Goal: Obtain resource: Download file/media

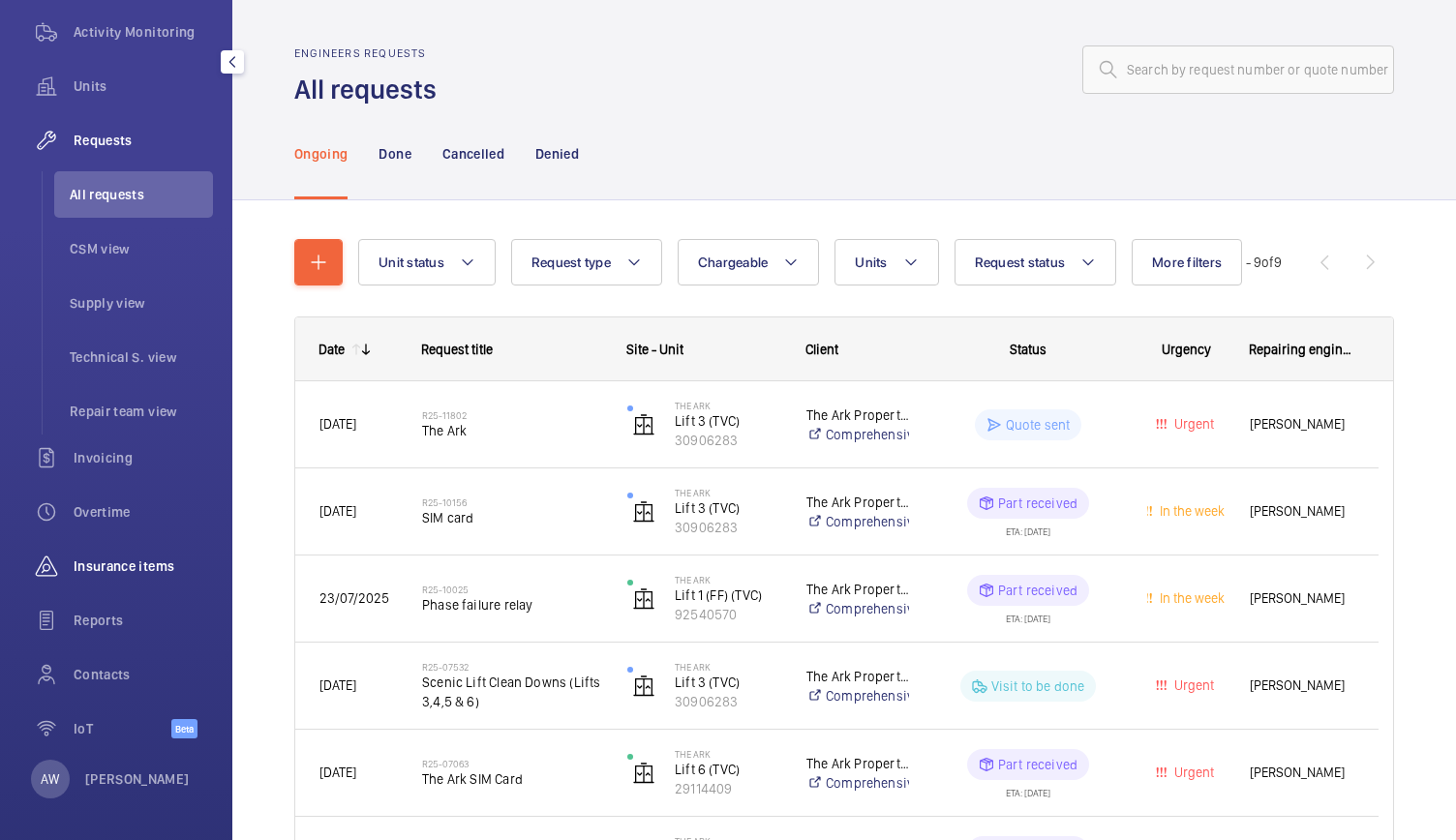
scroll to position [252, 0]
click at [76, 610] on span "Reports" at bounding box center [144, 616] width 140 height 20
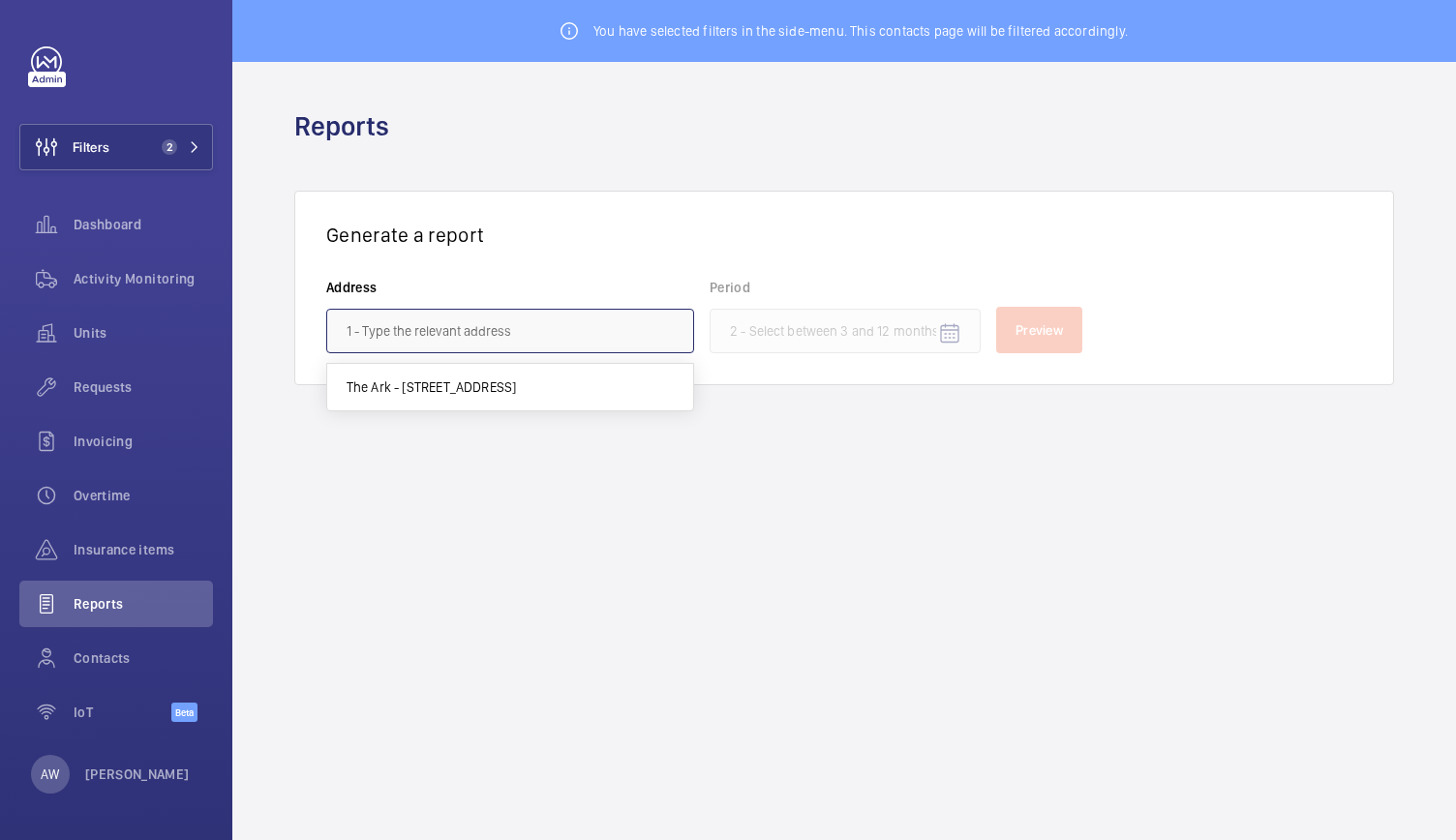
click at [526, 334] on input "text" at bounding box center [510, 330] width 368 height 44
click at [497, 387] on span "The Ark - [STREET_ADDRESS]" at bounding box center [431, 388] width 170 height 20
type input "The Ark - [STREET_ADDRESS]"
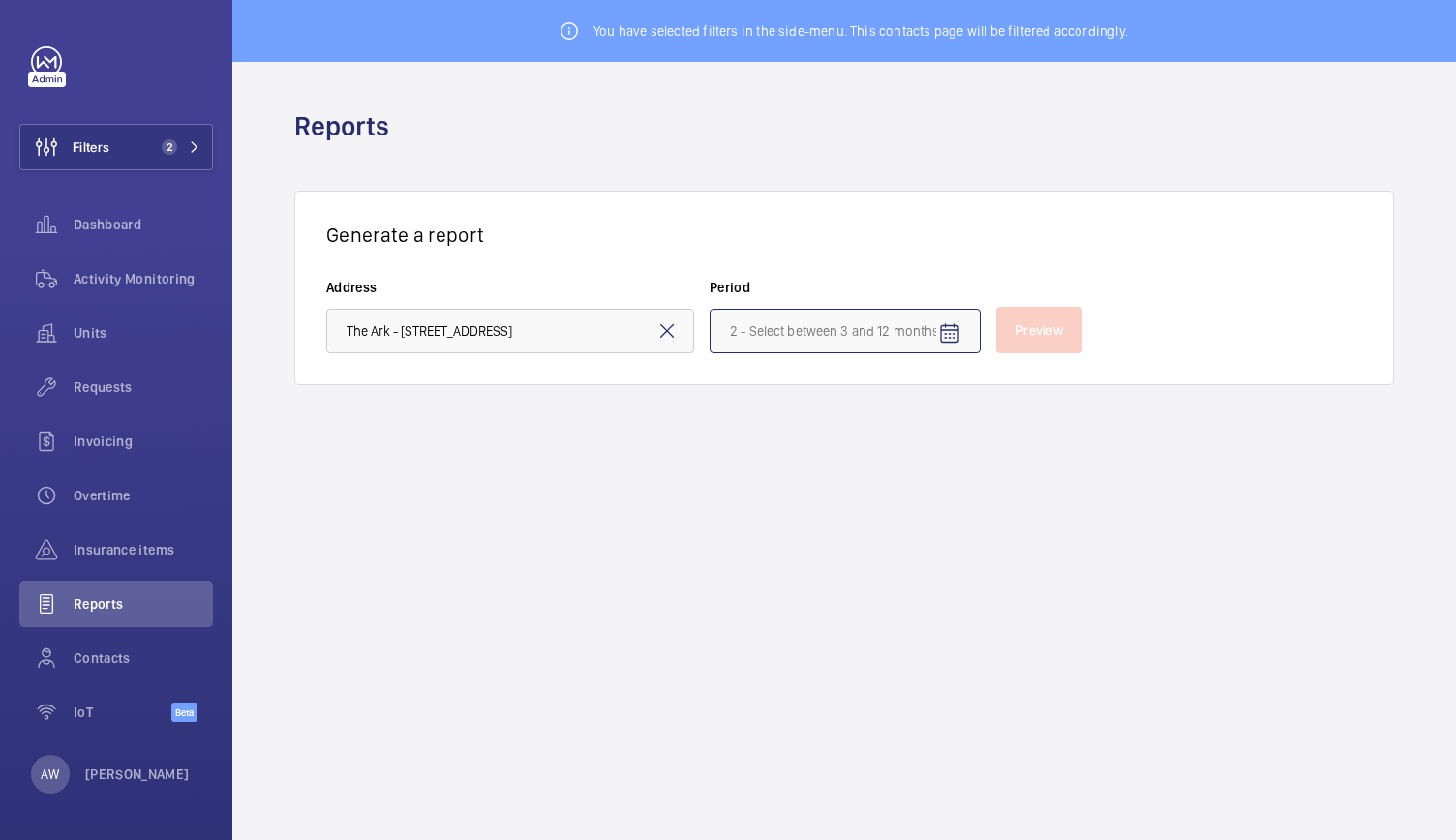
click at [895, 336] on input at bounding box center [845, 330] width 271 height 44
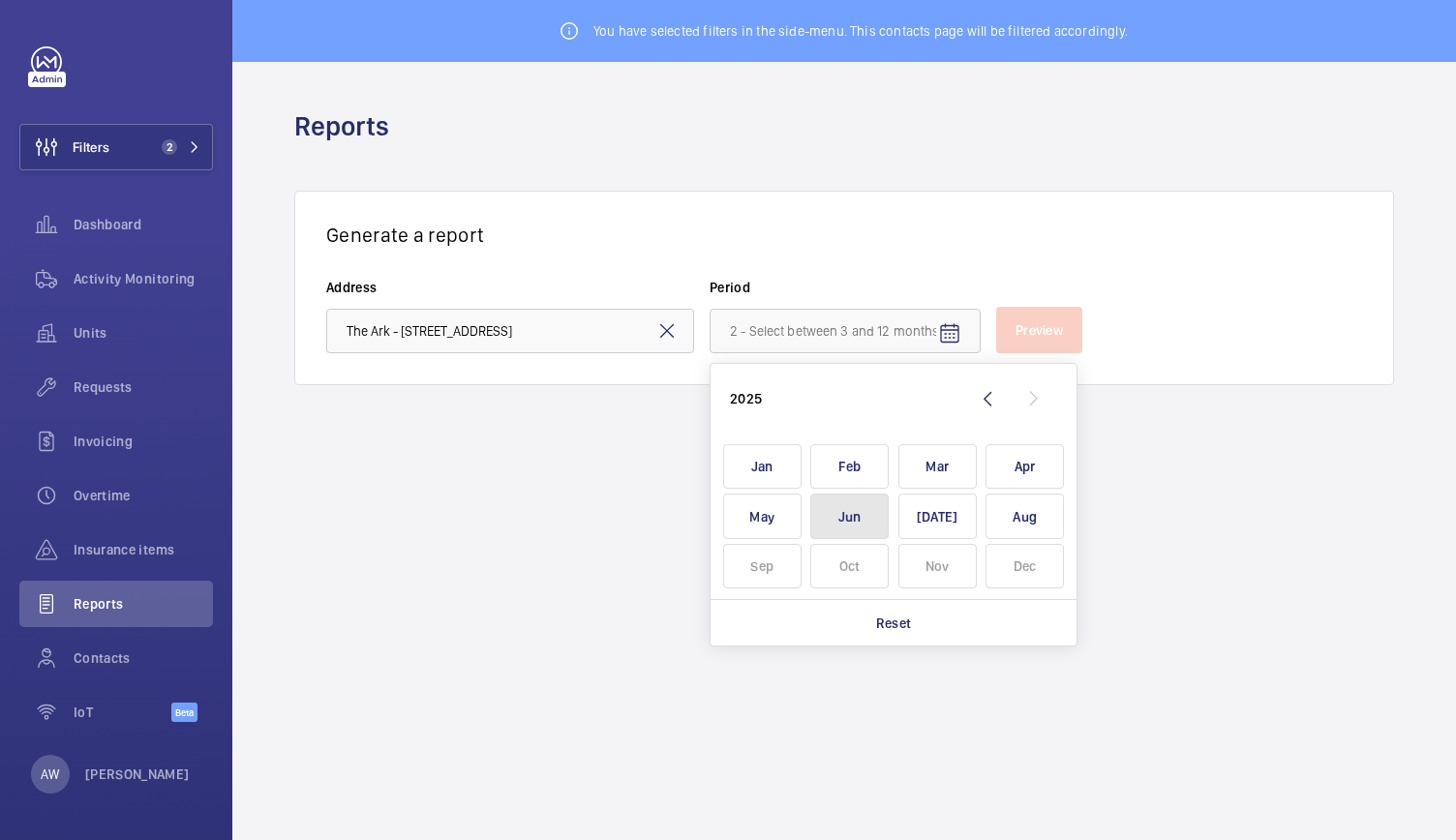
click at [877, 507] on span "Jun" at bounding box center [849, 516] width 79 height 45
click at [1019, 514] on span "Aug" at bounding box center [1024, 516] width 79 height 45
type input "[DATE] - [DATE]"
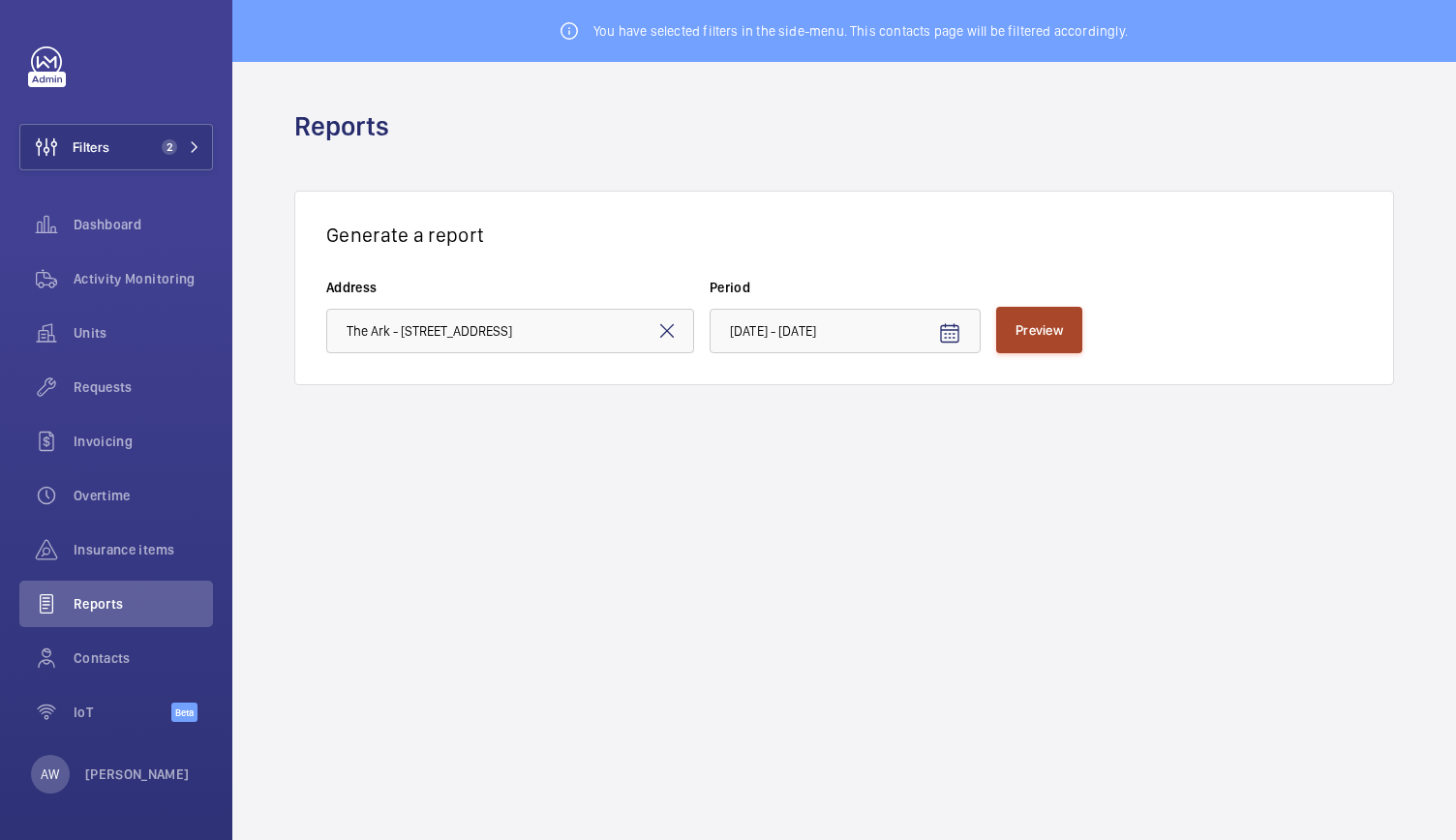
click at [1062, 333] on span "Preview" at bounding box center [1039, 330] width 47 height 16
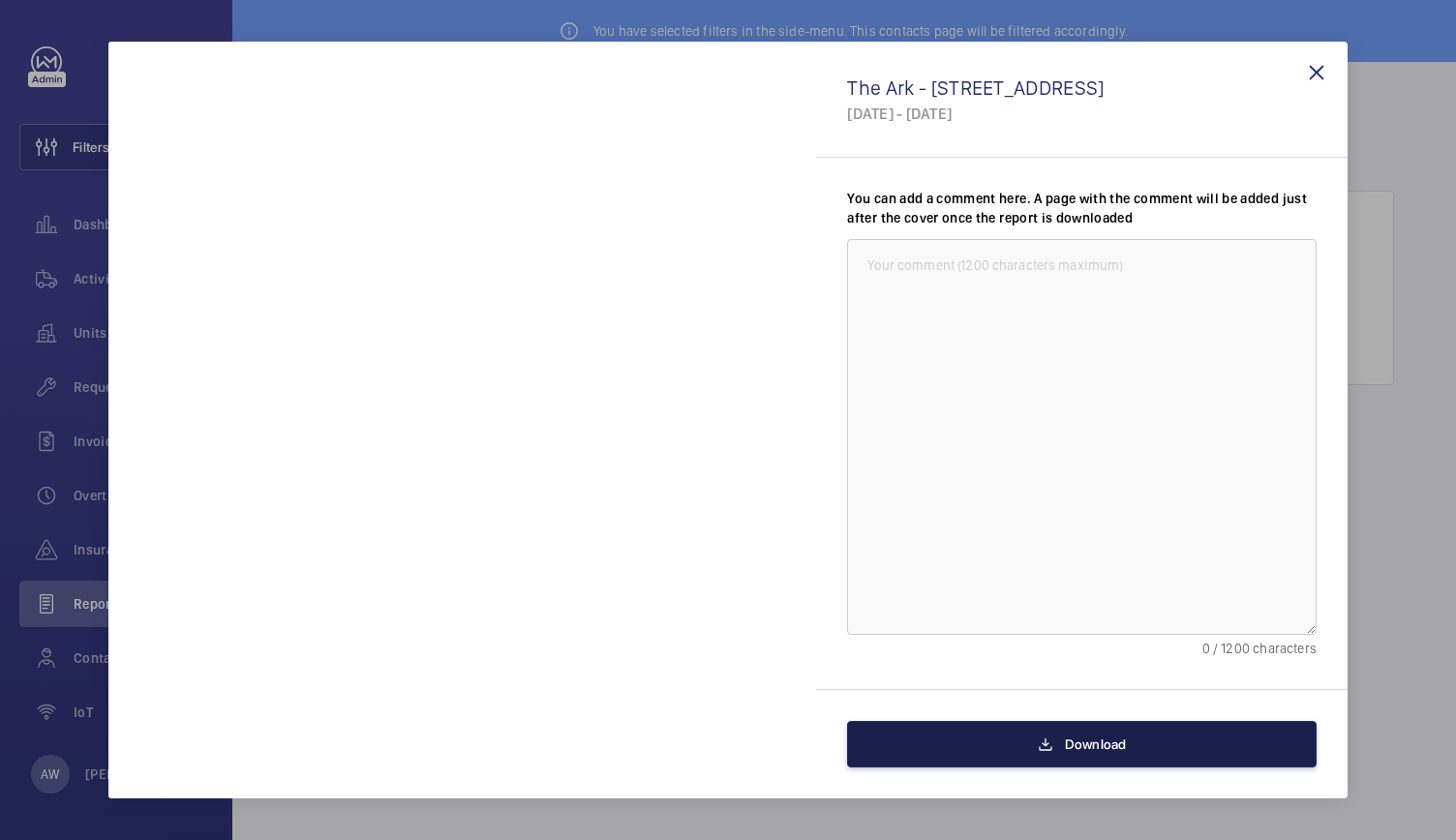
click at [952, 742] on button "Download" at bounding box center [1080, 744] width 469 height 46
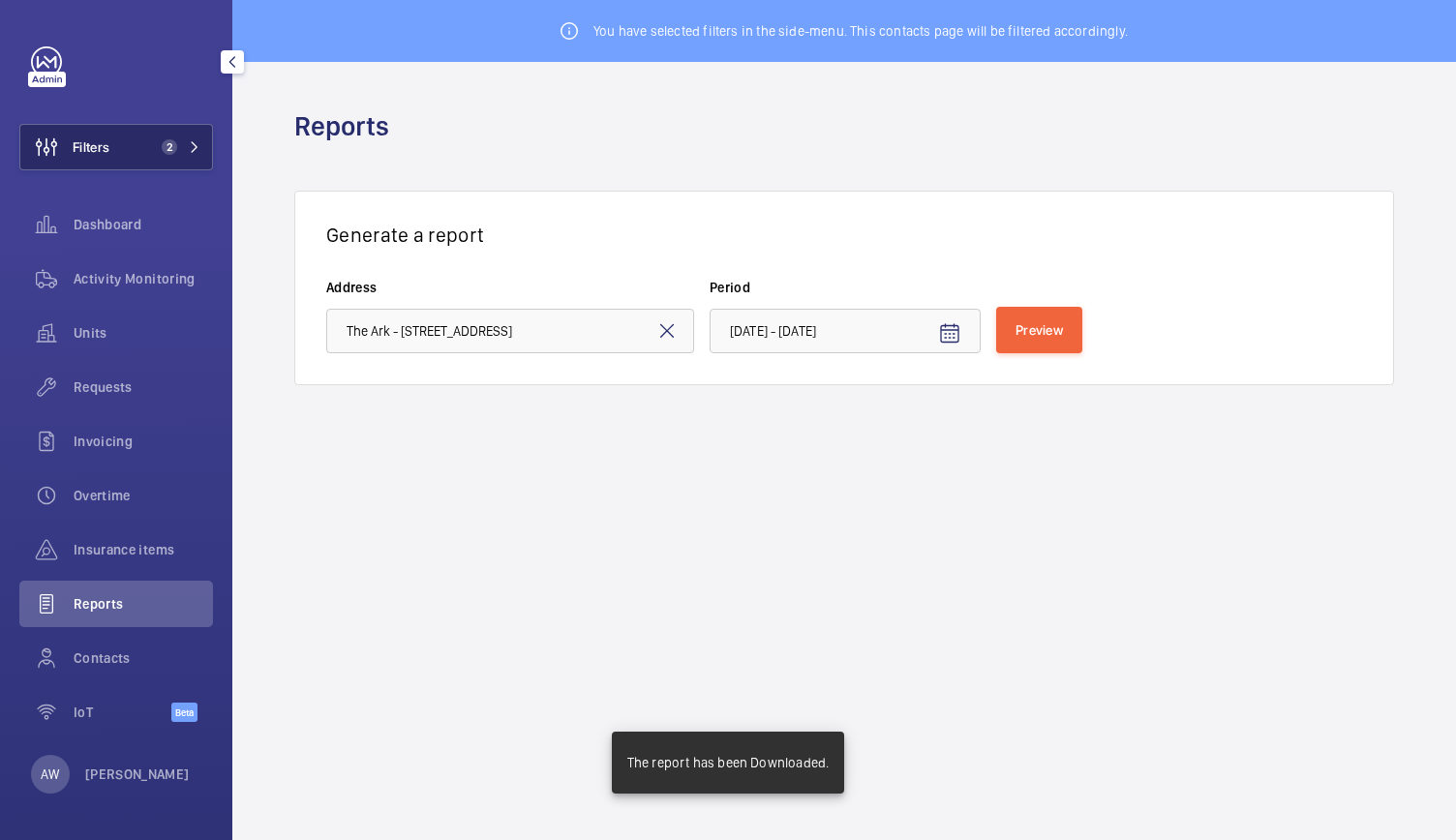
click at [134, 159] on button "Filters 2" at bounding box center [116, 147] width 194 height 46
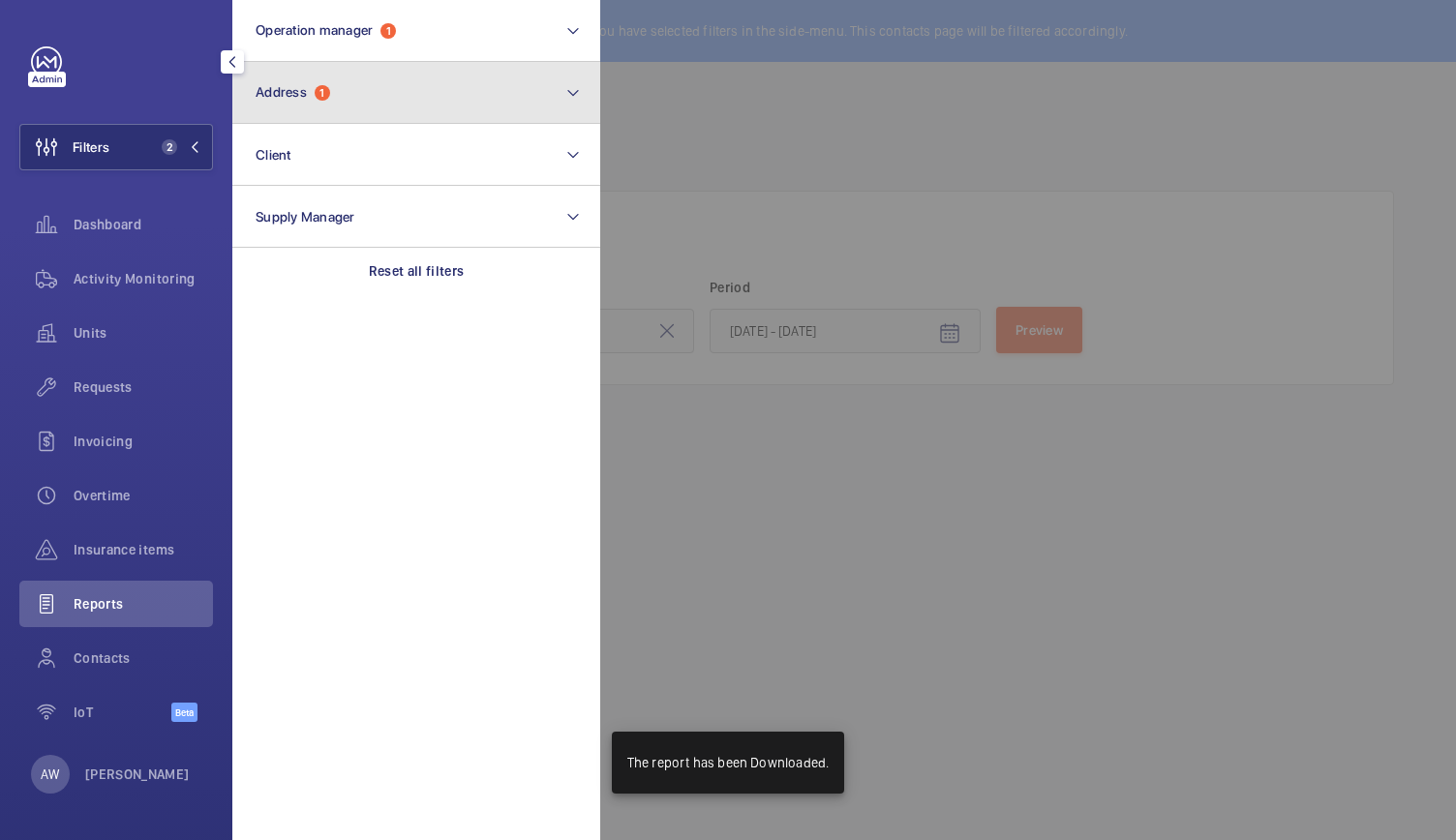
click at [285, 116] on button "Address 1" at bounding box center [416, 92] width 368 height 62
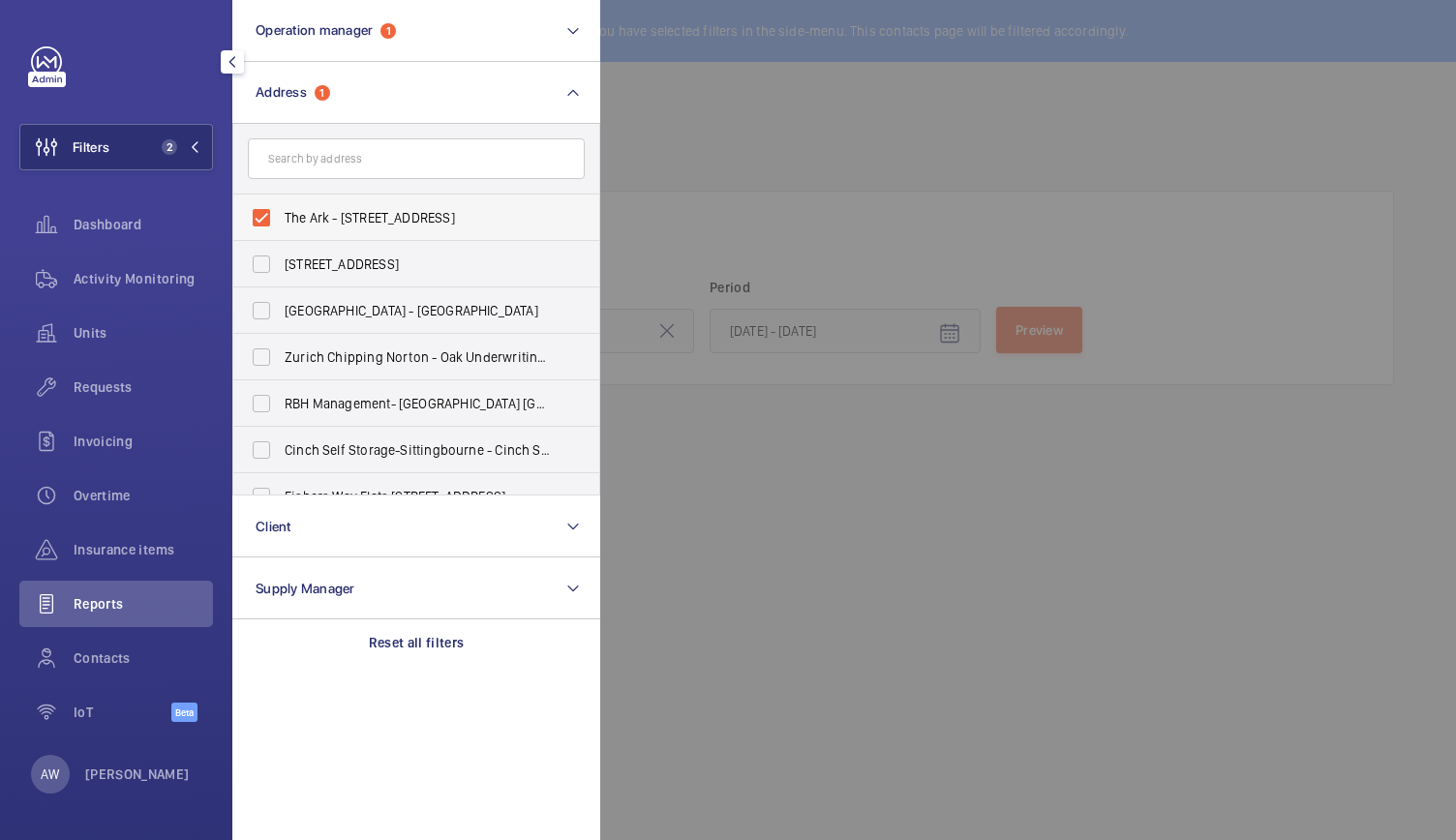
click at [264, 210] on label "The Ark - [STREET_ADDRESS]" at bounding box center [401, 217] width 337 height 46
click at [264, 210] on input "The Ark - [STREET_ADDRESS]" at bounding box center [261, 217] width 38 height 38
checkbox input "false"
click at [292, 169] on input "text" at bounding box center [416, 158] width 337 height 40
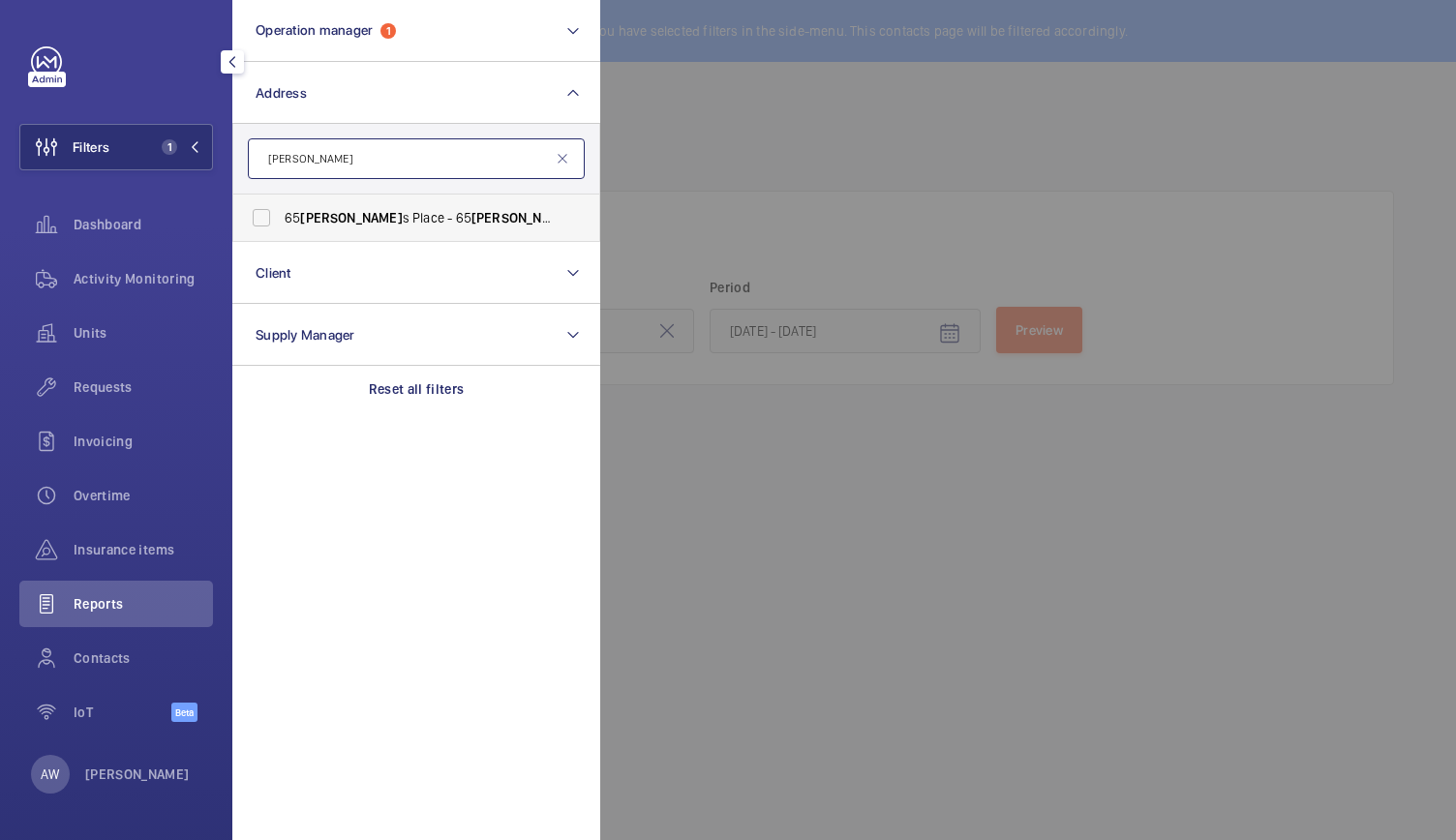
type input "[PERSON_NAME]"
click at [316, 209] on span "[STREET_ADDRESS][PERSON_NAME][PERSON_NAME]" at bounding box center [417, 218] width 266 height 20
click at [280, 208] on input "[STREET_ADDRESS][PERSON_NAME][PERSON_NAME]" at bounding box center [261, 217] width 38 height 38
checkbox input "true"
click at [616, 190] on div at bounding box center [1327, 420] width 1456 height 840
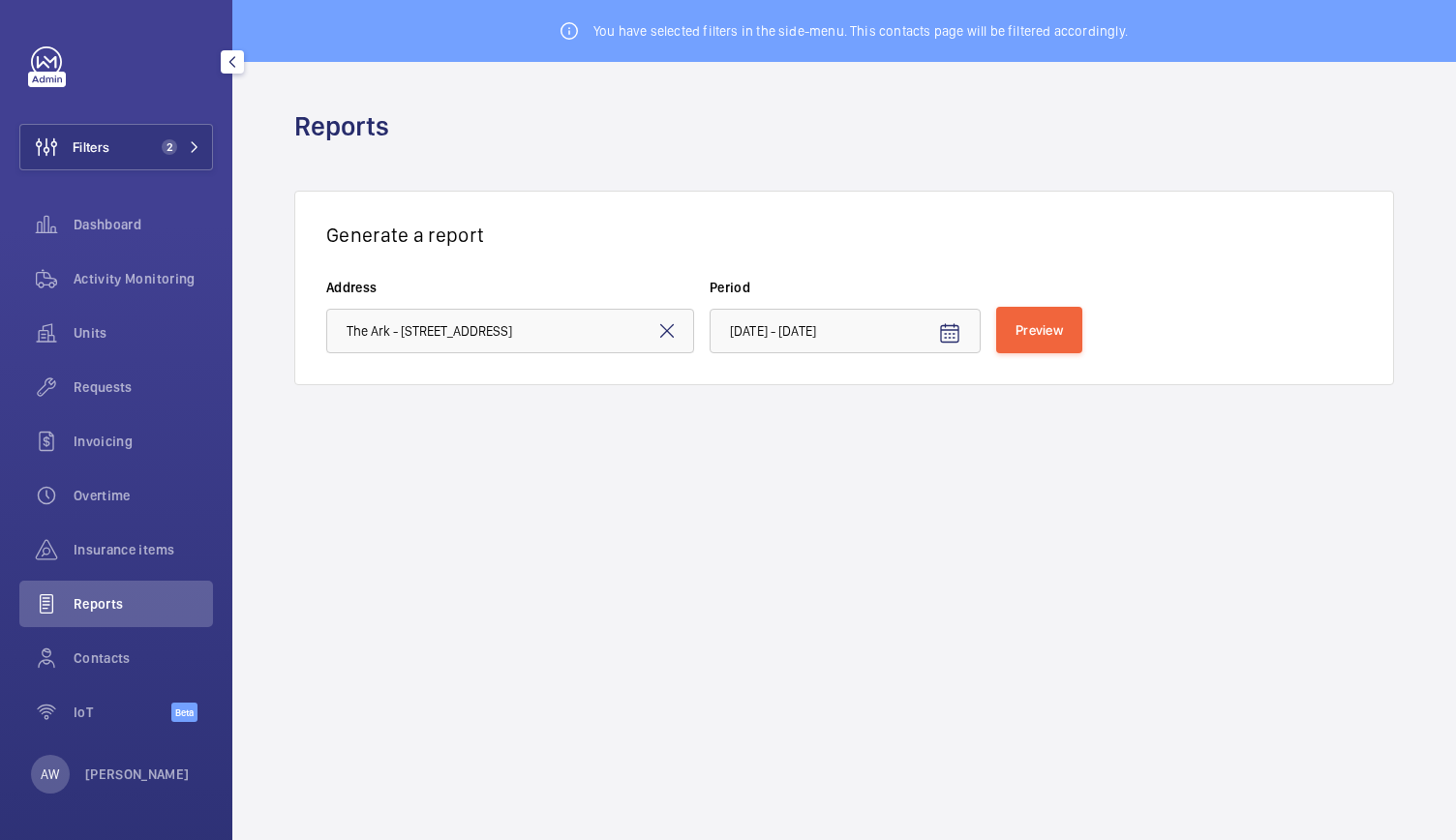
click at [663, 327] on mat-icon at bounding box center [667, 331] width 24 height 24
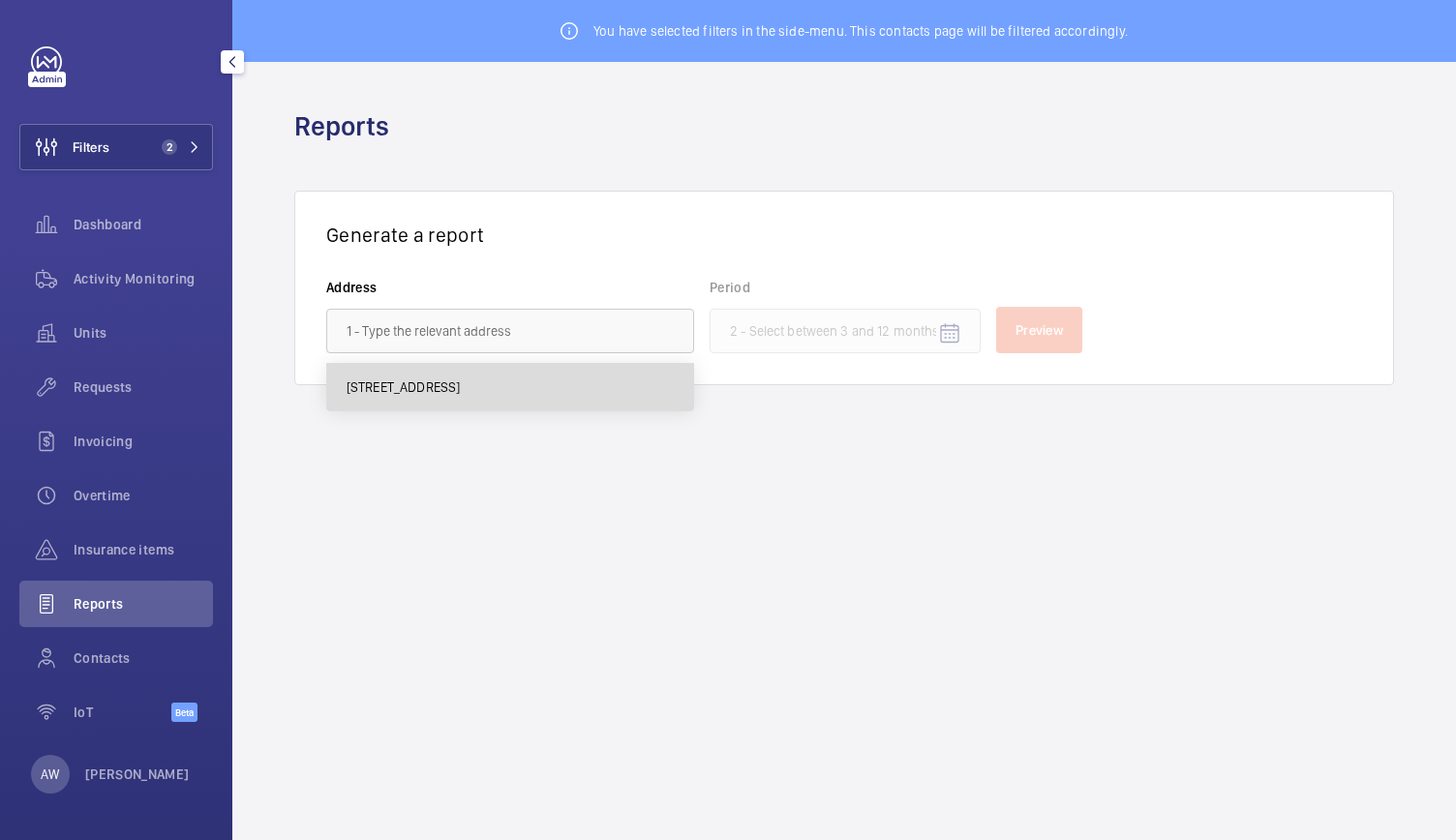
click at [393, 408] on mat-option "[STREET_ADDRESS]" at bounding box center [510, 387] width 366 height 46
type input "[STREET_ADDRESS]"
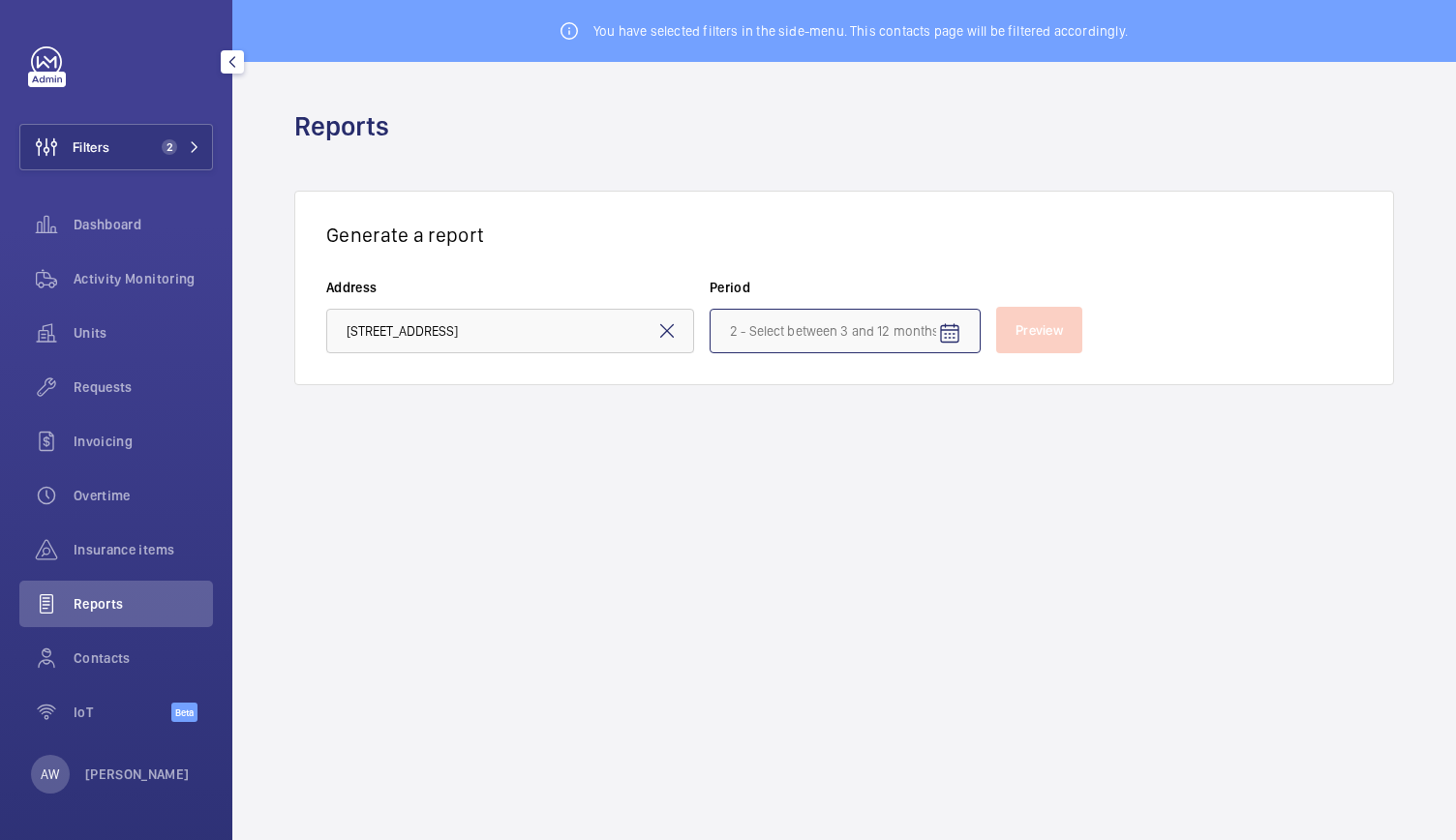
click at [834, 331] on input at bounding box center [845, 330] width 271 height 44
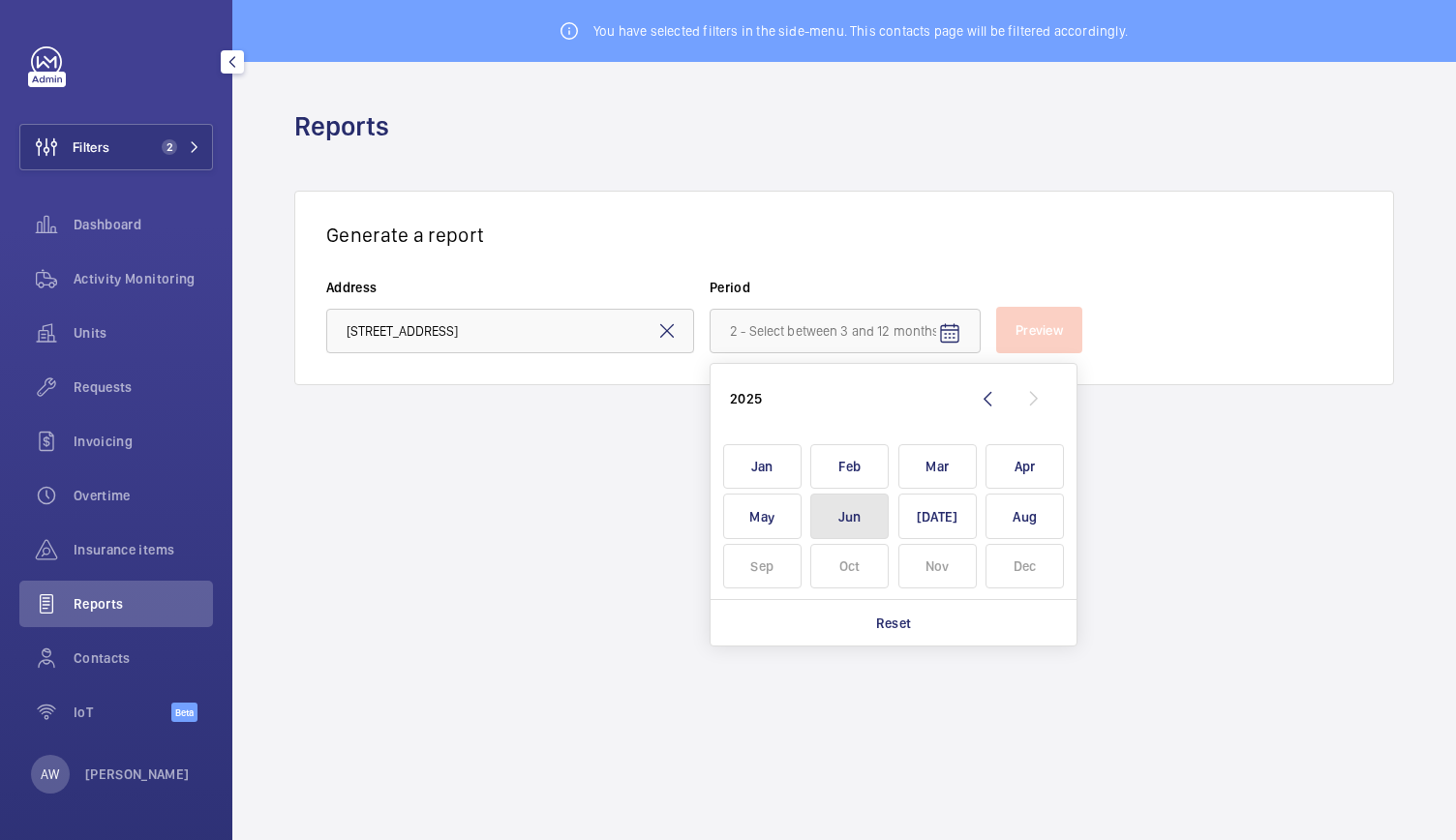
click at [869, 515] on span "Jun" at bounding box center [849, 516] width 79 height 45
click at [1009, 510] on span "Aug" at bounding box center [1024, 516] width 79 height 45
type input "[DATE] - [DATE]"
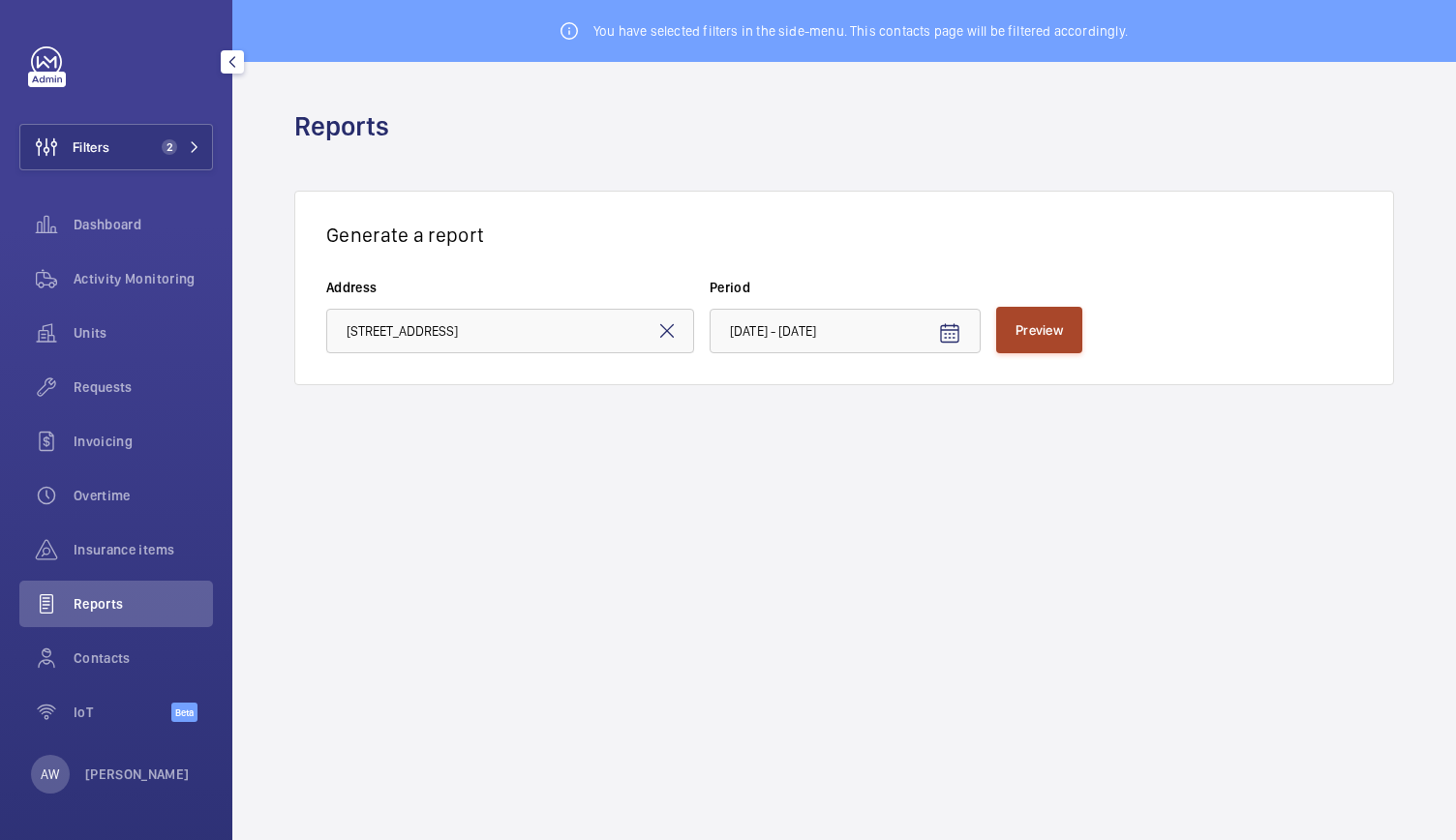
click at [1051, 351] on button "Preview" at bounding box center [1039, 330] width 87 height 46
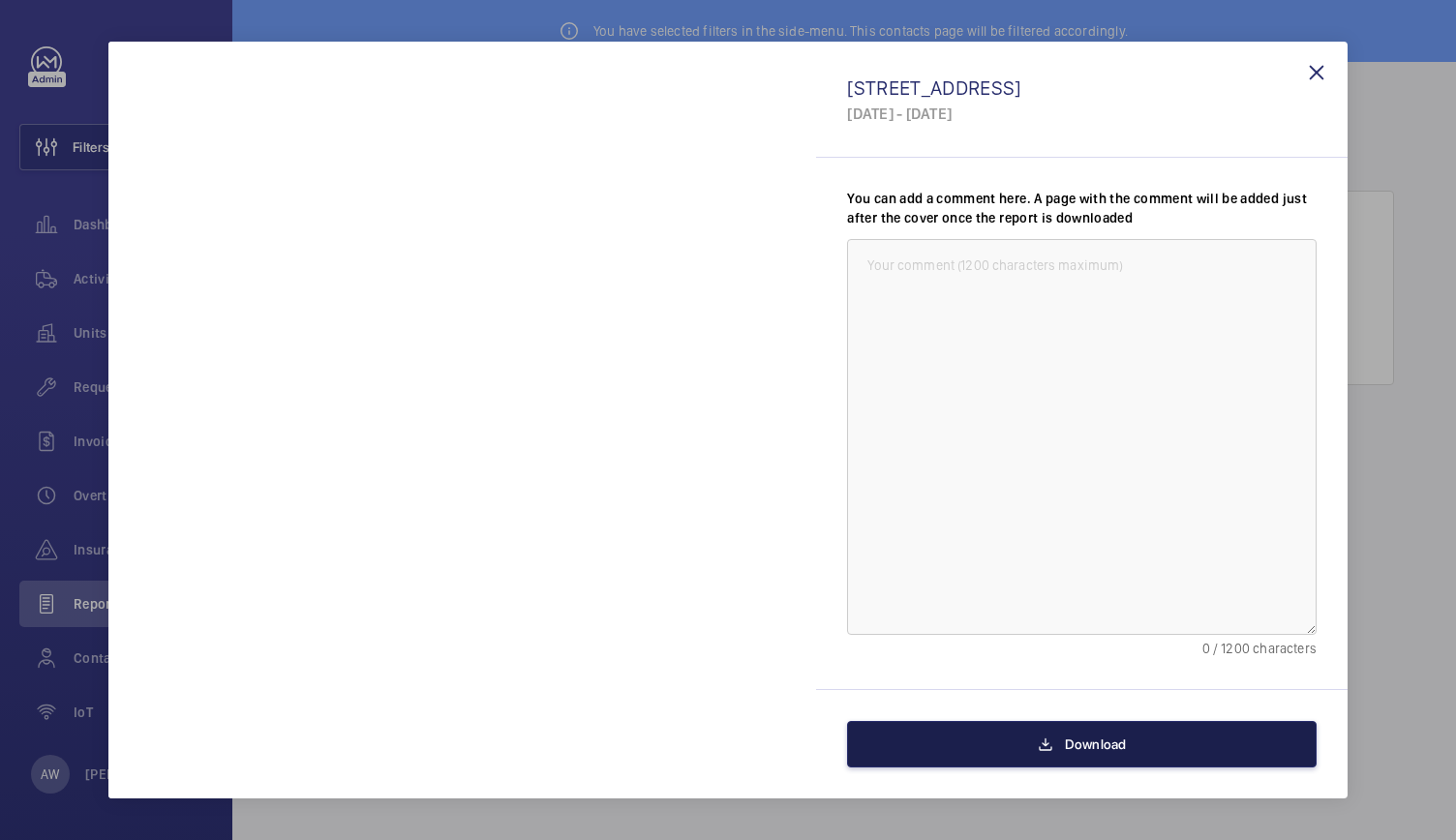
click at [934, 737] on button "Download" at bounding box center [1080, 744] width 469 height 46
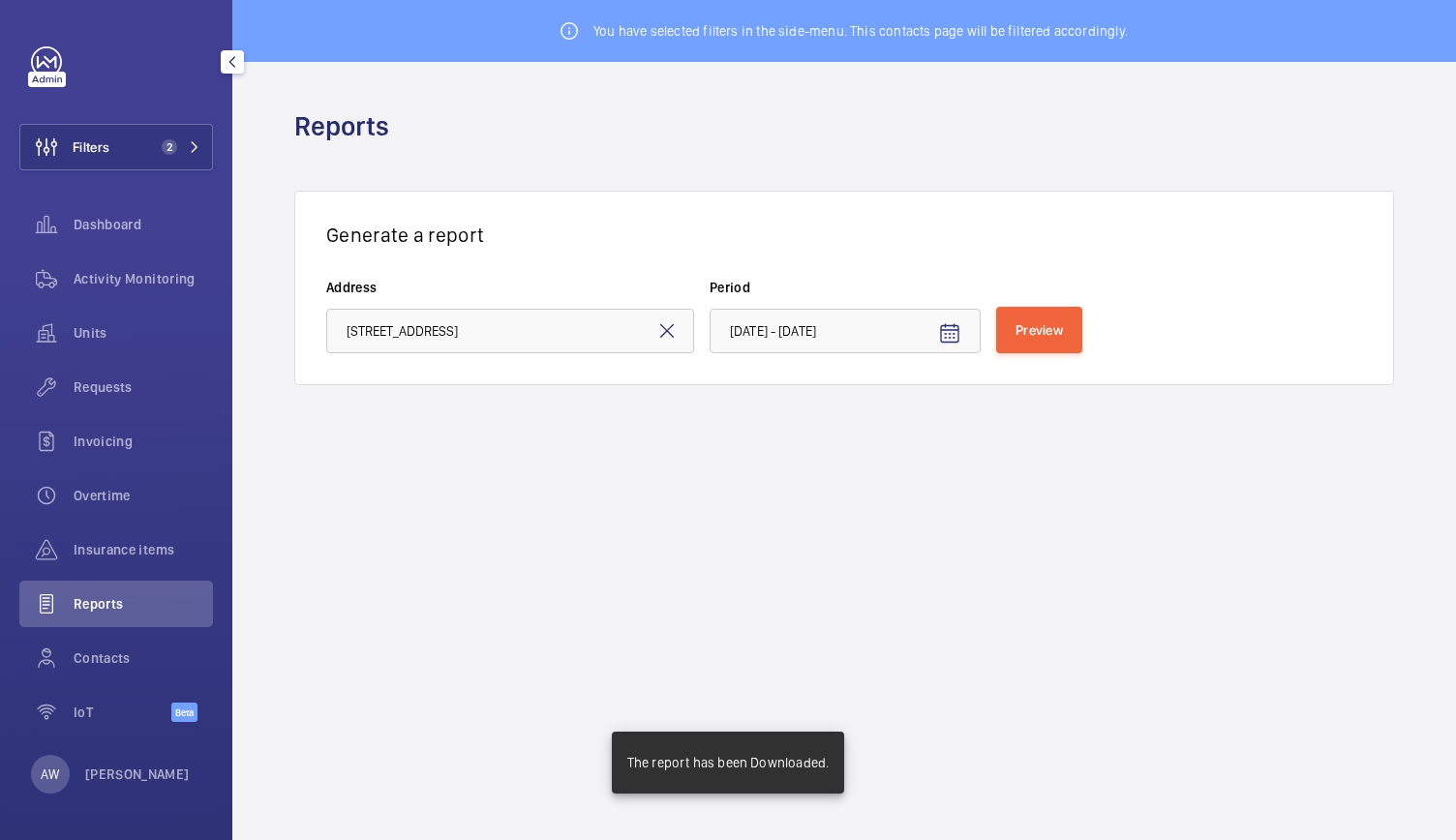
click at [668, 331] on mat-icon at bounding box center [667, 331] width 24 height 24
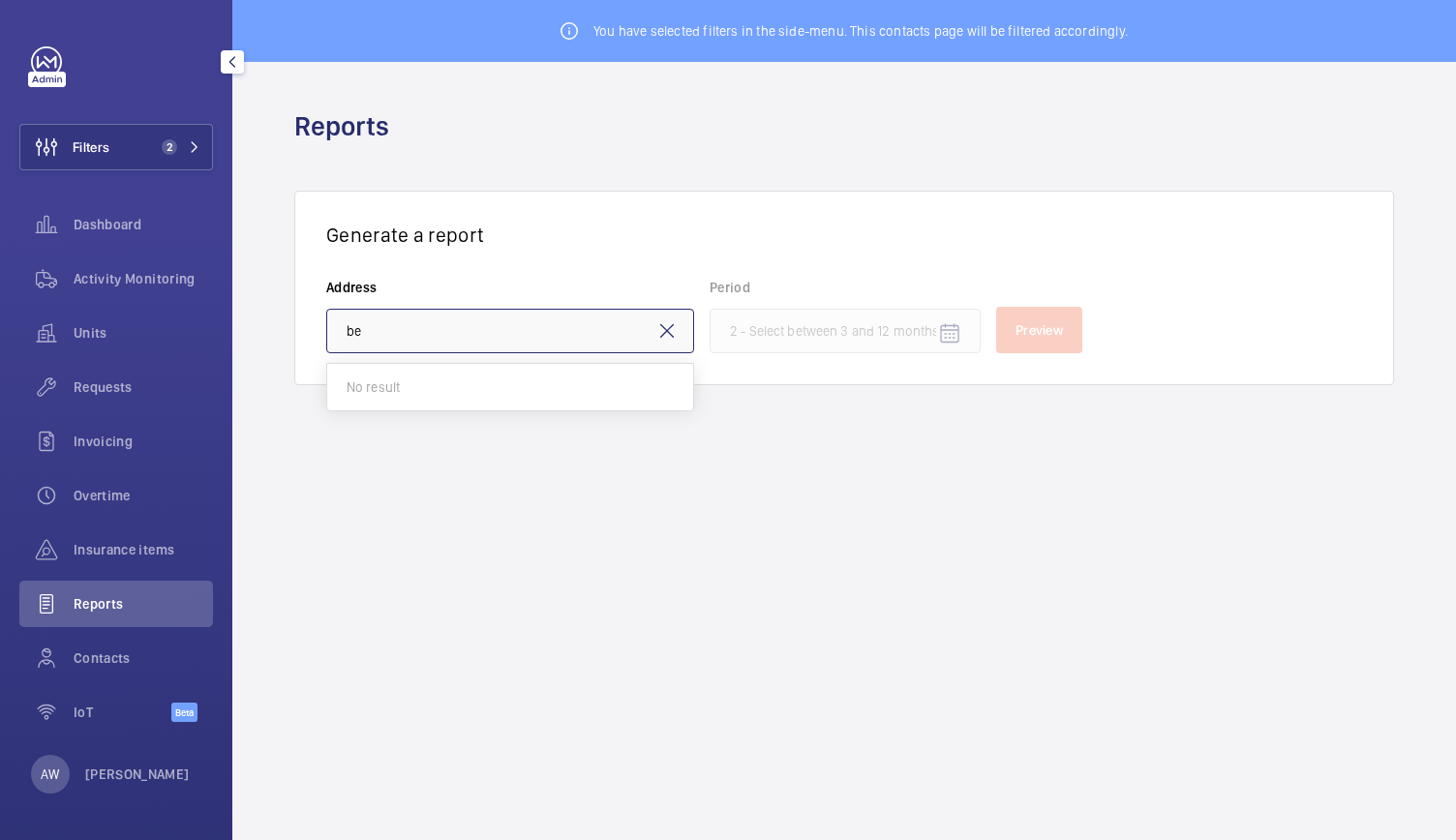
type input "b"
type input "1"
click at [142, 157] on button "Filters 2" at bounding box center [116, 147] width 194 height 46
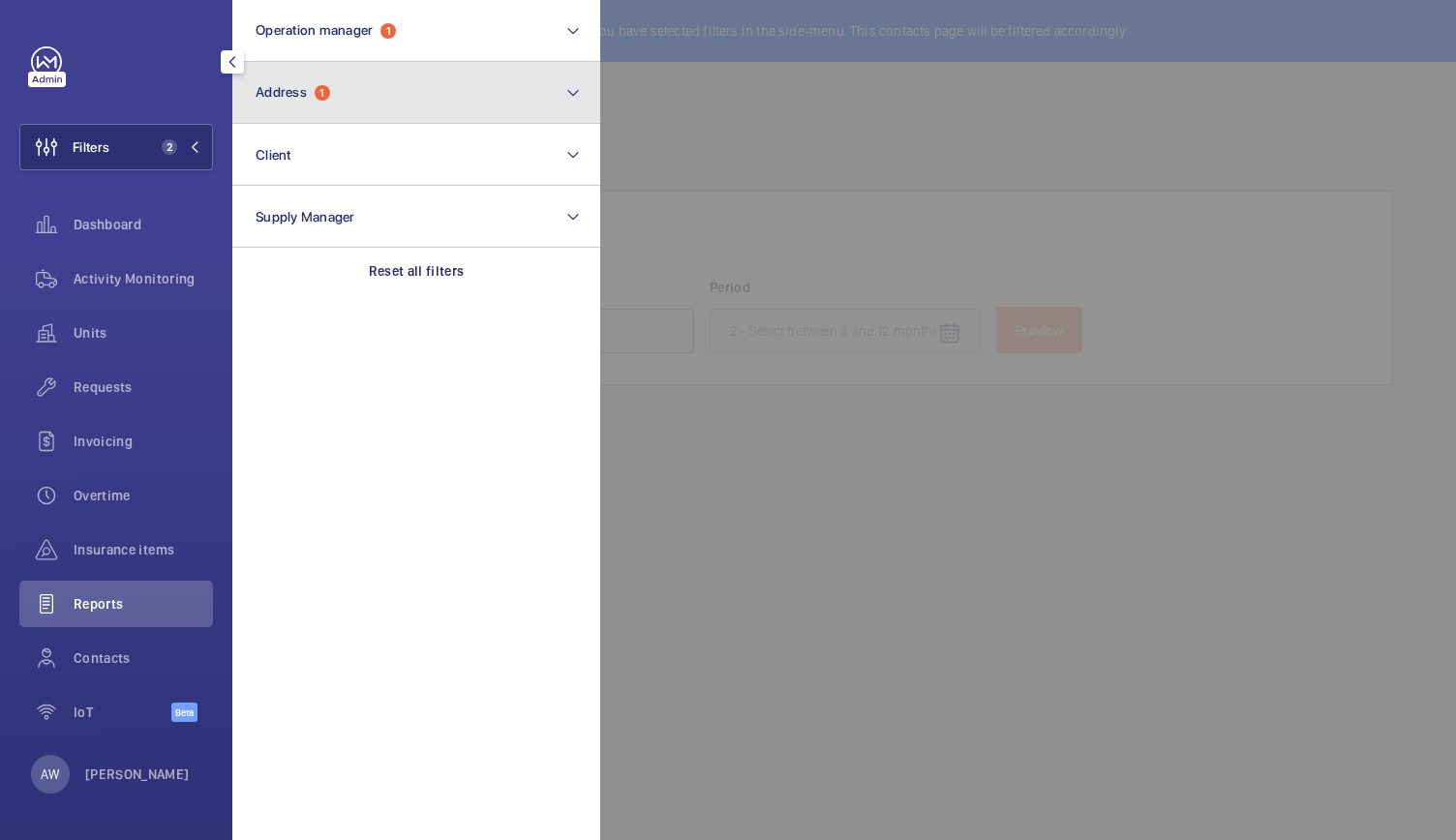
click at [288, 89] on span "Address" at bounding box center [281, 92] width 51 height 16
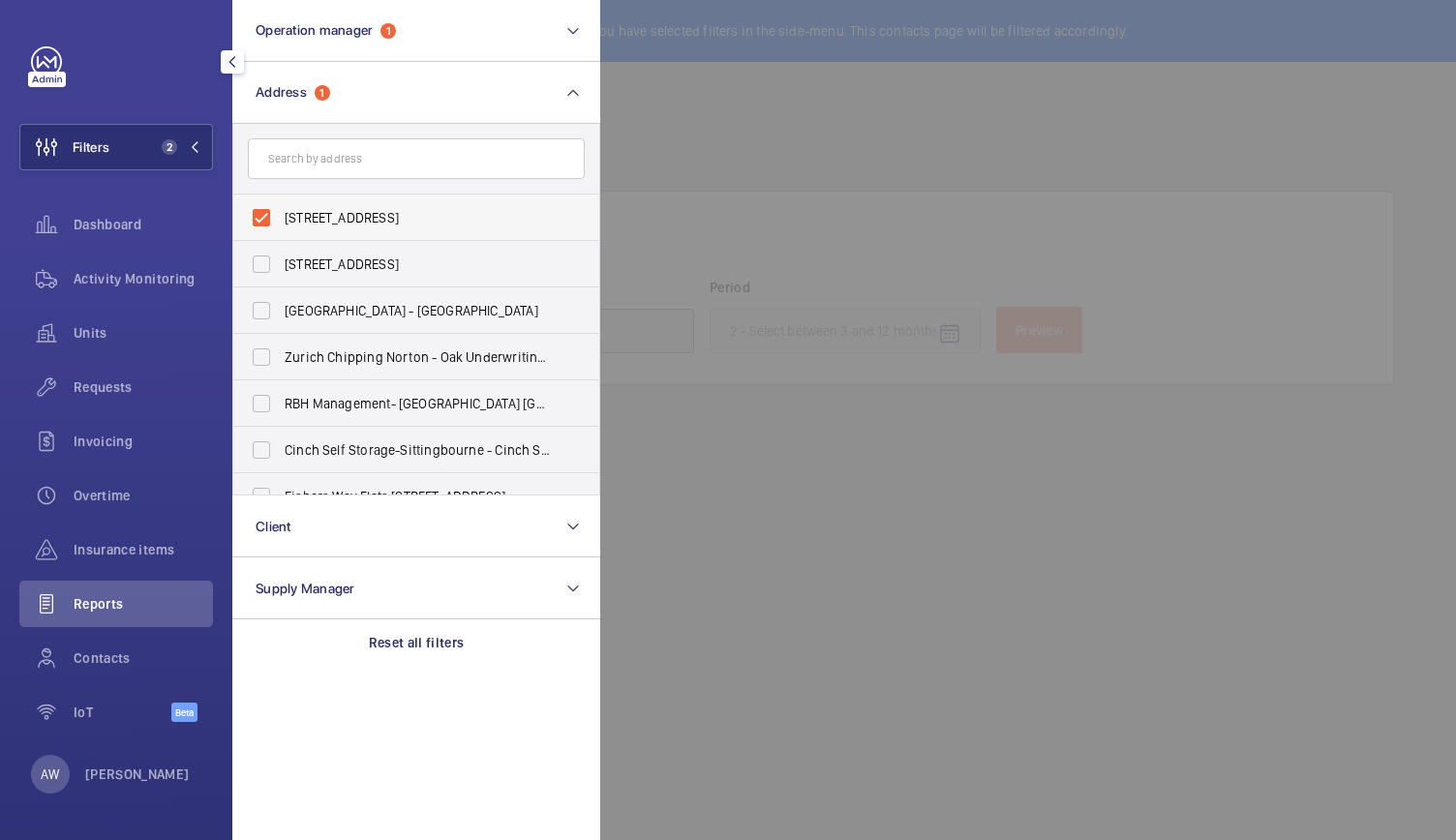
click at [258, 217] on label "[STREET_ADDRESS]" at bounding box center [401, 217] width 337 height 46
click at [258, 217] on input "[STREET_ADDRESS]" at bounding box center [261, 217] width 38 height 38
checkbox input "false"
click at [286, 165] on input "text" at bounding box center [416, 158] width 337 height 40
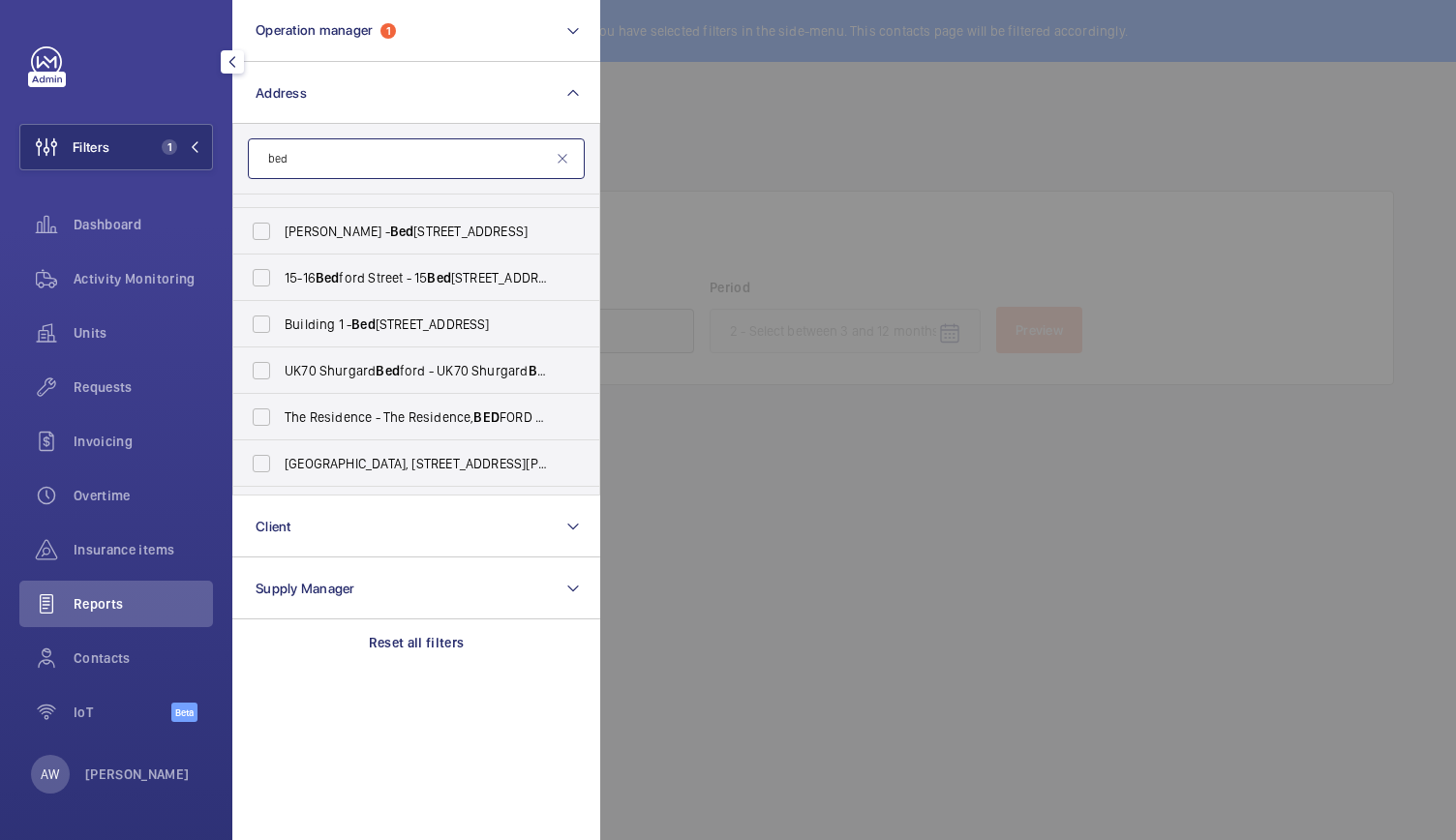
scroll to position [408, 0]
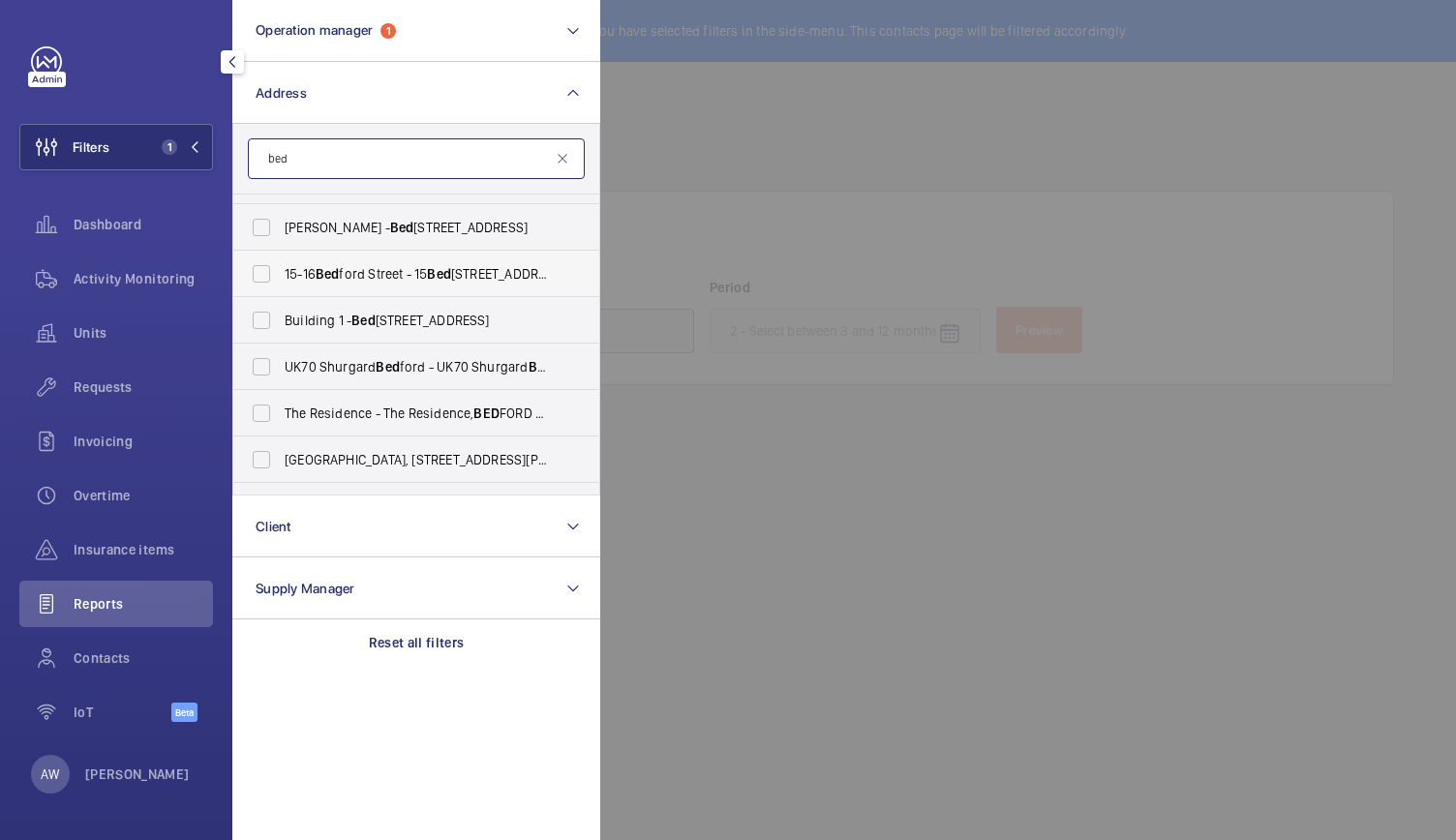
type input "bed"
click at [343, 272] on span "[STREET_ADDRESS]" at bounding box center [417, 274] width 266 height 20
click at [280, 272] on input "[STREET_ADDRESS]" at bounding box center [261, 273] width 38 height 38
checkbox input "true"
click at [780, 279] on div at bounding box center [1327, 420] width 1456 height 840
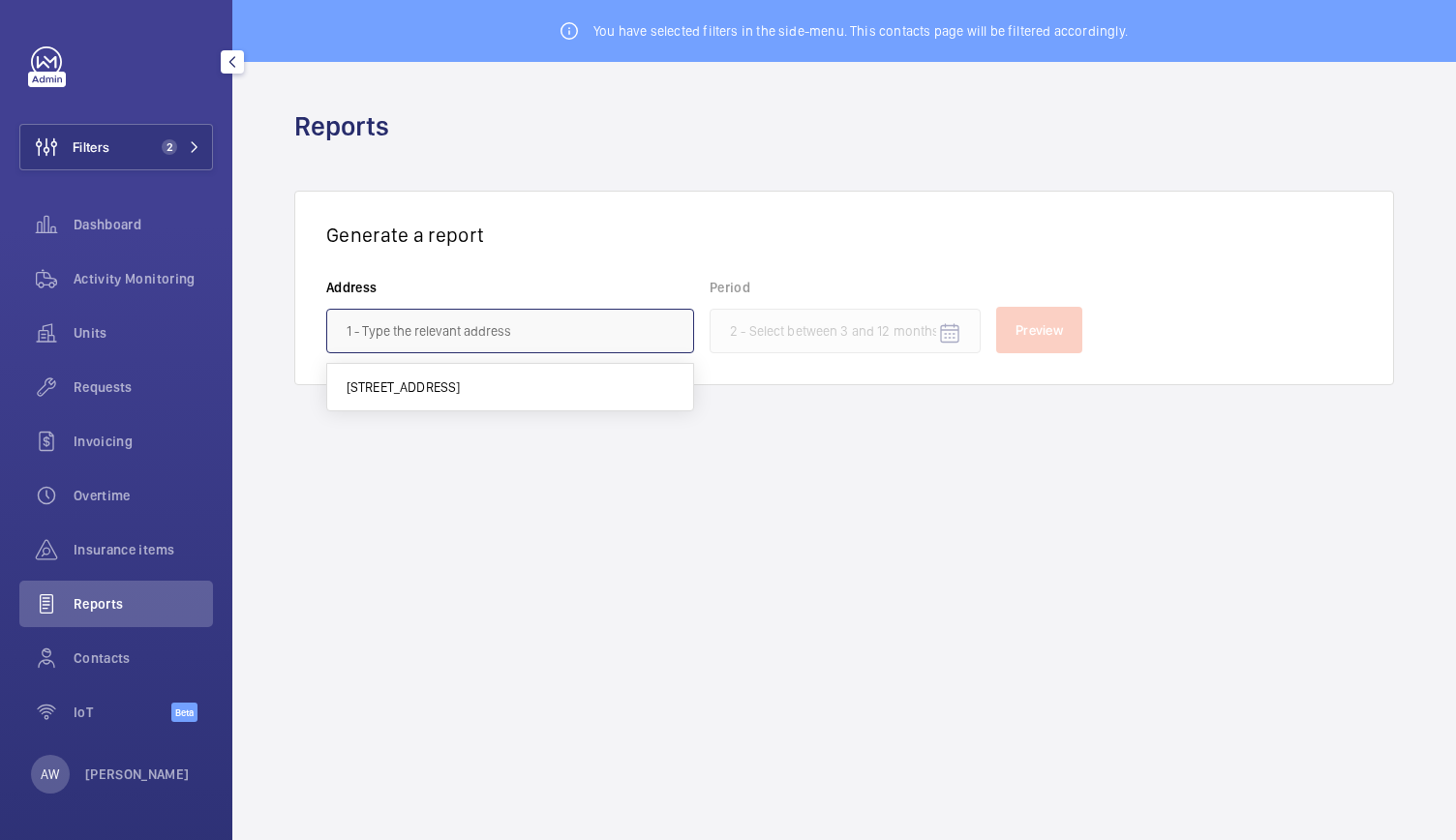
click at [490, 311] on input "text" at bounding box center [510, 330] width 368 height 44
click at [461, 381] on span "[STREET_ADDRESS]" at bounding box center [403, 388] width 114 height 20
type input "[STREET_ADDRESS]"
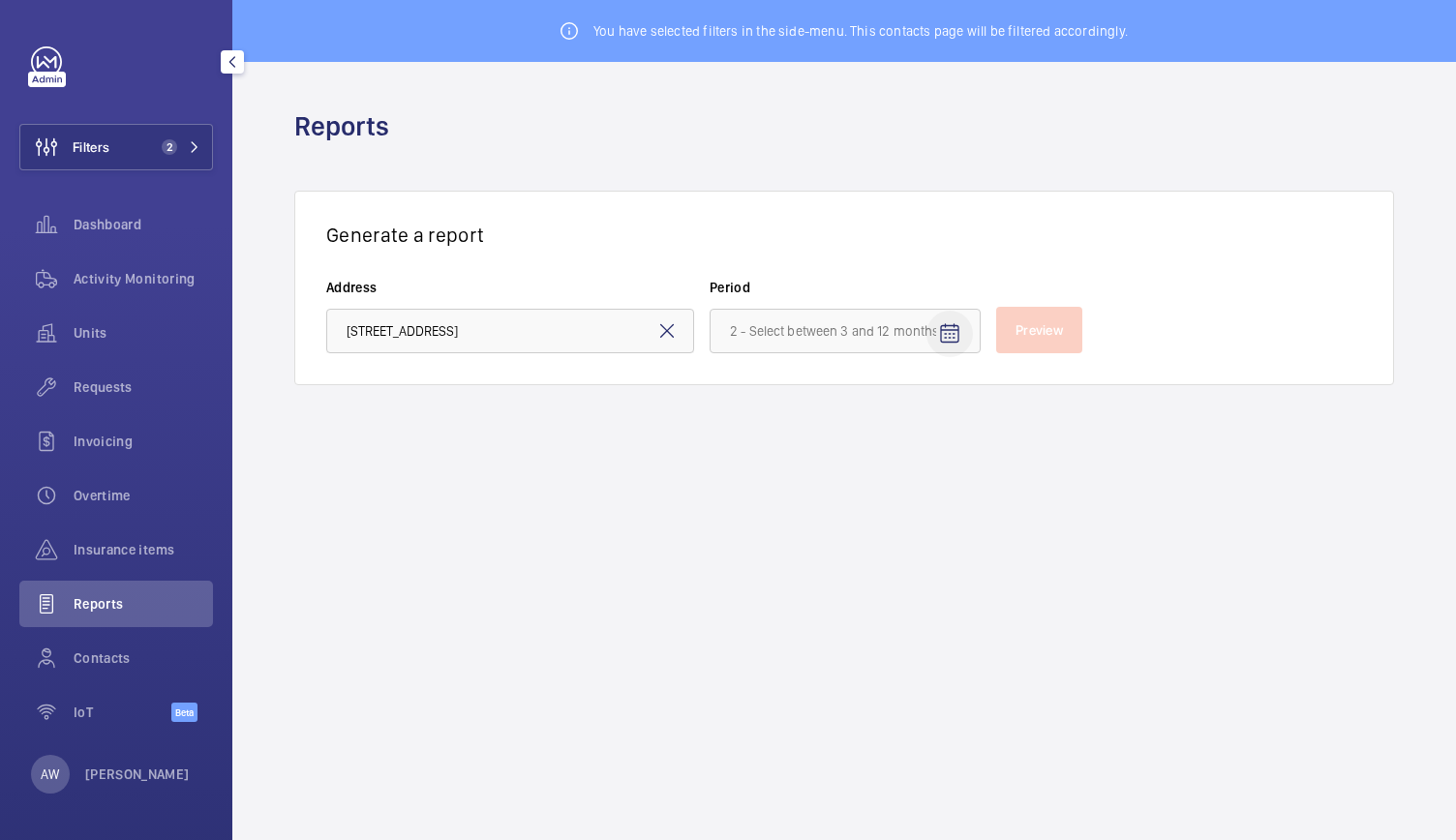
click at [954, 336] on mat-icon "Open calendar" at bounding box center [950, 334] width 24 height 24
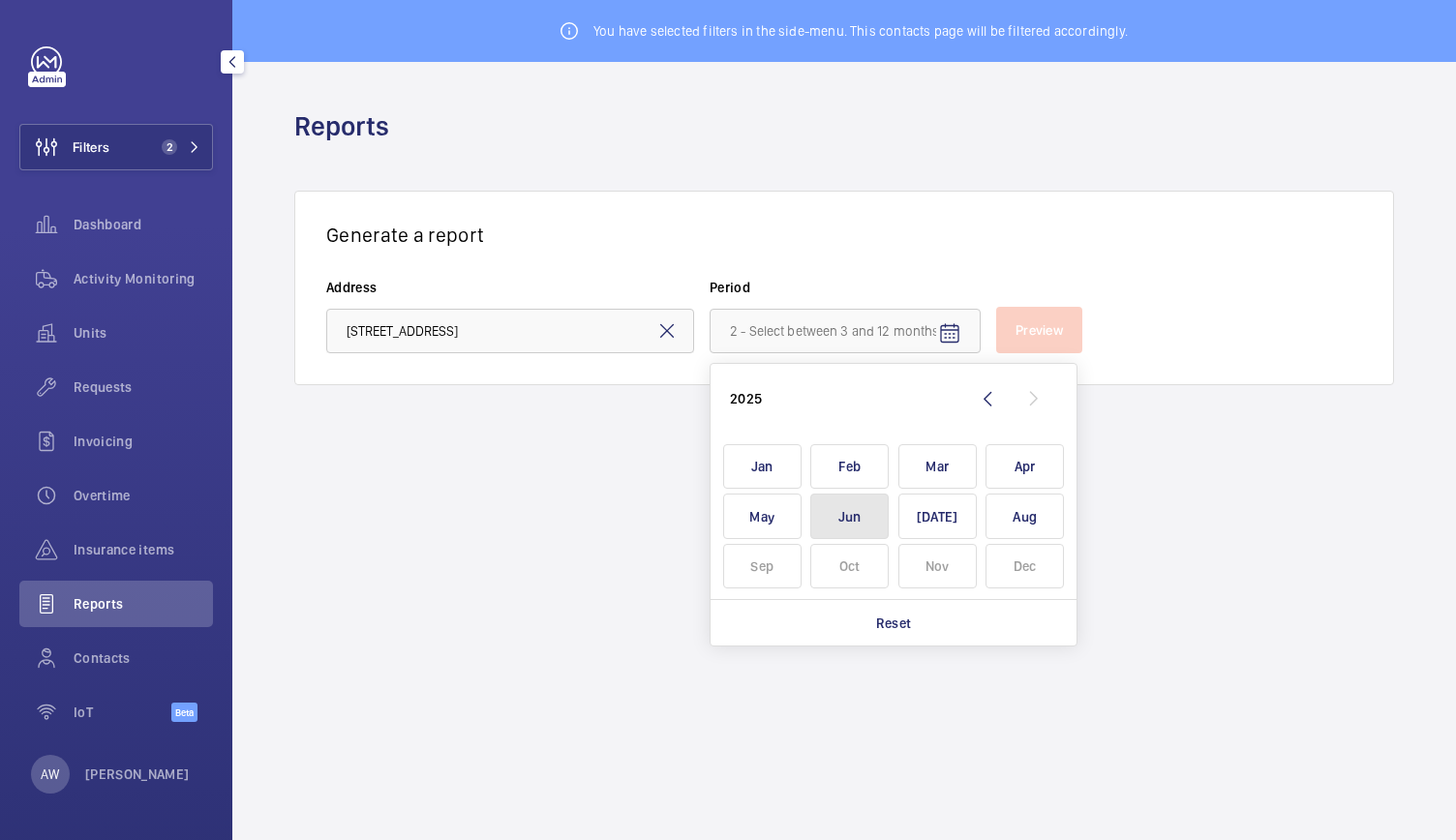
click at [860, 522] on span "Jun" at bounding box center [849, 516] width 79 height 45
click at [1009, 526] on span "Aug" at bounding box center [1024, 516] width 79 height 45
type input "[DATE] - [DATE]"
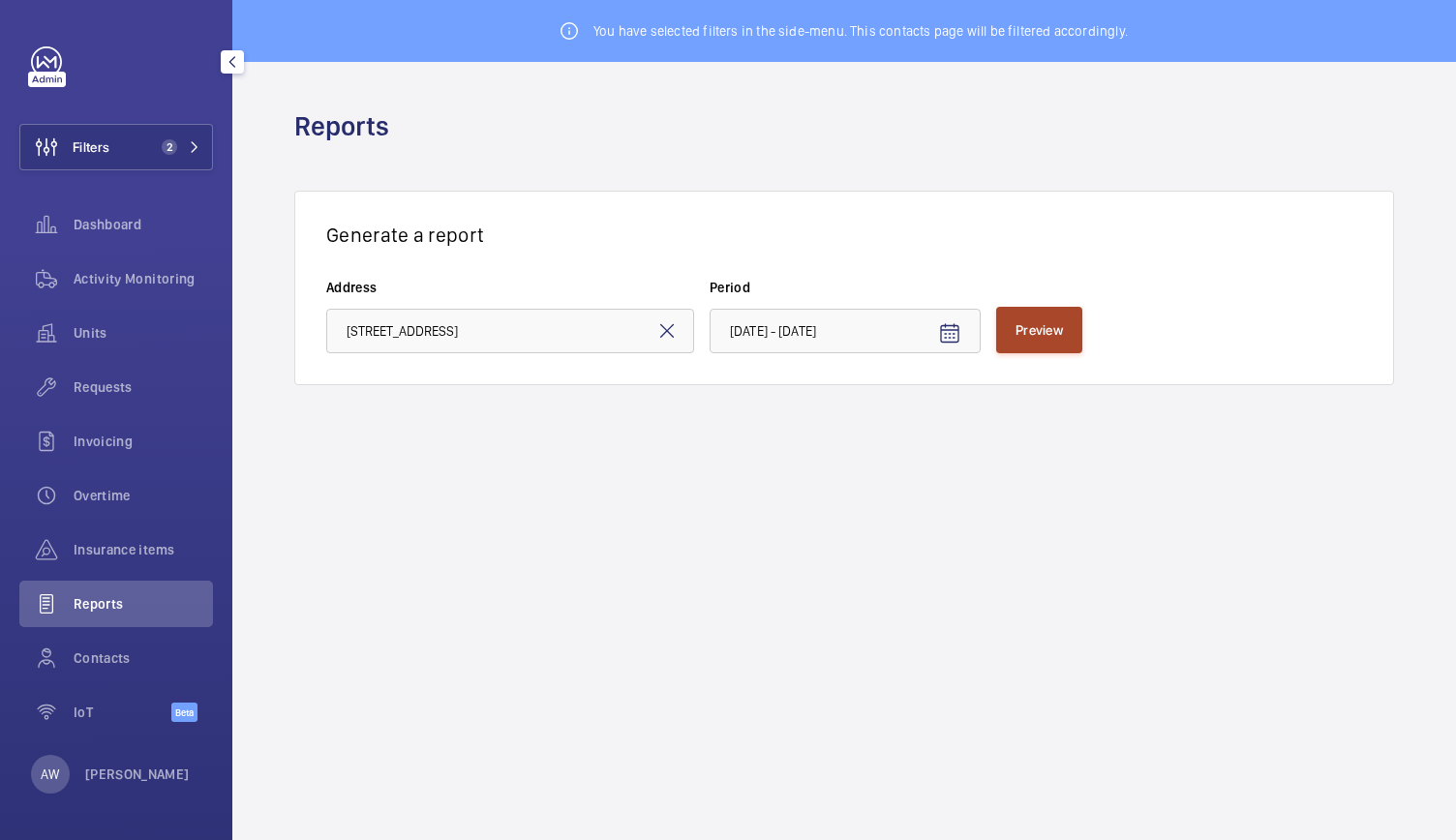
click at [1051, 337] on span "Preview" at bounding box center [1039, 330] width 47 height 16
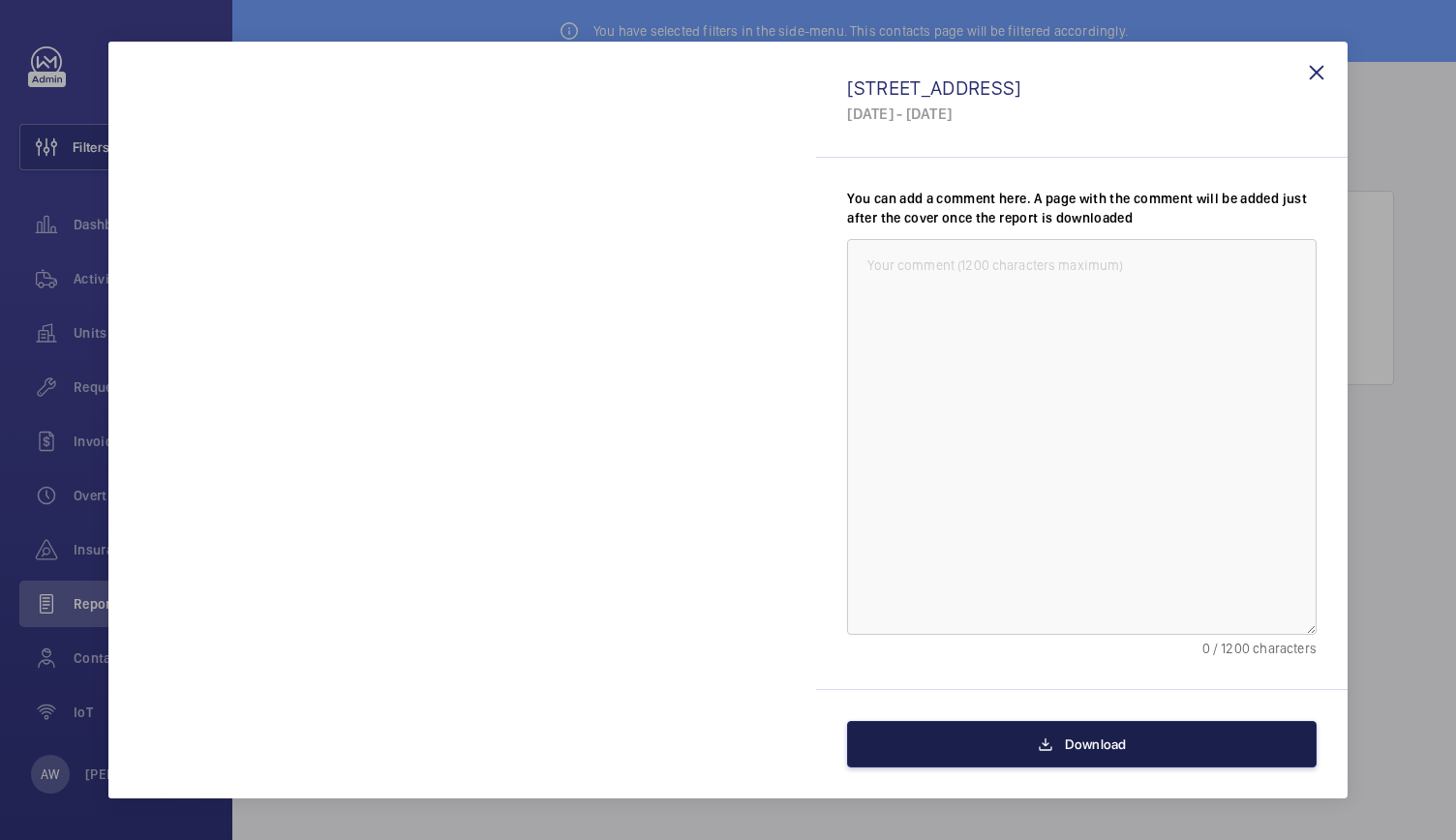
click at [1039, 756] on button "Download" at bounding box center [1080, 744] width 469 height 46
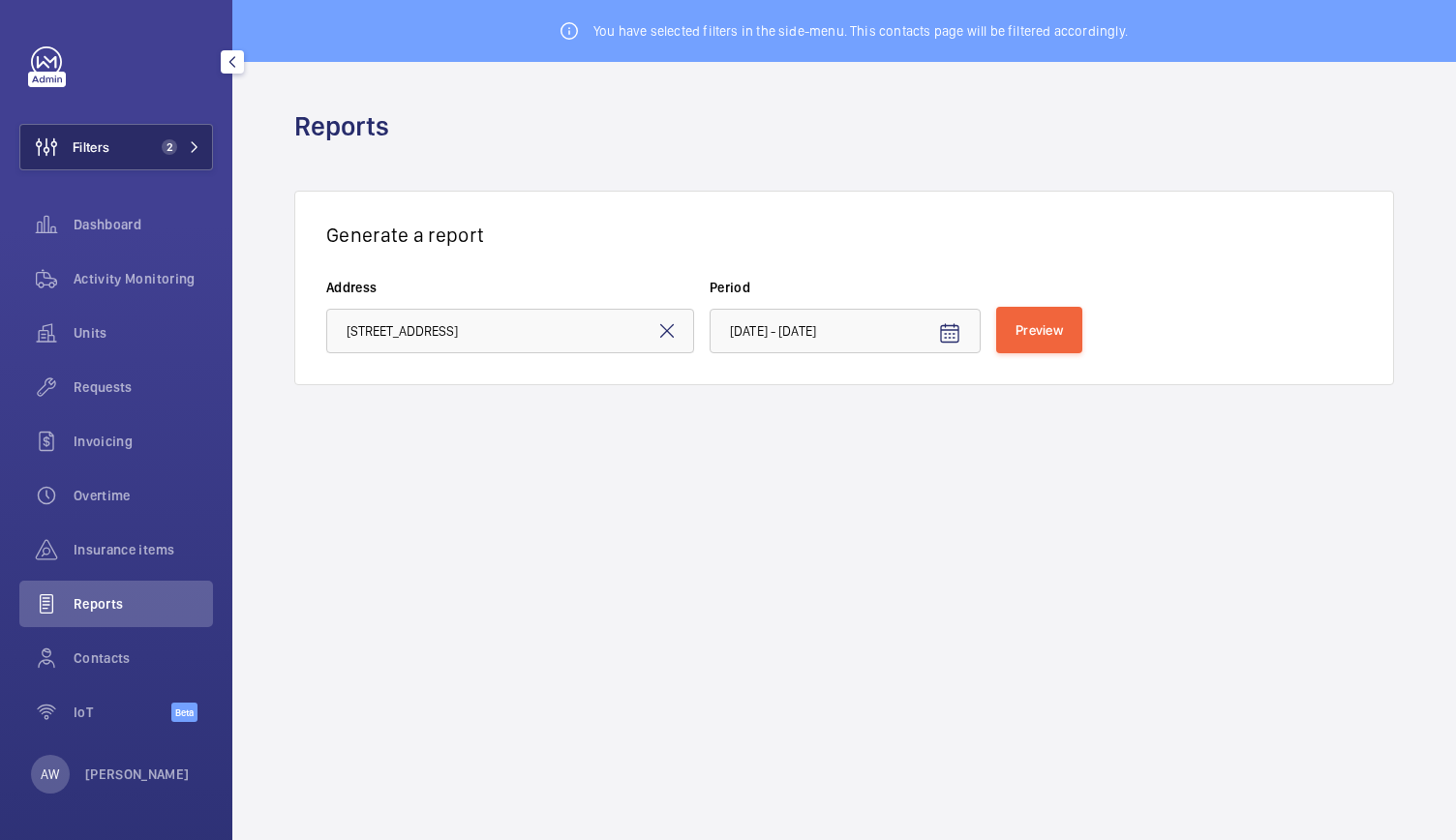
click at [124, 150] on button "Filters 2" at bounding box center [116, 147] width 194 height 46
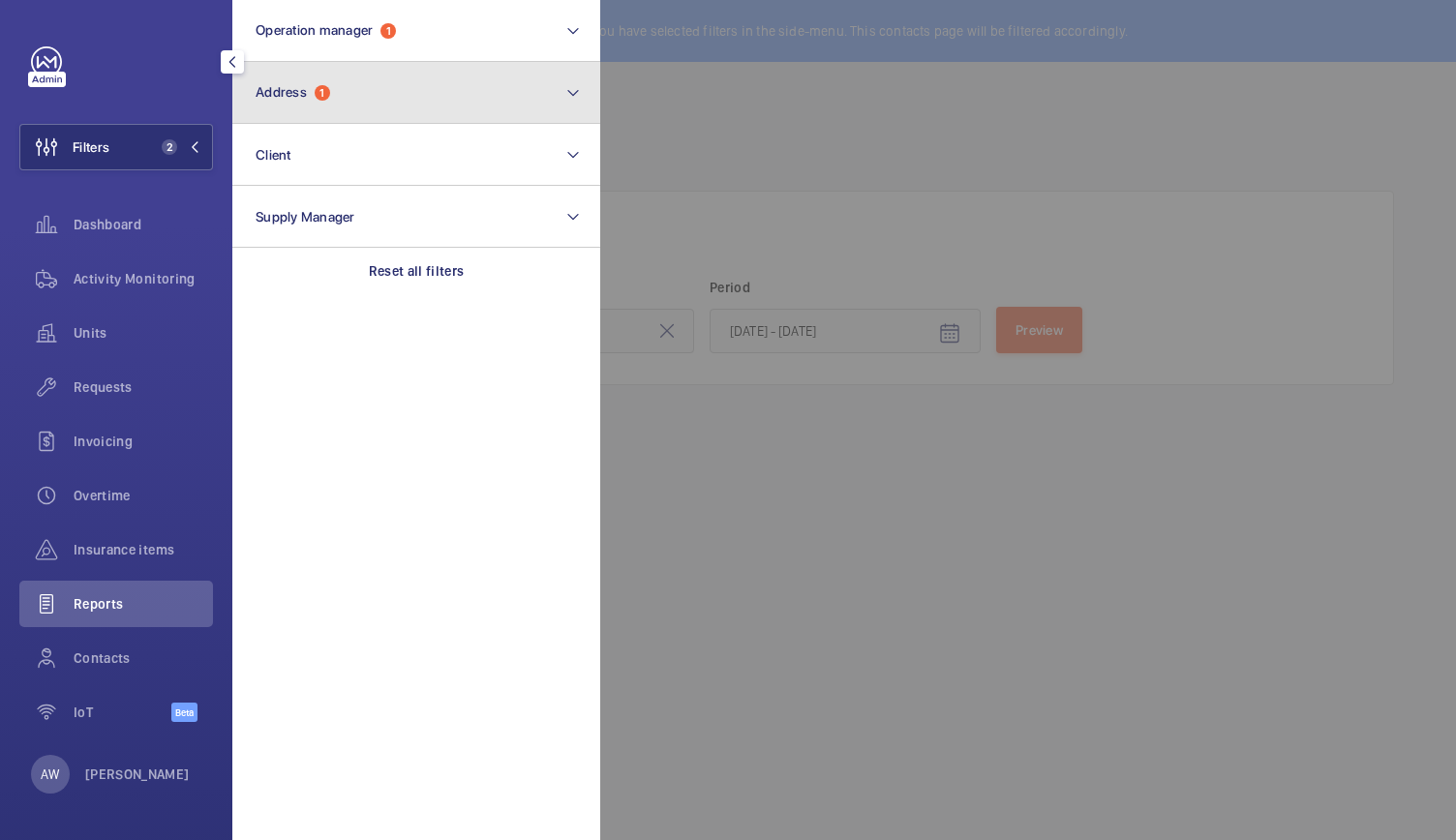
click at [352, 93] on button "Address 1" at bounding box center [416, 92] width 368 height 62
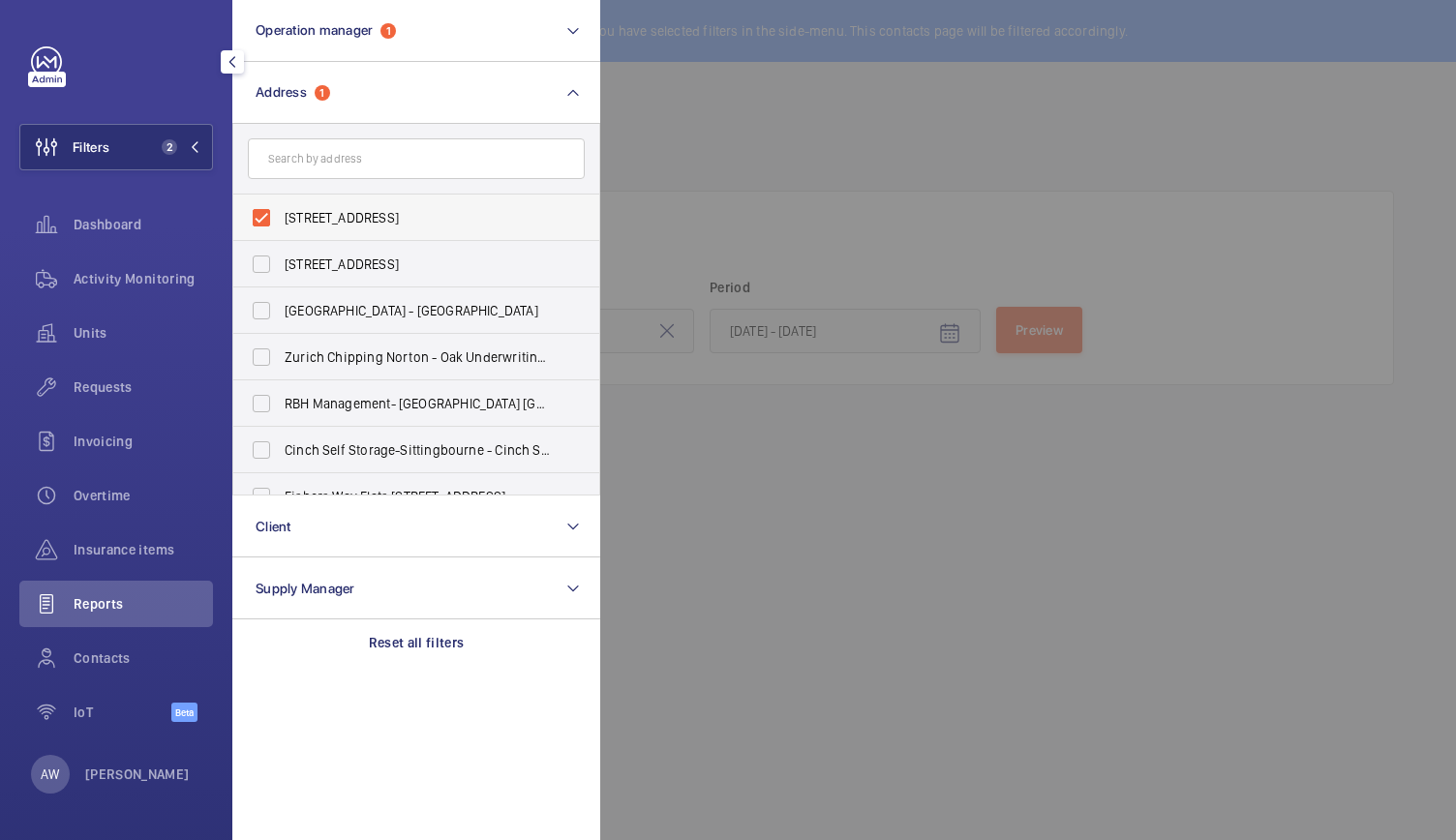
click at [266, 210] on label "[STREET_ADDRESS]" at bounding box center [401, 217] width 337 height 46
click at [266, 210] on input "[STREET_ADDRESS]" at bounding box center [261, 217] width 38 height 38
checkbox input "false"
click at [306, 168] on input "text" at bounding box center [416, 158] width 337 height 40
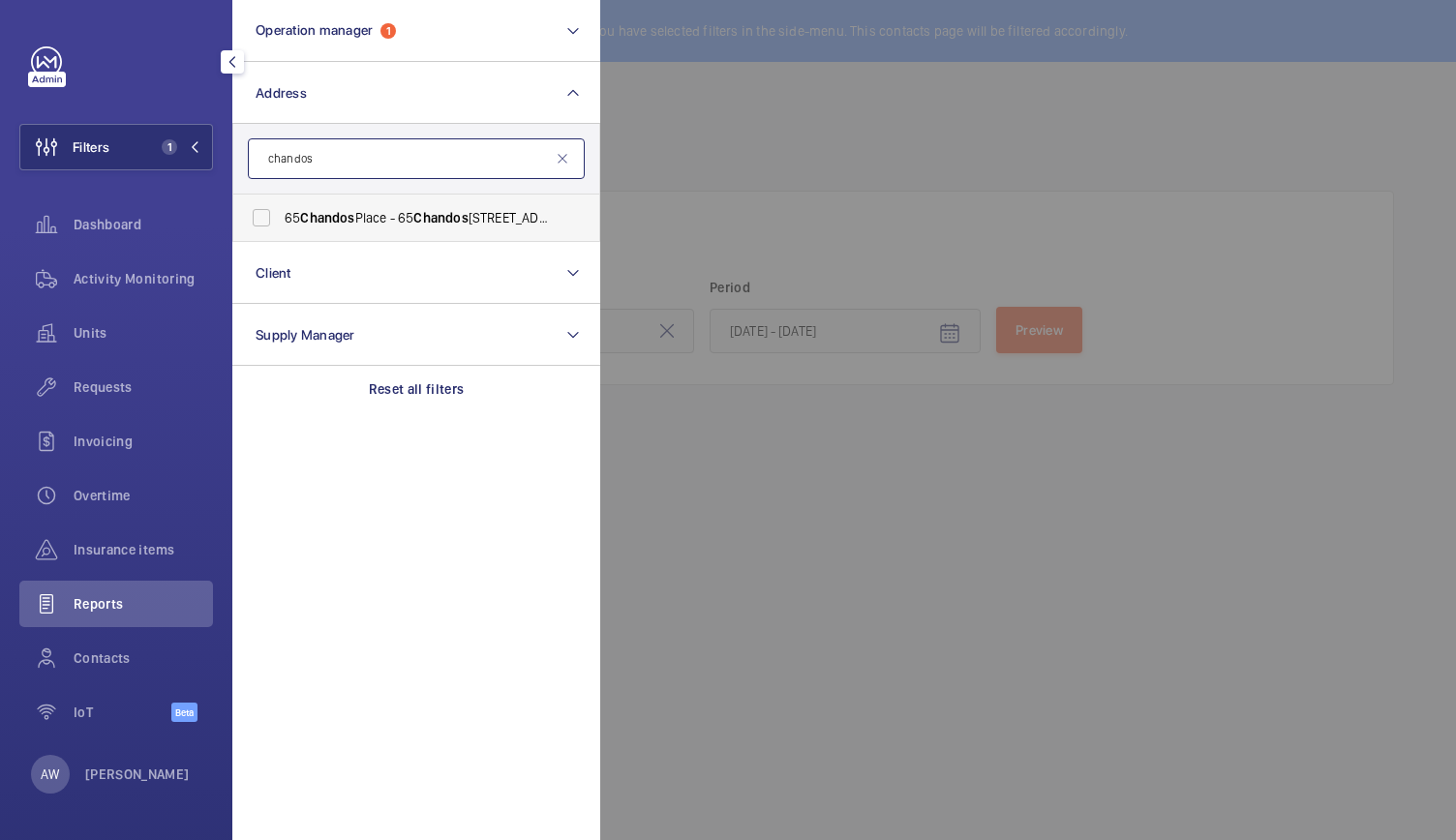
type input "chandos"
click at [319, 207] on label "[STREET_ADDRESS]" at bounding box center [401, 217] width 337 height 46
click at [280, 207] on input "[STREET_ADDRESS]" at bounding box center [261, 217] width 38 height 38
checkbox input "true"
click at [699, 239] on div at bounding box center [1327, 420] width 1456 height 840
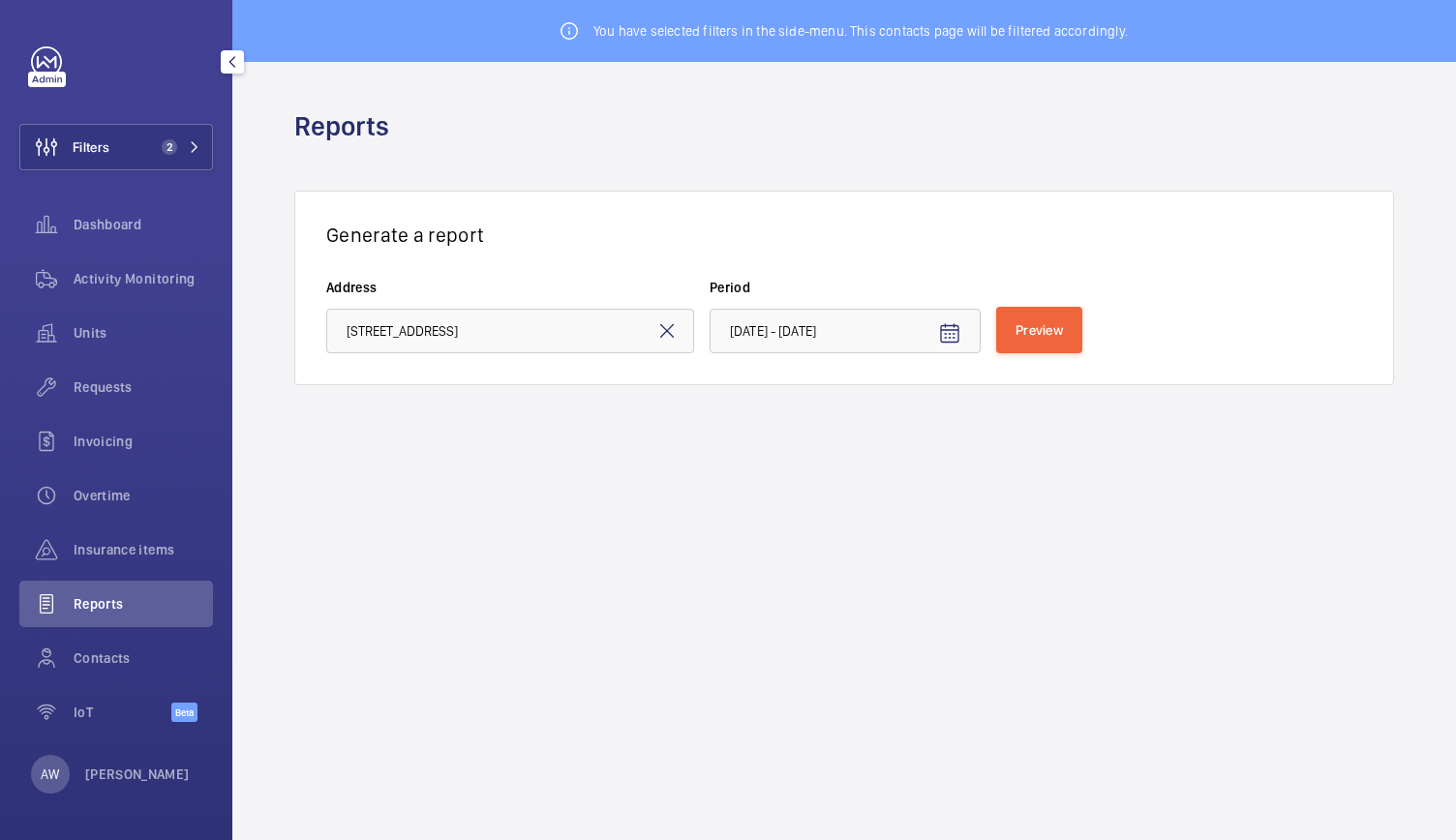
click at [661, 340] on mat-icon at bounding box center [667, 331] width 24 height 24
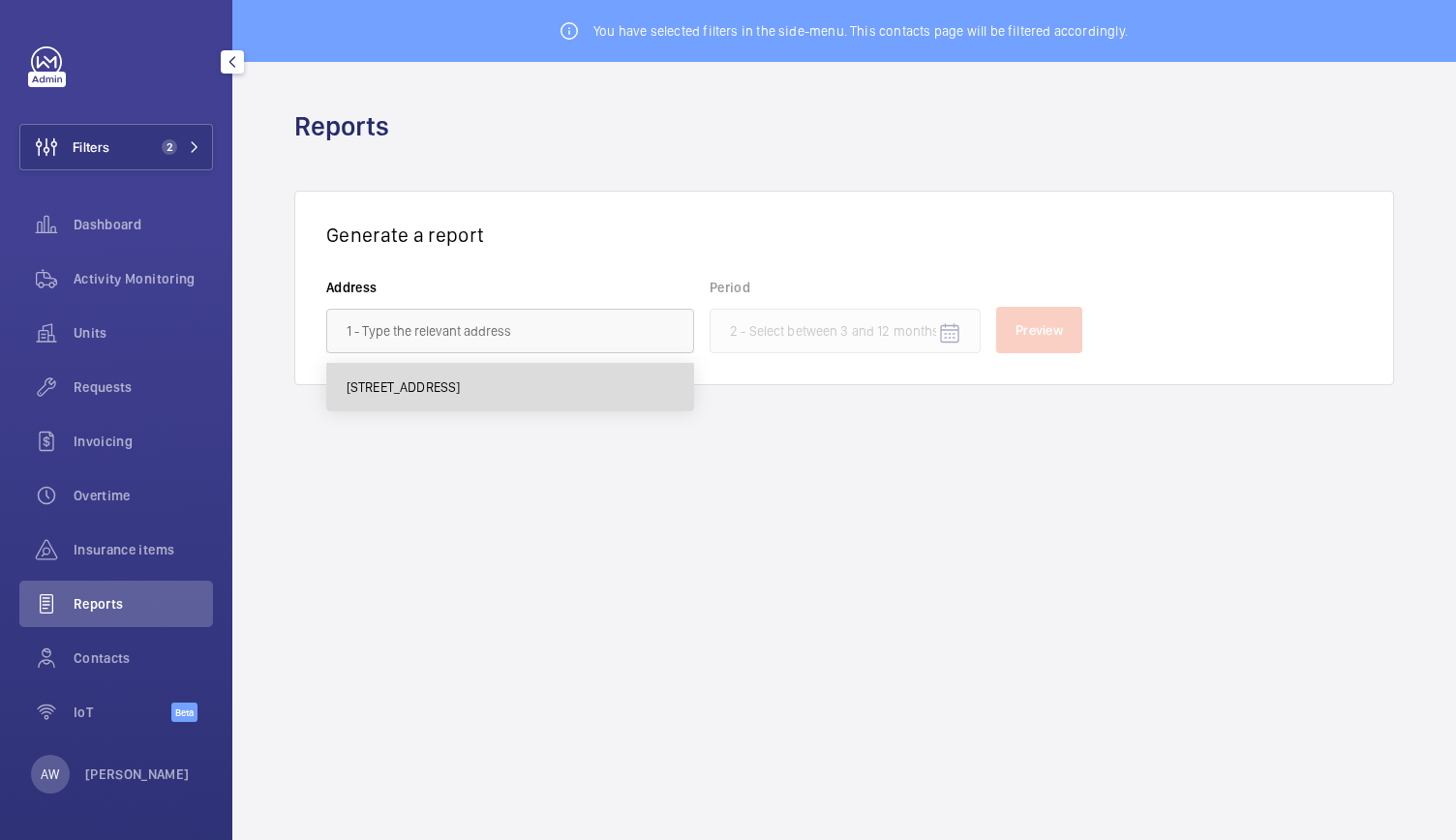
click at [461, 389] on span "[STREET_ADDRESS]" at bounding box center [403, 388] width 114 height 20
type input "[STREET_ADDRESS]"
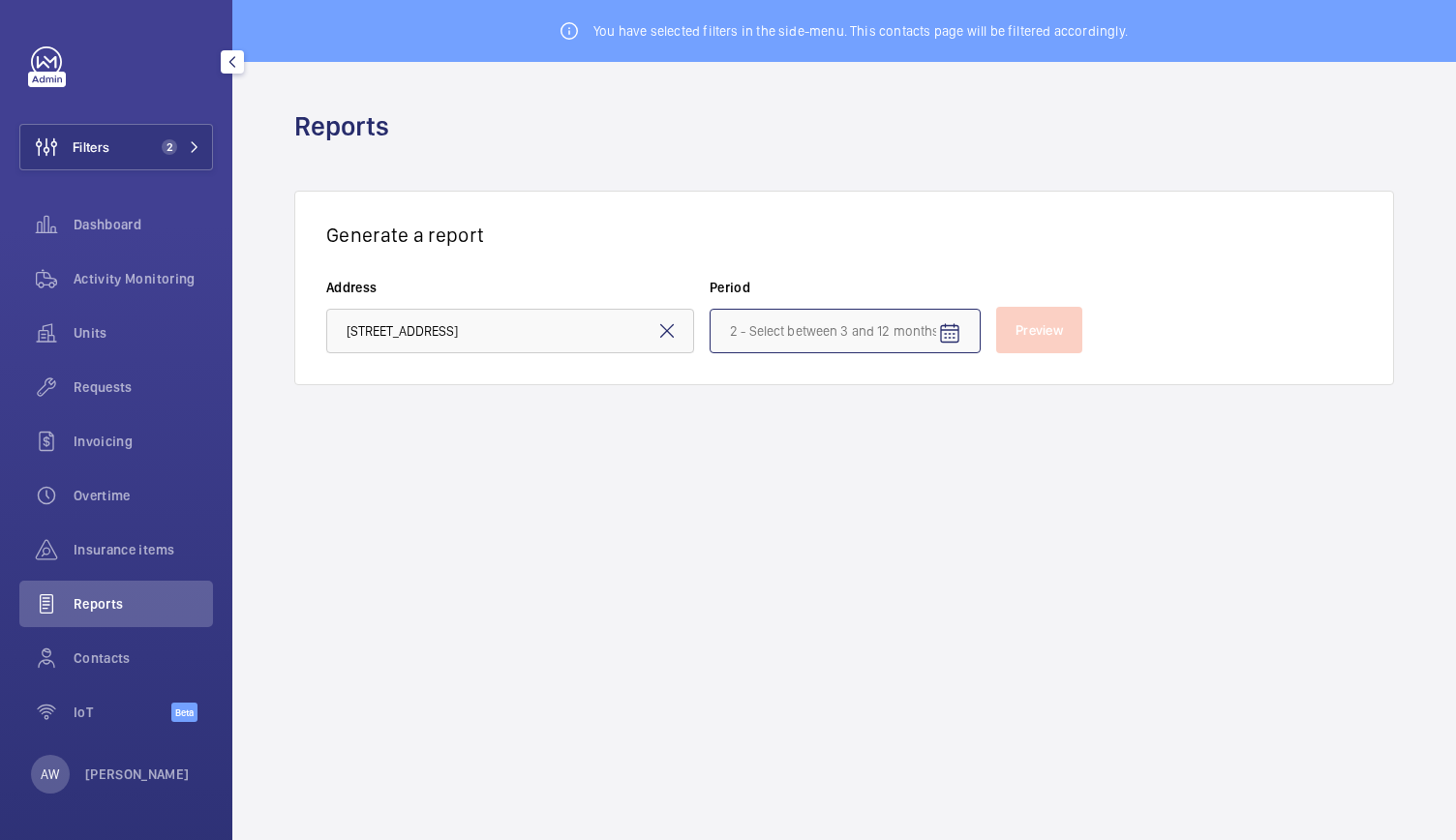
click at [839, 321] on input at bounding box center [845, 330] width 271 height 44
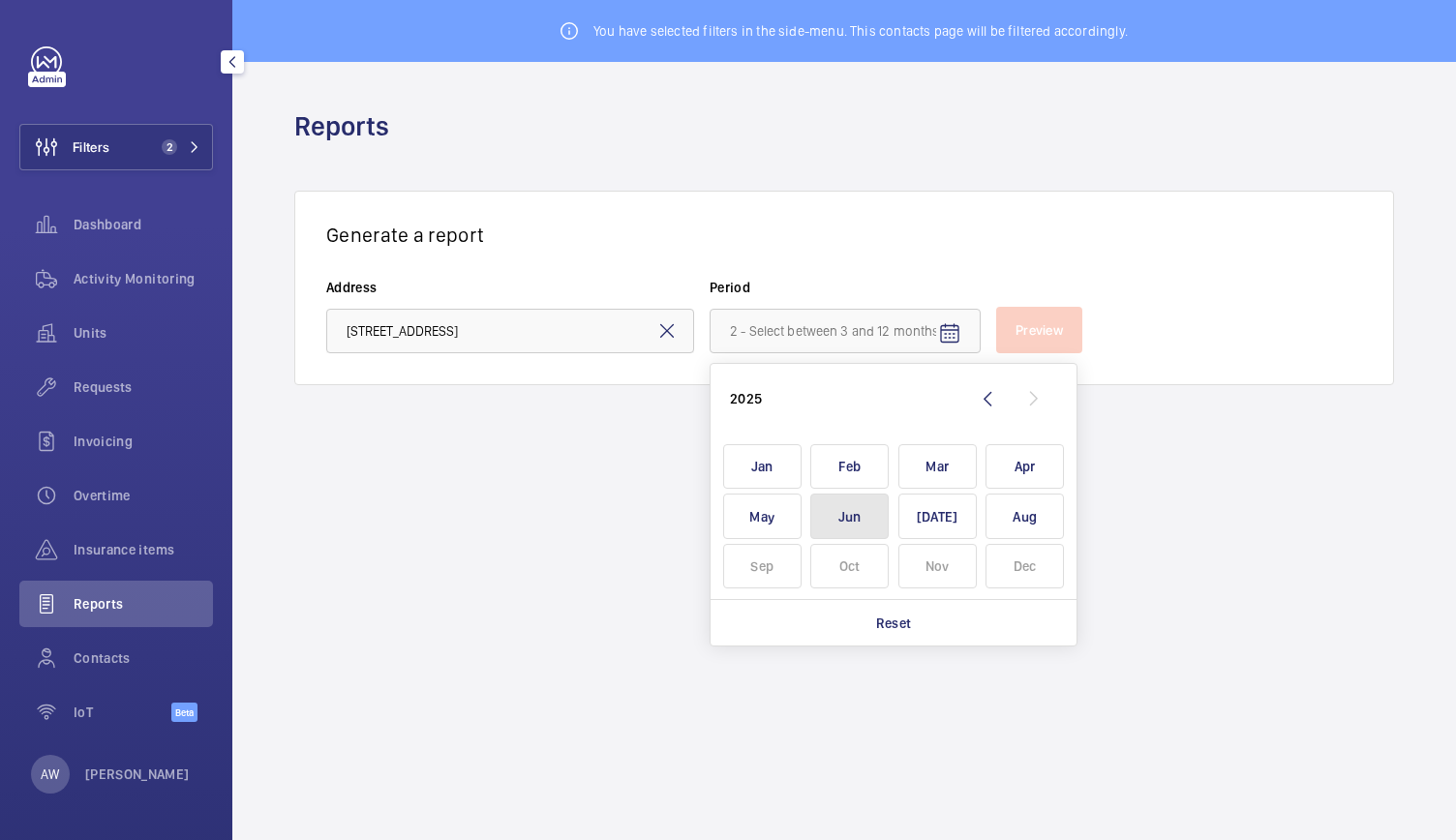
click at [869, 517] on span "Jun" at bounding box center [849, 516] width 79 height 45
click at [1016, 530] on span "Aug" at bounding box center [1024, 516] width 79 height 45
type input "[DATE] - [DATE]"
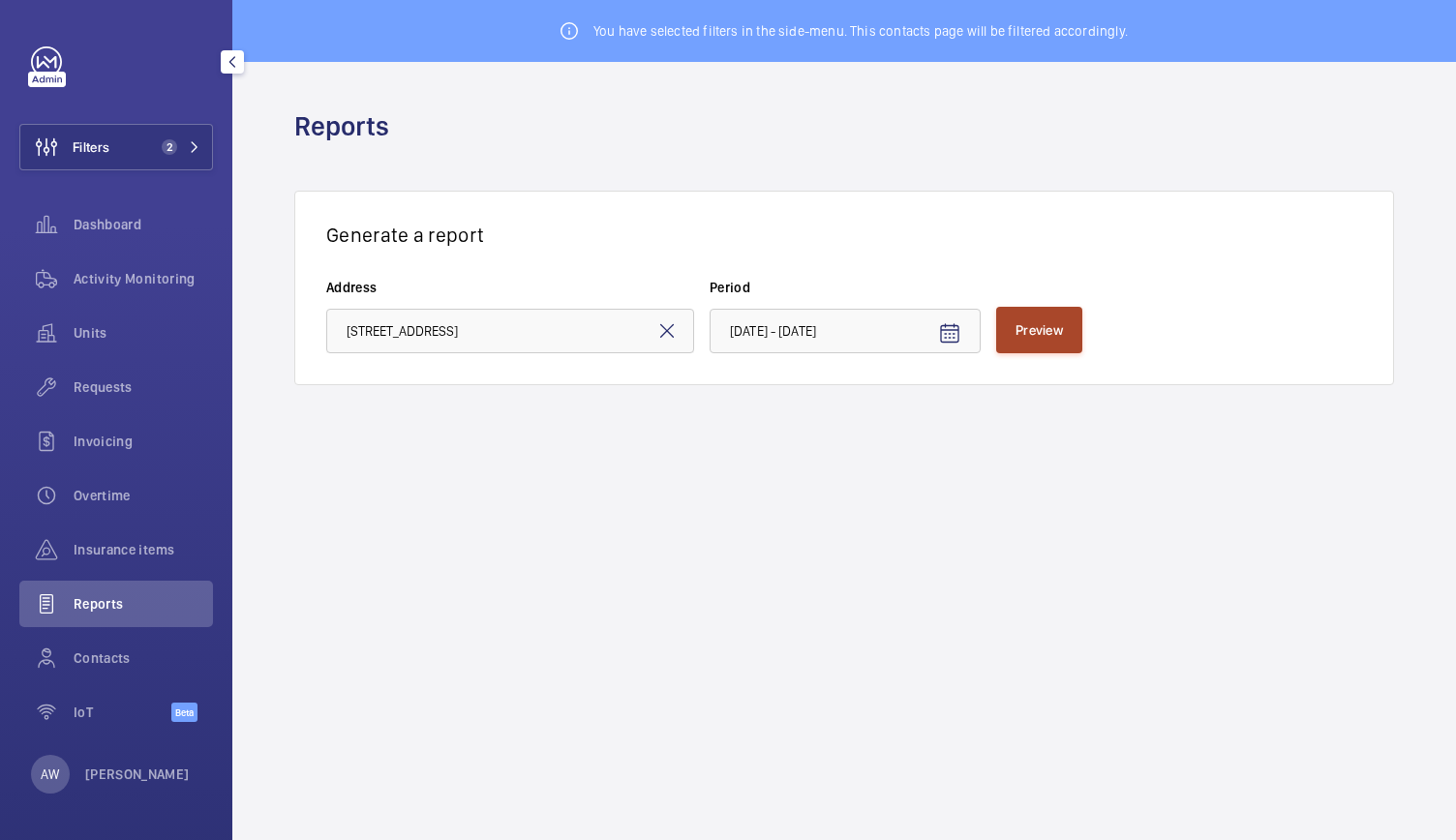
click at [1036, 323] on span "Preview" at bounding box center [1039, 330] width 47 height 16
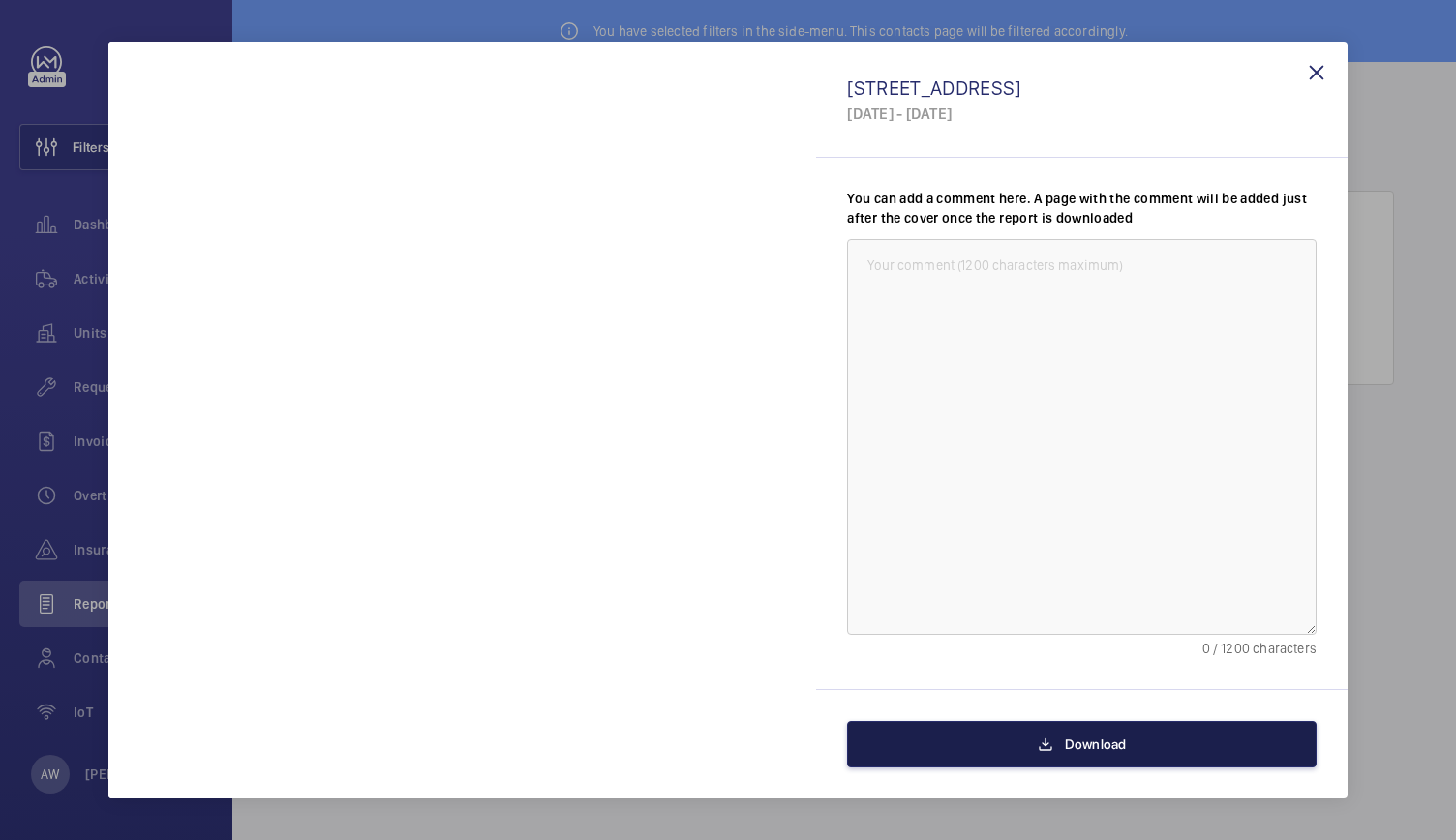
click at [989, 732] on button "Download" at bounding box center [1080, 744] width 469 height 46
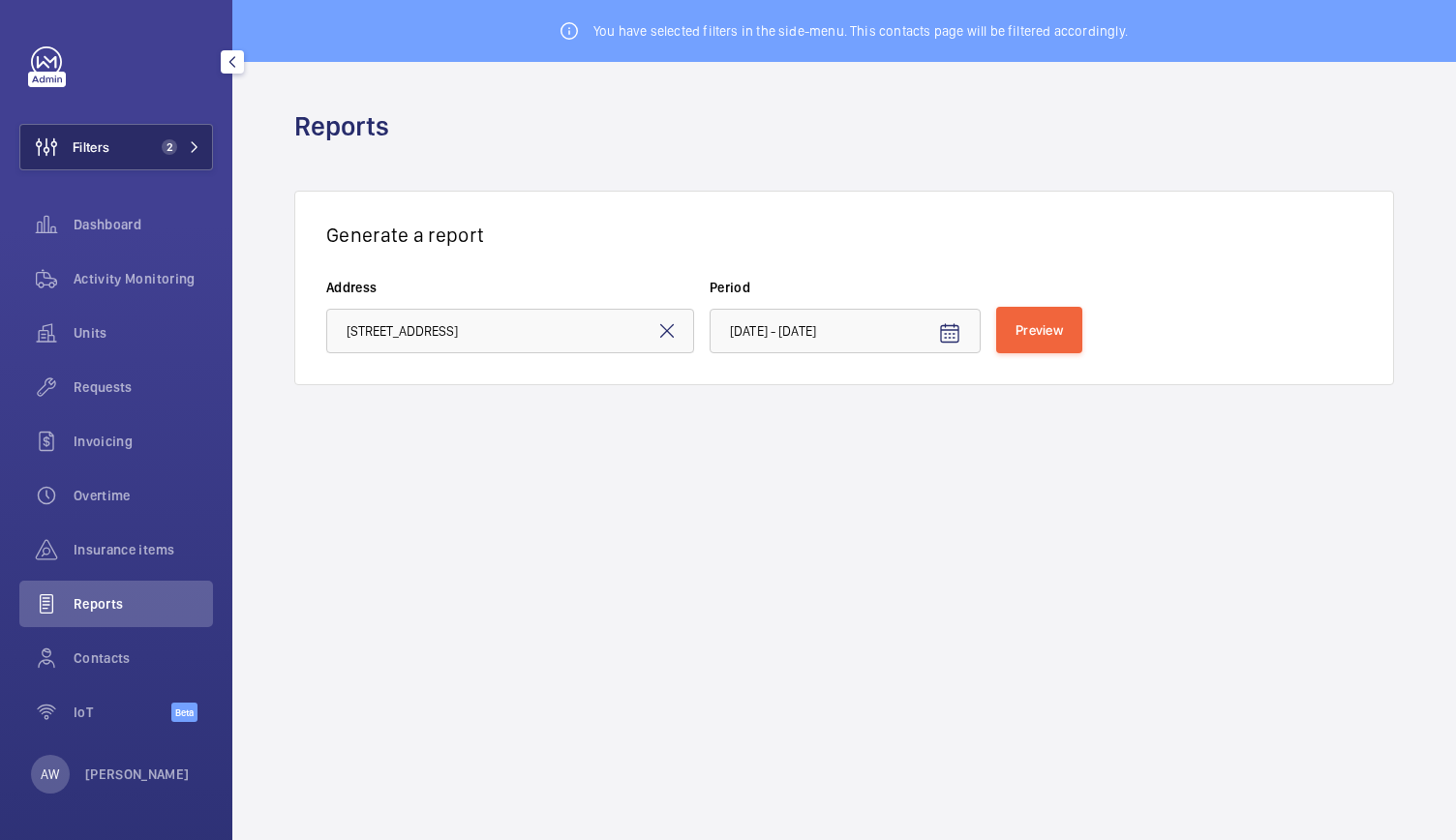
click at [155, 147] on span "2" at bounding box center [166, 148] width 24 height 16
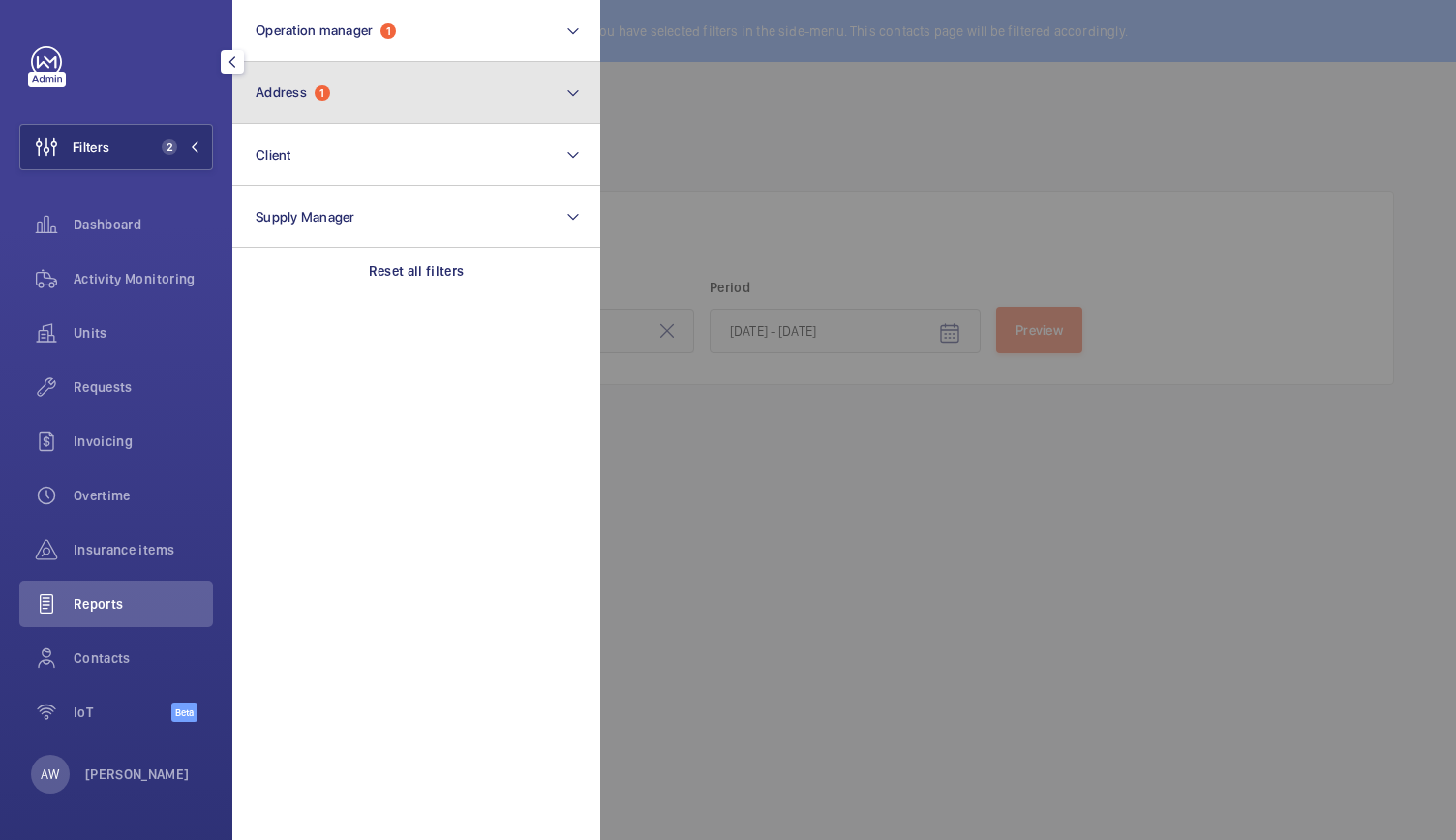
click at [307, 94] on span "Address" at bounding box center [281, 92] width 51 height 16
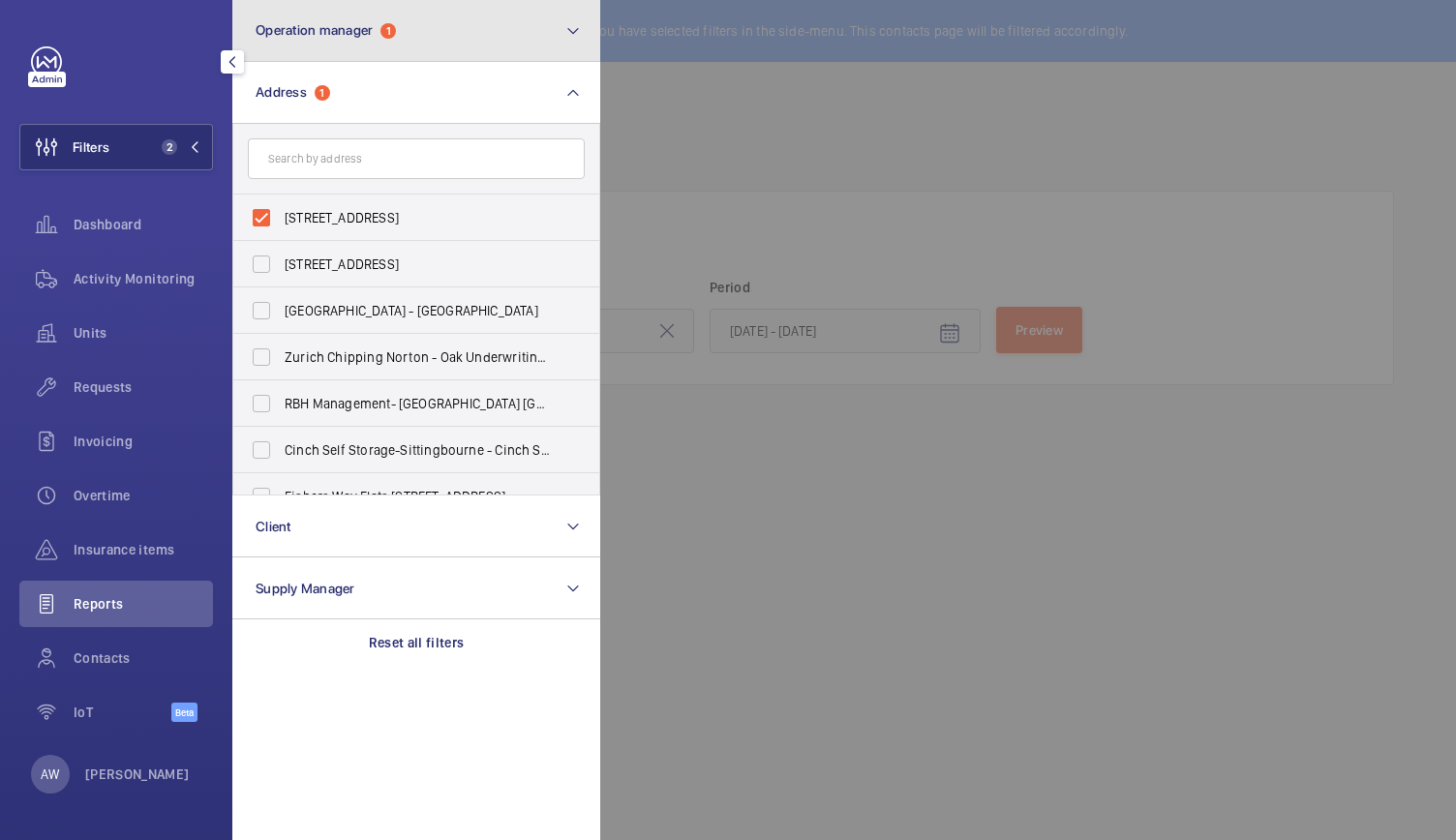
click at [389, 21] on button "Operation manager 1" at bounding box center [416, 30] width 368 height 62
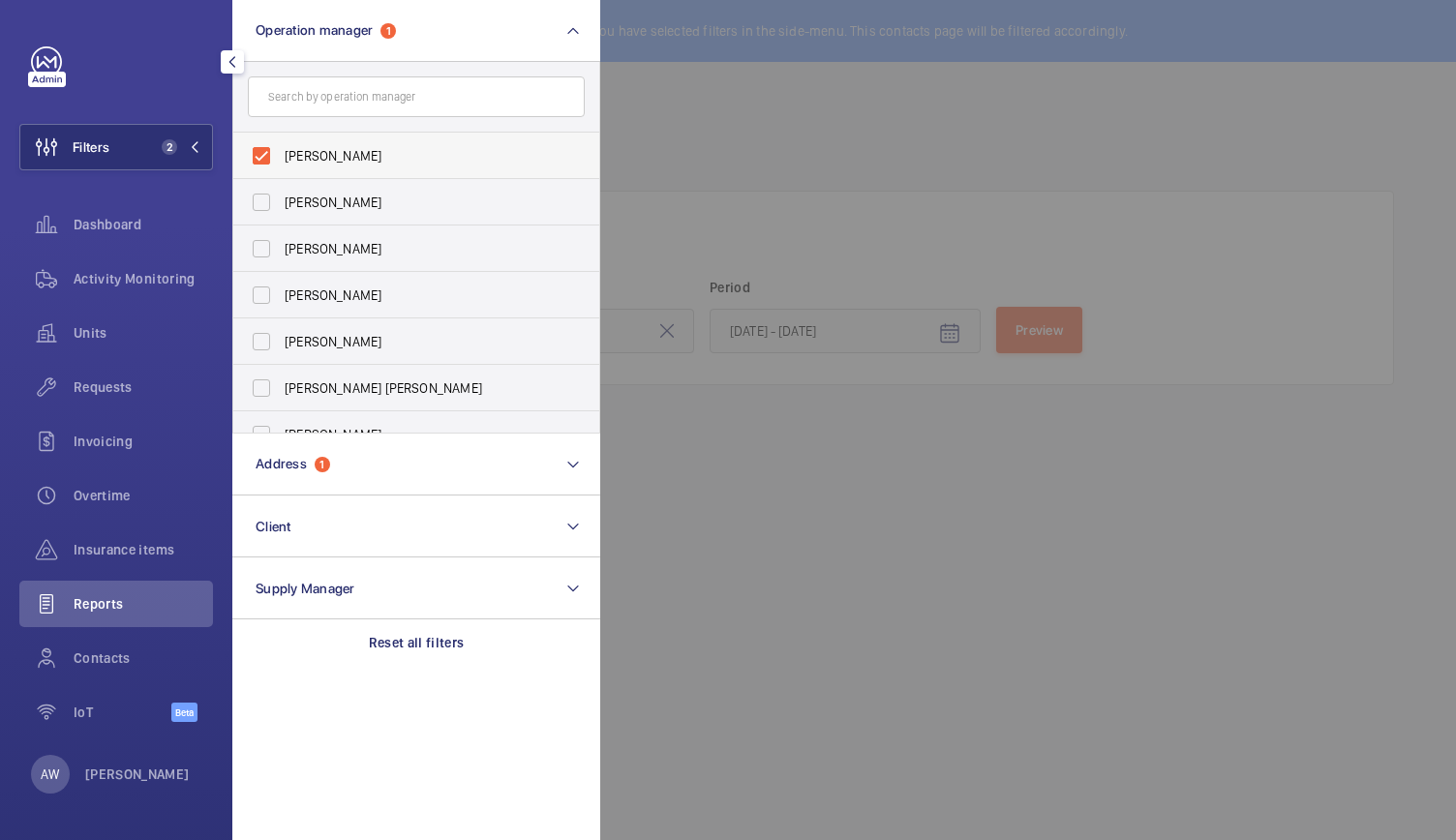
click at [266, 160] on label "[PERSON_NAME]" at bounding box center [401, 155] width 337 height 46
click at [266, 160] on input "[PERSON_NAME]" at bounding box center [261, 155] width 38 height 38
checkbox input "false"
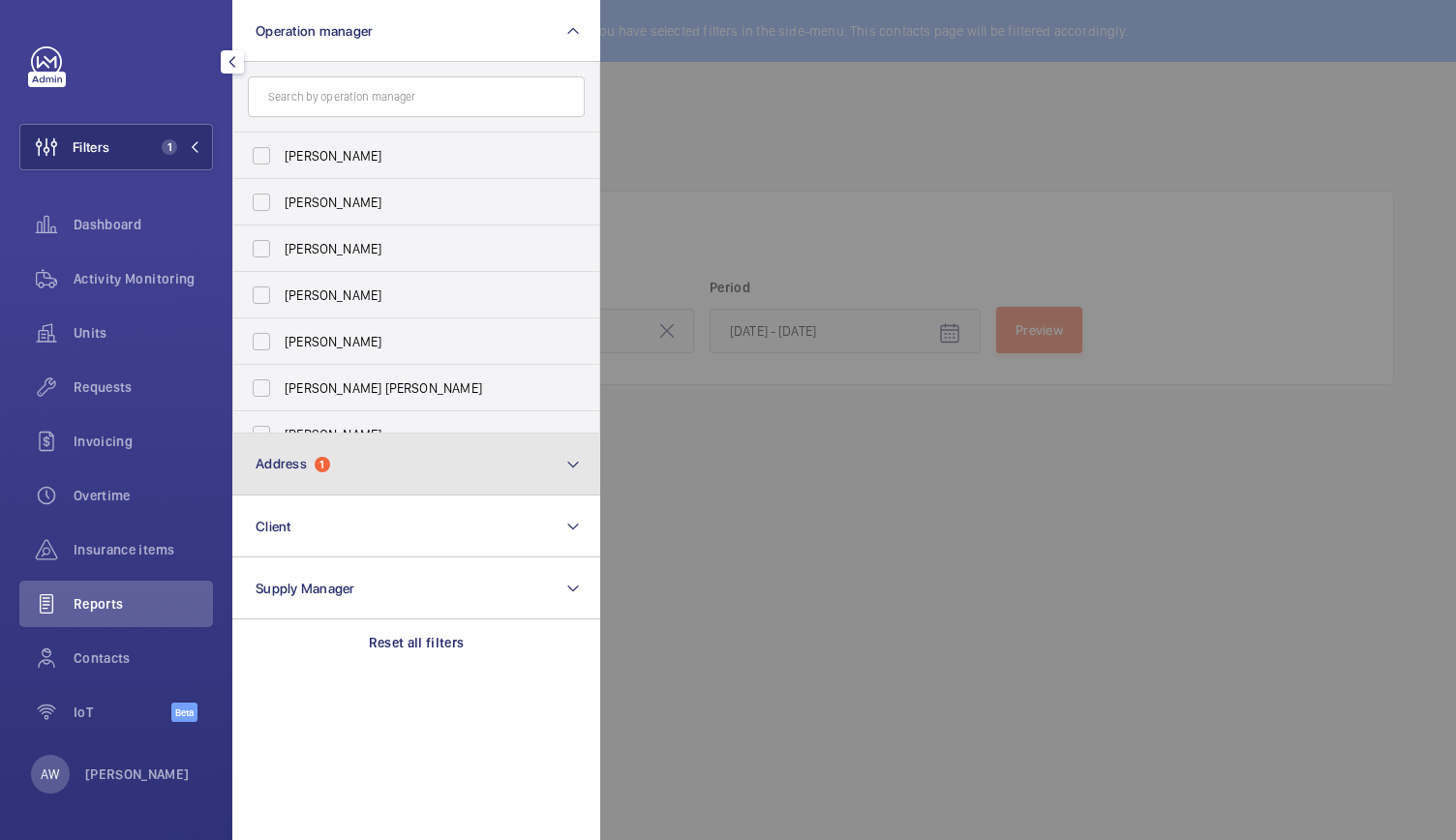
click at [309, 450] on button "Address 1" at bounding box center [416, 464] width 368 height 62
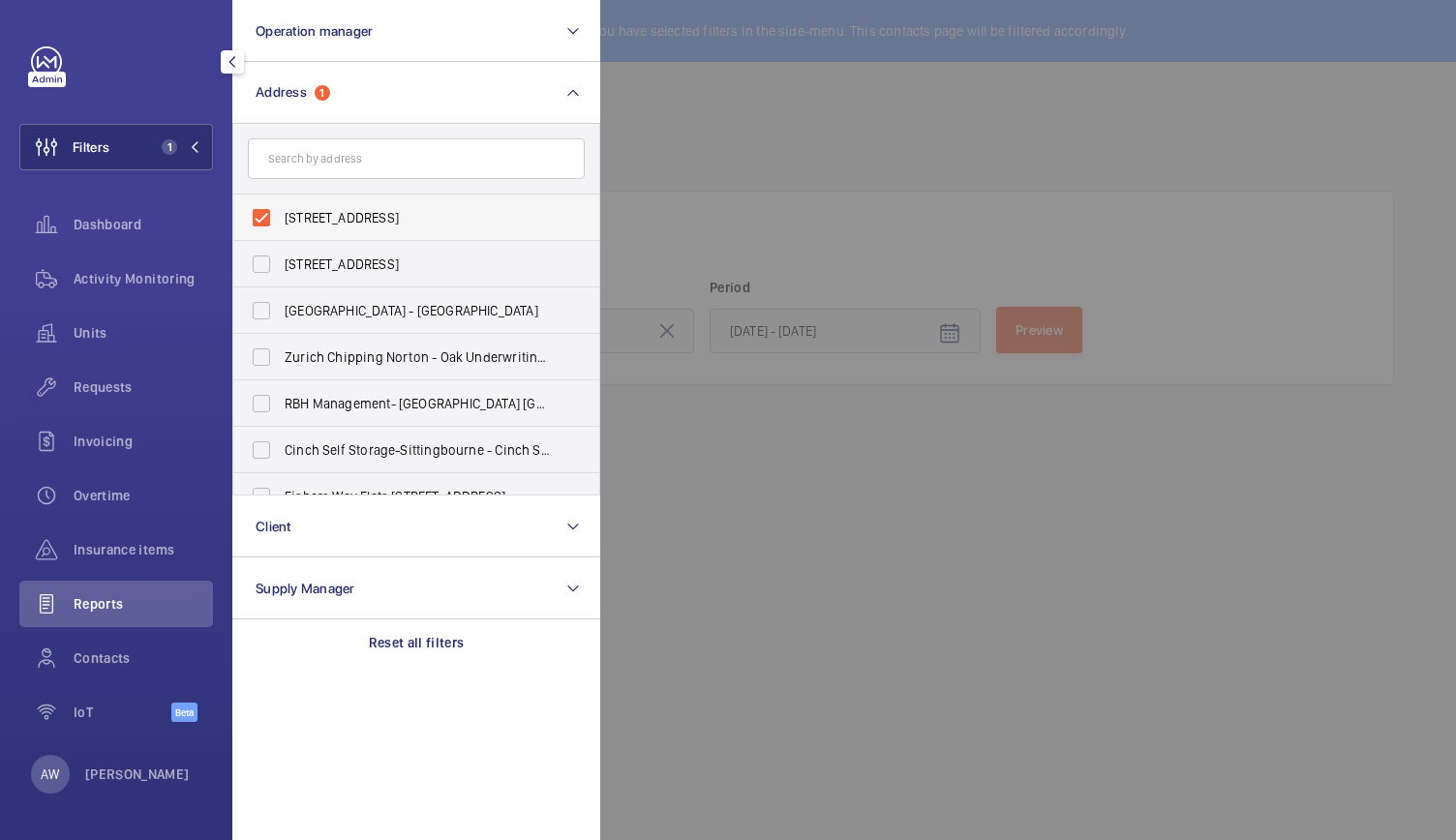
click at [275, 214] on label "[STREET_ADDRESS]" at bounding box center [401, 217] width 337 height 46
click at [275, 214] on input "[STREET_ADDRESS]" at bounding box center [261, 217] width 38 height 38
checkbox input "false"
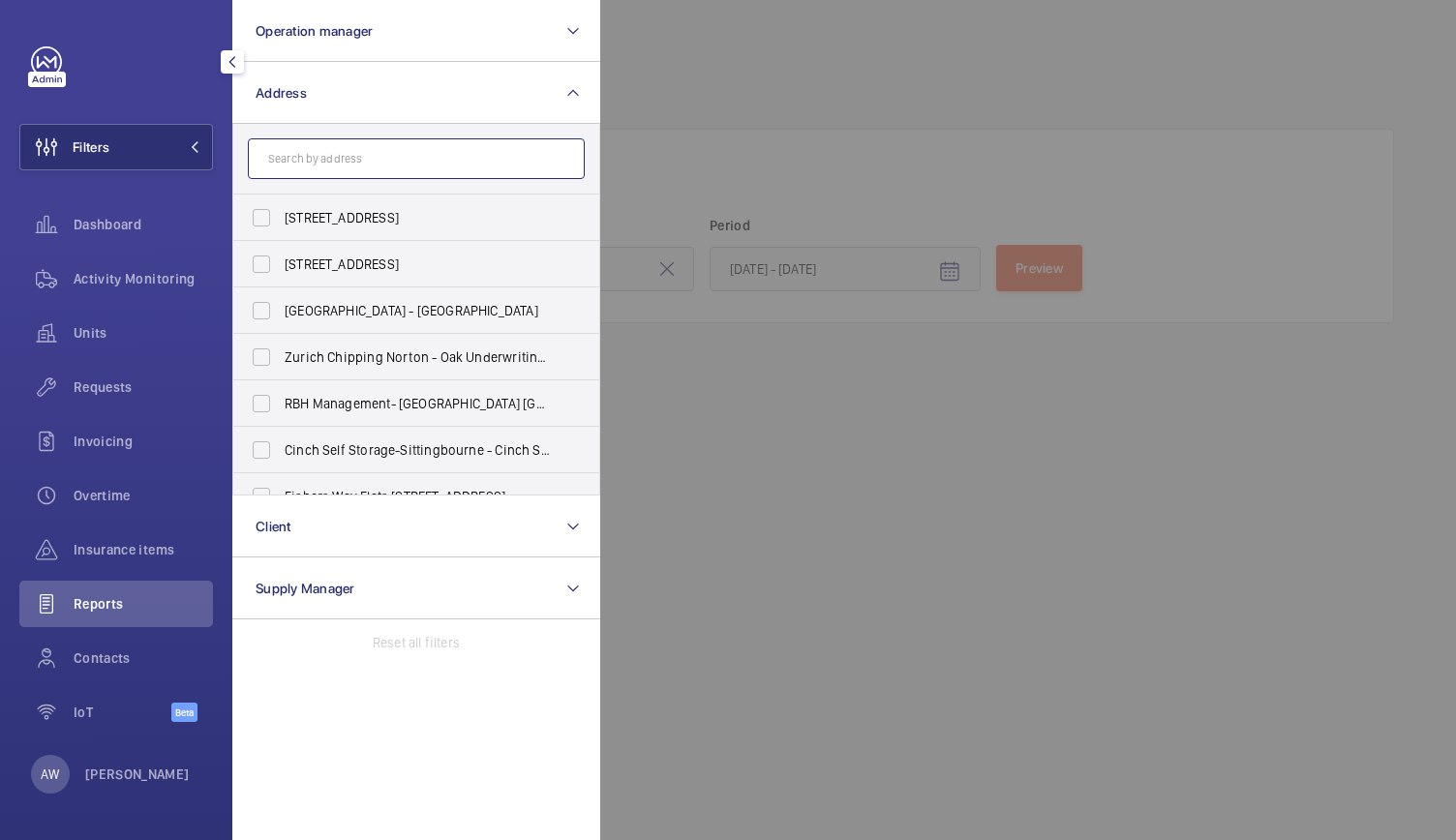
click at [304, 171] on input "text" at bounding box center [416, 158] width 337 height 40
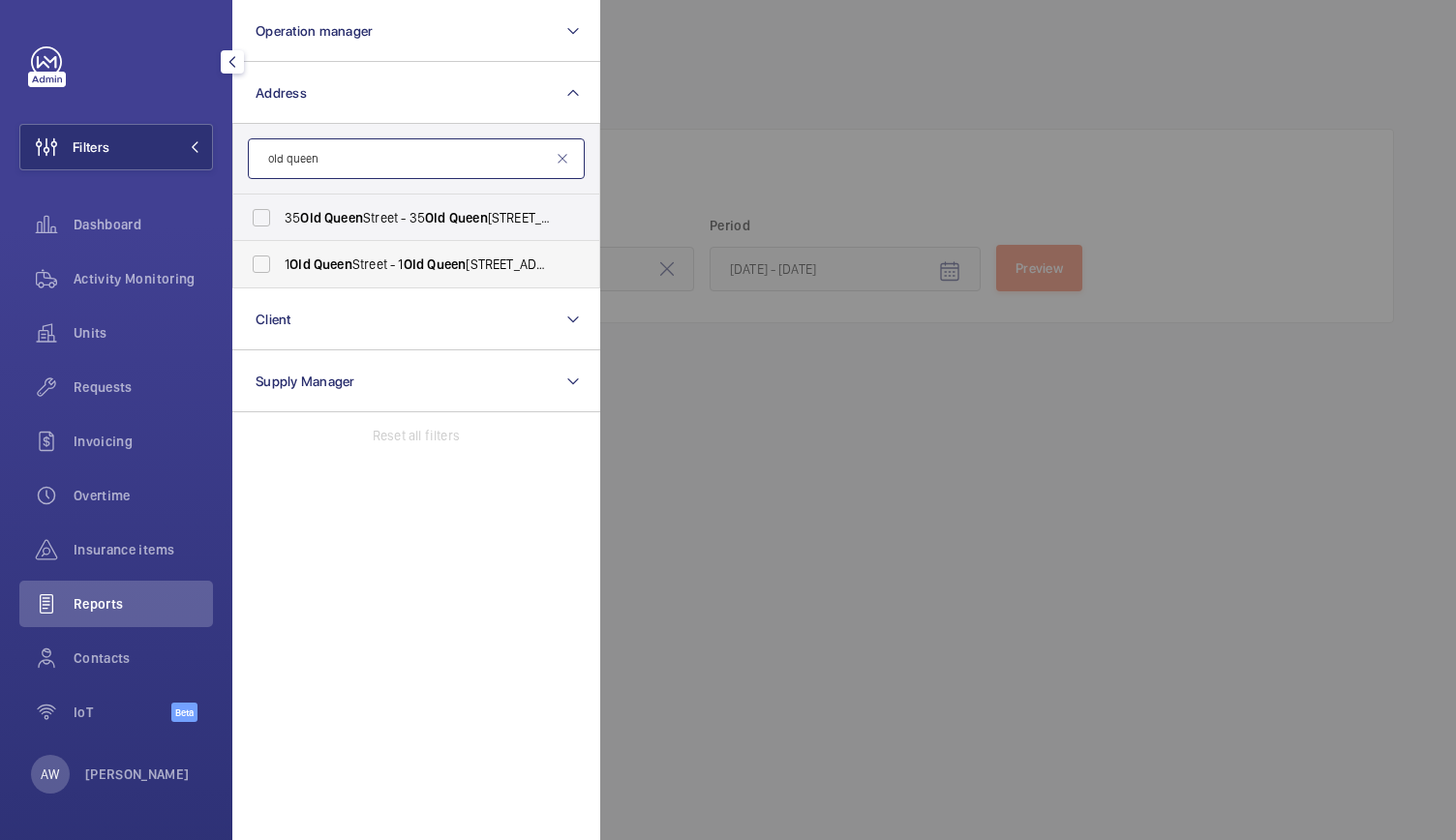
type input "old queen"
click at [360, 275] on label "[STREET_ADDRESS]" at bounding box center [401, 264] width 337 height 46
click at [280, 275] on input "[STREET_ADDRESS]" at bounding box center [261, 264] width 38 height 38
checkbox input "true"
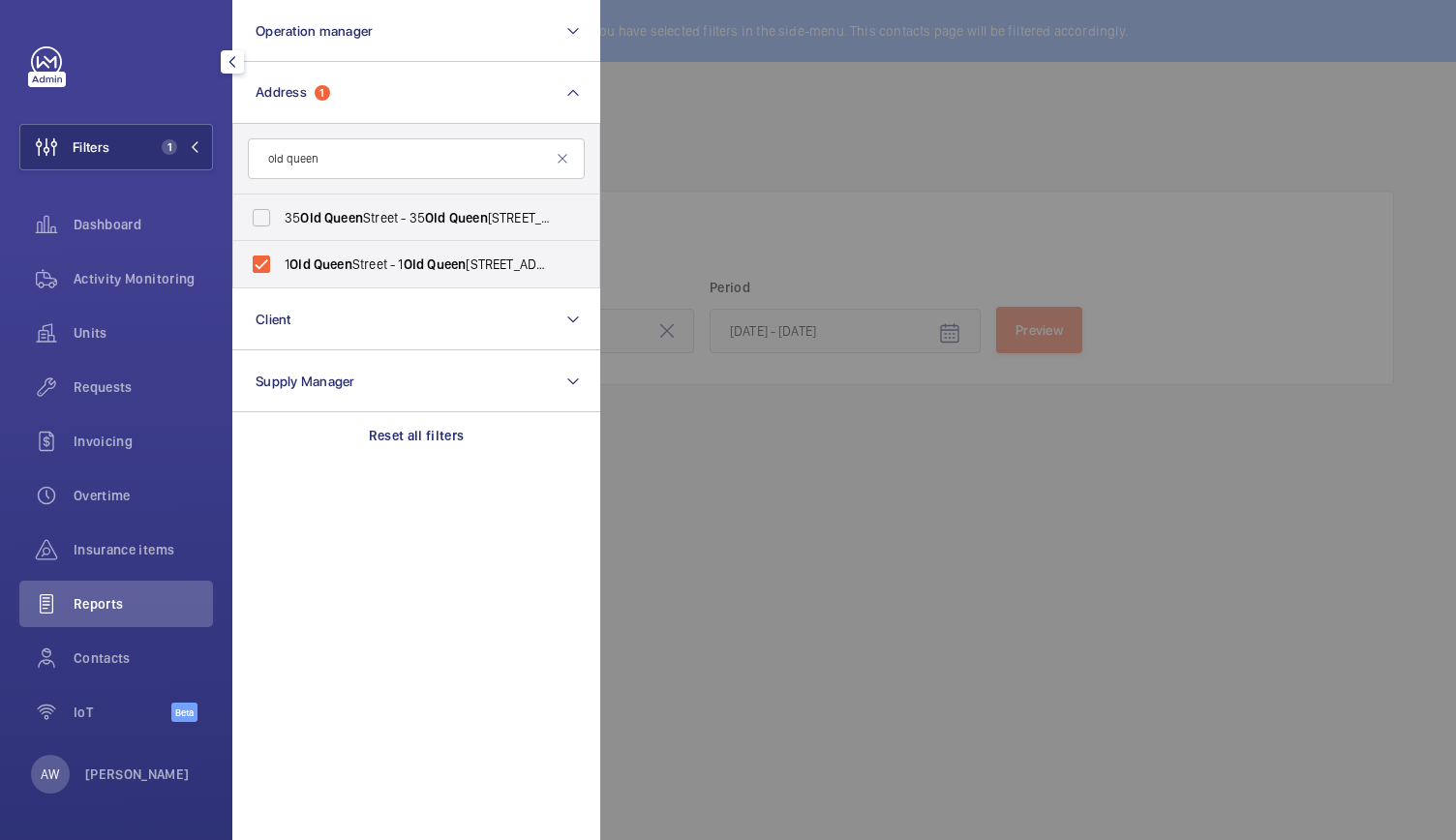
click at [733, 225] on div at bounding box center [1327, 420] width 1456 height 840
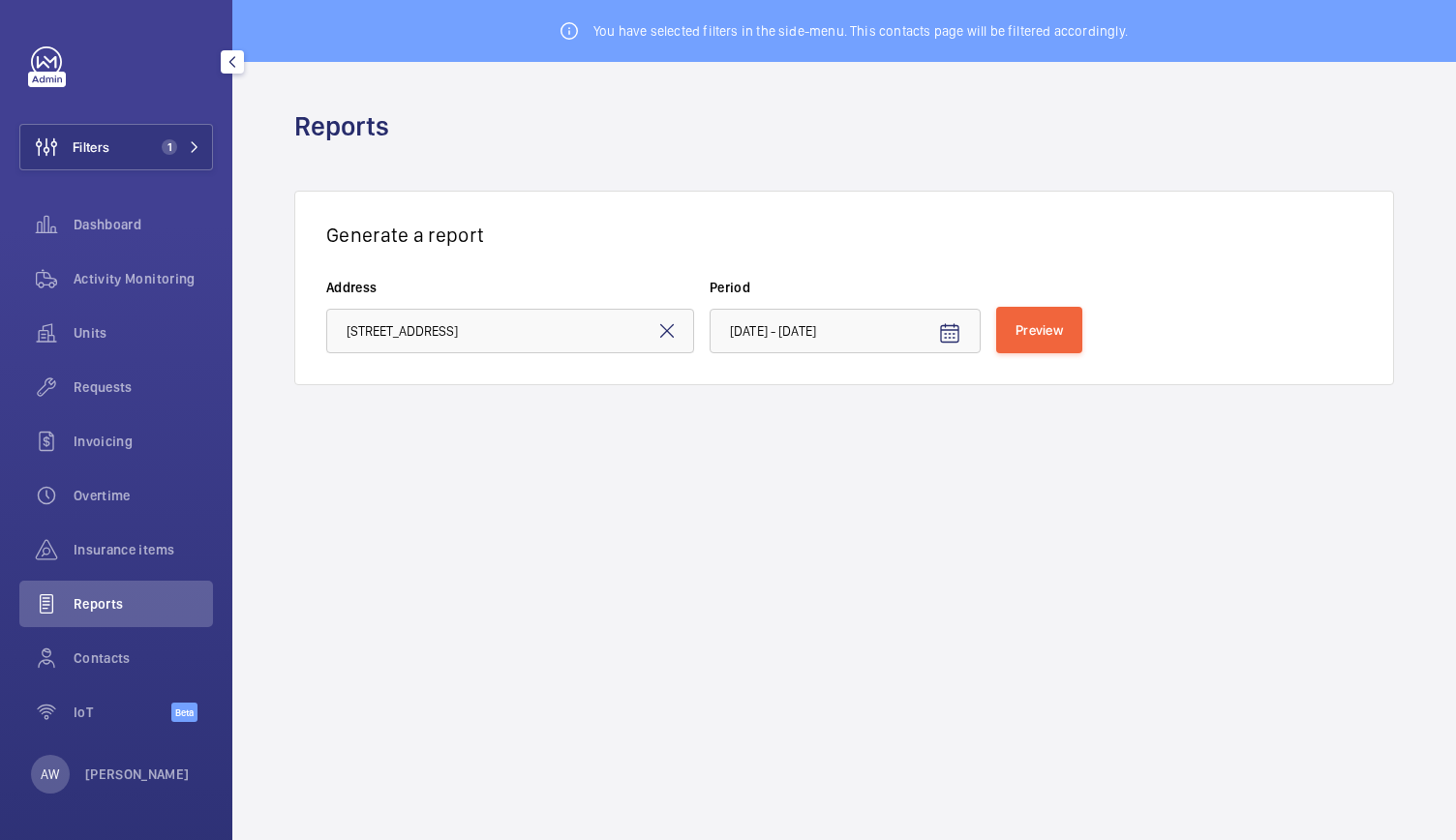
click at [656, 324] on mat-icon at bounding box center [667, 331] width 24 height 24
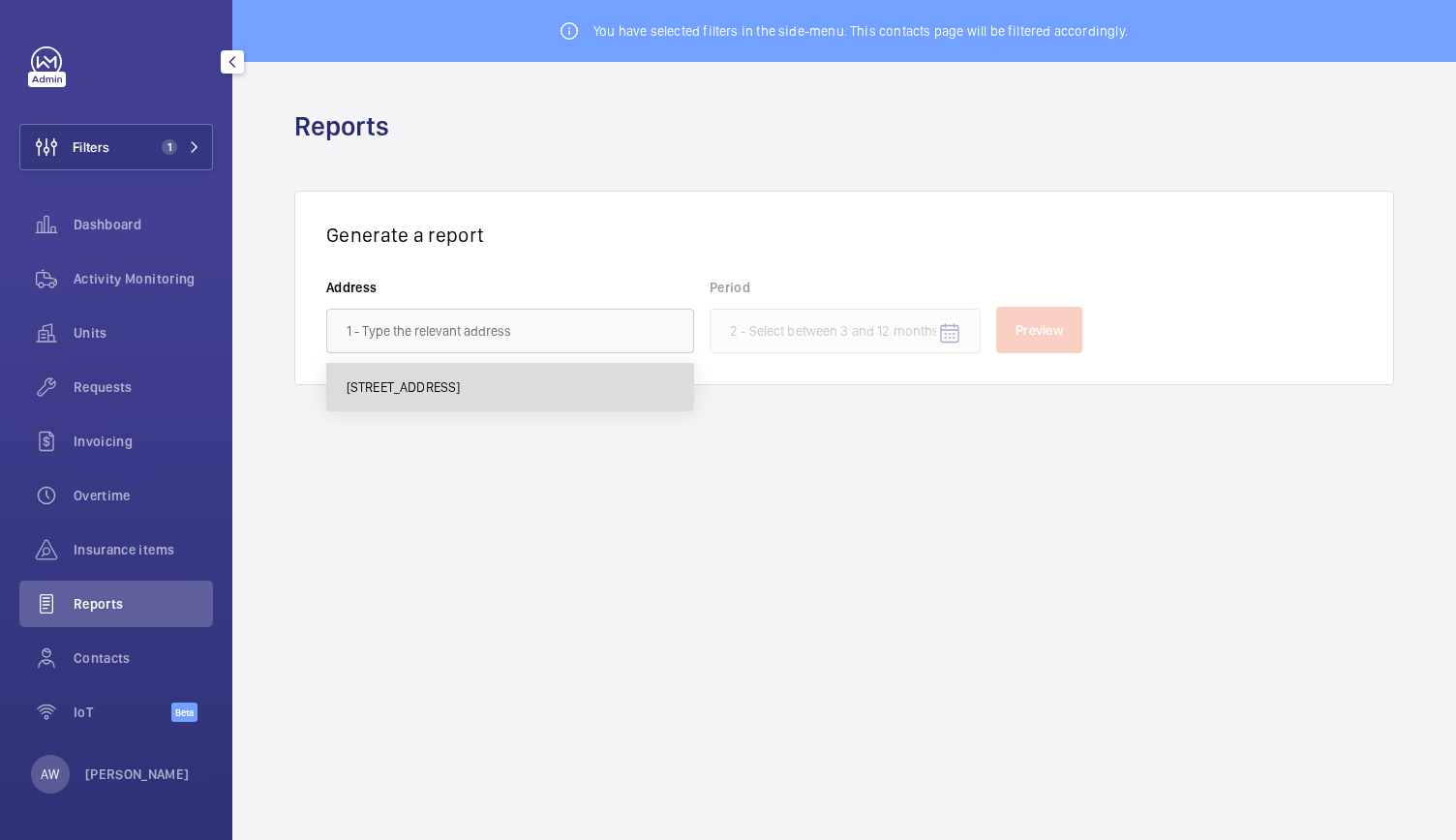
click at [461, 382] on span "[STREET_ADDRESS]" at bounding box center [403, 388] width 114 height 20
type input "[STREET_ADDRESS]"
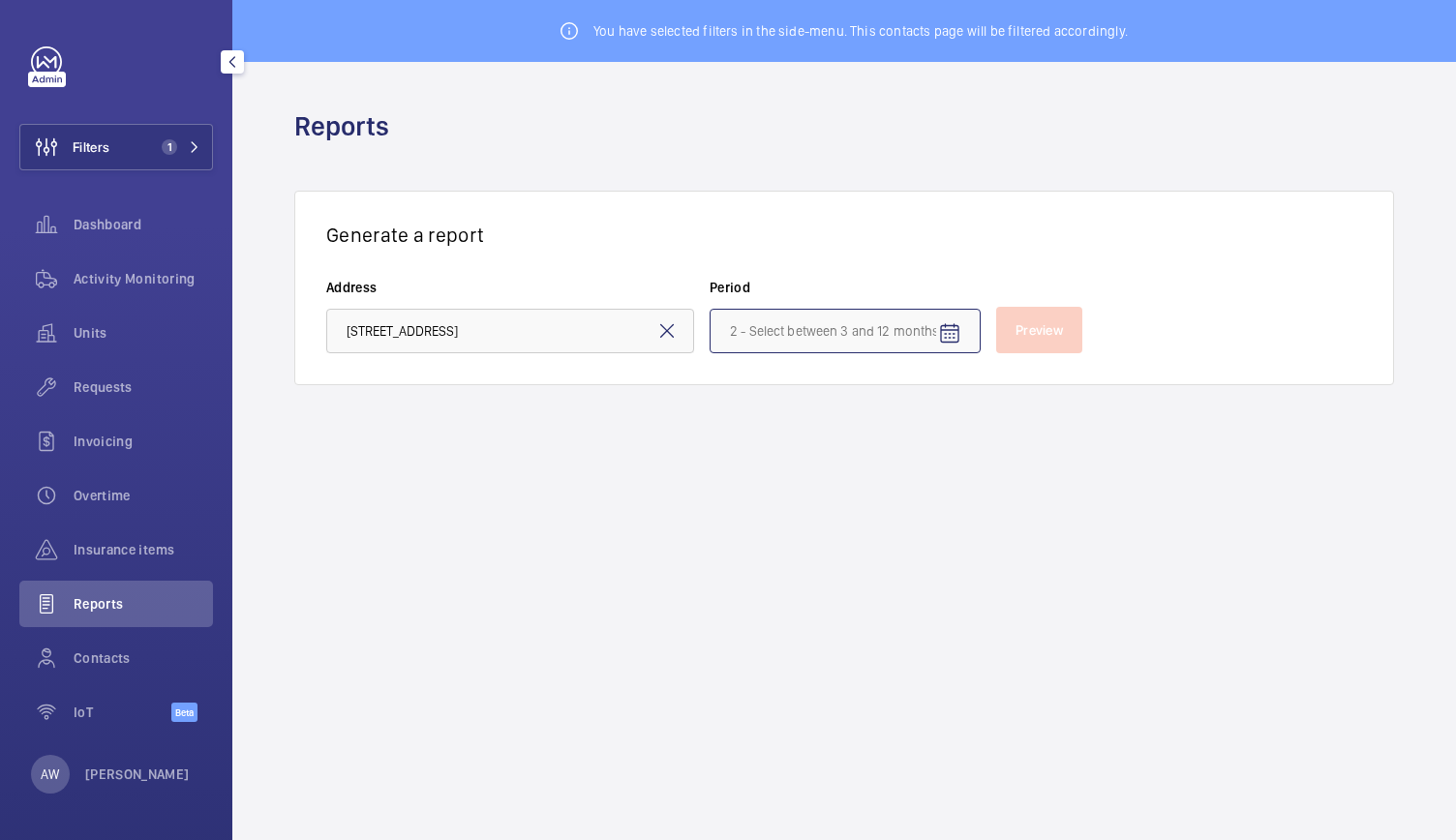
click at [890, 328] on input at bounding box center [845, 330] width 271 height 44
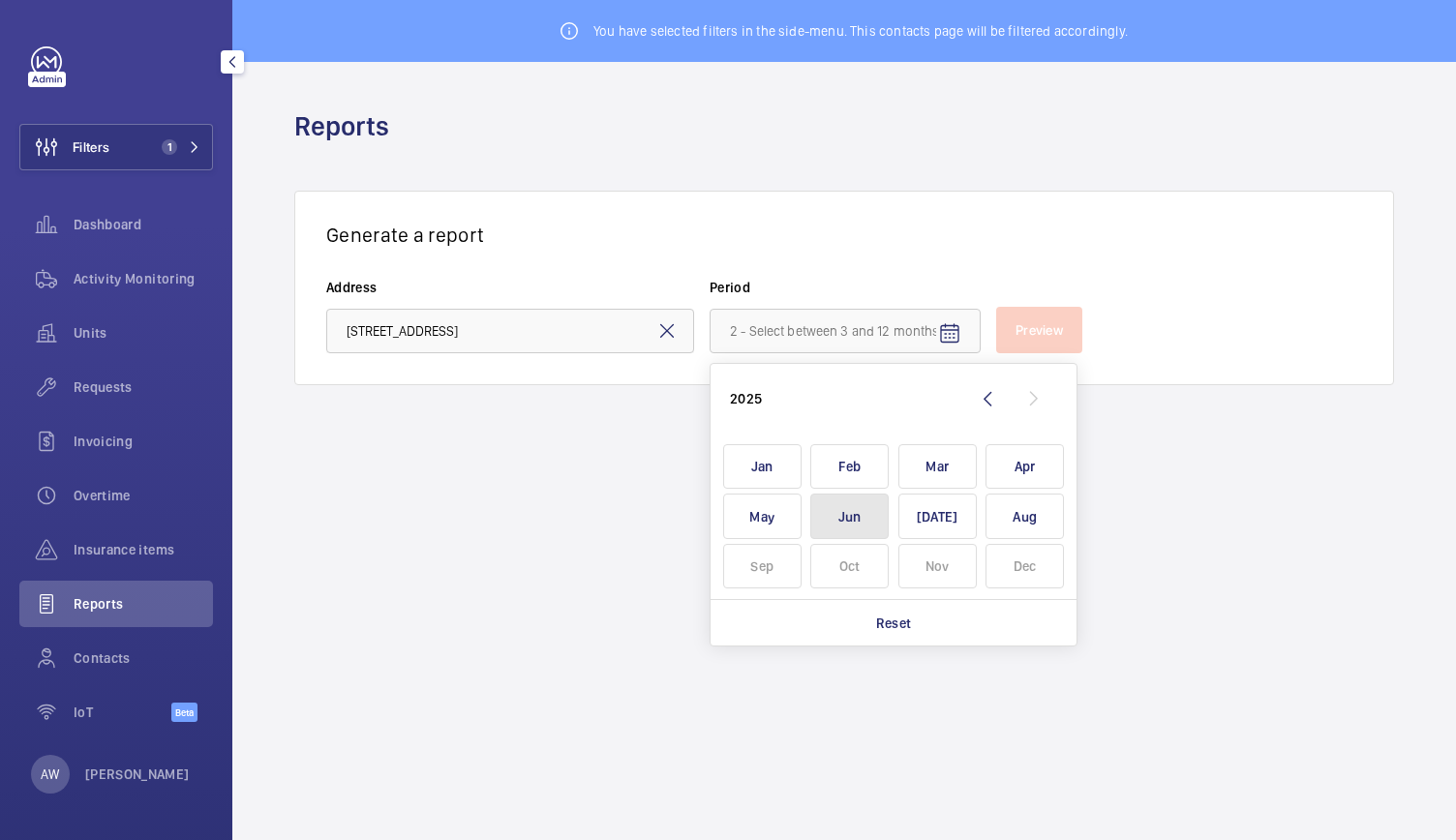
click at [865, 510] on span "Jun" at bounding box center [849, 516] width 79 height 45
click at [997, 520] on span "Aug" at bounding box center [1024, 516] width 79 height 45
type input "[DATE] - [DATE]"
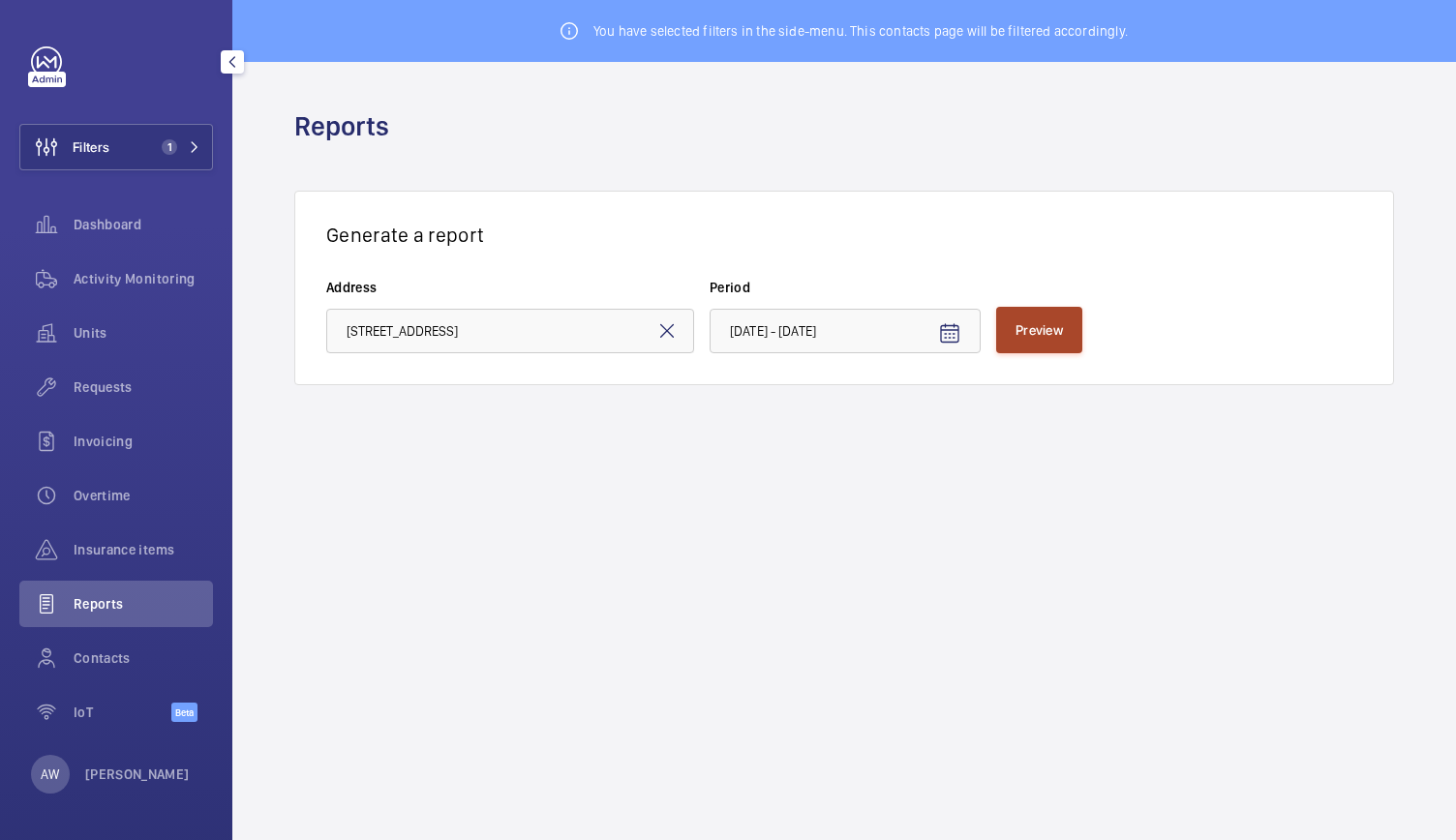
click at [1056, 333] on span "Preview" at bounding box center [1039, 330] width 47 height 16
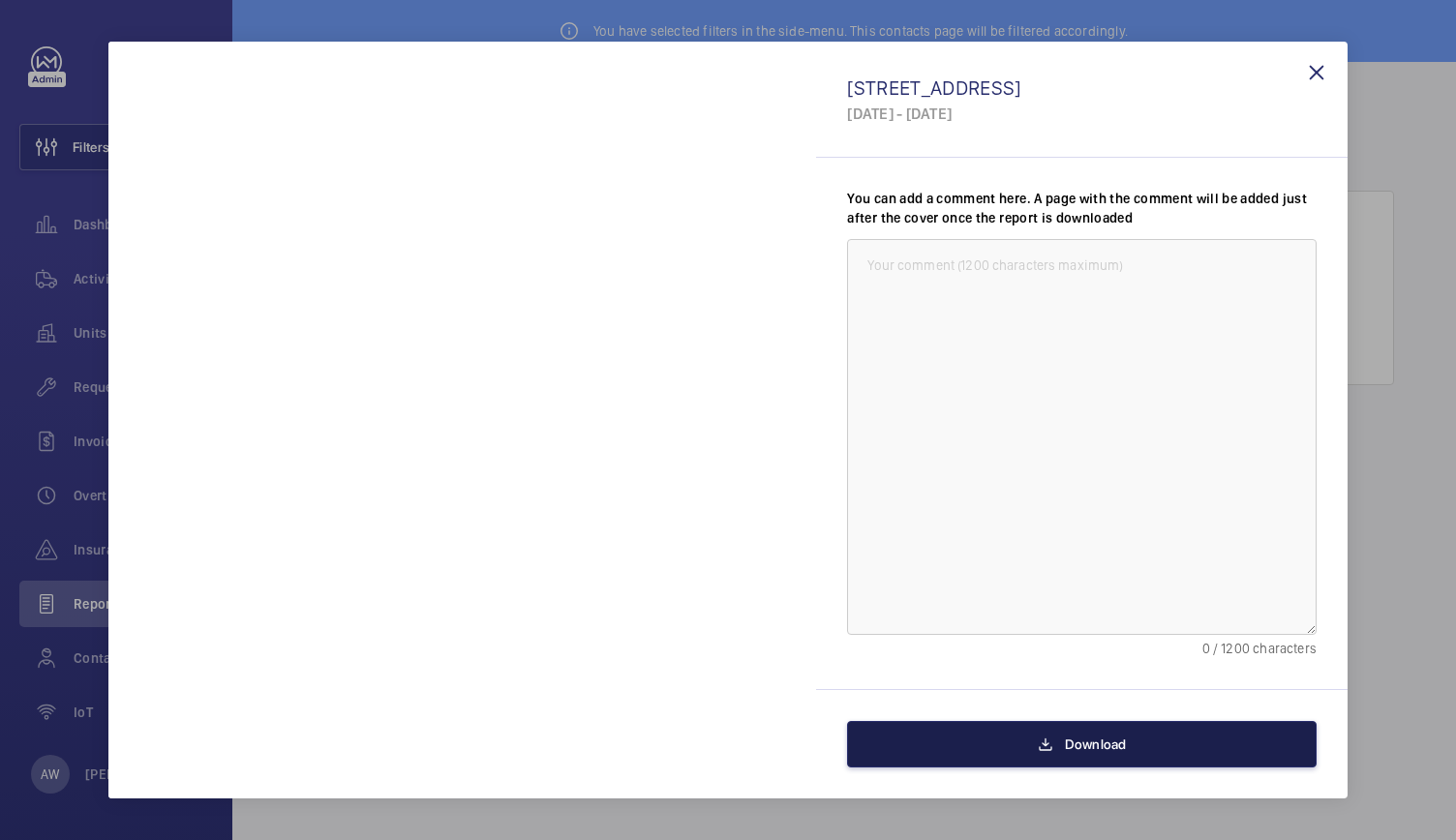
click at [1039, 759] on button "Download" at bounding box center [1080, 744] width 469 height 46
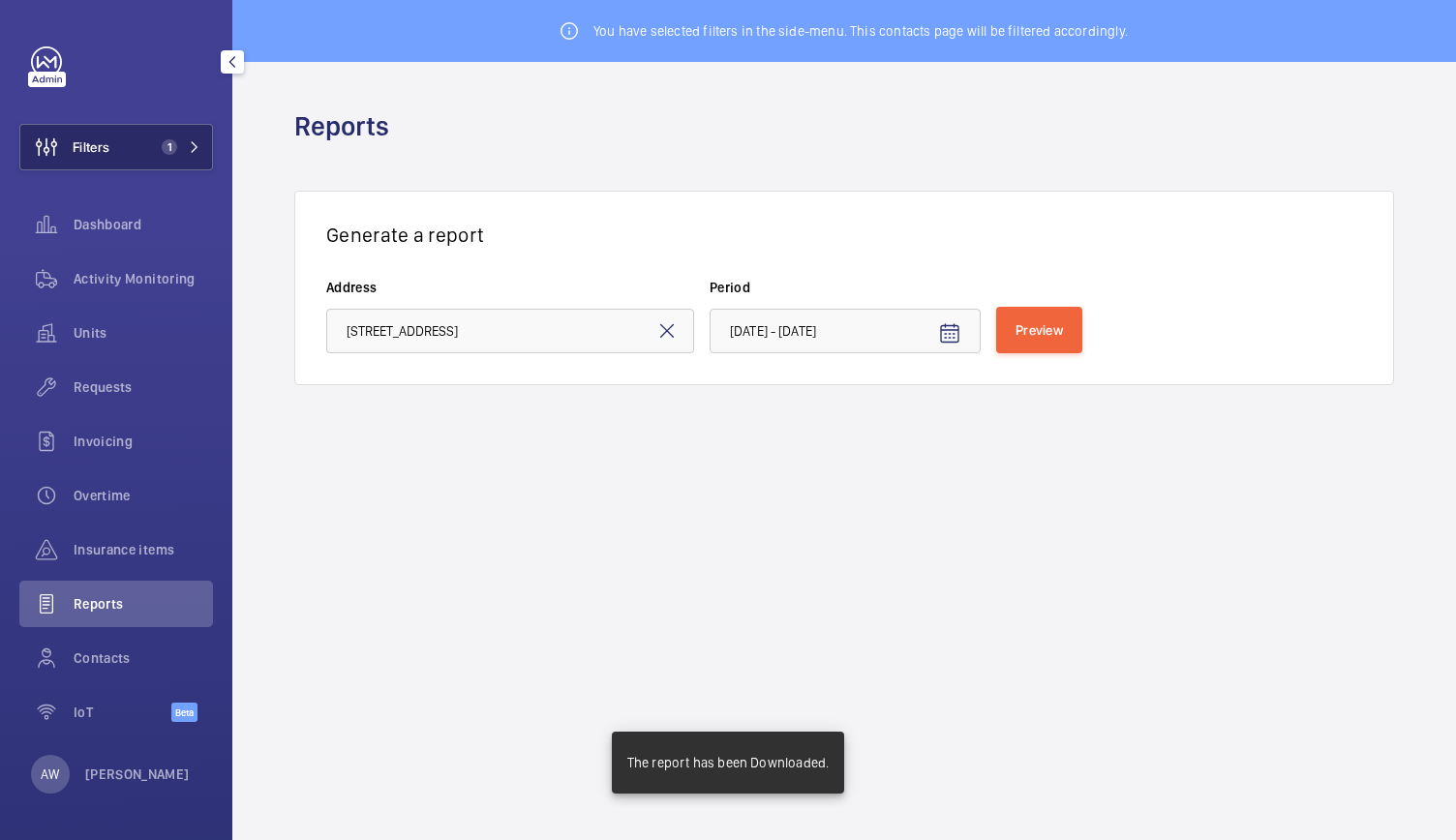
click at [114, 154] on button "Filters 1" at bounding box center [116, 147] width 194 height 46
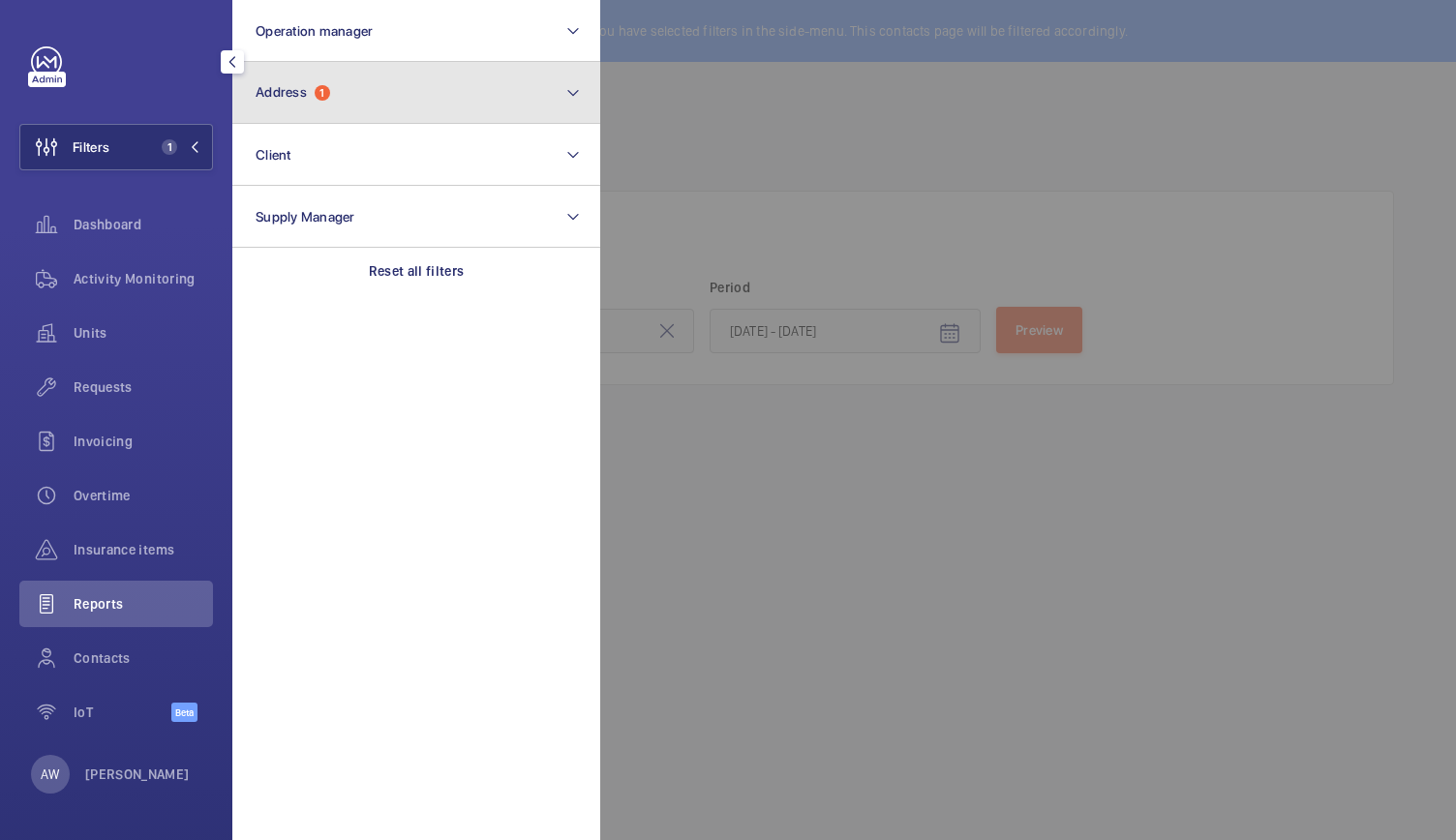
click at [364, 106] on button "Address 1" at bounding box center [416, 92] width 368 height 62
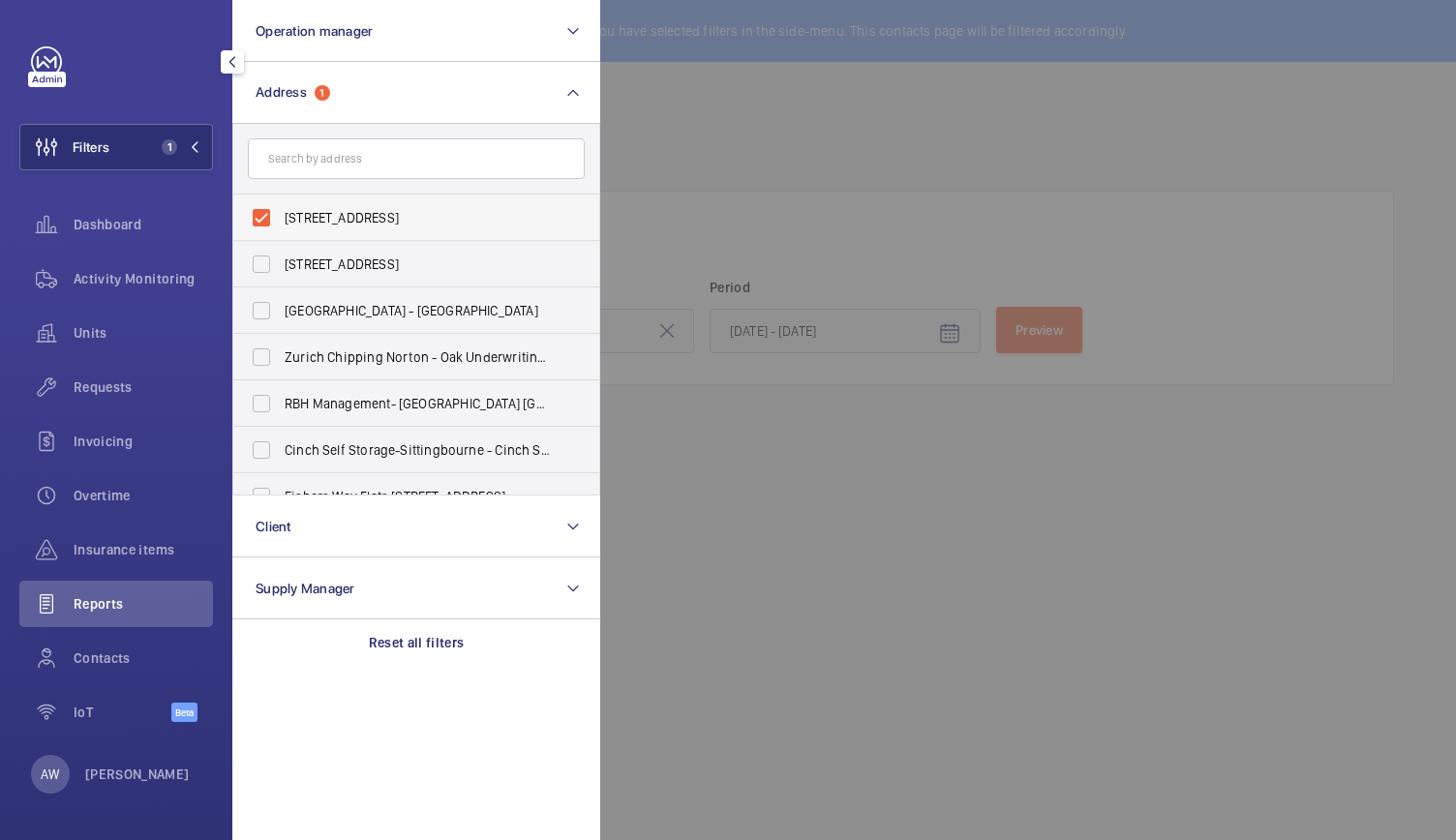
click at [269, 219] on label "[STREET_ADDRESS]" at bounding box center [401, 217] width 337 height 46
click at [269, 219] on input "[STREET_ADDRESS]" at bounding box center [261, 217] width 38 height 38
checkbox input "false"
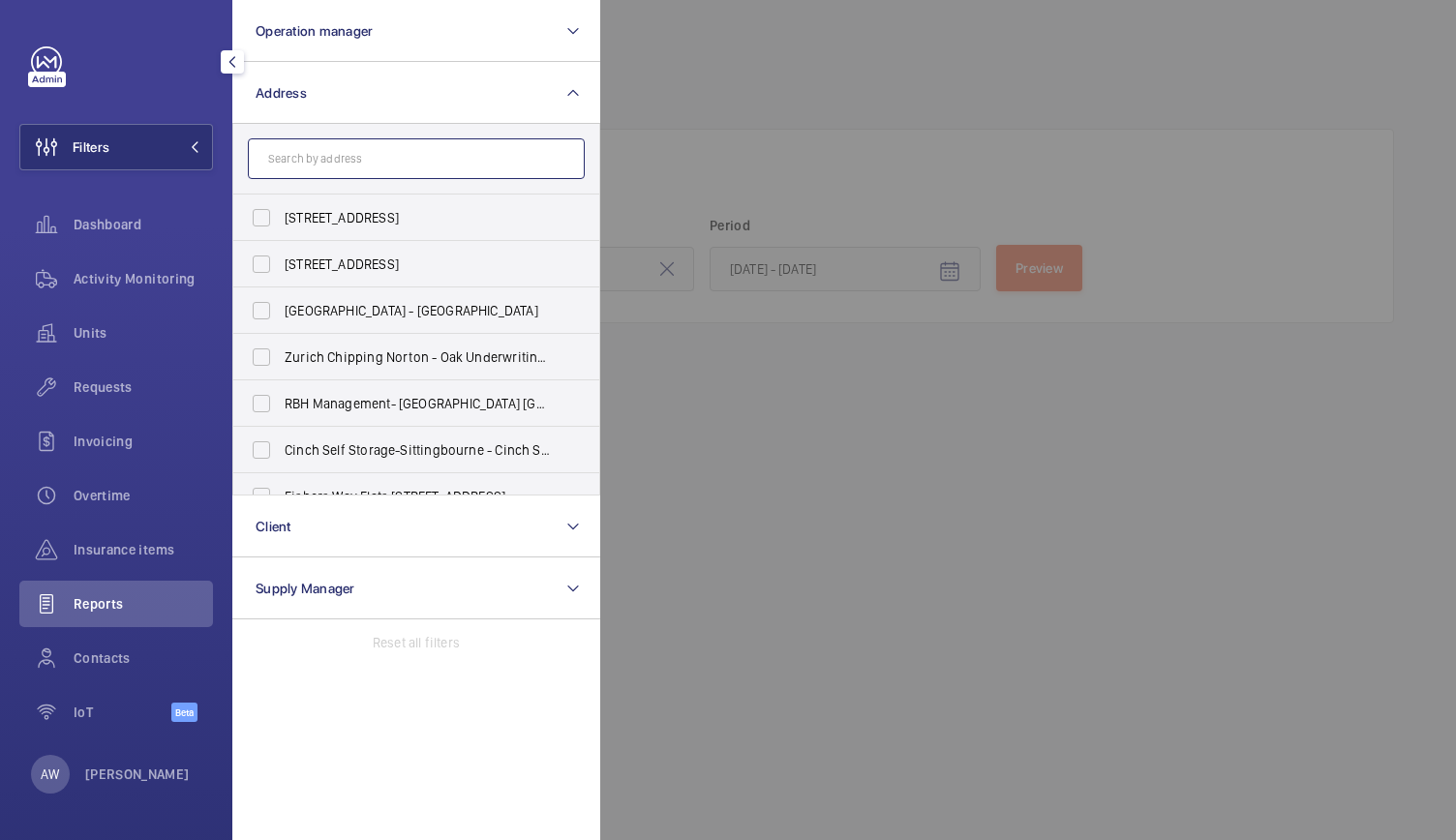
click at [337, 165] on input "text" at bounding box center [416, 158] width 337 height 40
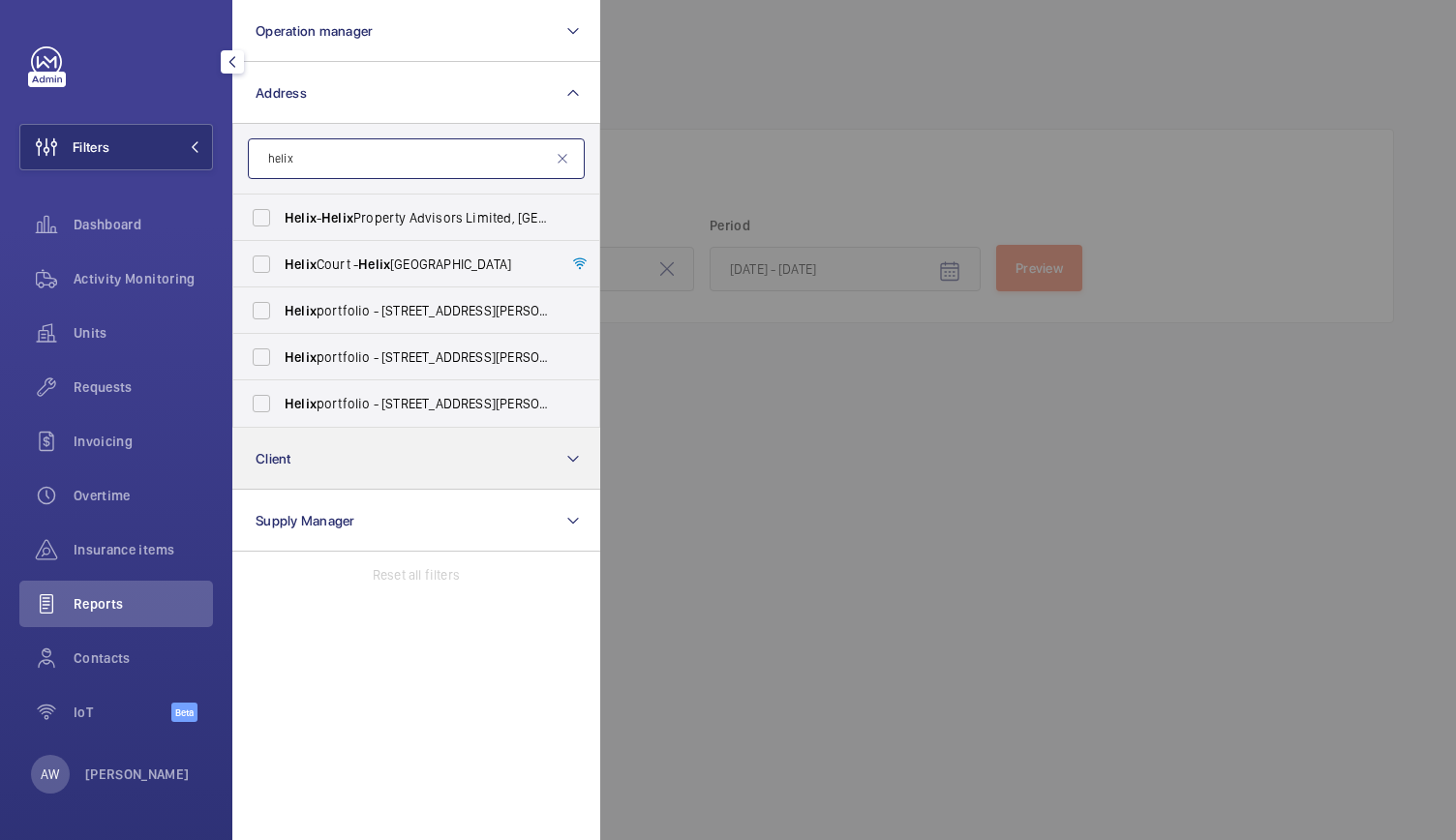
type input "helix"
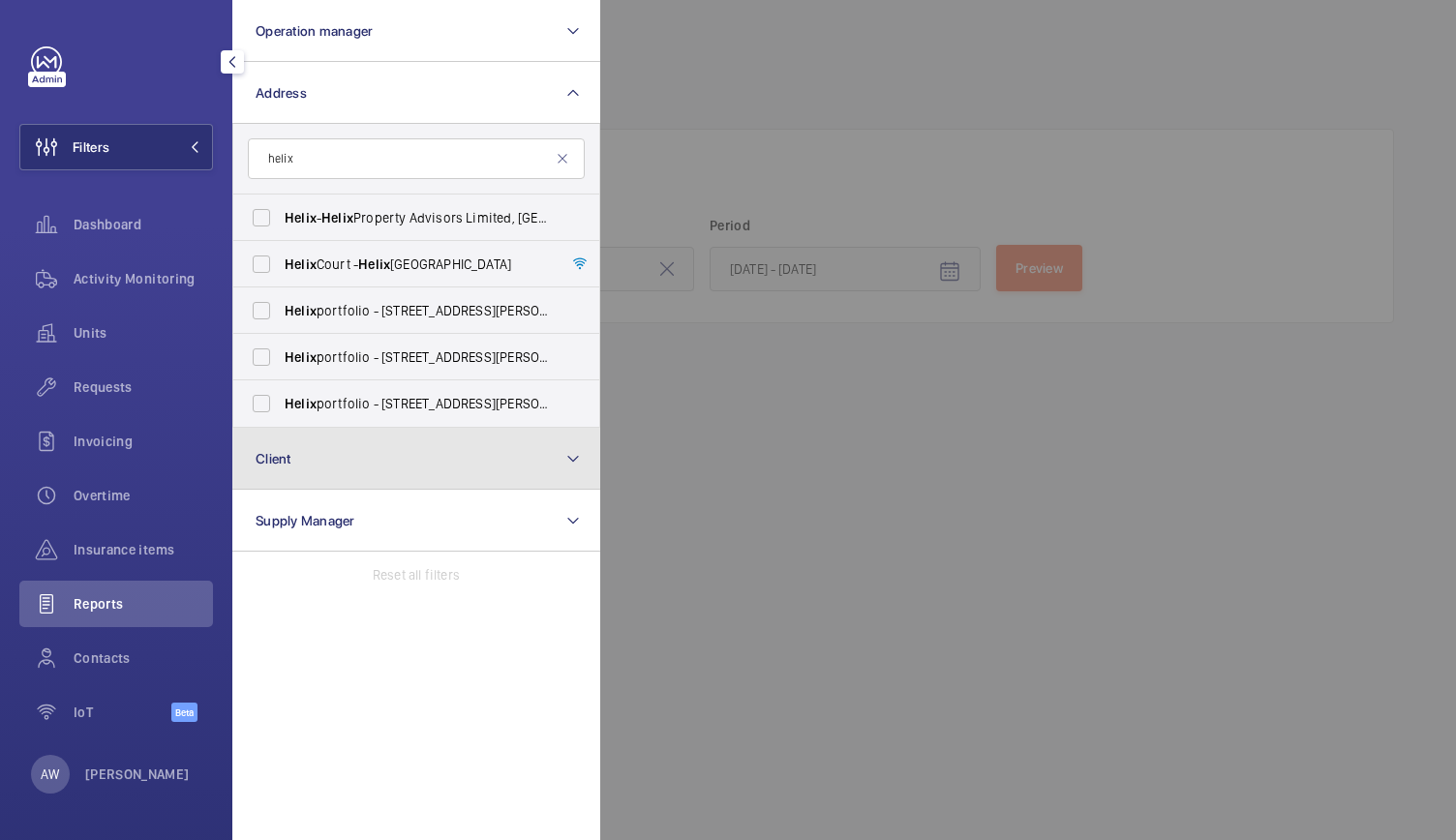
click at [318, 461] on button "Client" at bounding box center [416, 458] width 368 height 62
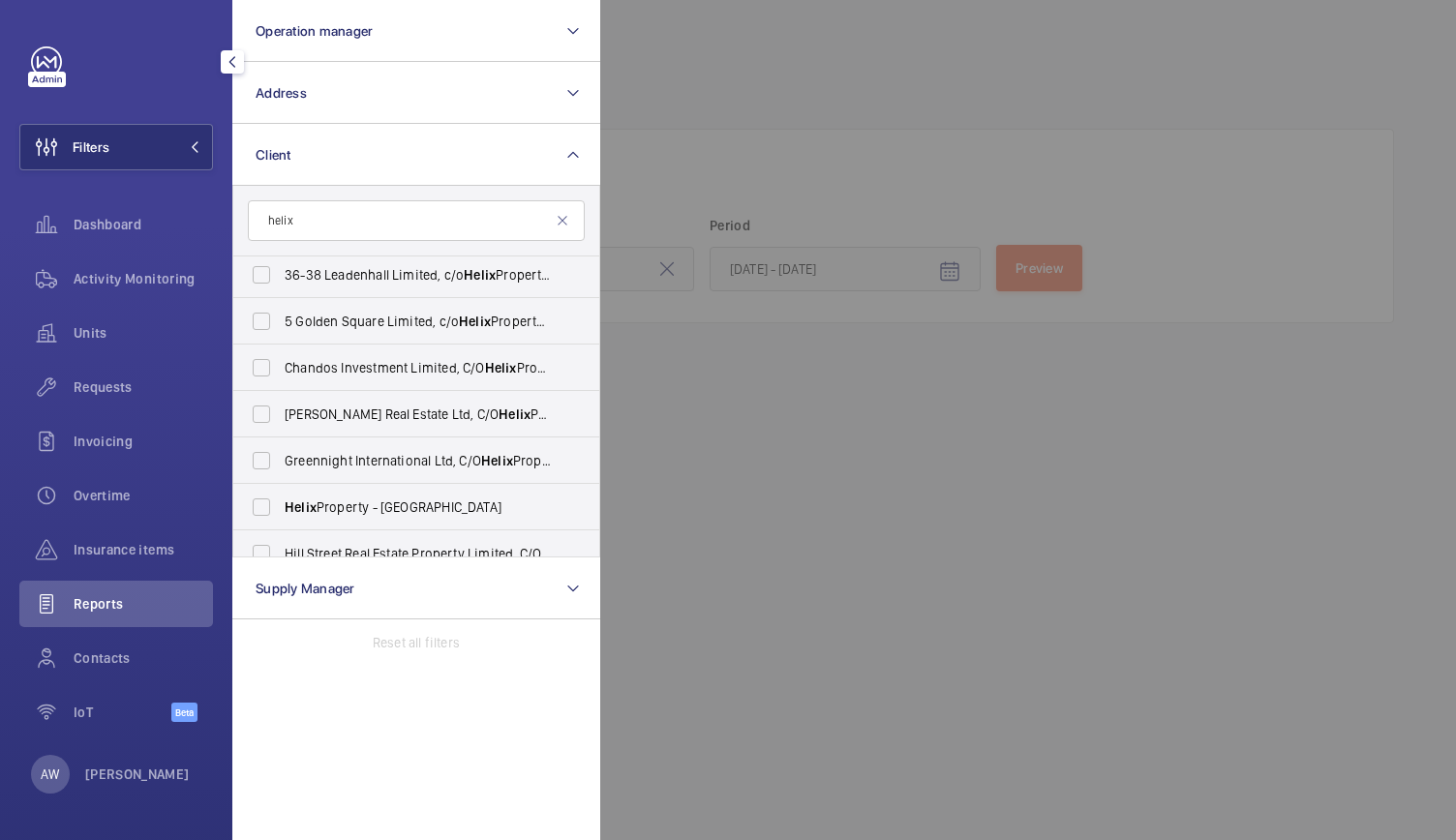
scroll to position [50, 0]
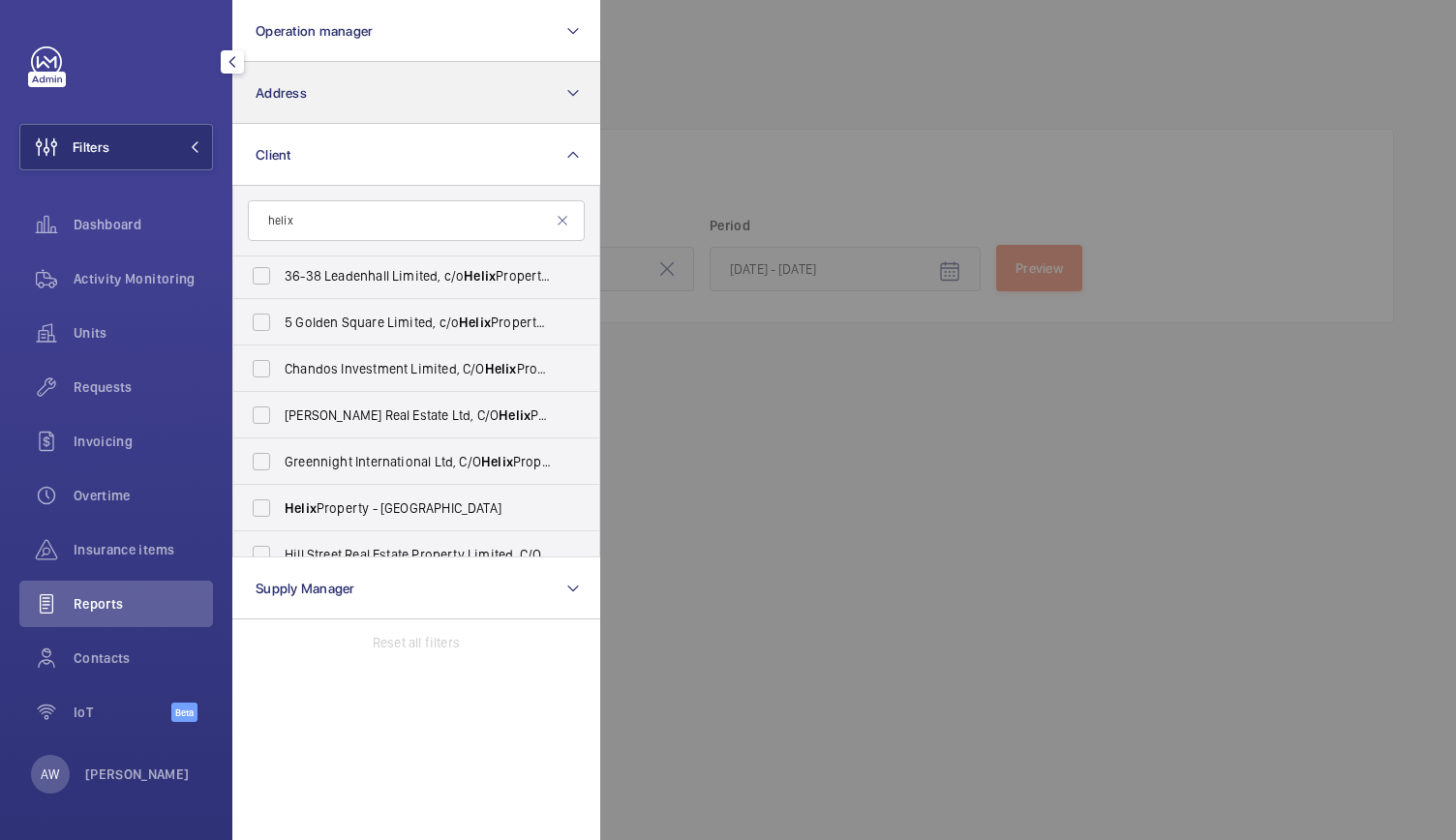
type input "helix"
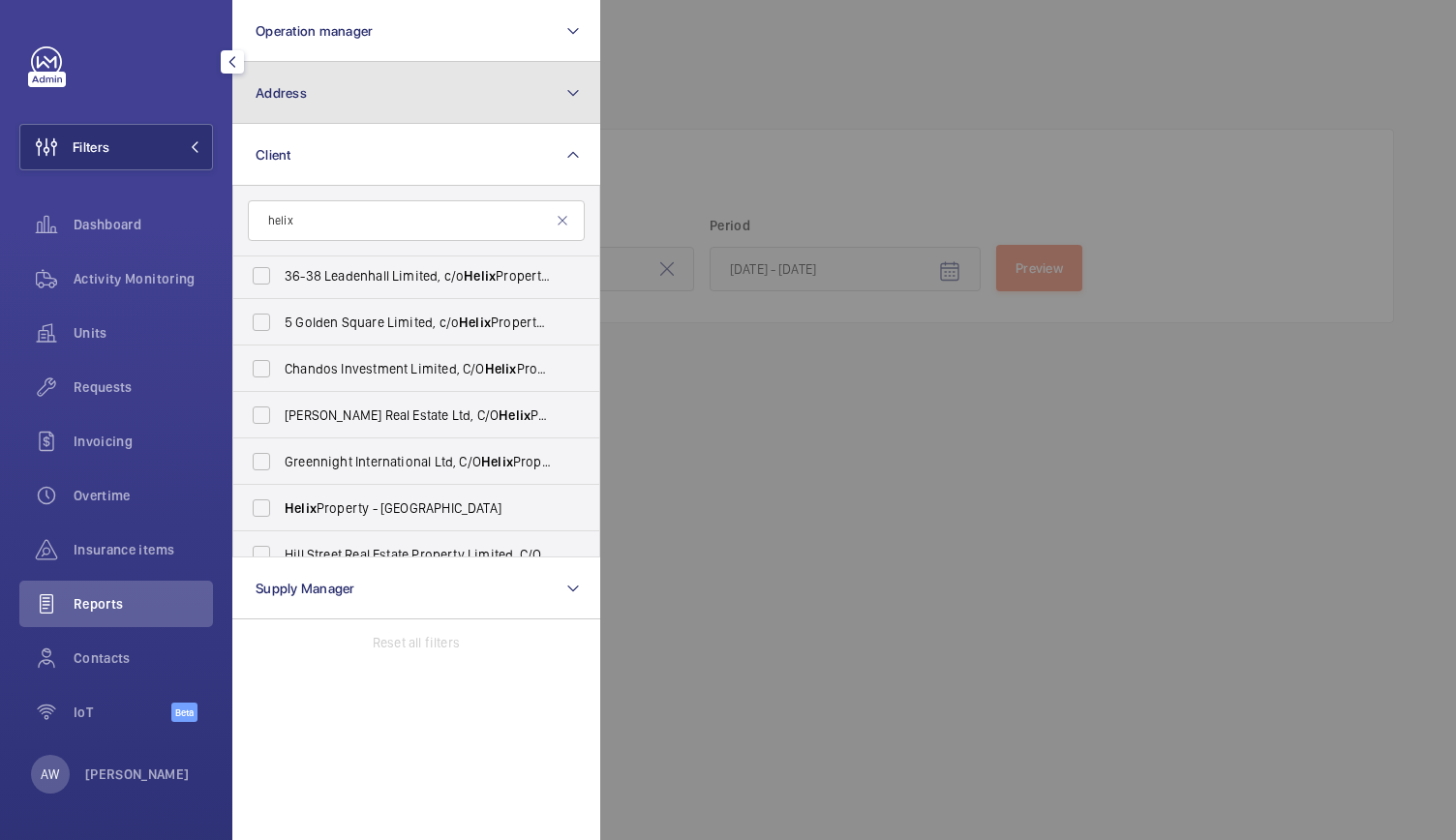
click at [429, 106] on button "Address" at bounding box center [416, 92] width 368 height 62
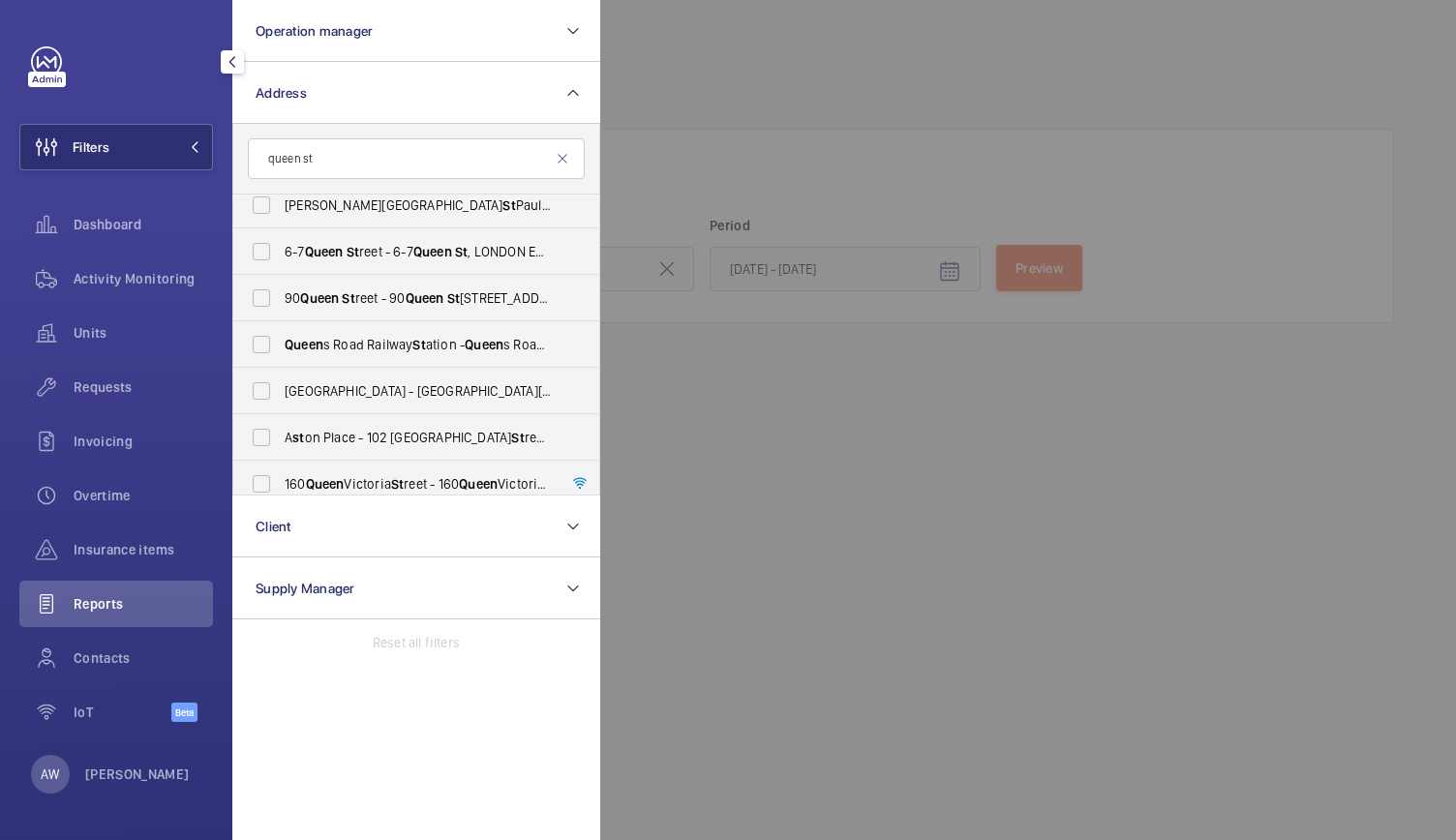
scroll to position [198, 0]
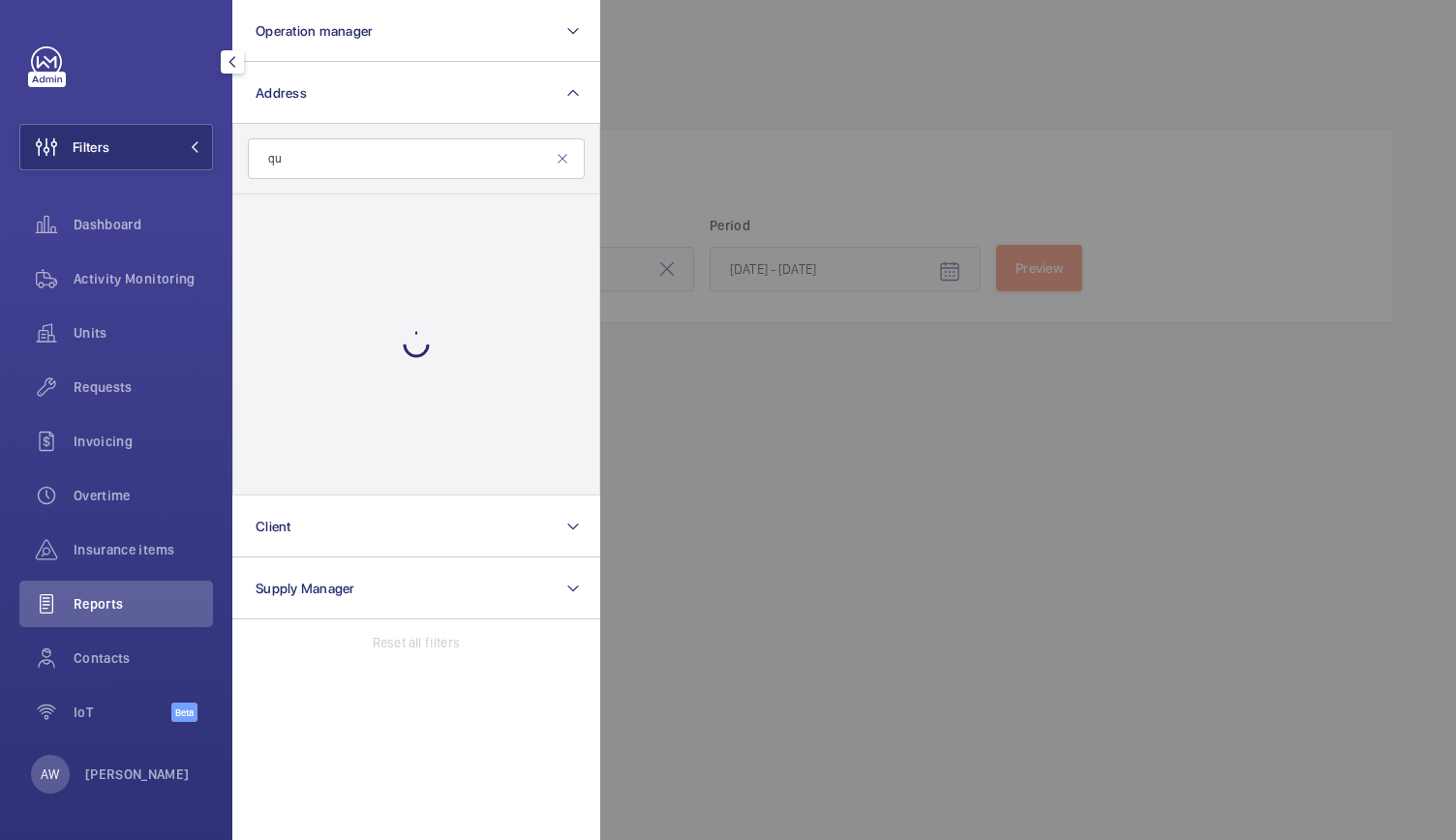
type input "q"
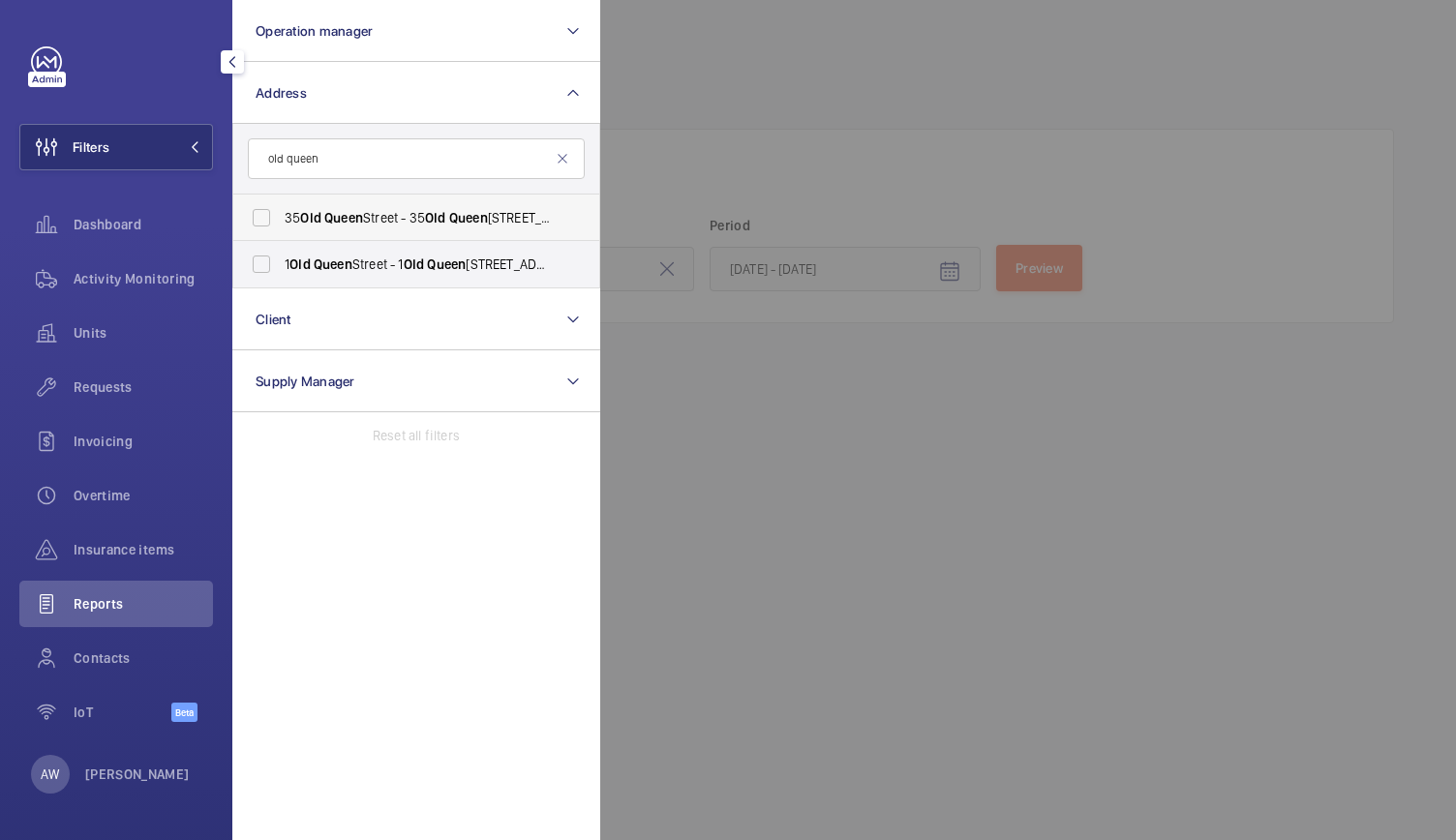
type input "old queen"
click at [352, 219] on span "Queen" at bounding box center [343, 218] width 38 height 16
click at [280, 219] on input "[STREET_ADDRESS]" at bounding box center [261, 217] width 38 height 38
checkbox input "true"
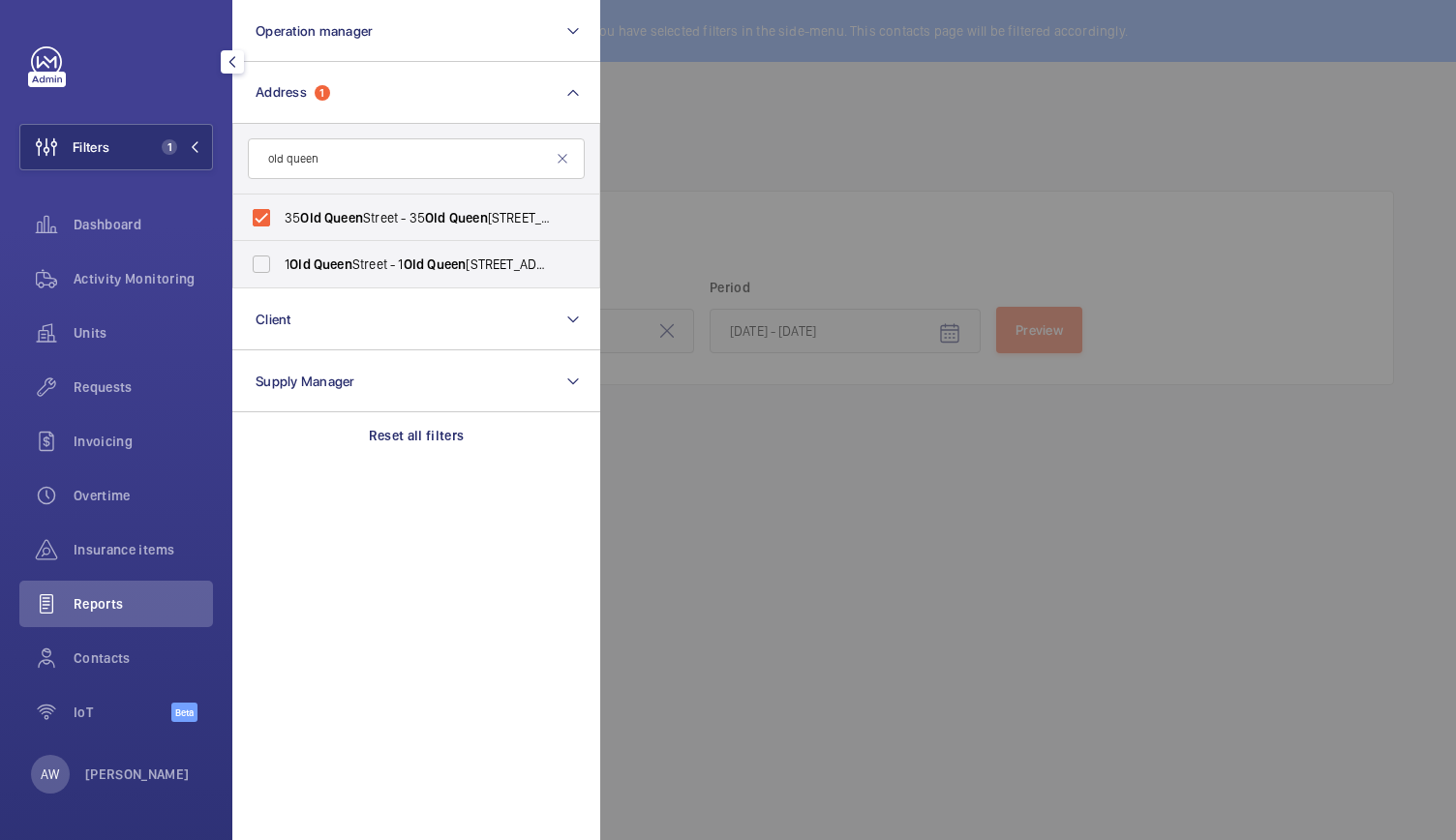
click at [755, 548] on div at bounding box center [1327, 420] width 1456 height 840
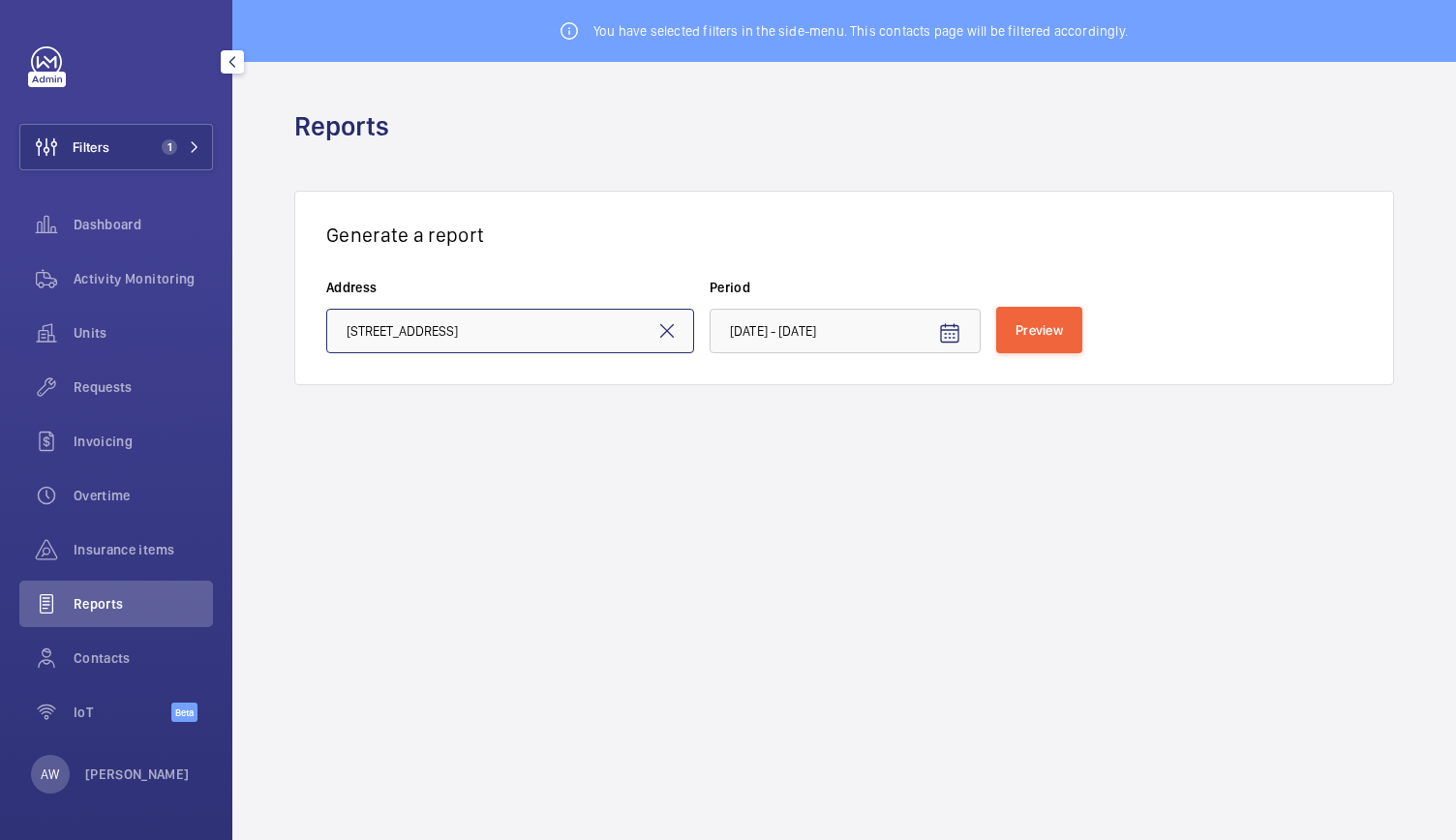
click at [570, 329] on input "[STREET_ADDRESS]" at bounding box center [510, 330] width 368 height 44
click at [666, 330] on mat-icon at bounding box center [667, 331] width 24 height 24
click at [389, 338] on input "text" at bounding box center [510, 330] width 368 height 44
click at [373, 327] on input "text" at bounding box center [510, 330] width 368 height 44
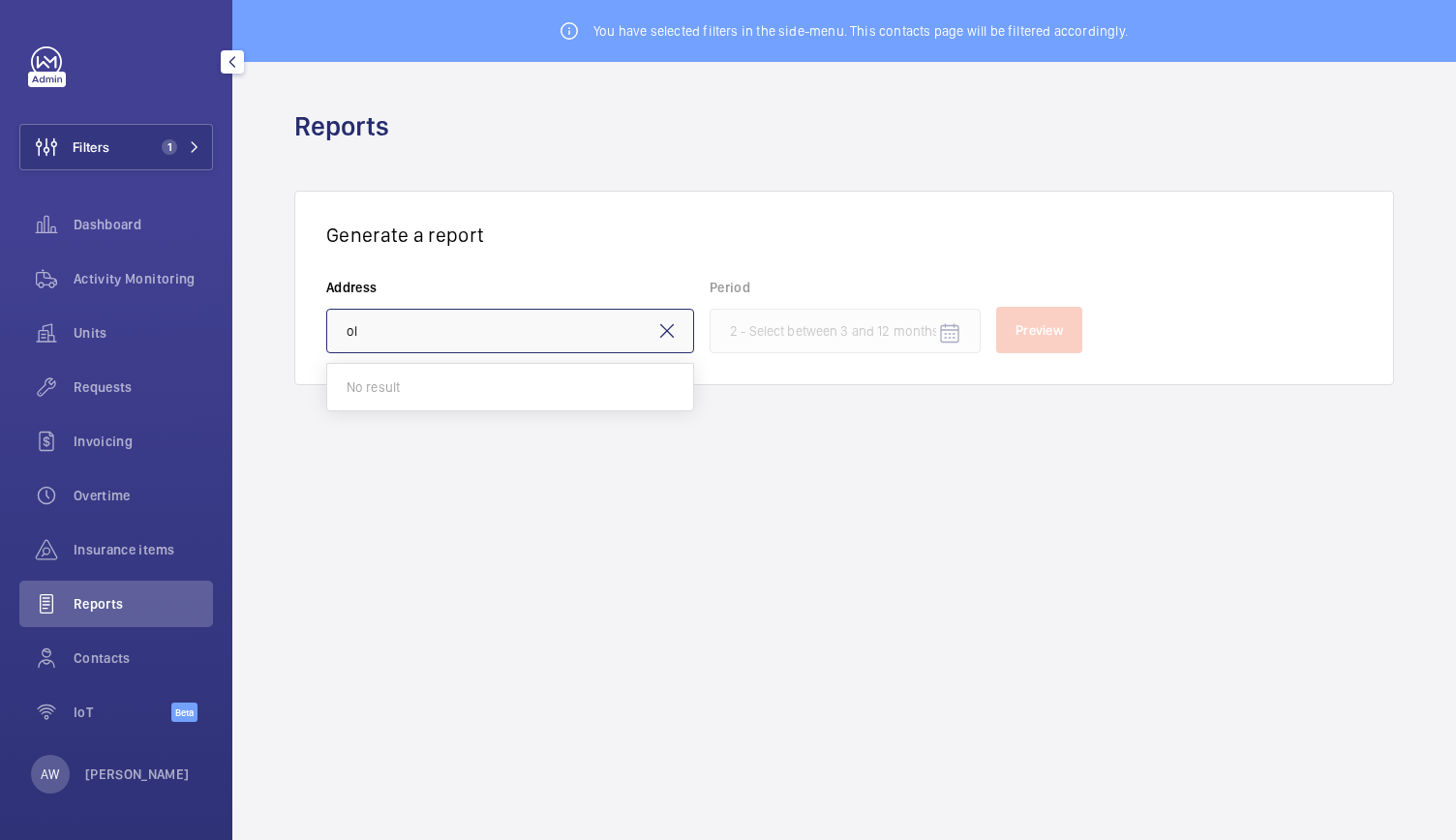
type input "o"
click at [433, 341] on input "text" at bounding box center [510, 330] width 368 height 44
type input "o"
type input "35"
click at [194, 134] on button "Filters 1" at bounding box center [116, 147] width 194 height 46
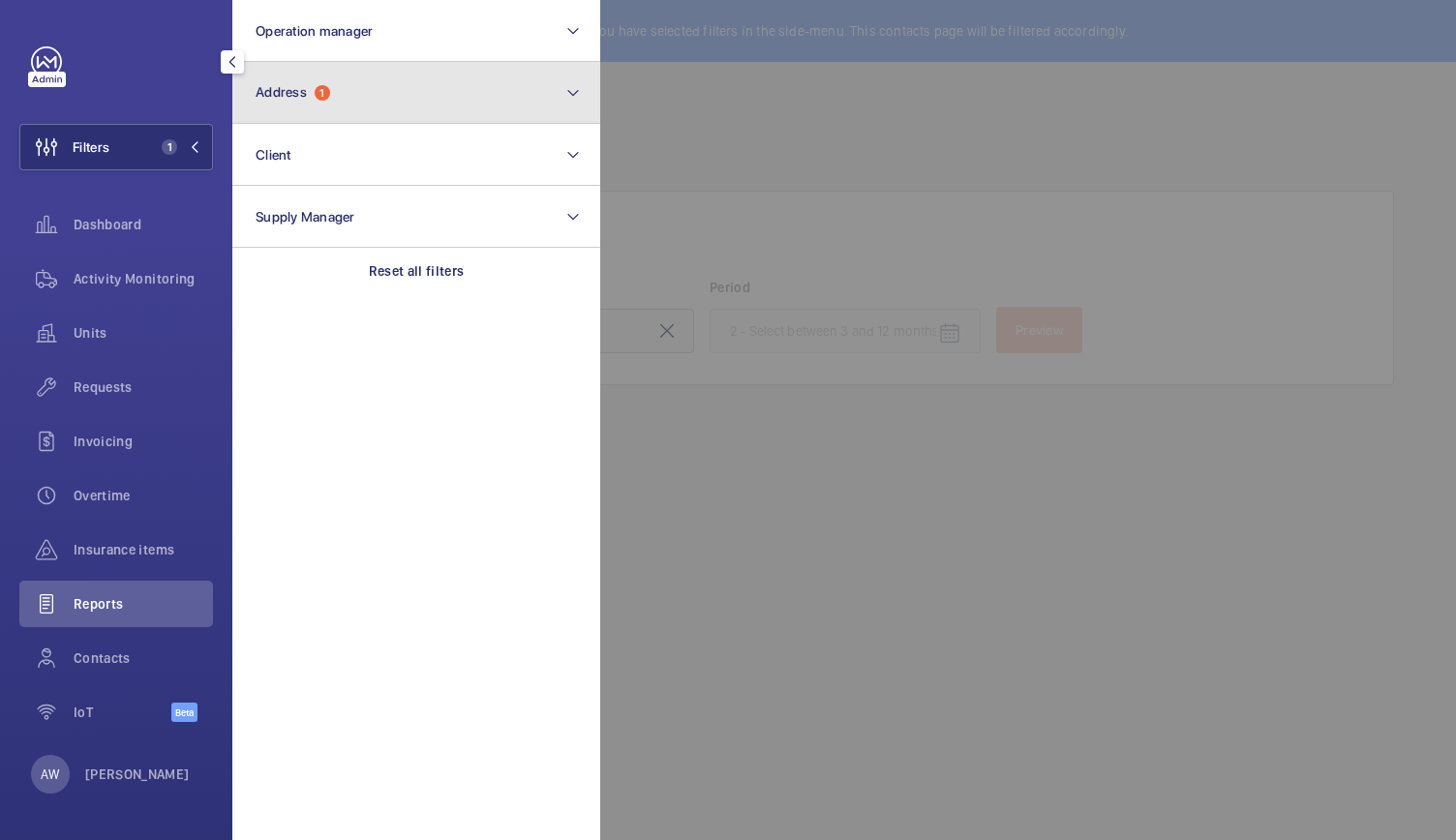
click at [288, 90] on span "Address" at bounding box center [281, 92] width 51 height 16
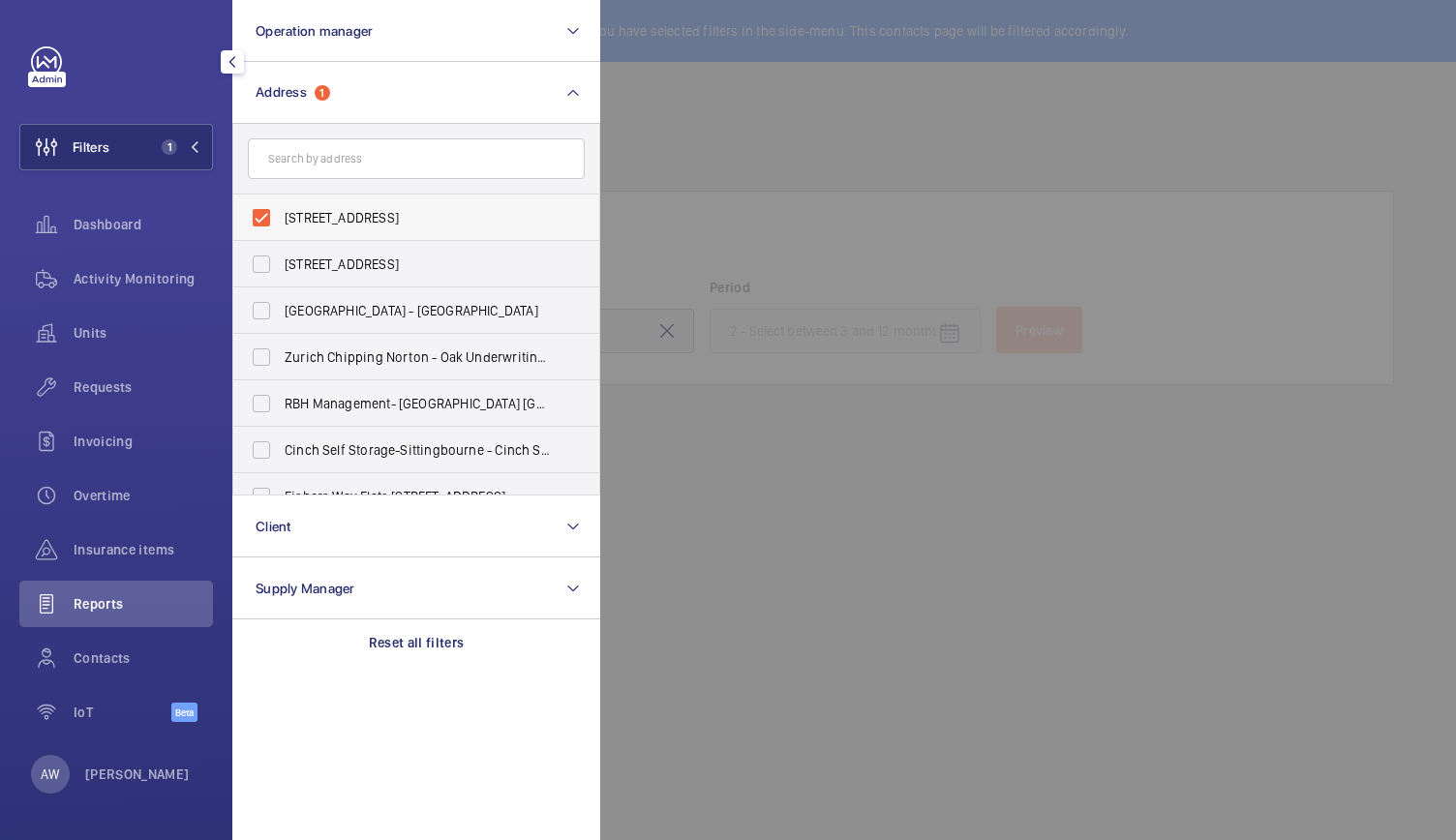
click at [263, 219] on label "[STREET_ADDRESS]" at bounding box center [401, 217] width 337 height 46
click at [263, 219] on input "[STREET_ADDRESS]" at bounding box center [261, 217] width 38 height 38
checkbox input "false"
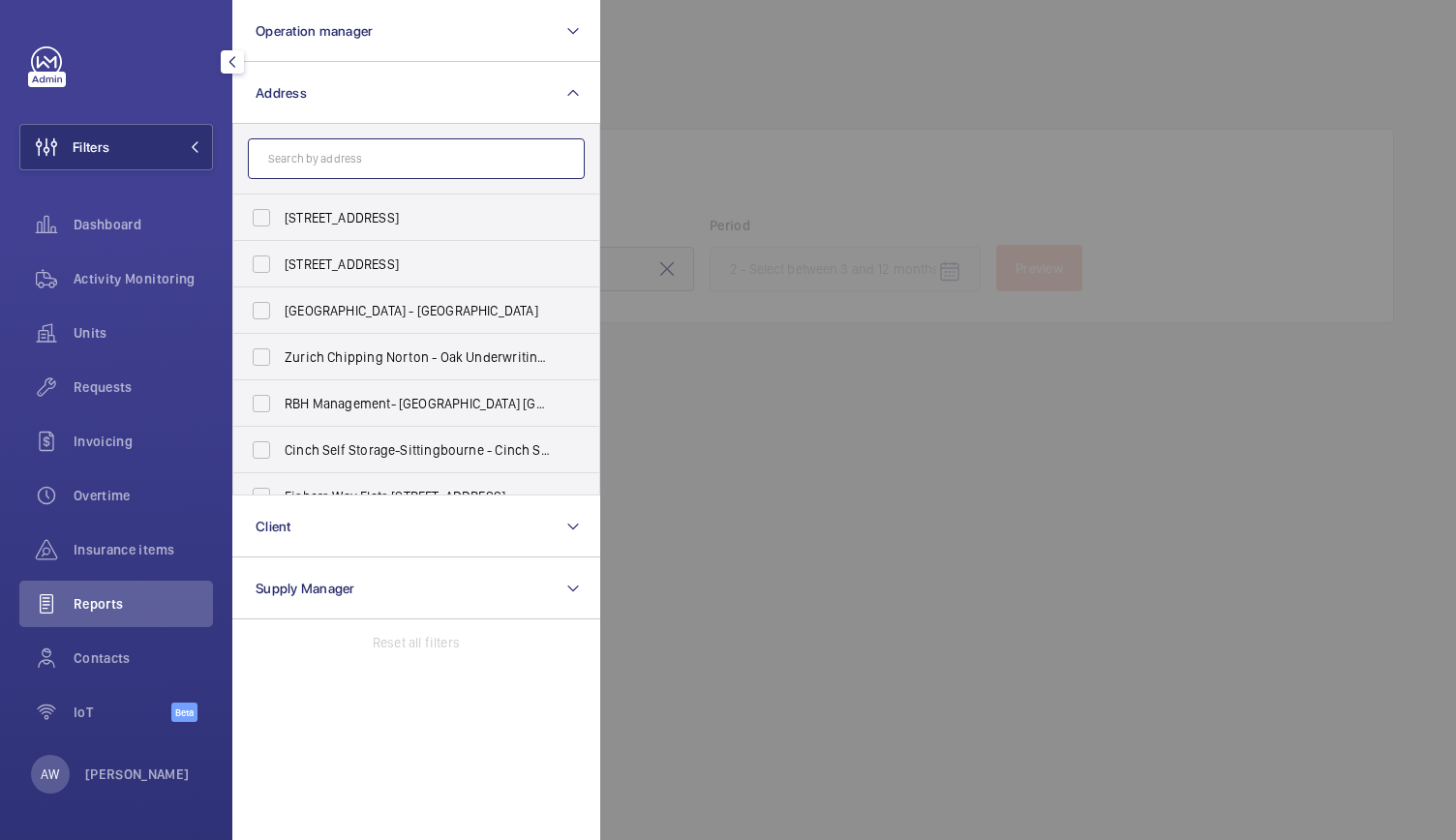
click at [302, 161] on input "text" at bounding box center [416, 158] width 337 height 40
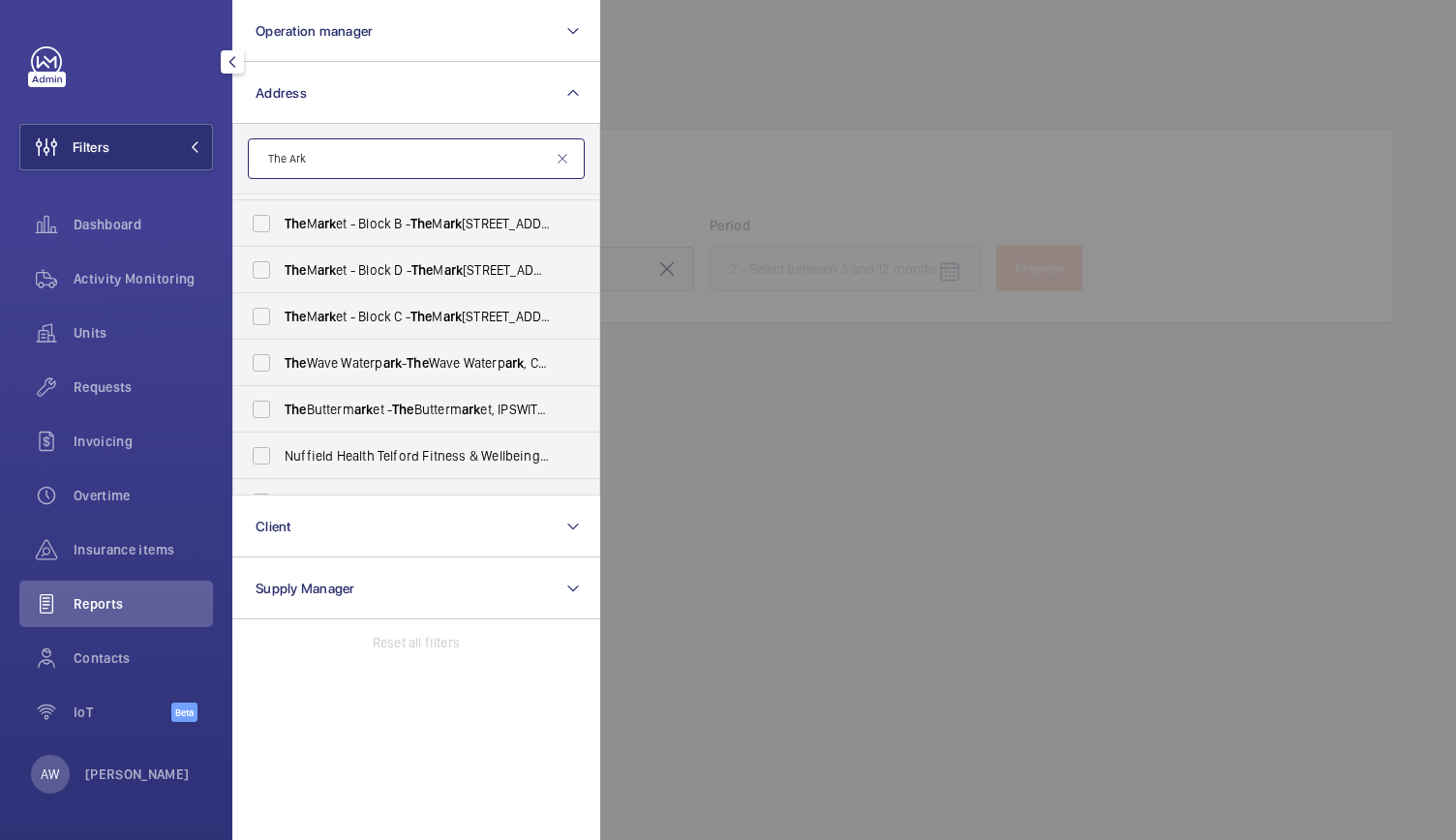
scroll to position [350, 0]
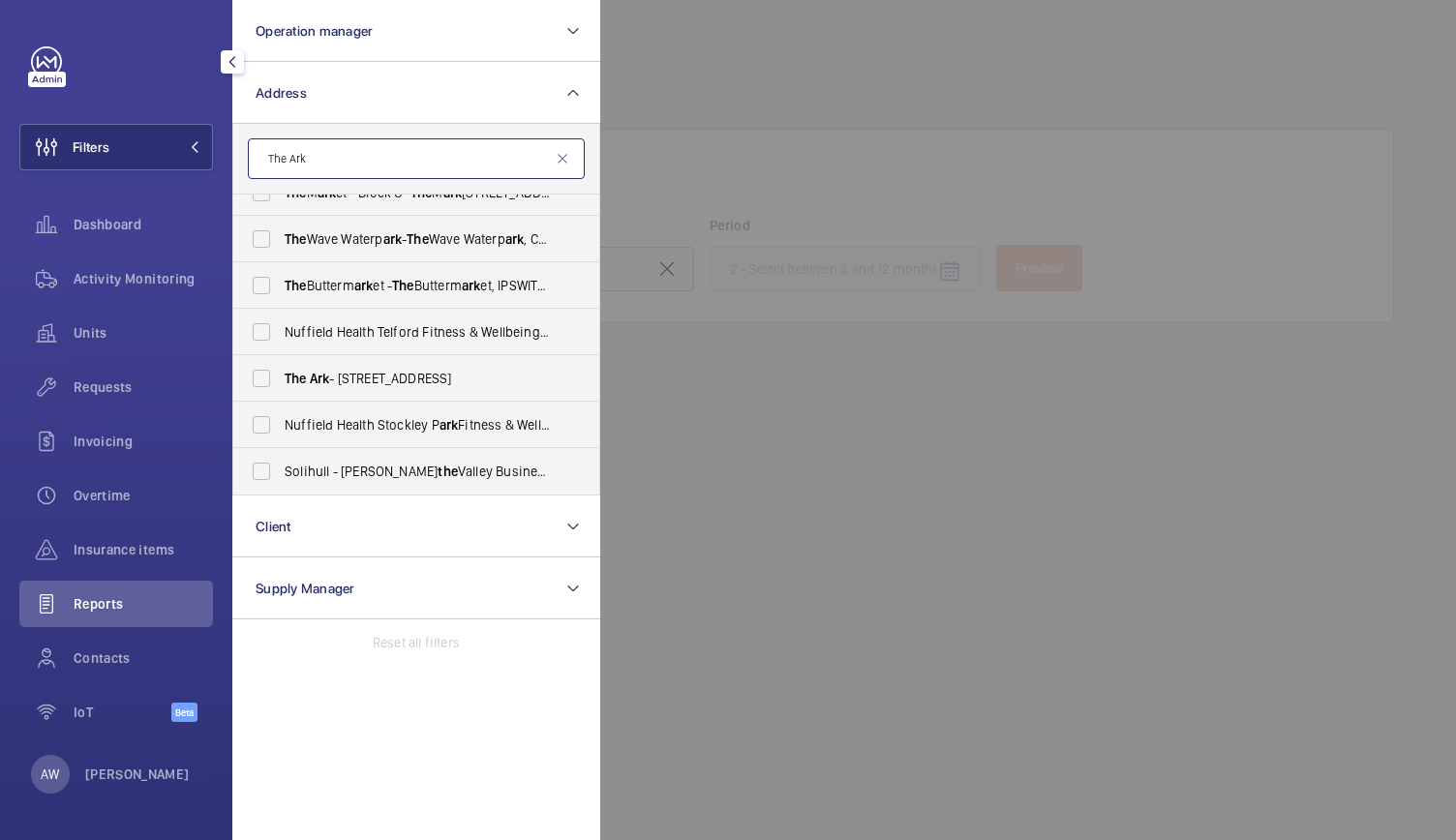
type input "The Ark"
click at [343, 390] on label "The Ark - [STREET_ADDRESS]" at bounding box center [401, 378] width 337 height 46
click at [280, 390] on input "The Ark - [STREET_ADDRESS]" at bounding box center [261, 378] width 38 height 38
checkbox input "true"
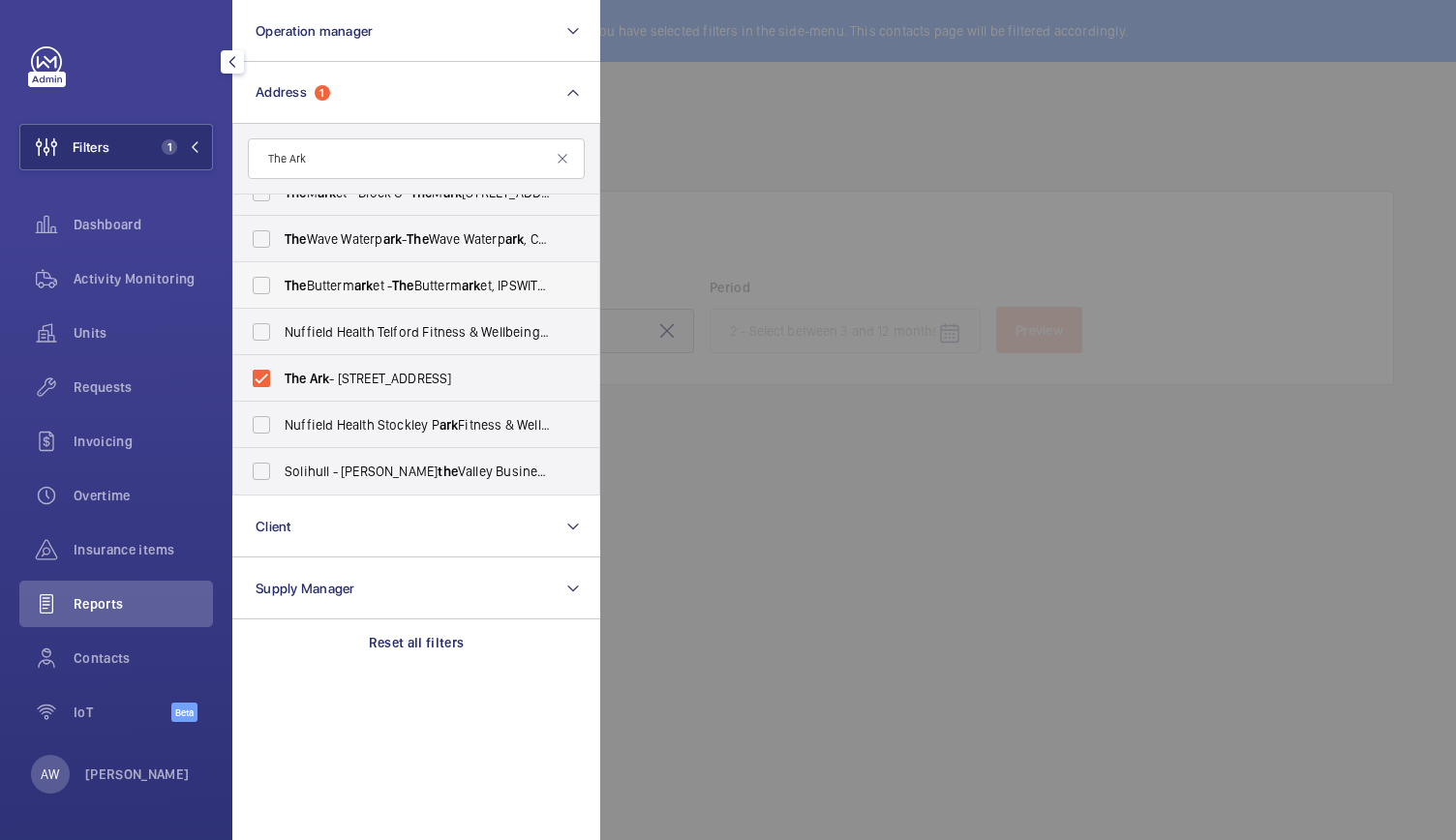
click at [581, 280] on li "The Butterm ark et - The Butterm ark et, IPSWITCH IP1 1DT" at bounding box center [416, 285] width 366 height 46
click at [622, 183] on div at bounding box center [1327, 420] width 1456 height 840
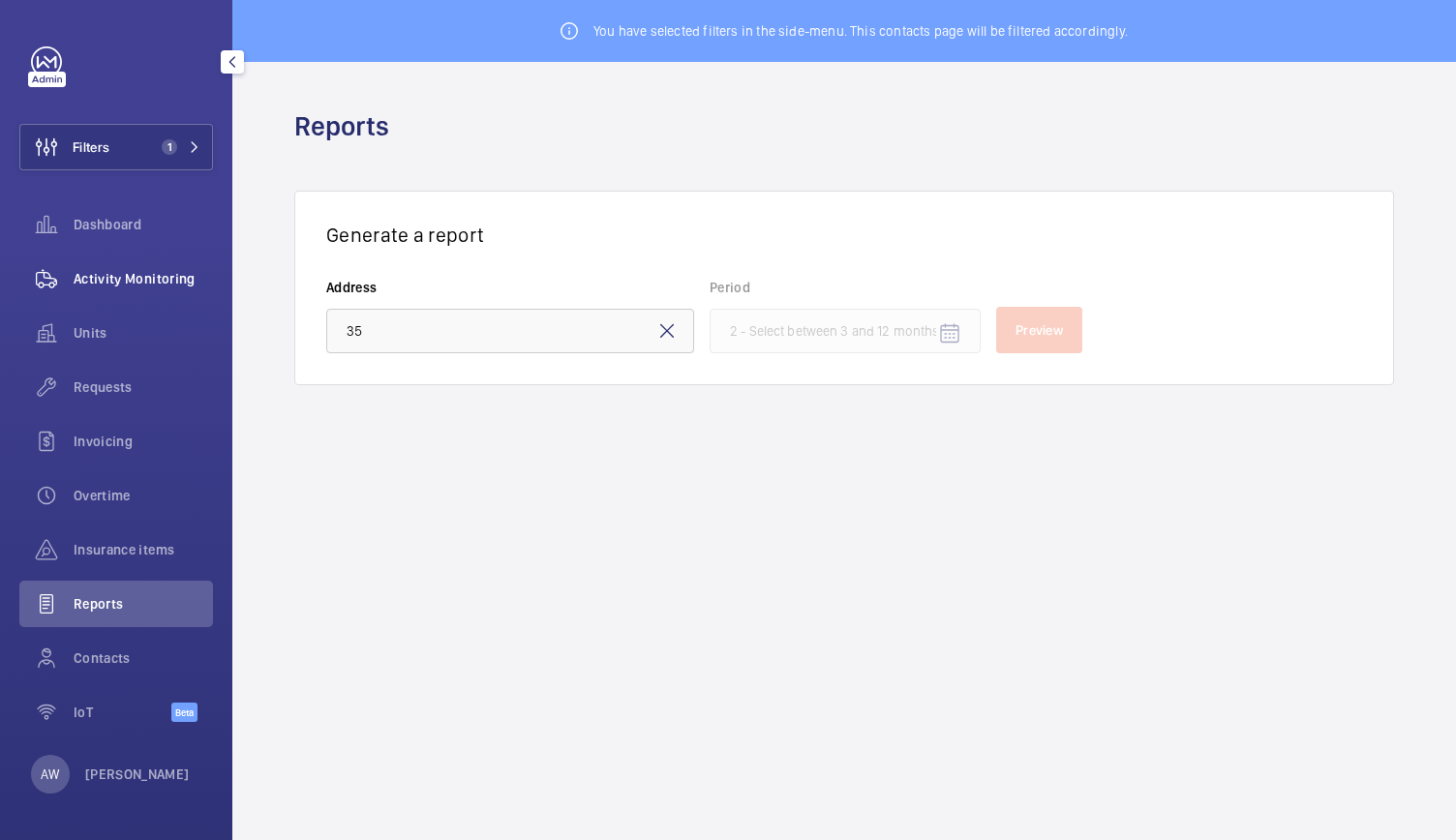
click at [84, 287] on span "Activity Monitoring" at bounding box center [144, 279] width 140 height 20
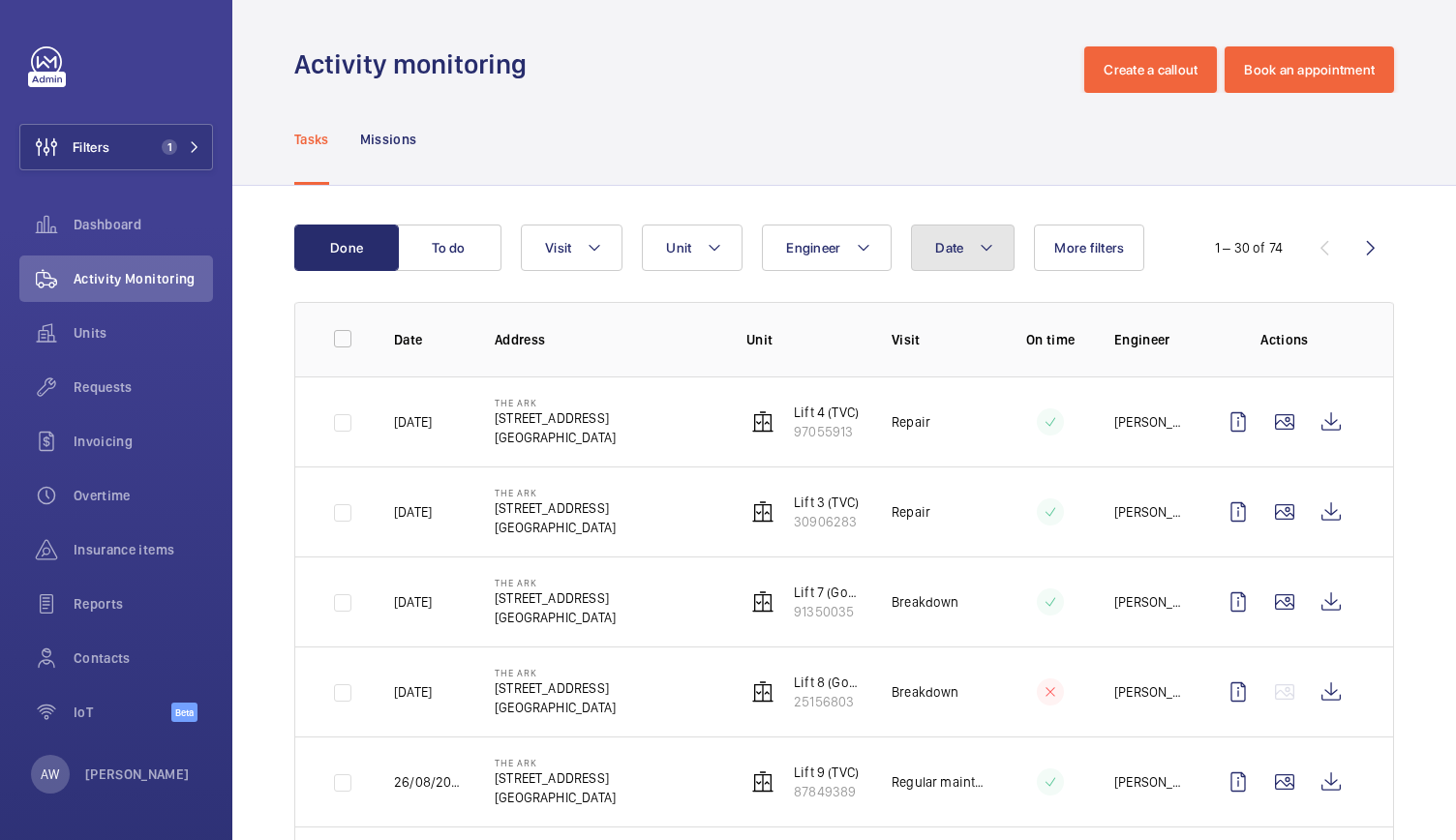
click at [941, 244] on span "Date" at bounding box center [949, 248] width 29 height 16
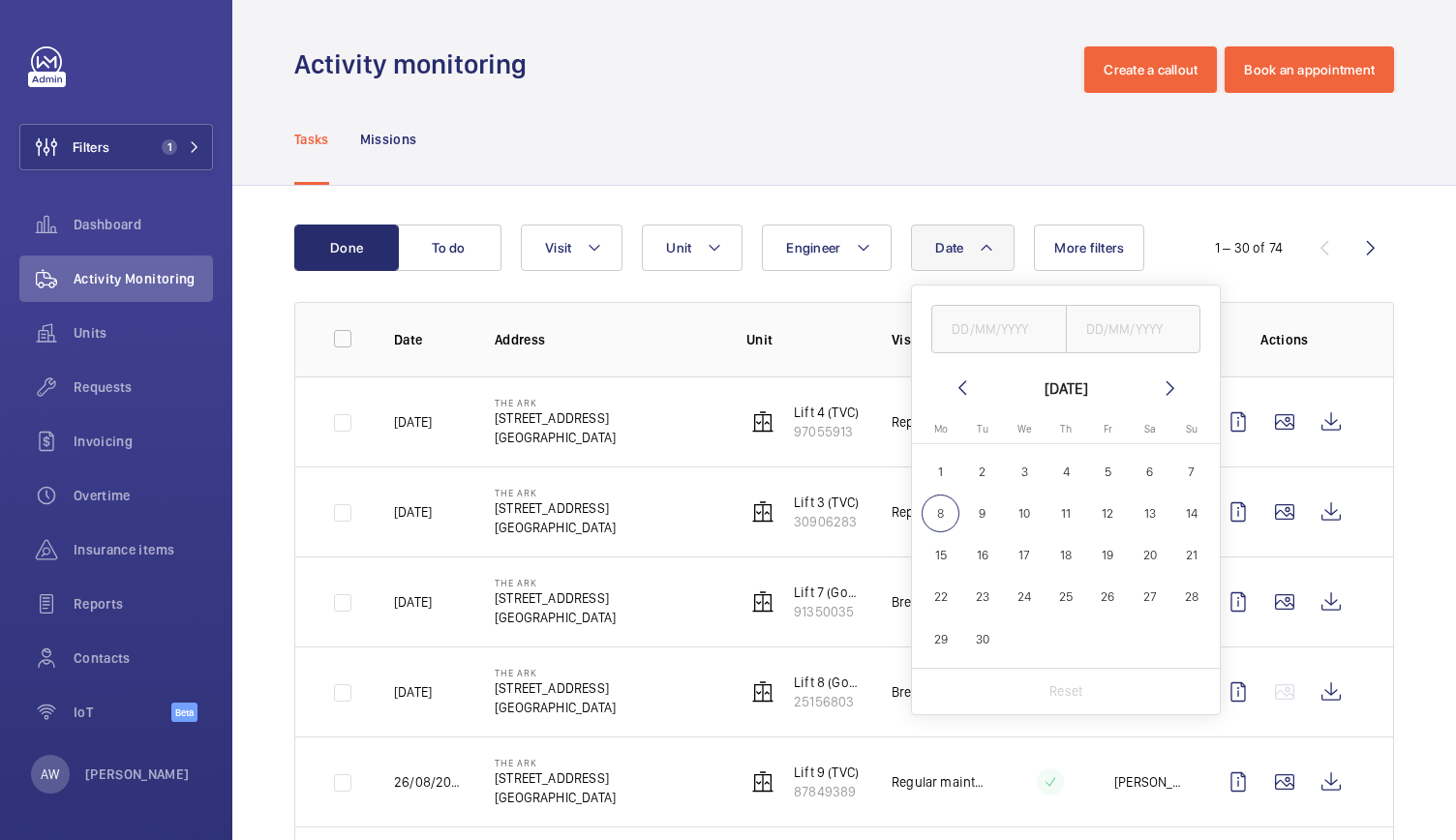
click at [961, 389] on mat-icon at bounding box center [962, 389] width 24 height 24
click at [1094, 475] on span "1" at bounding box center [1107, 472] width 37 height 37
type input "[DATE]"
click at [1187, 640] on span "31" at bounding box center [1191, 639] width 37 height 37
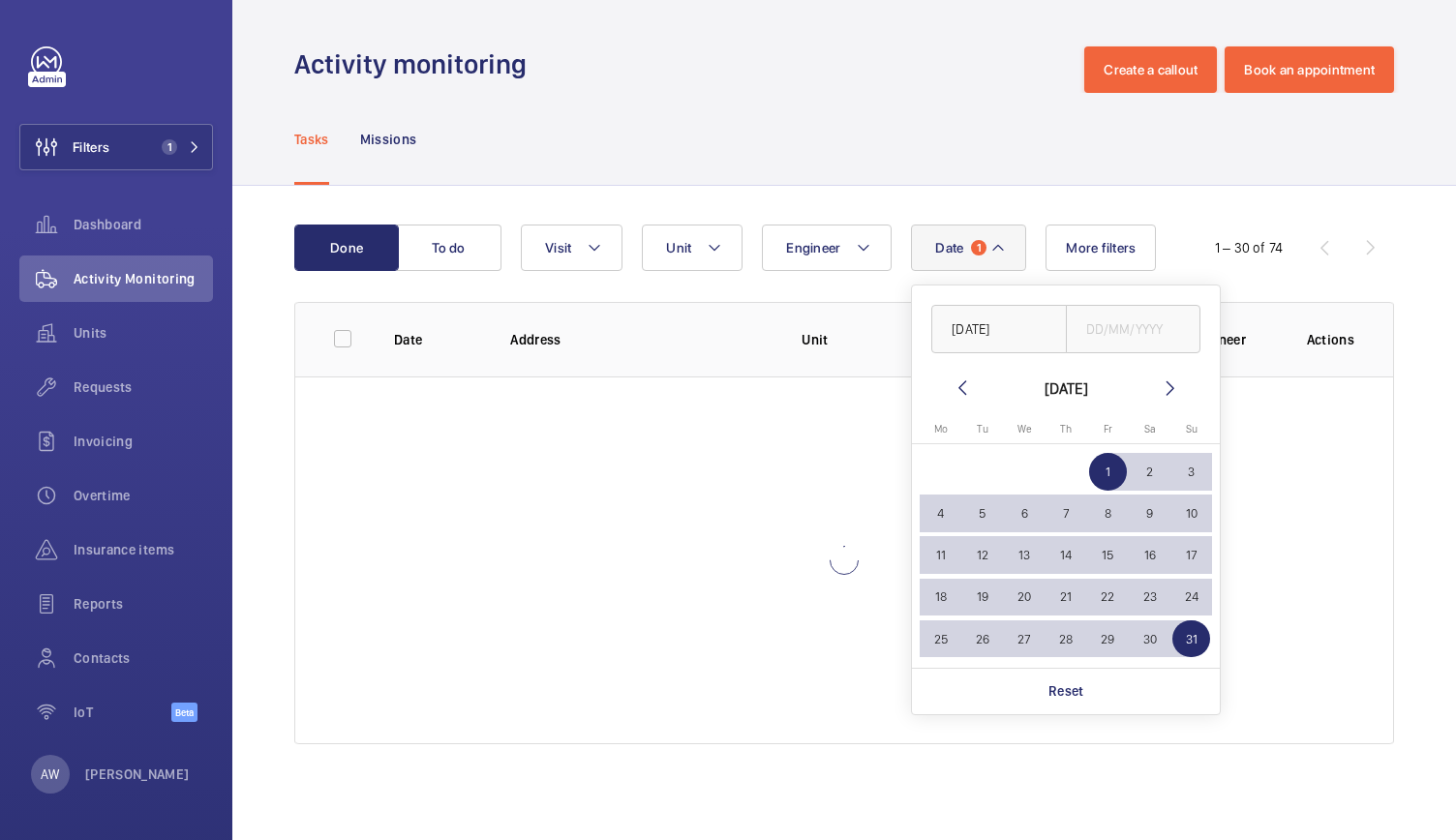
type input "[DATE]"
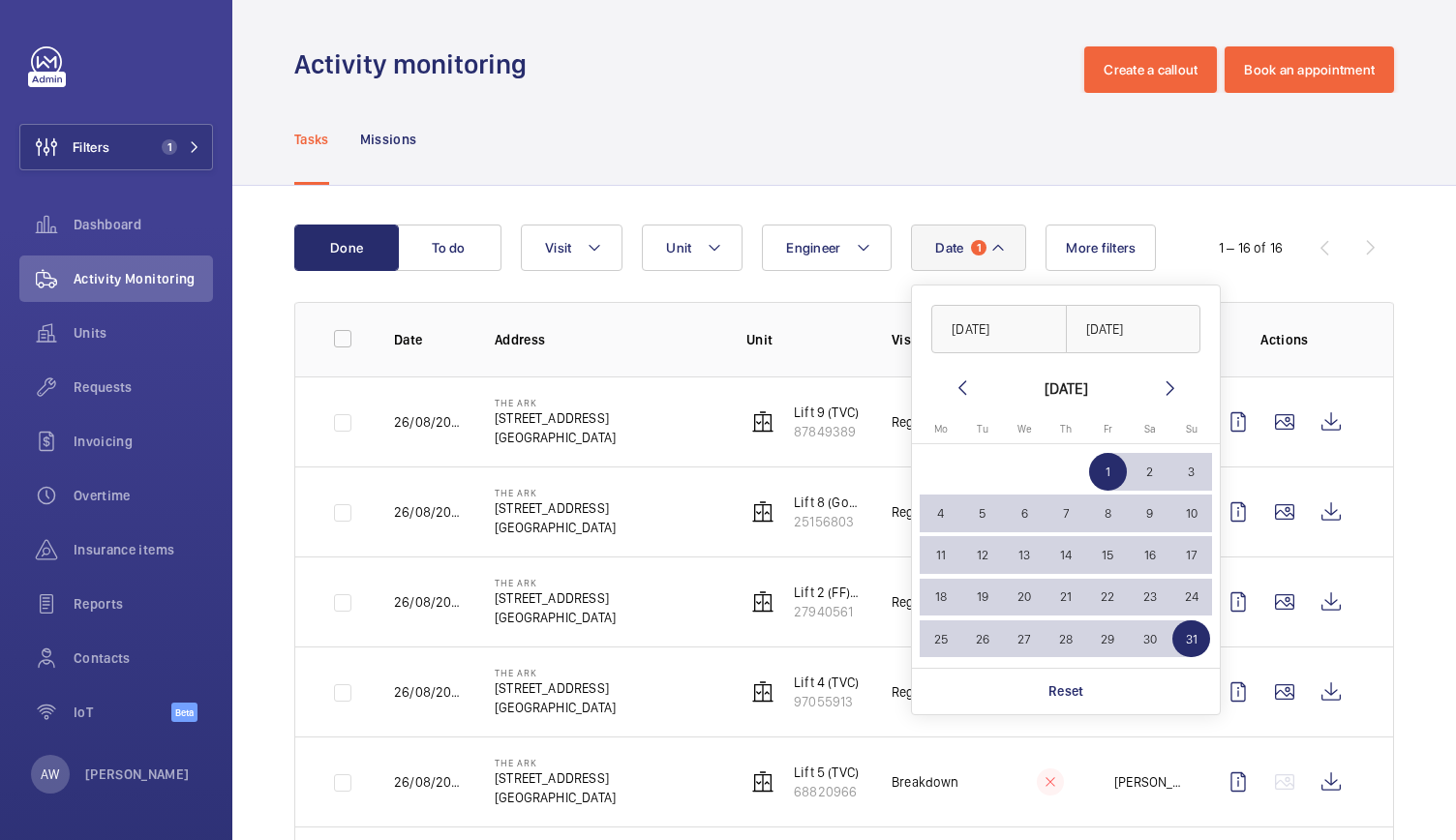
click at [919, 143] on div "Tasks Missions" at bounding box center [844, 140] width 1099 height 92
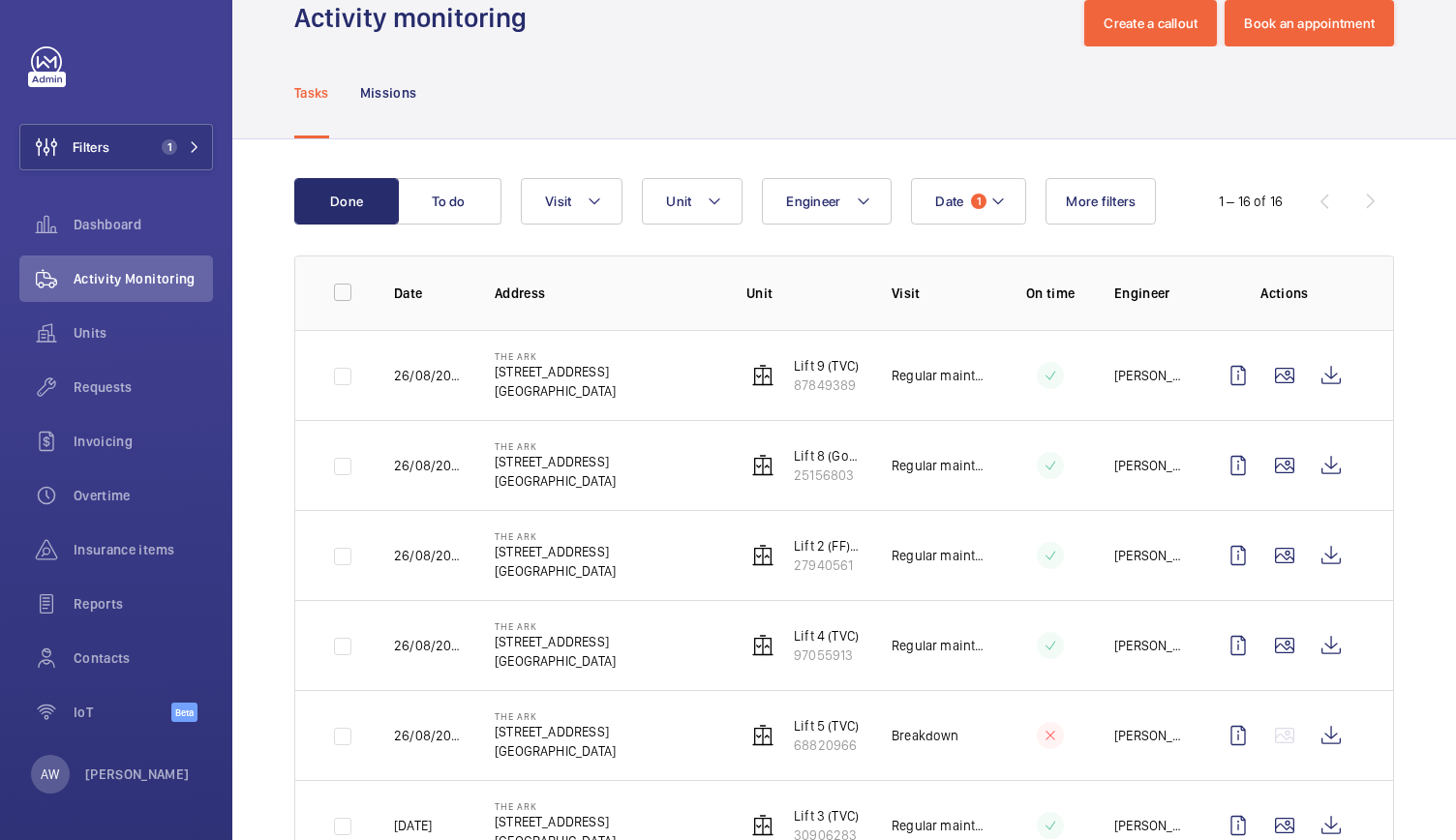
scroll to position [45, 0]
click at [950, 198] on span "Date" at bounding box center [949, 203] width 29 height 16
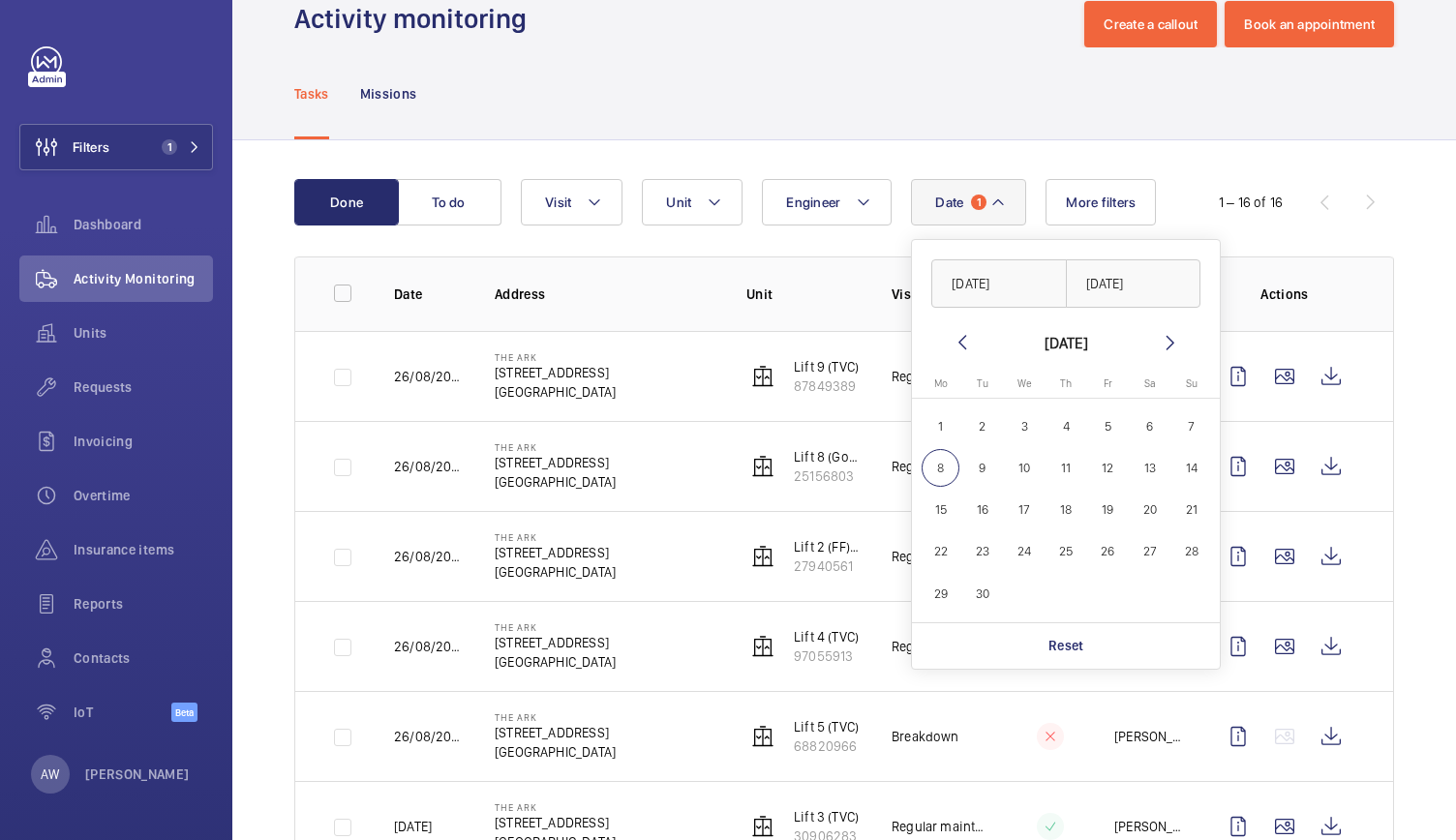
click at [956, 336] on mat-icon at bounding box center [962, 343] width 24 height 24
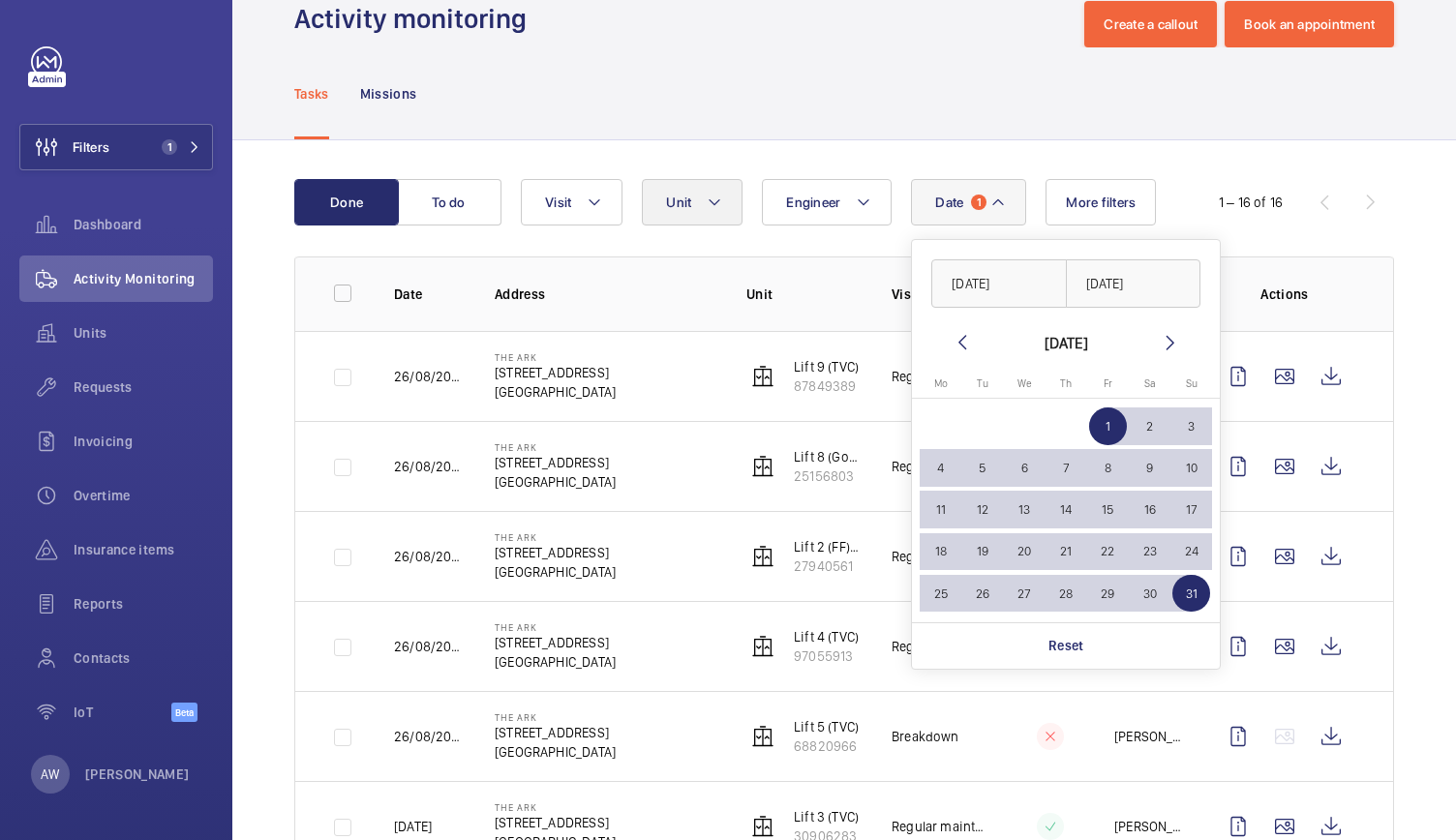
drag, startPoint x: 802, startPoint y: 102, endPoint x: 711, endPoint y: 192, distance: 128.0
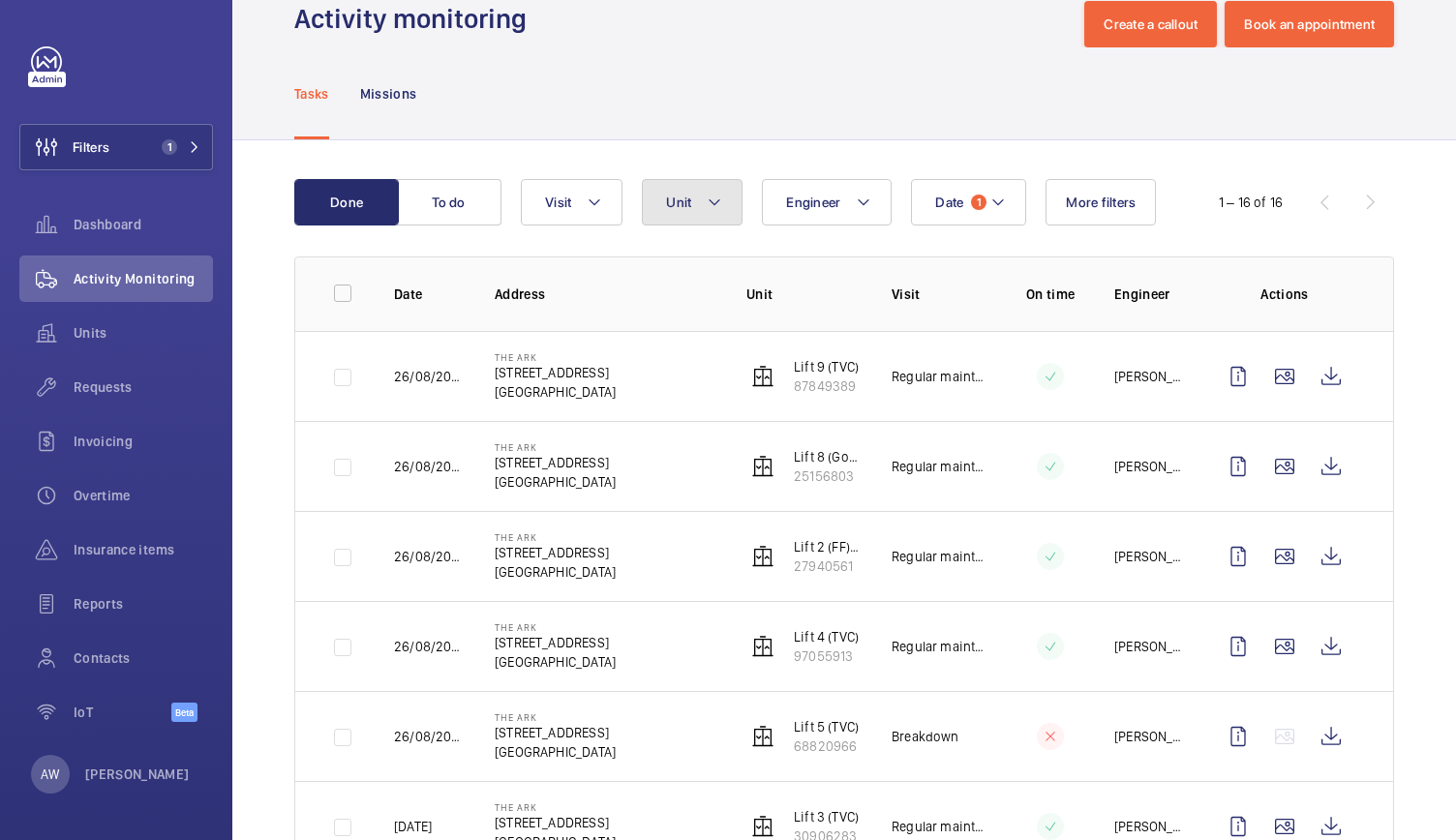
click at [711, 192] on mat-icon at bounding box center [715, 203] width 16 height 24
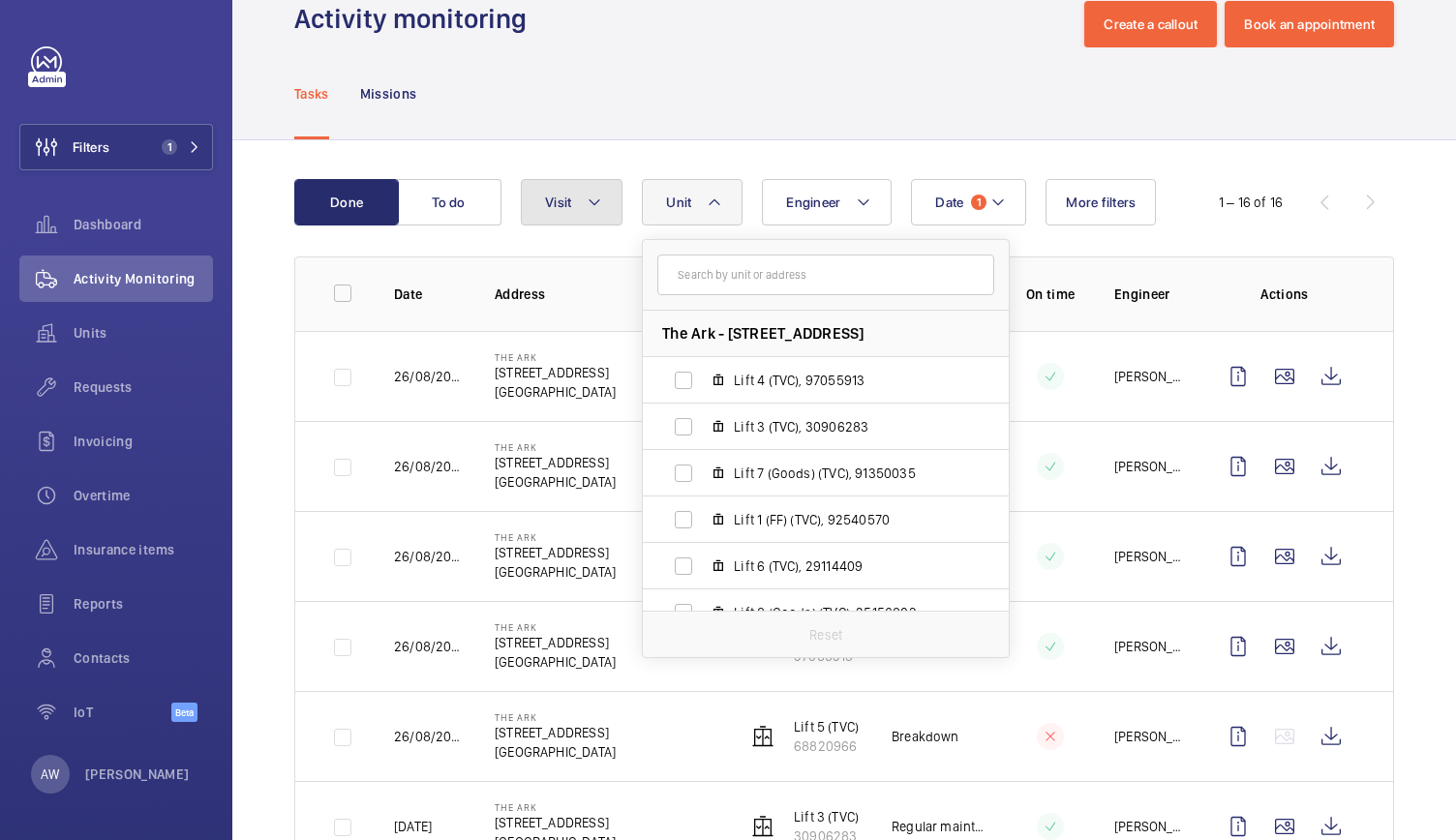
click at [612, 199] on button "Visit" at bounding box center [571, 202] width 101 height 46
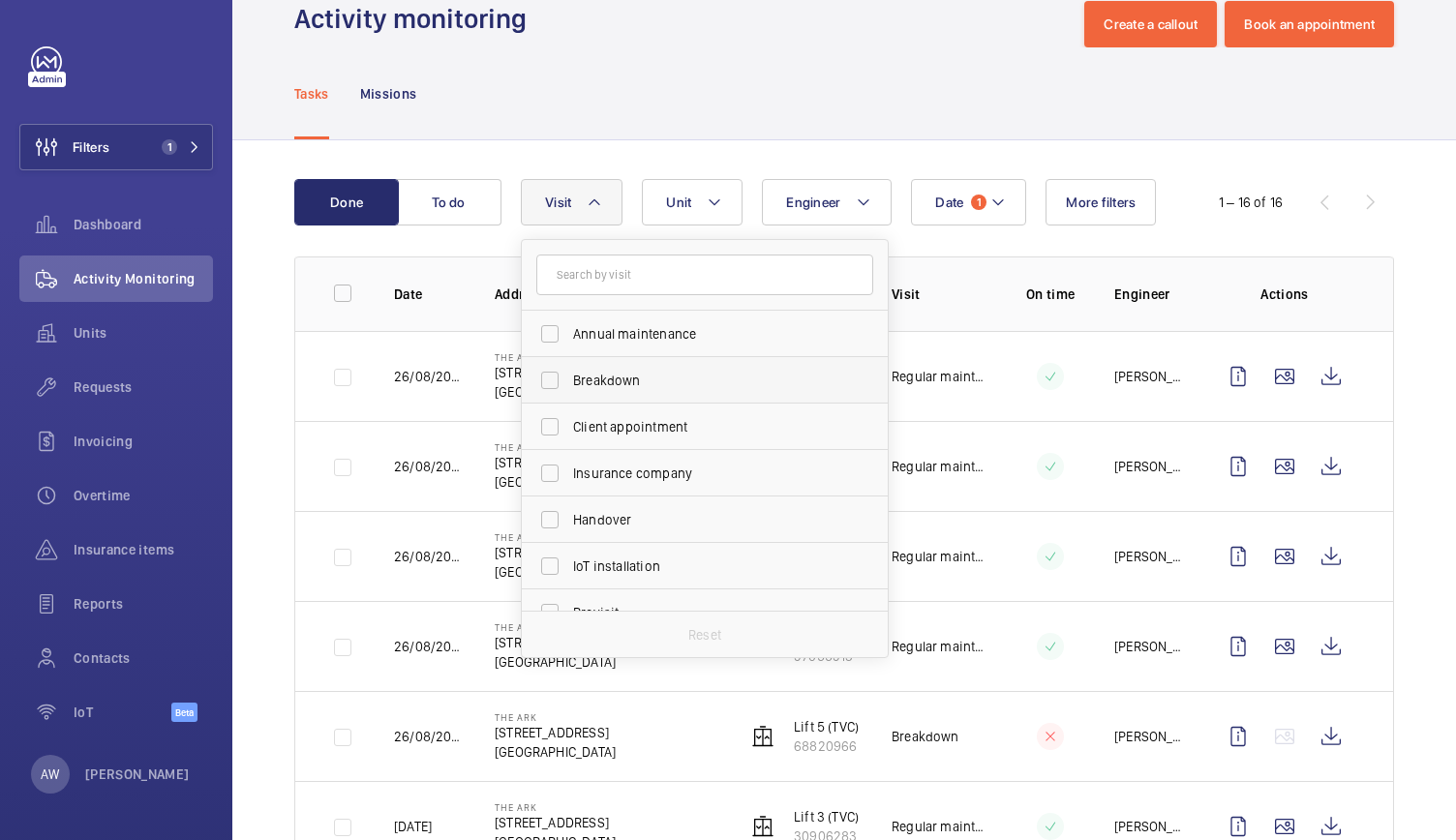
click at [598, 380] on span "Breakdown" at bounding box center [706, 381] width 266 height 20
click at [569, 380] on input "Breakdown" at bounding box center [549, 380] width 38 height 38
checkbox input "true"
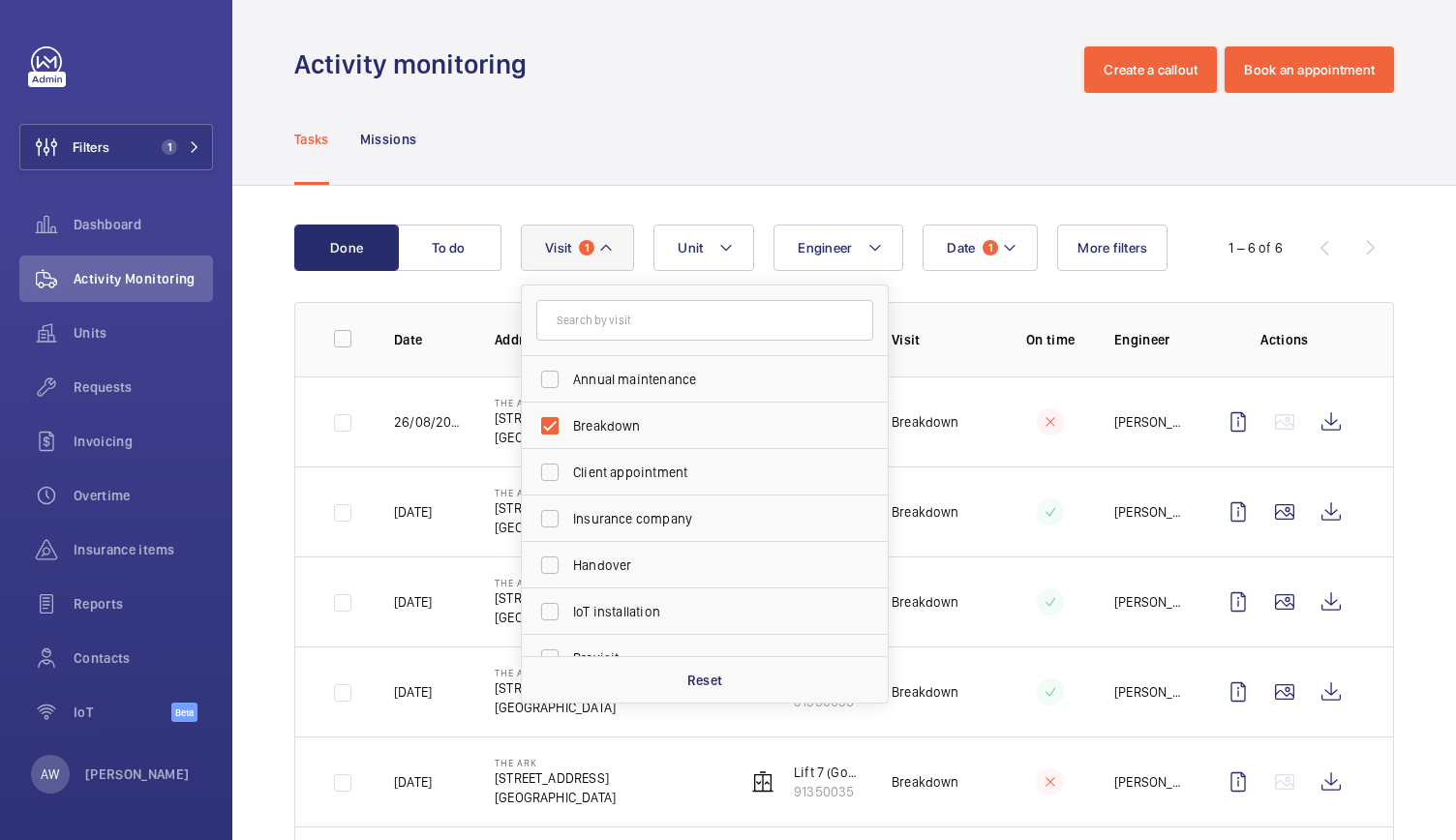
click at [763, 131] on div "Tasks Missions" at bounding box center [844, 140] width 1099 height 92
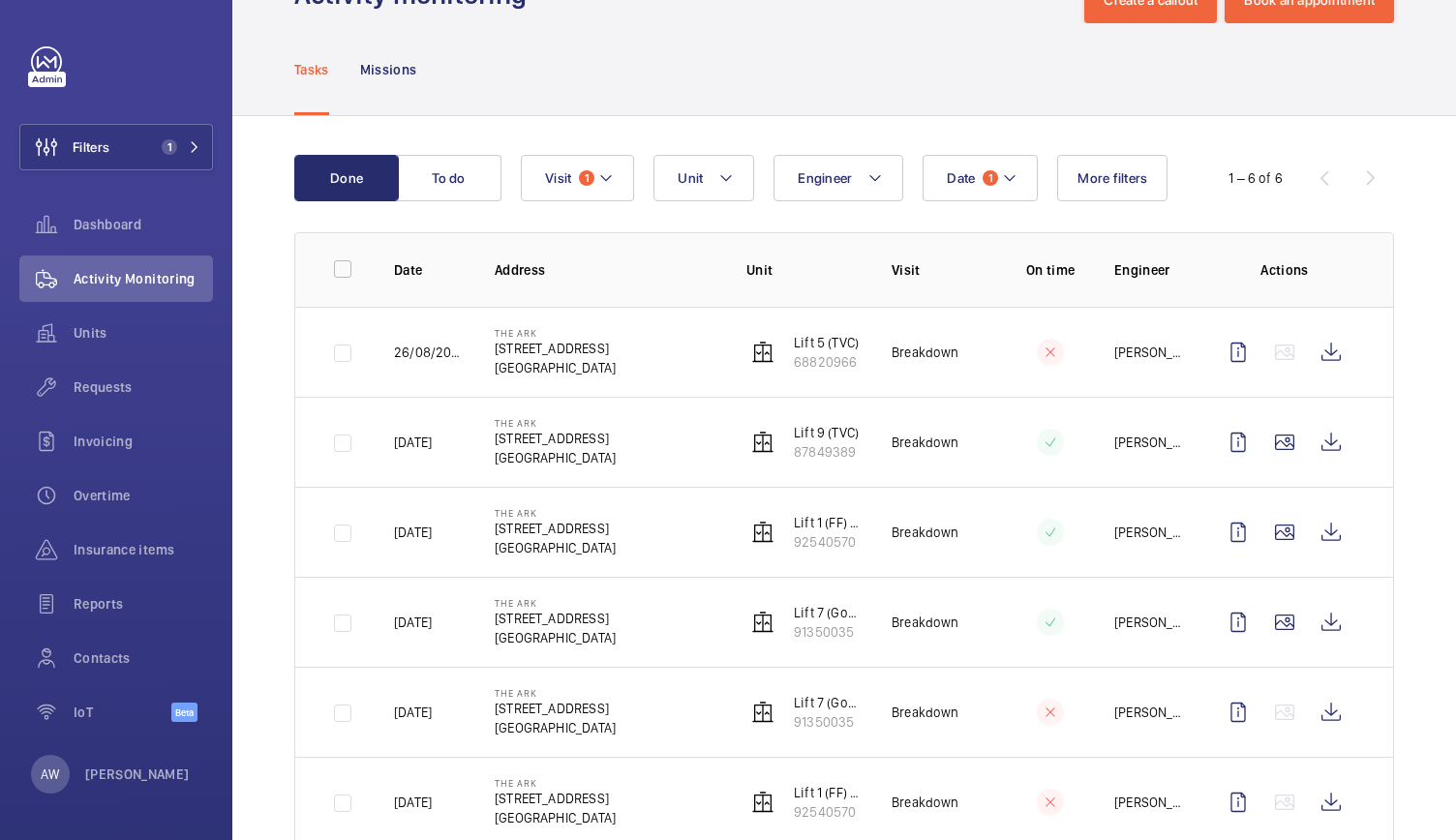
scroll to position [71, 0]
click at [1323, 527] on wm-front-icon-button at bounding box center [1330, 531] width 46 height 46
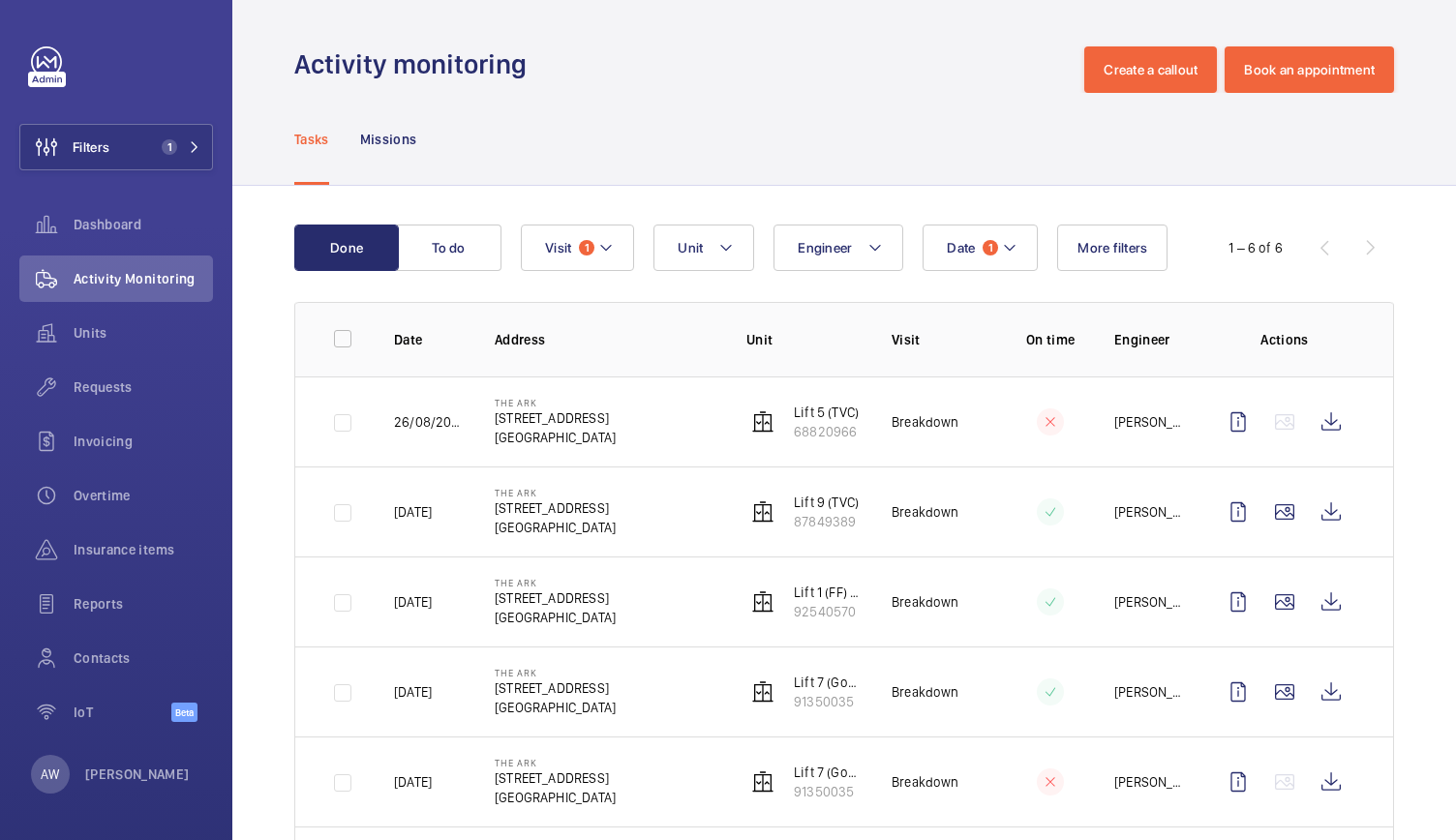
scroll to position [121, 0]
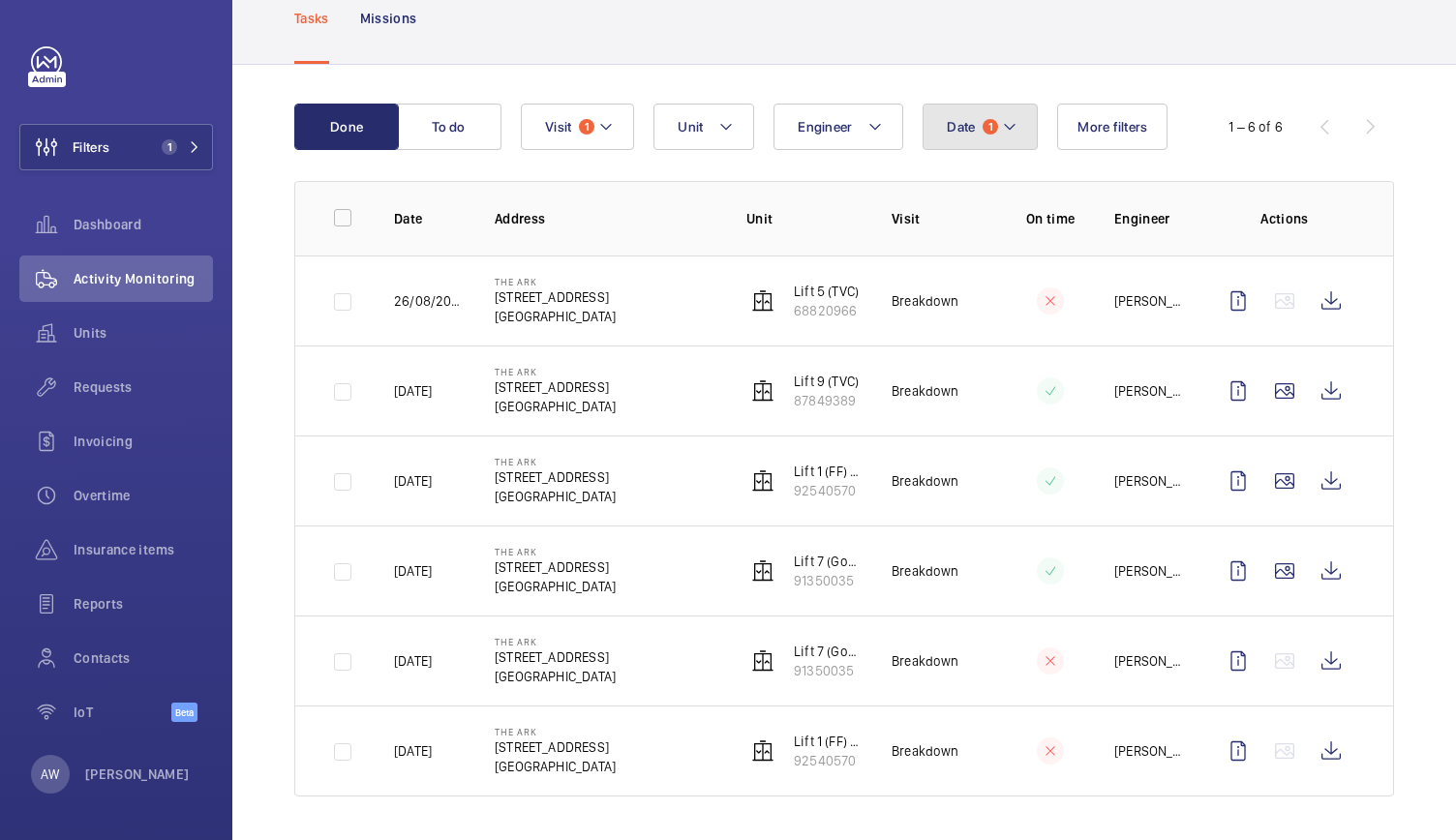
click at [998, 141] on button "Date 1" at bounding box center [979, 126] width 115 height 46
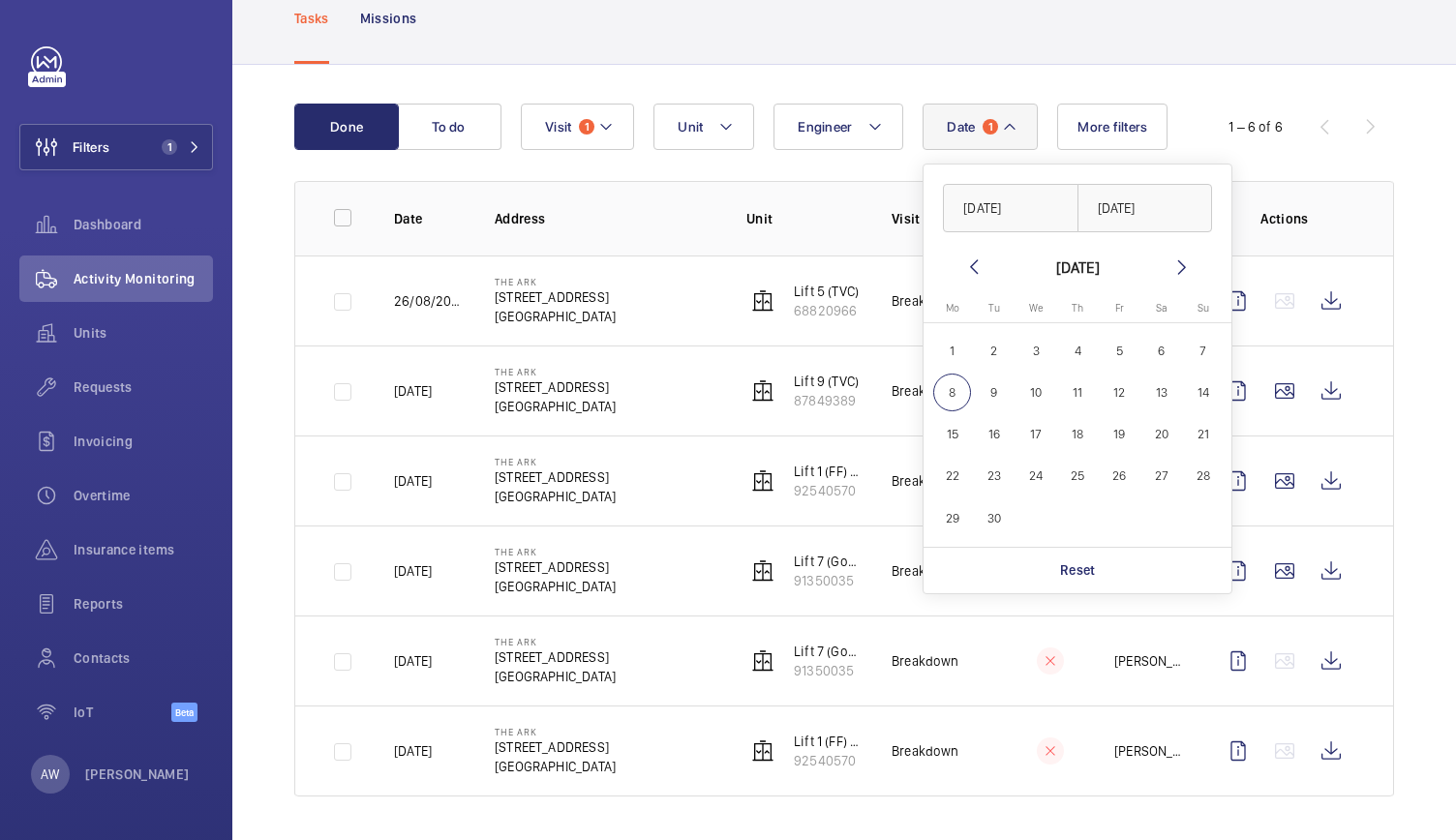
click at [978, 251] on div "[DATE] [DATE] [DATE] [DATE] Mo [DATE] Tu [DATE] We [DATE] Th [DATE] Fr [DATE] S…" at bounding box center [1077, 379] width 308 height 429
click at [973, 262] on mat-icon at bounding box center [973, 268] width 24 height 24
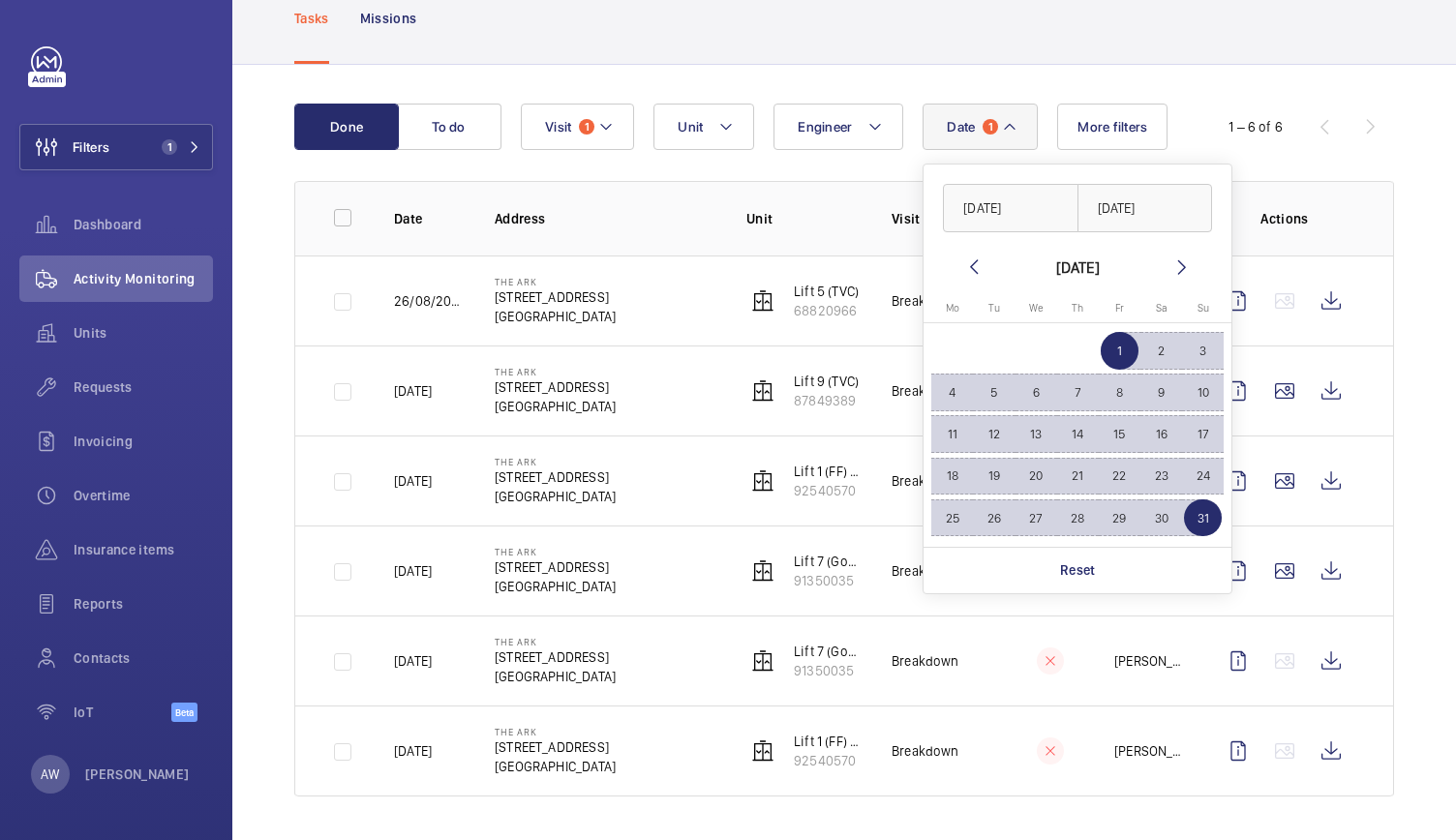
click at [1132, 355] on span "1" at bounding box center [1119, 351] width 37 height 37
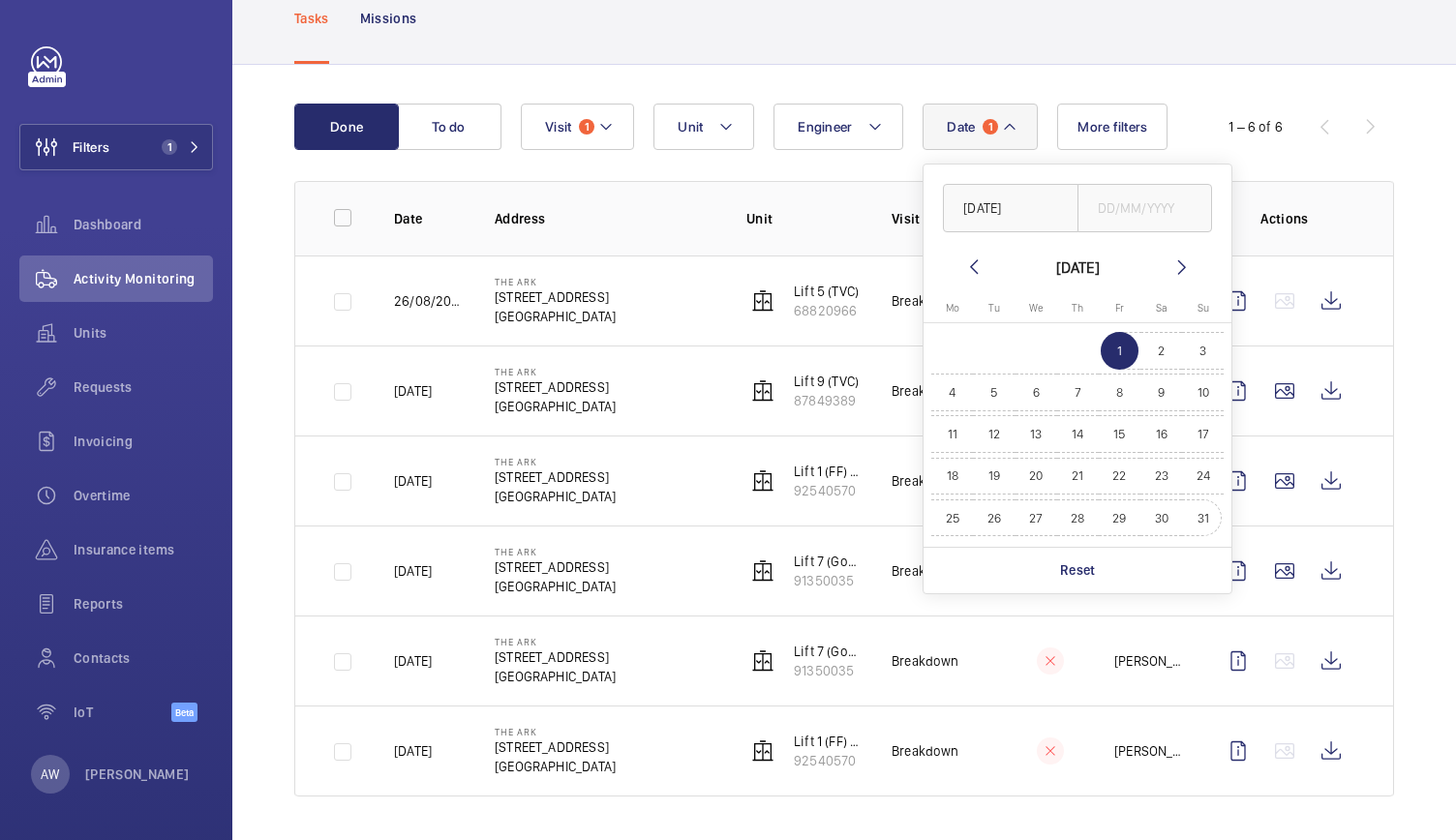
click at [1204, 516] on span "31" at bounding box center [1202, 518] width 37 height 37
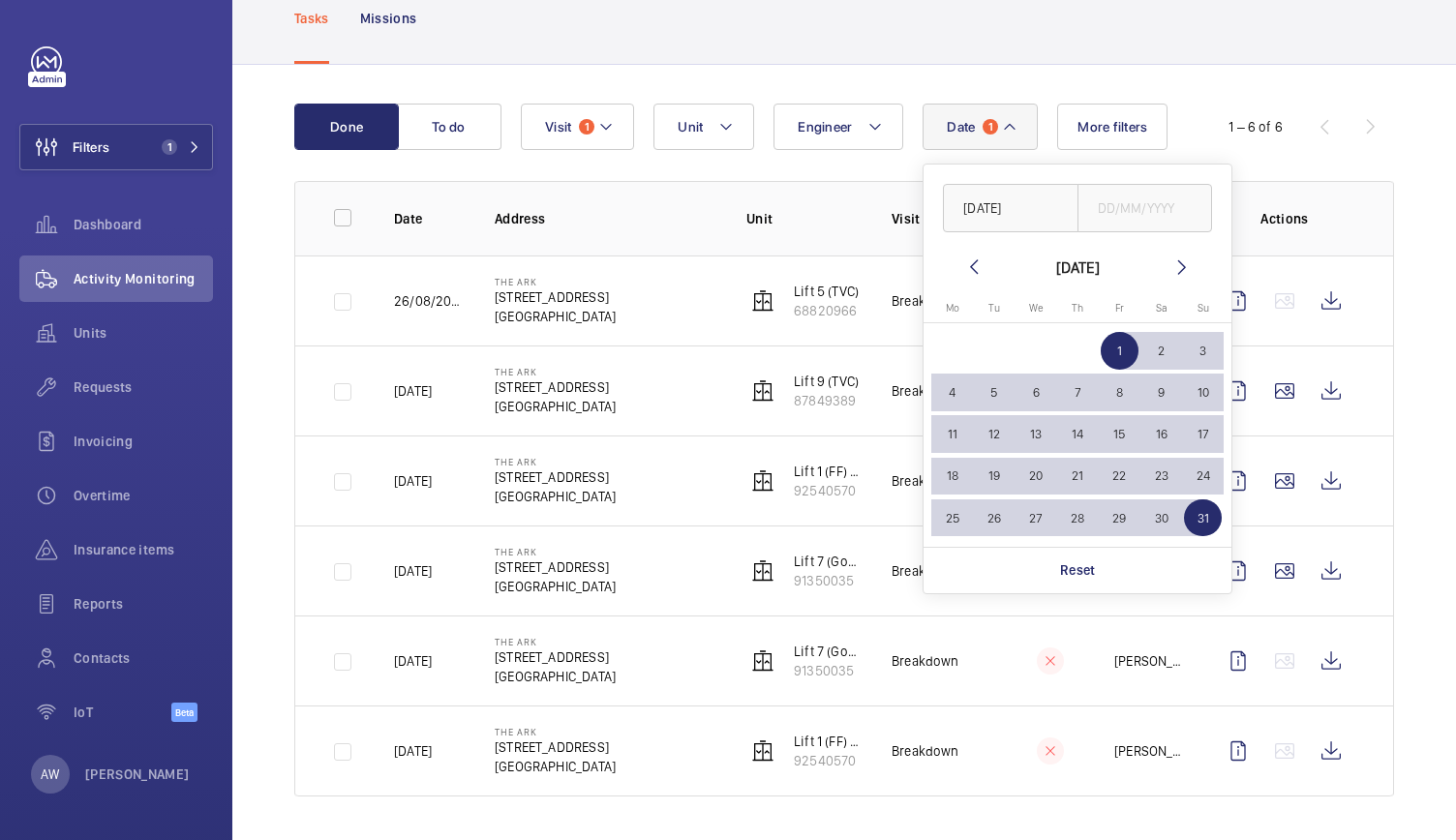
type input "[DATE]"
drag, startPoint x: 1204, startPoint y: 516, endPoint x: 1123, endPoint y: 348, distance: 186.5
click at [1123, 348] on tbody "[DATE] 2 3 4 5 6 7 8 9 10 11 12 13 14 15 16 17 18 19 20 21 22 23 24 25 26 27 28…" at bounding box center [1077, 435] width 292 height 210
click at [1123, 348] on span "1" at bounding box center [1119, 351] width 37 height 37
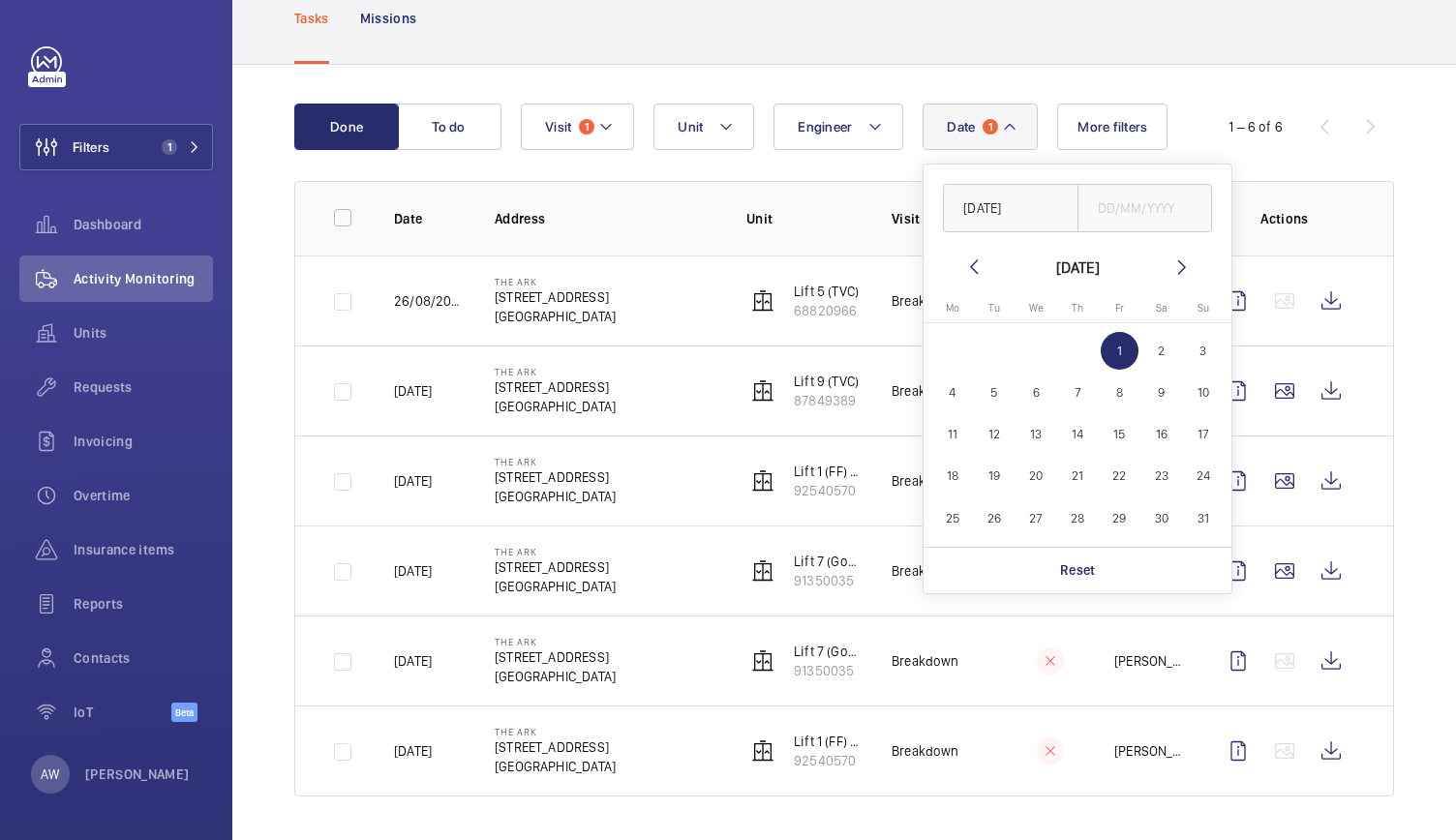
click at [1185, 270] on mat-icon at bounding box center [1182, 268] width 24 height 24
click at [951, 400] on span "8" at bounding box center [952, 392] width 37 height 37
type input "[DATE]"
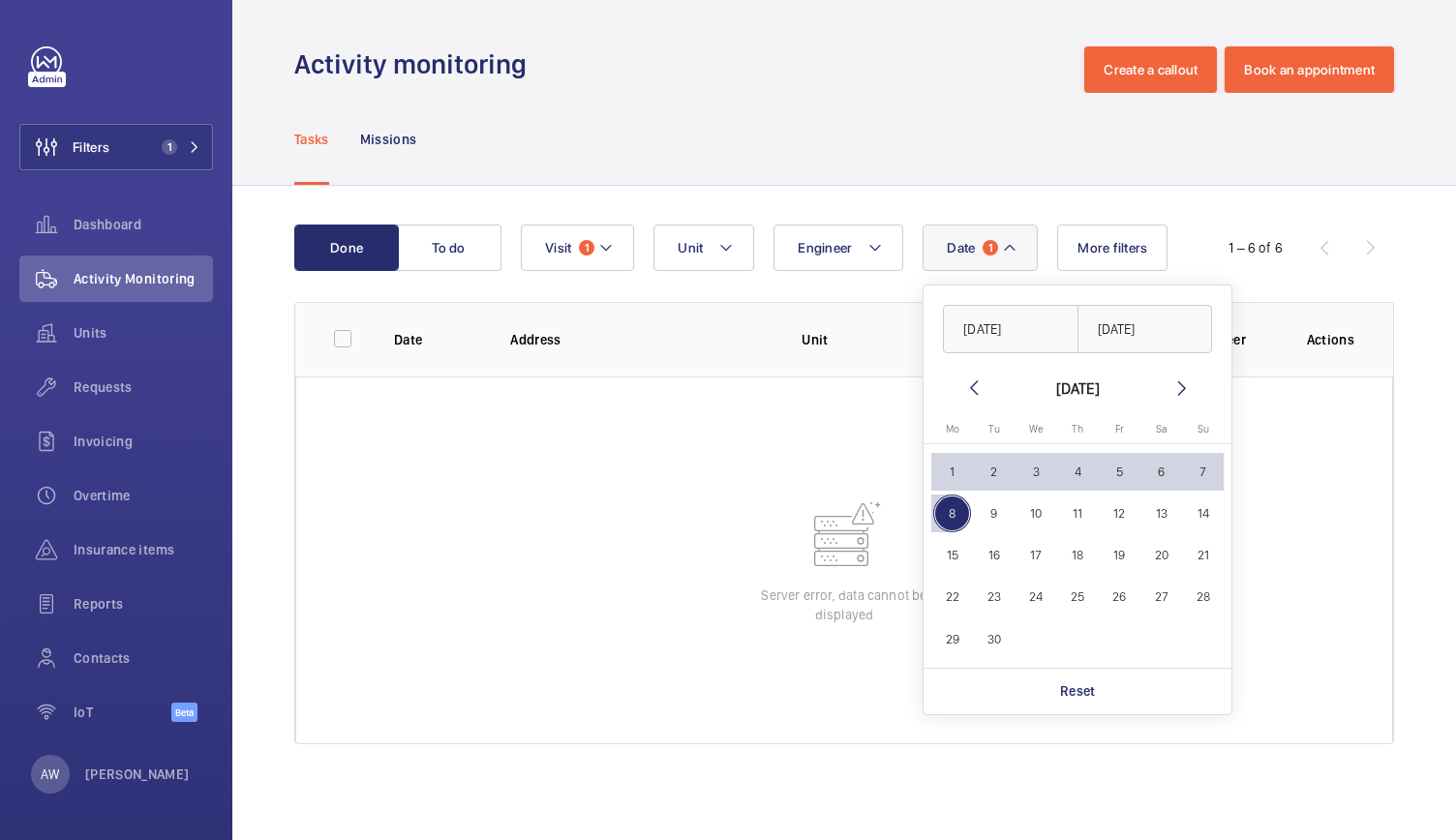
click at [922, 119] on div "Tasks Missions" at bounding box center [844, 140] width 1099 height 92
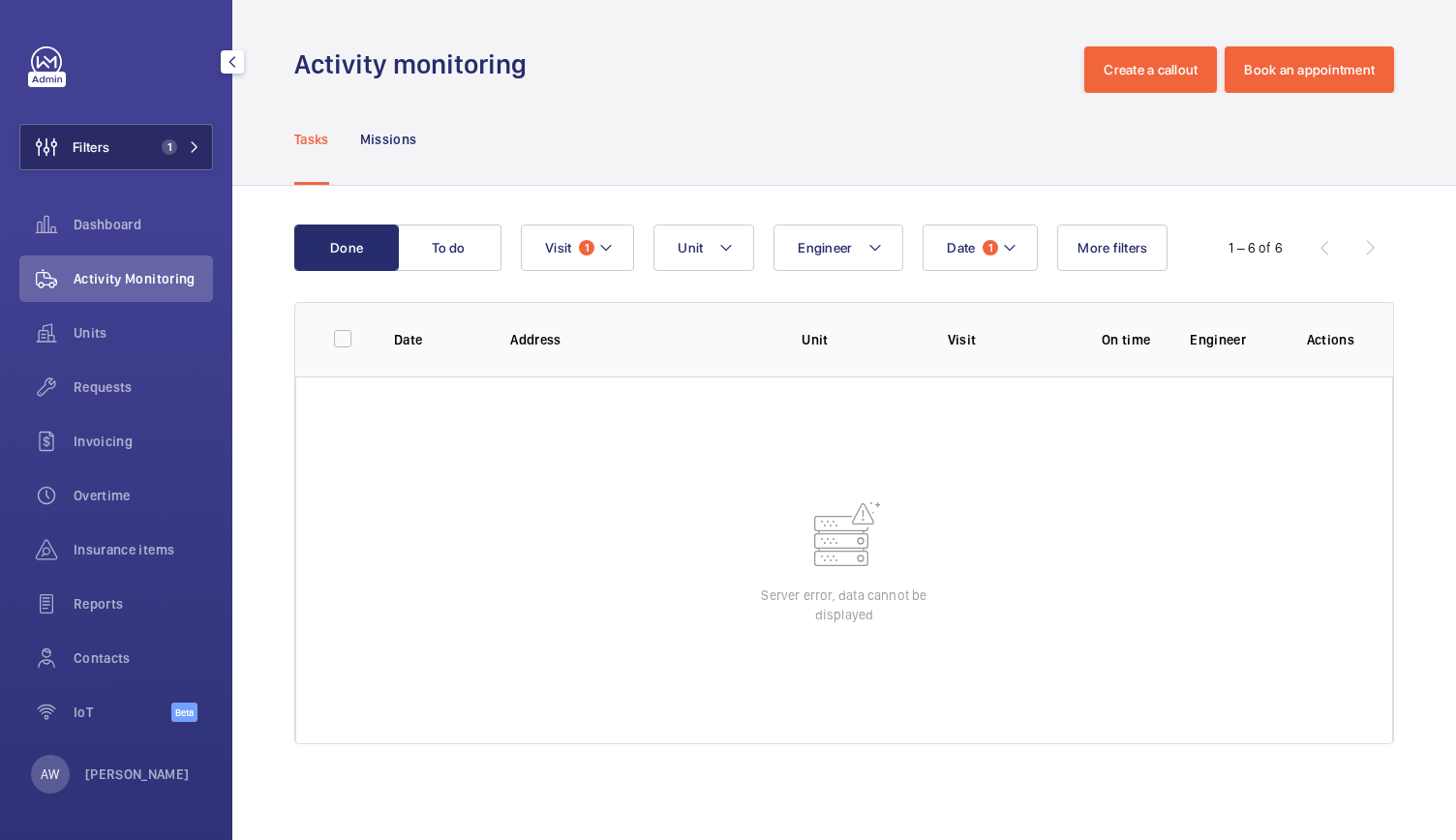
click at [192, 130] on button "Filters 1" at bounding box center [116, 147] width 194 height 46
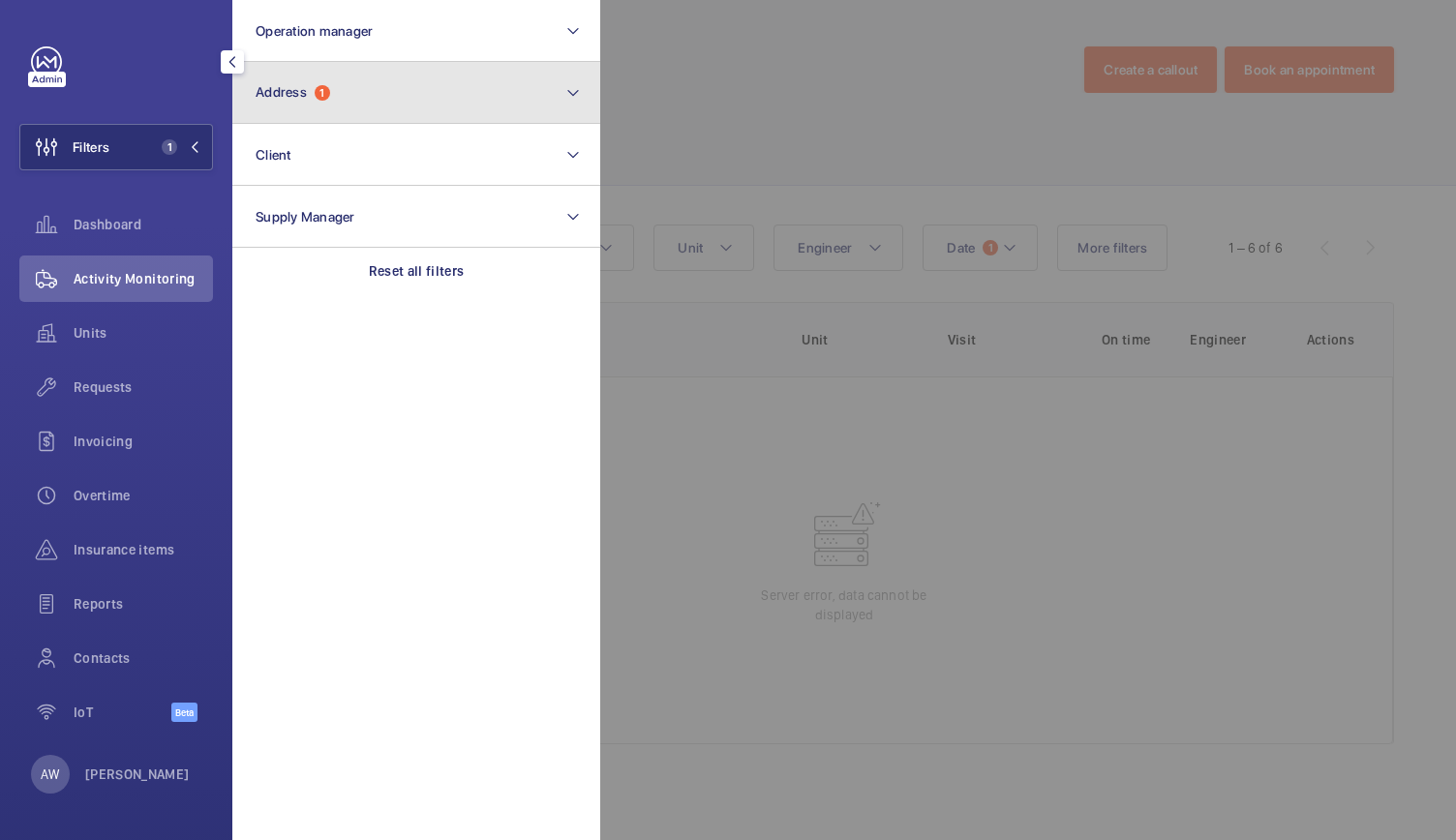
click at [368, 96] on button "Address 1" at bounding box center [416, 92] width 368 height 62
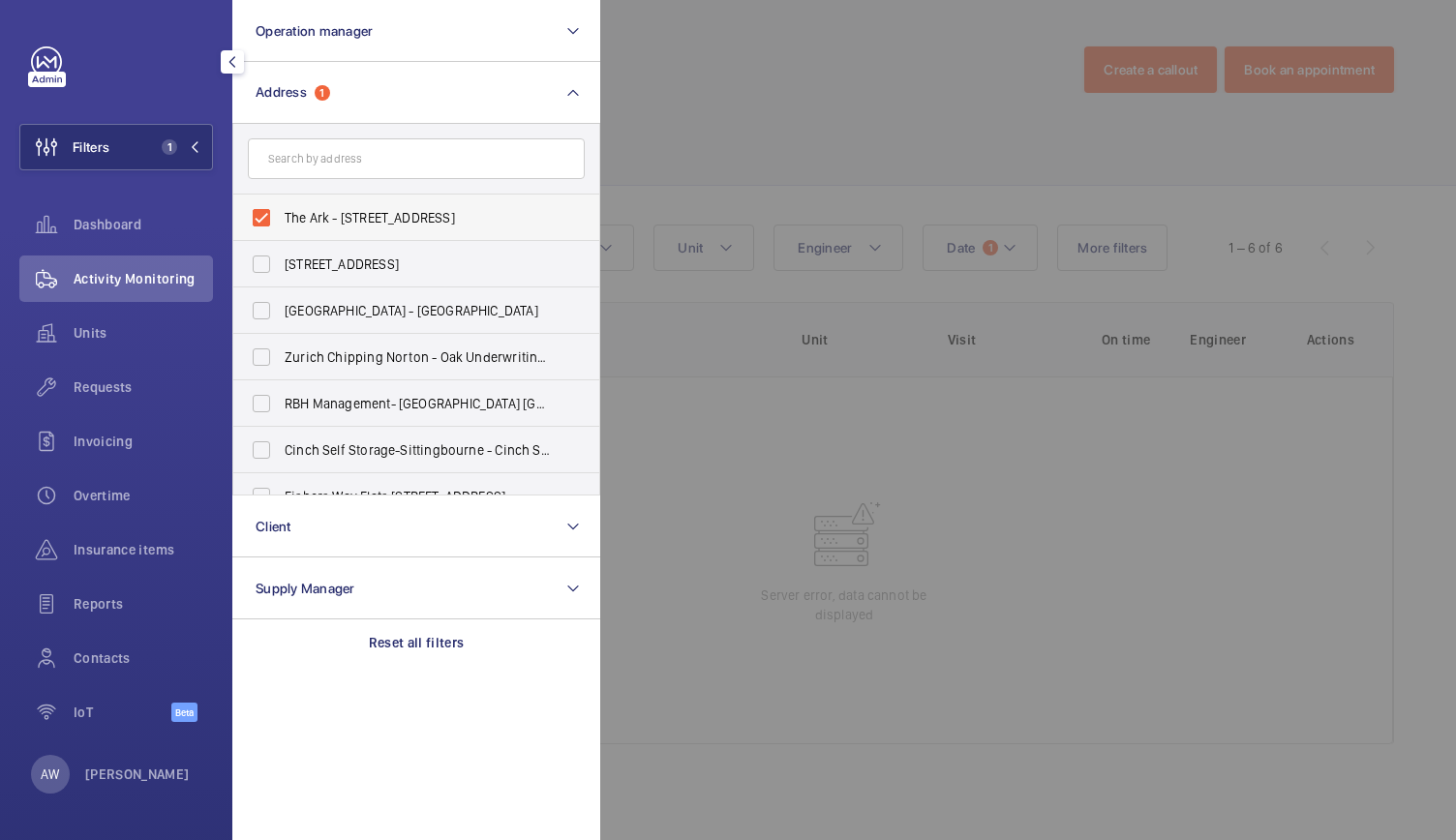
click at [263, 204] on label "The Ark - [STREET_ADDRESS]" at bounding box center [401, 217] width 337 height 46
click at [263, 204] on input "The Ark - [STREET_ADDRESS]" at bounding box center [261, 217] width 38 height 38
checkbox input "false"
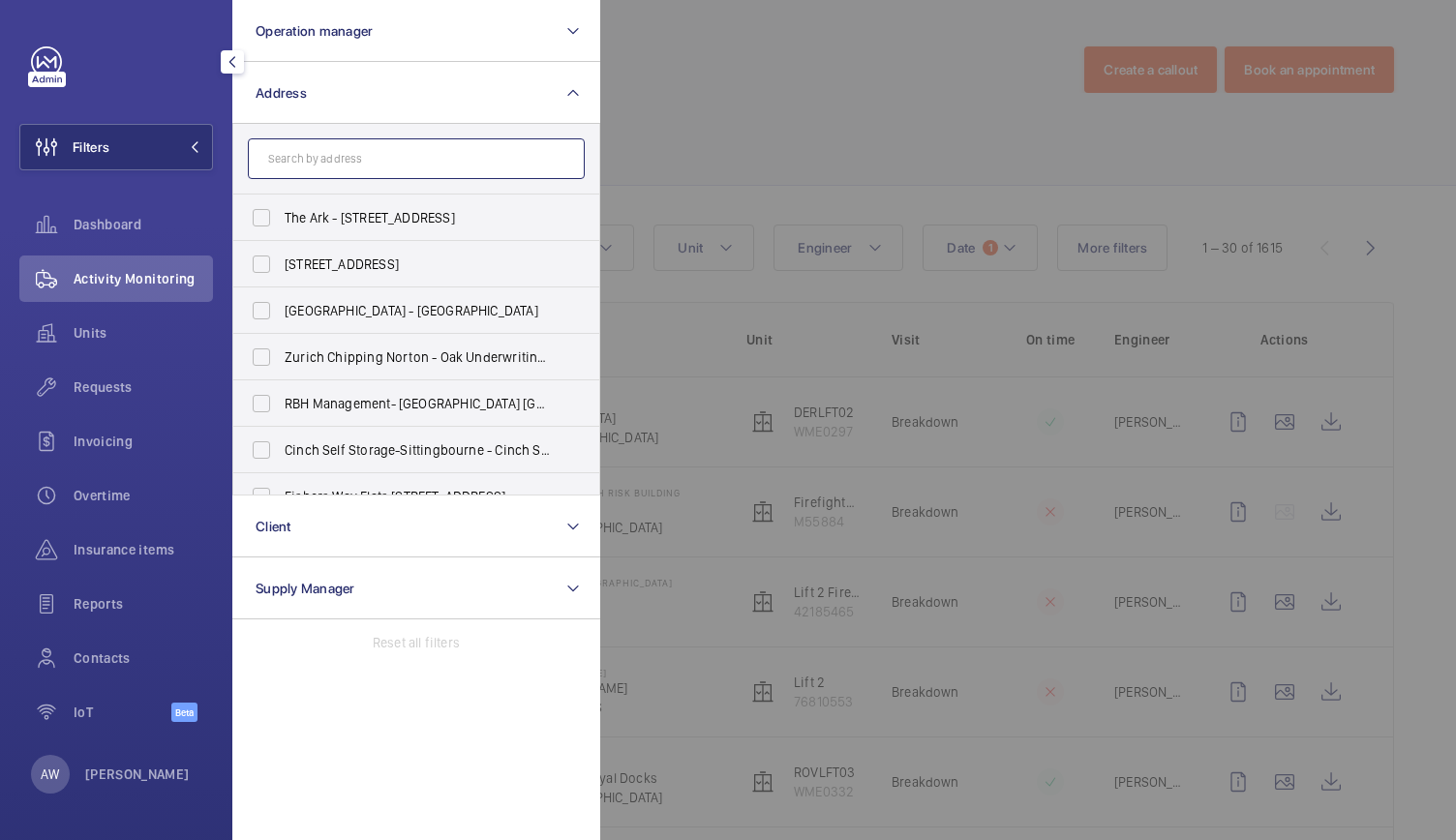
click at [289, 159] on input "text" at bounding box center [416, 158] width 337 height 40
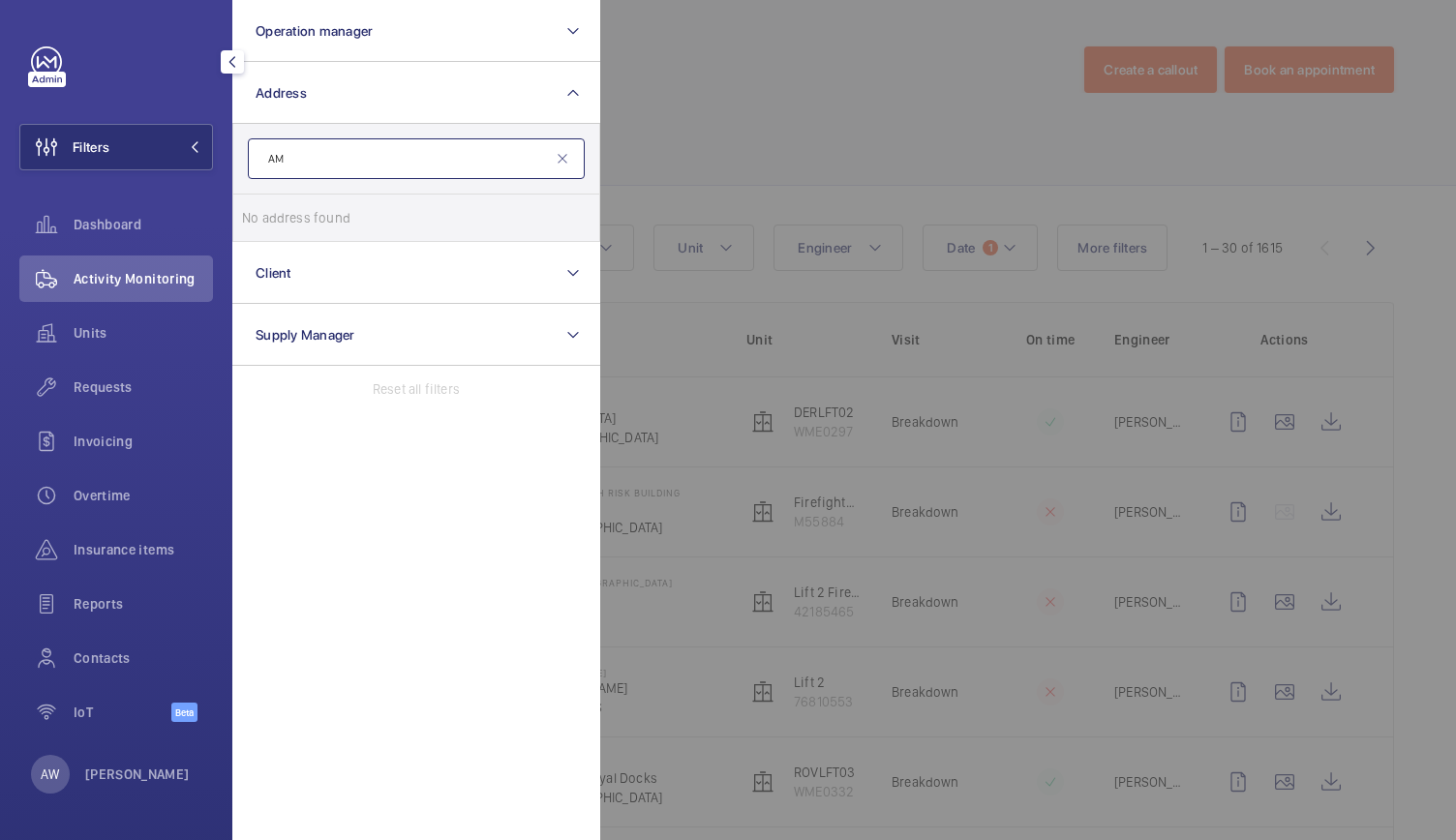
type input "A"
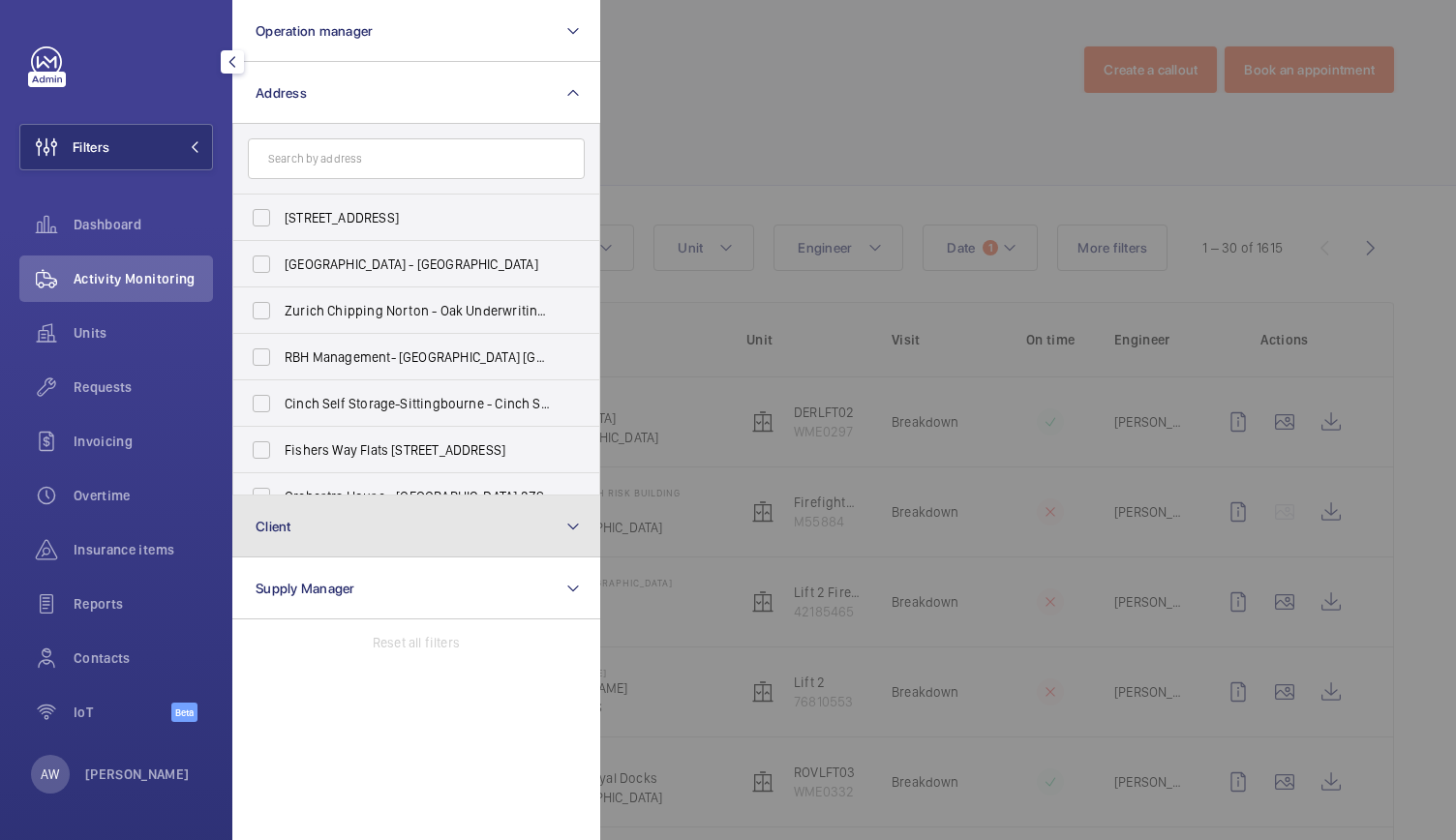
click at [339, 547] on button "Client" at bounding box center [416, 526] width 368 height 62
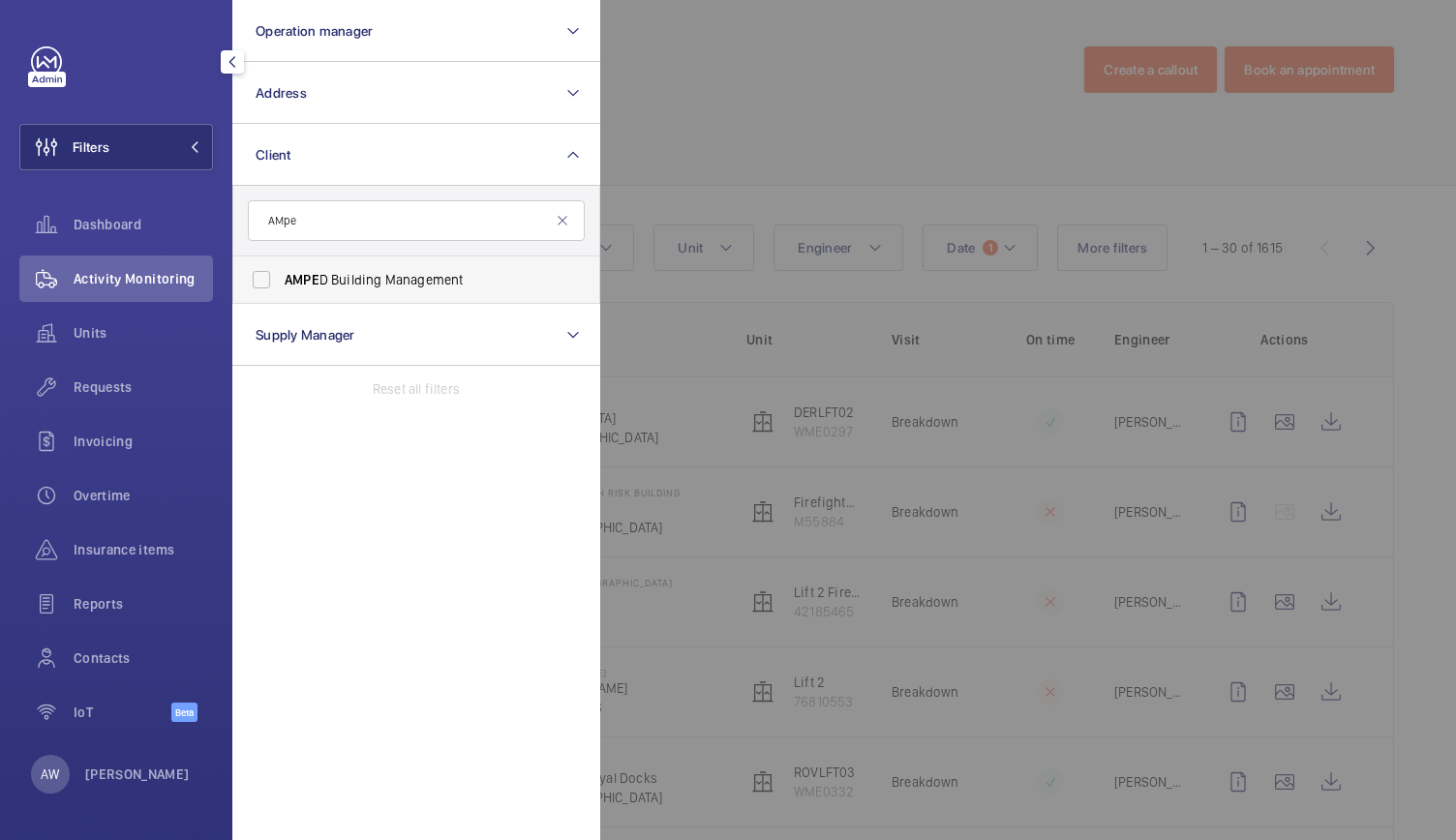
type input "AMpe"
click at [271, 276] on label "AMPE D Building Management" at bounding box center [401, 279] width 337 height 46
click at [271, 276] on input "AMPE D Building Management" at bounding box center [261, 279] width 38 height 38
checkbox input "true"
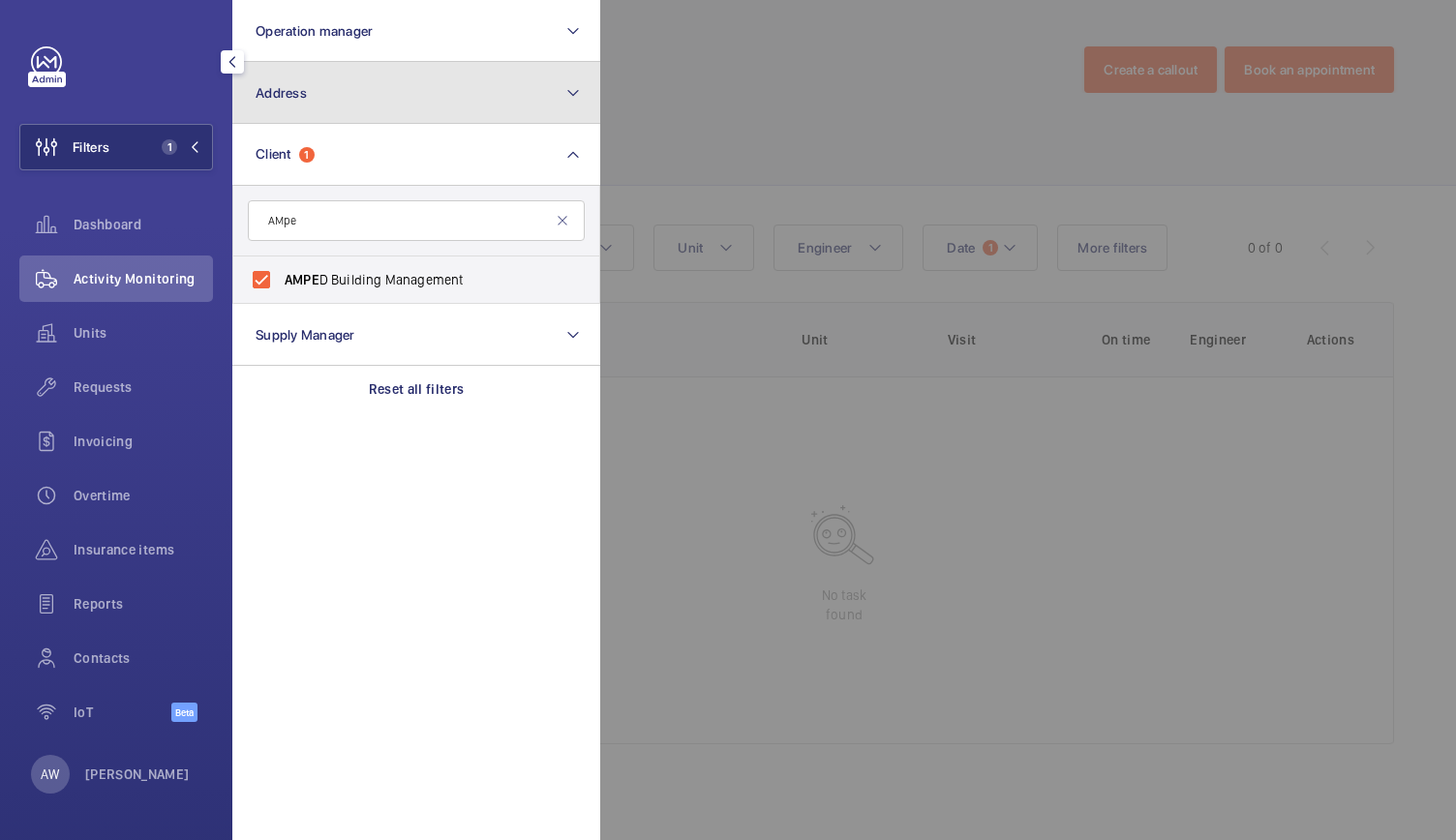
click at [375, 98] on button "Address" at bounding box center [416, 92] width 368 height 62
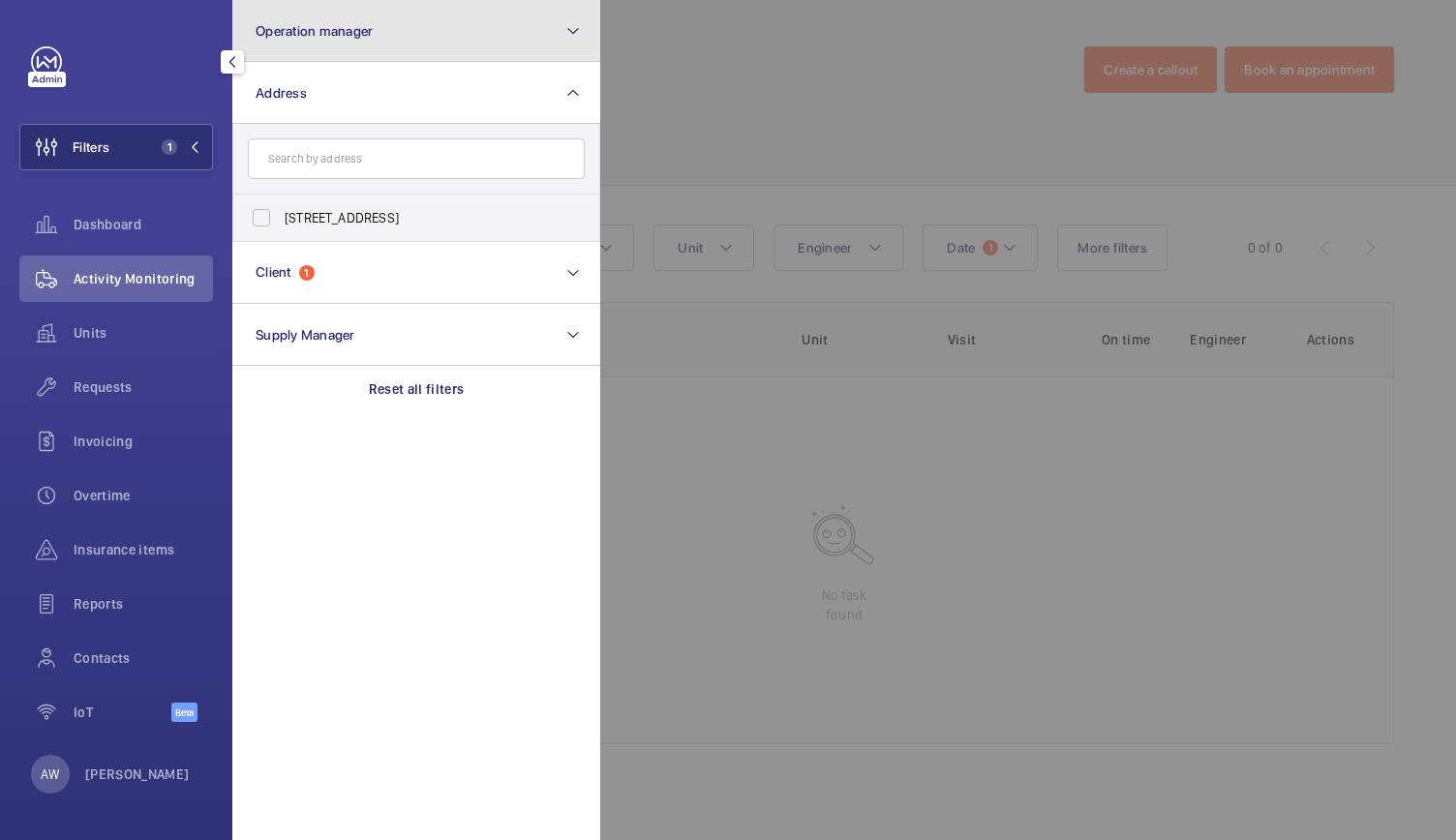
click at [354, 59] on button "Operation manager" at bounding box center [416, 30] width 368 height 62
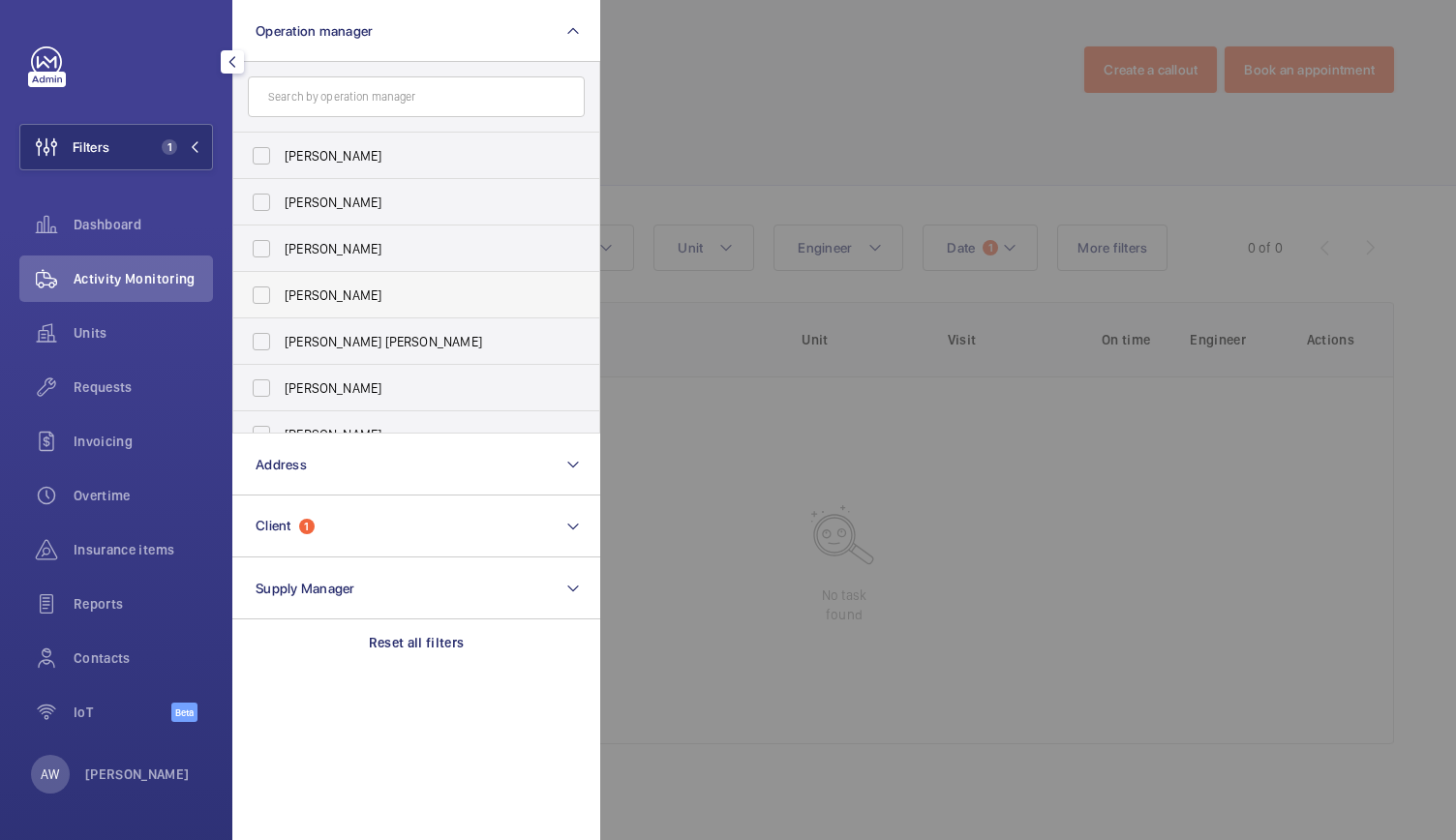
scroll to position [72, 0]
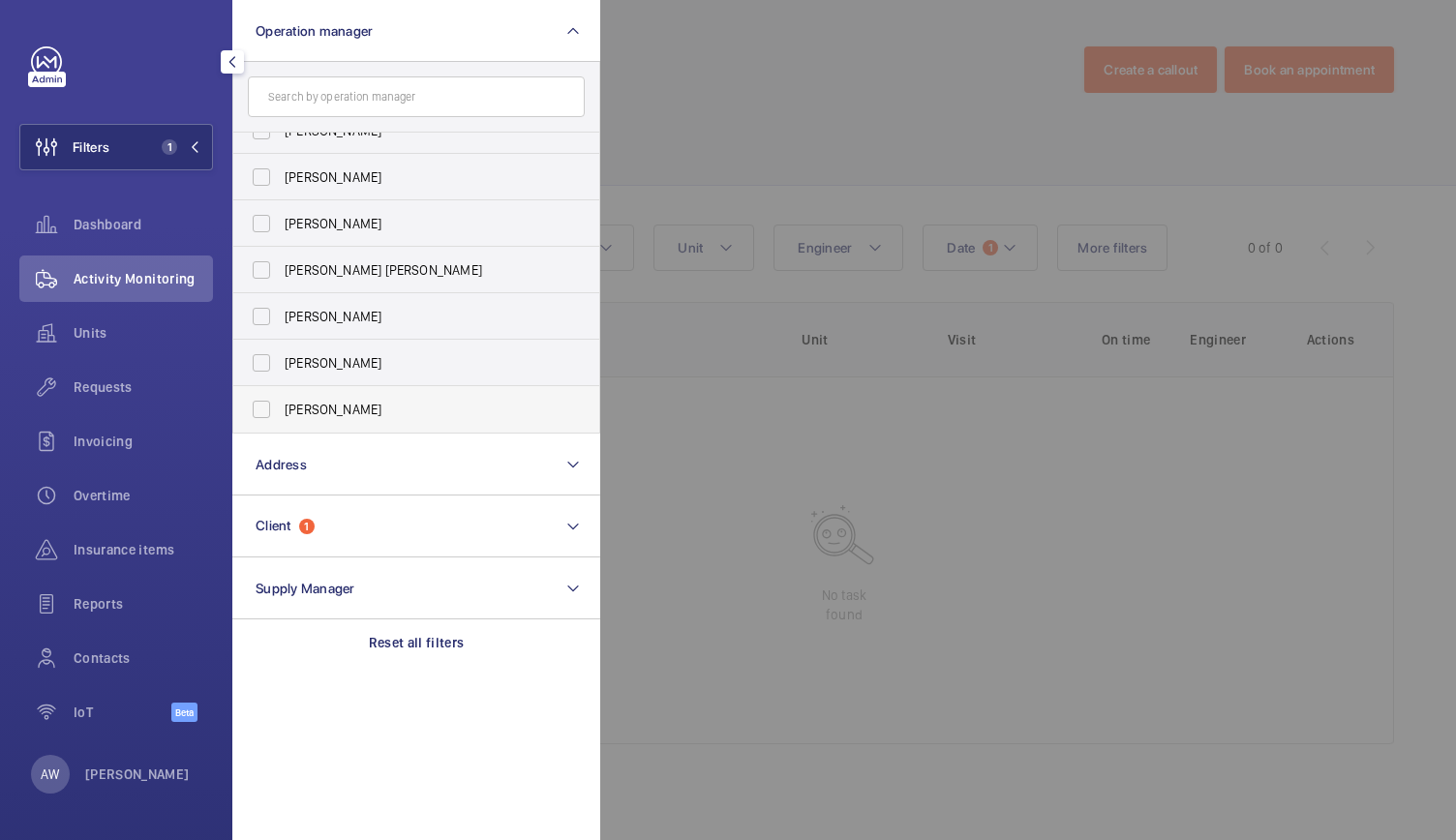
click at [264, 413] on label "[PERSON_NAME]" at bounding box center [401, 409] width 337 height 46
click at [264, 413] on input "[PERSON_NAME]" at bounding box center [261, 409] width 38 height 38
checkbox input "true"
click at [859, 197] on div at bounding box center [1327, 420] width 1456 height 840
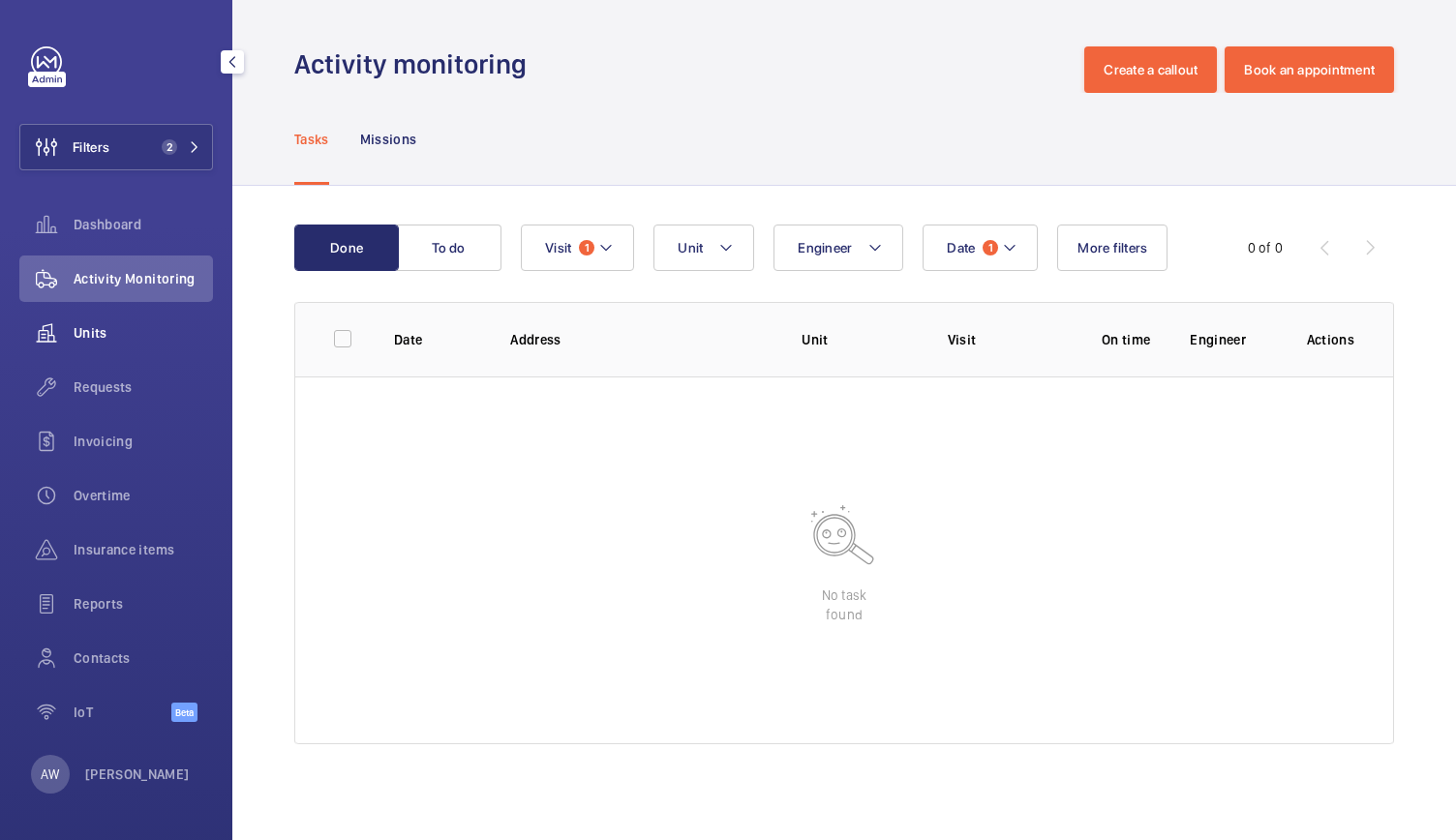
click at [112, 340] on span "Units" at bounding box center [144, 333] width 140 height 20
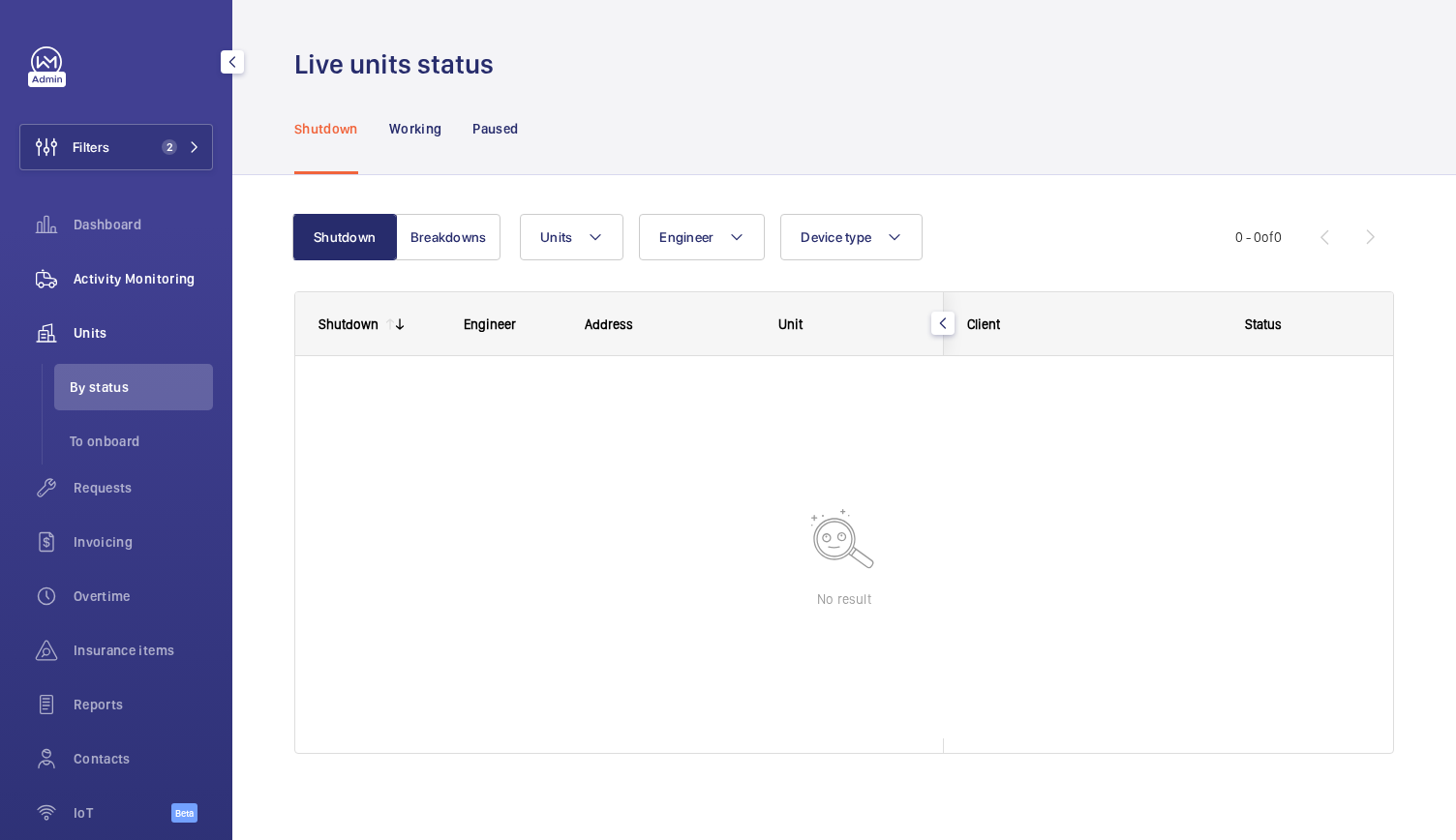
click at [131, 274] on span "Activity Monitoring" at bounding box center [144, 279] width 140 height 20
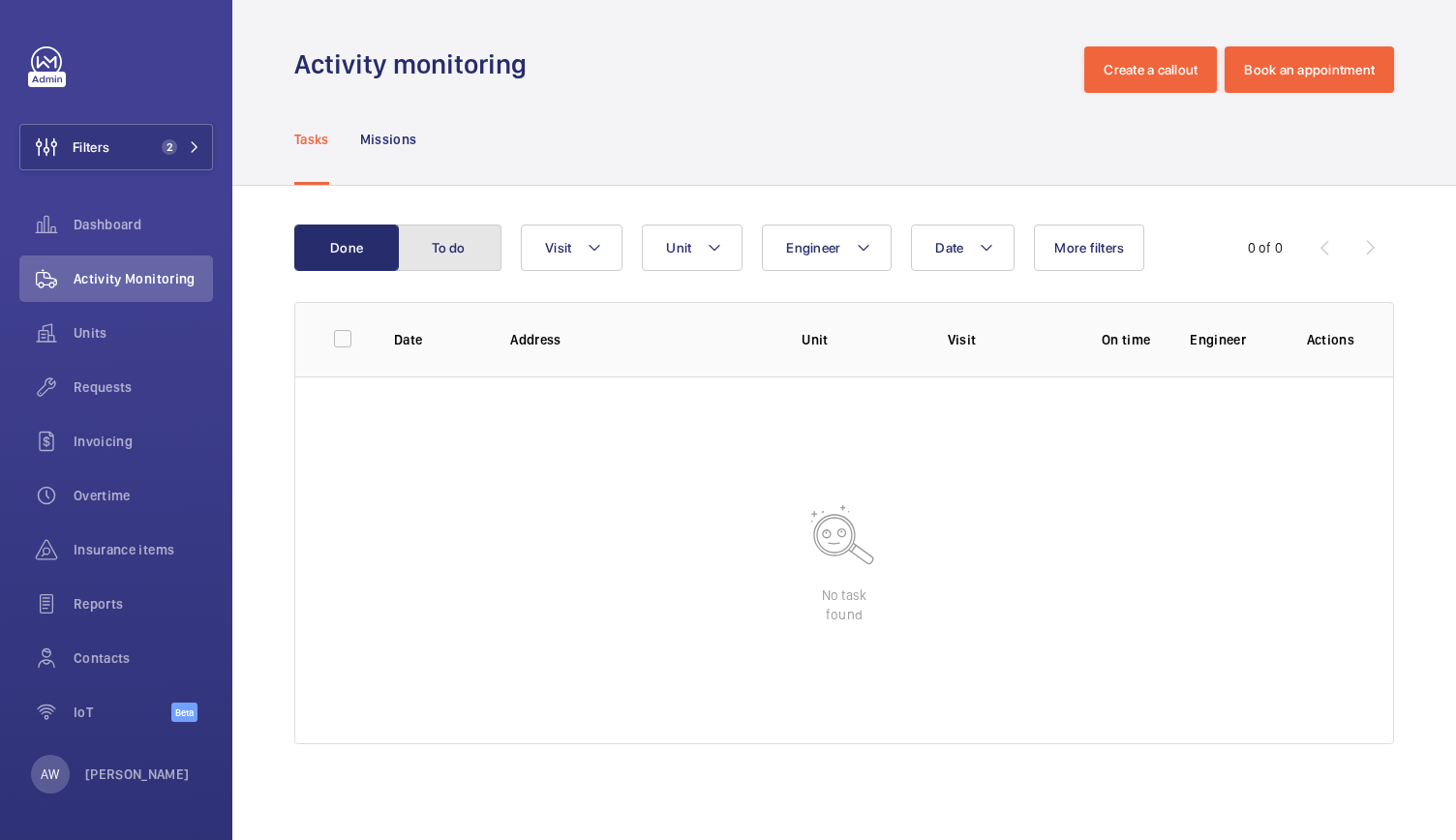
click at [461, 249] on button "To do" at bounding box center [449, 247] width 104 height 46
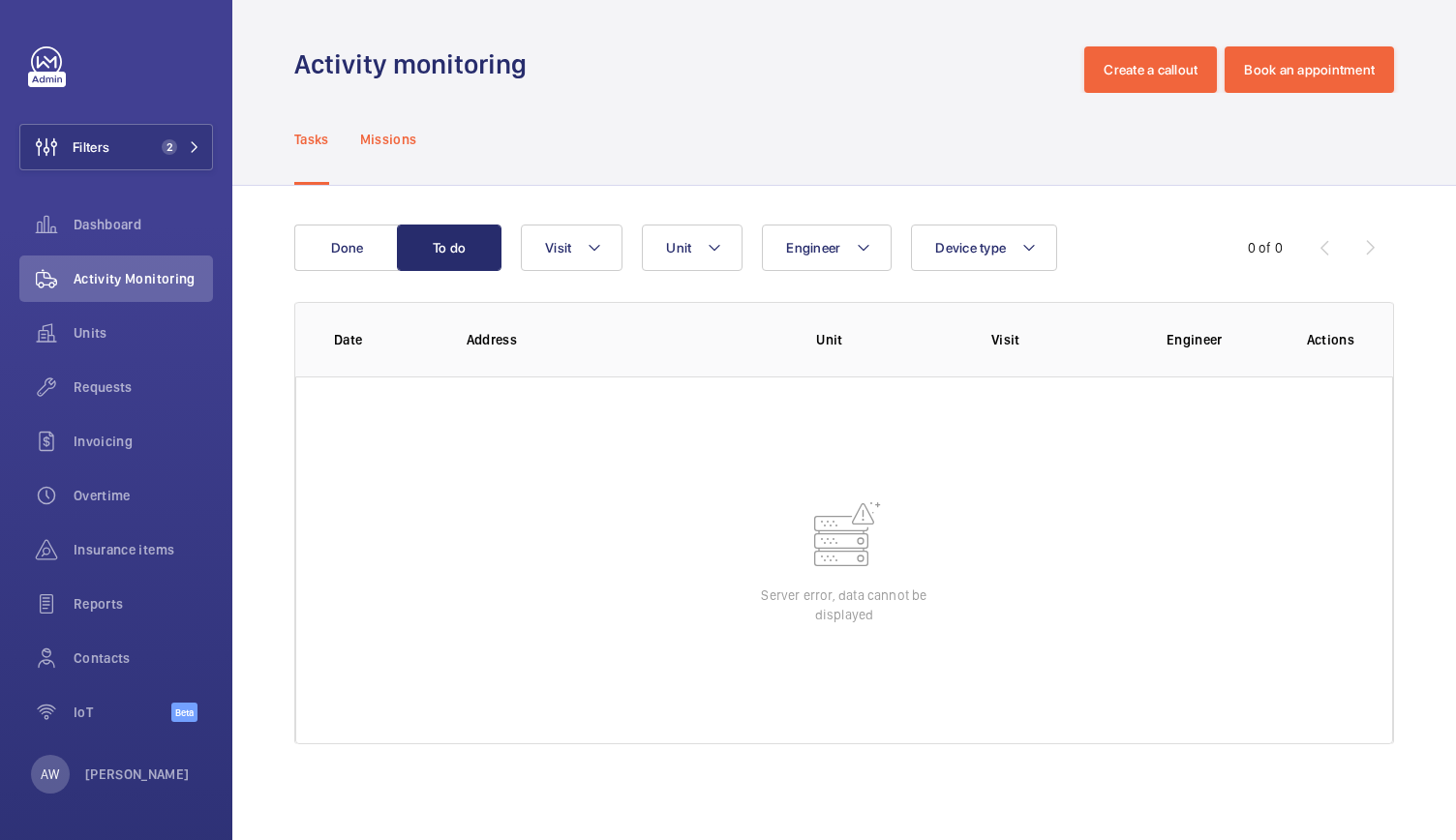
click at [399, 124] on div "Missions" at bounding box center [388, 140] width 57 height 92
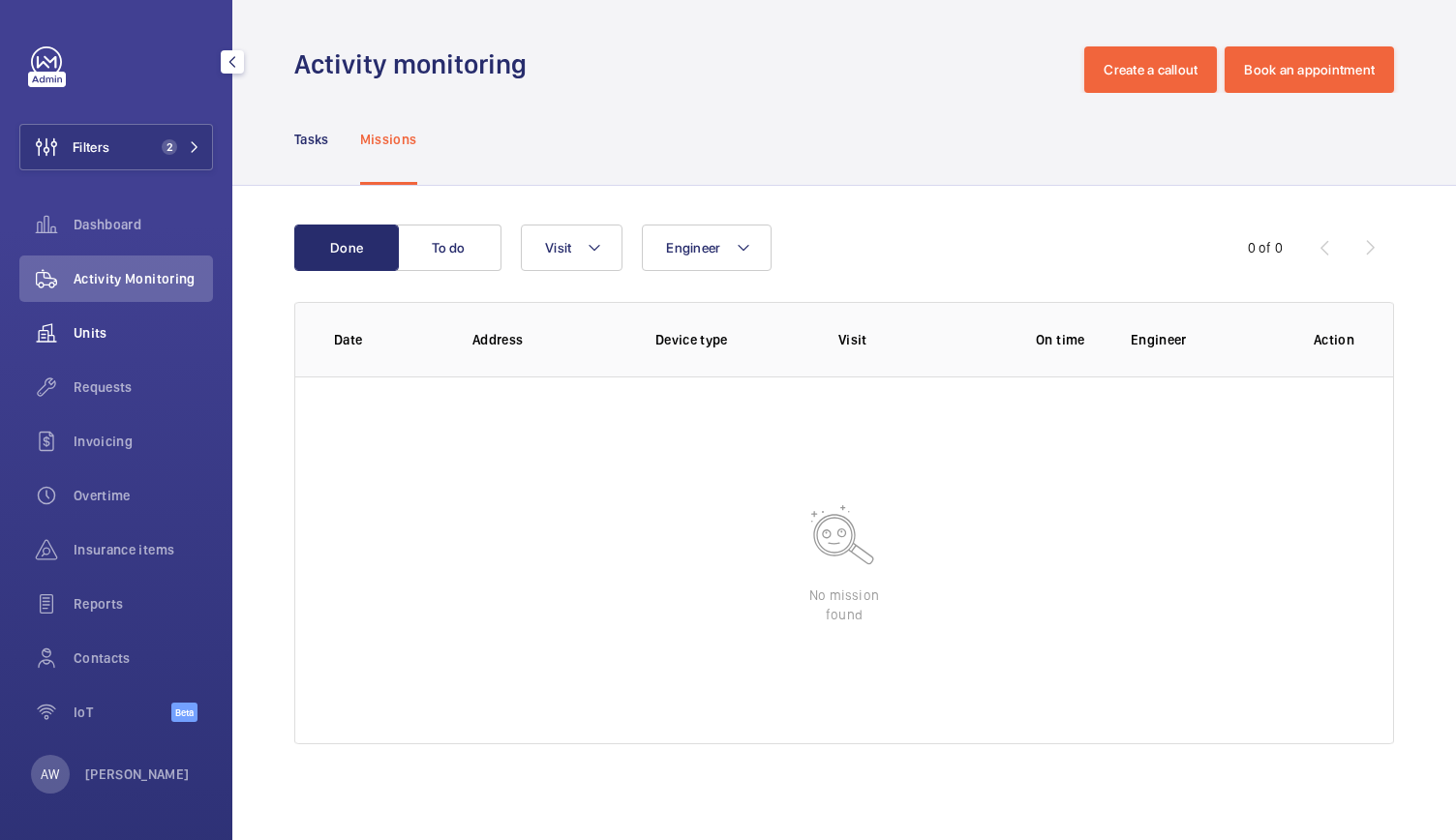
click at [107, 325] on span "Units" at bounding box center [144, 333] width 140 height 20
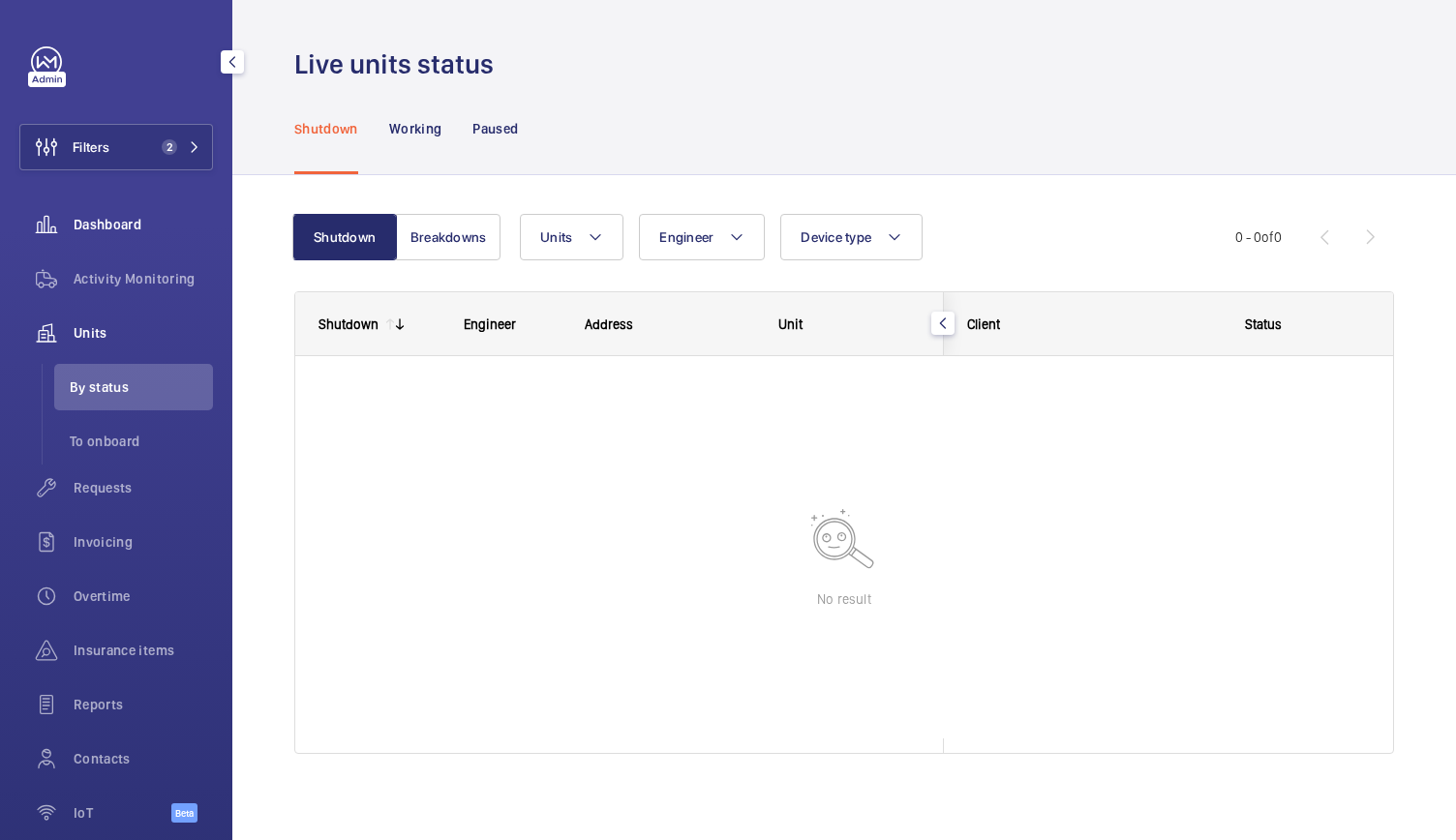
click at [110, 223] on span "Dashboard" at bounding box center [144, 225] width 140 height 20
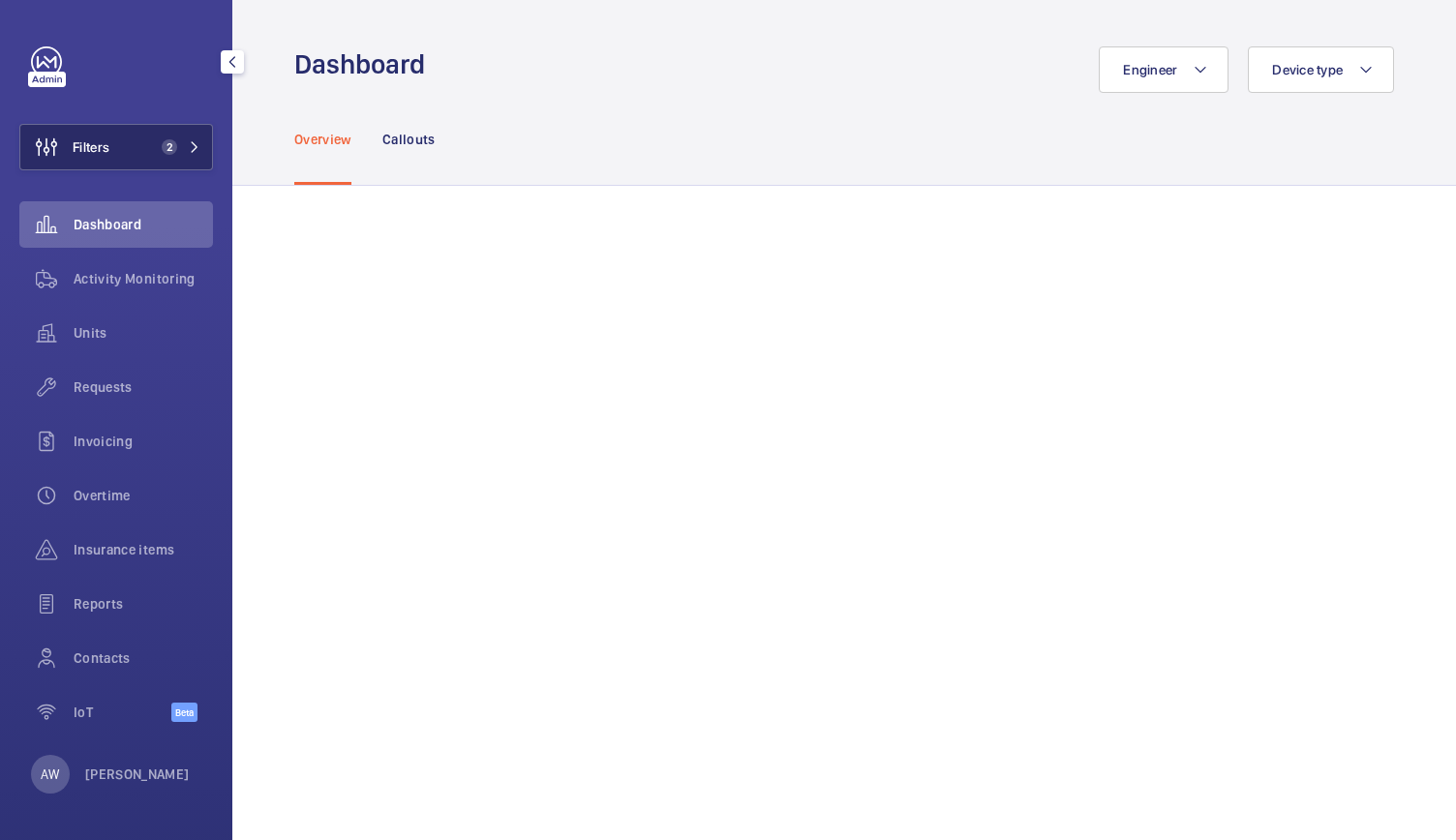
click at [130, 150] on button "Filters 2" at bounding box center [116, 147] width 194 height 46
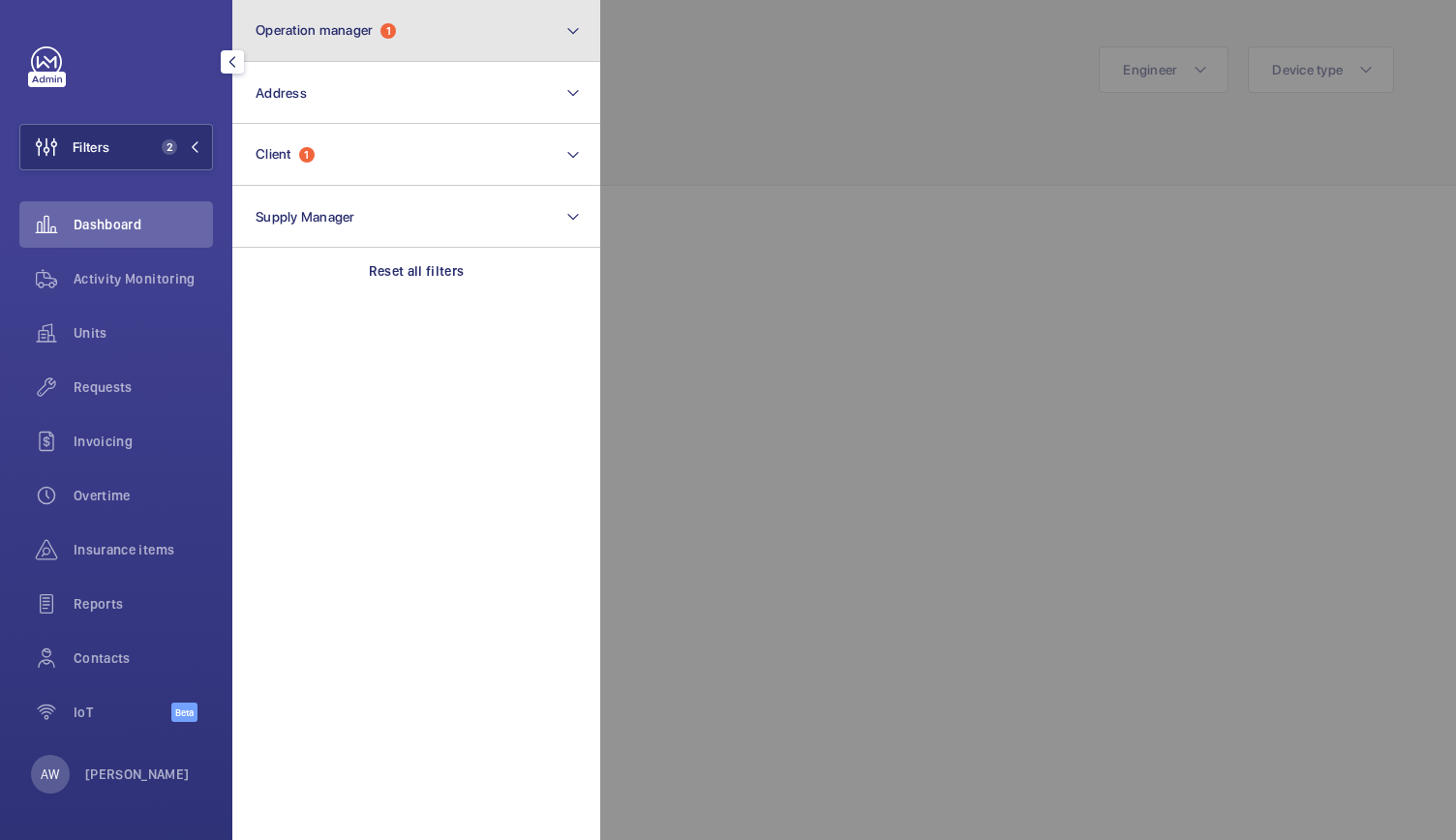
click at [355, 41] on button "Operation manager 1" at bounding box center [416, 30] width 368 height 62
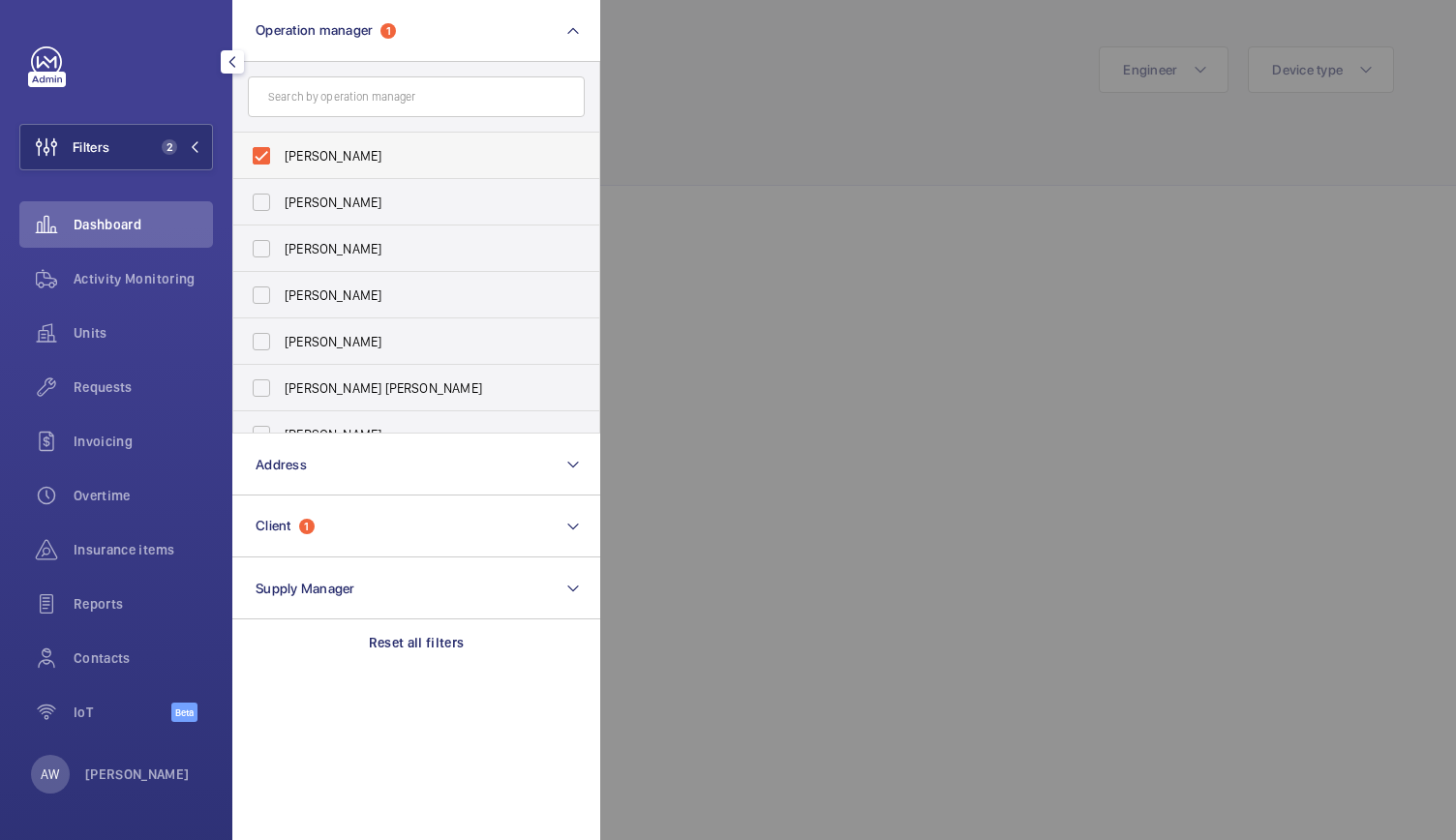
click at [270, 152] on label "[PERSON_NAME]" at bounding box center [401, 155] width 337 height 46
click at [270, 152] on input "[PERSON_NAME]" at bounding box center [261, 155] width 38 height 38
checkbox input "false"
click at [765, 110] on div at bounding box center [1327, 420] width 1456 height 840
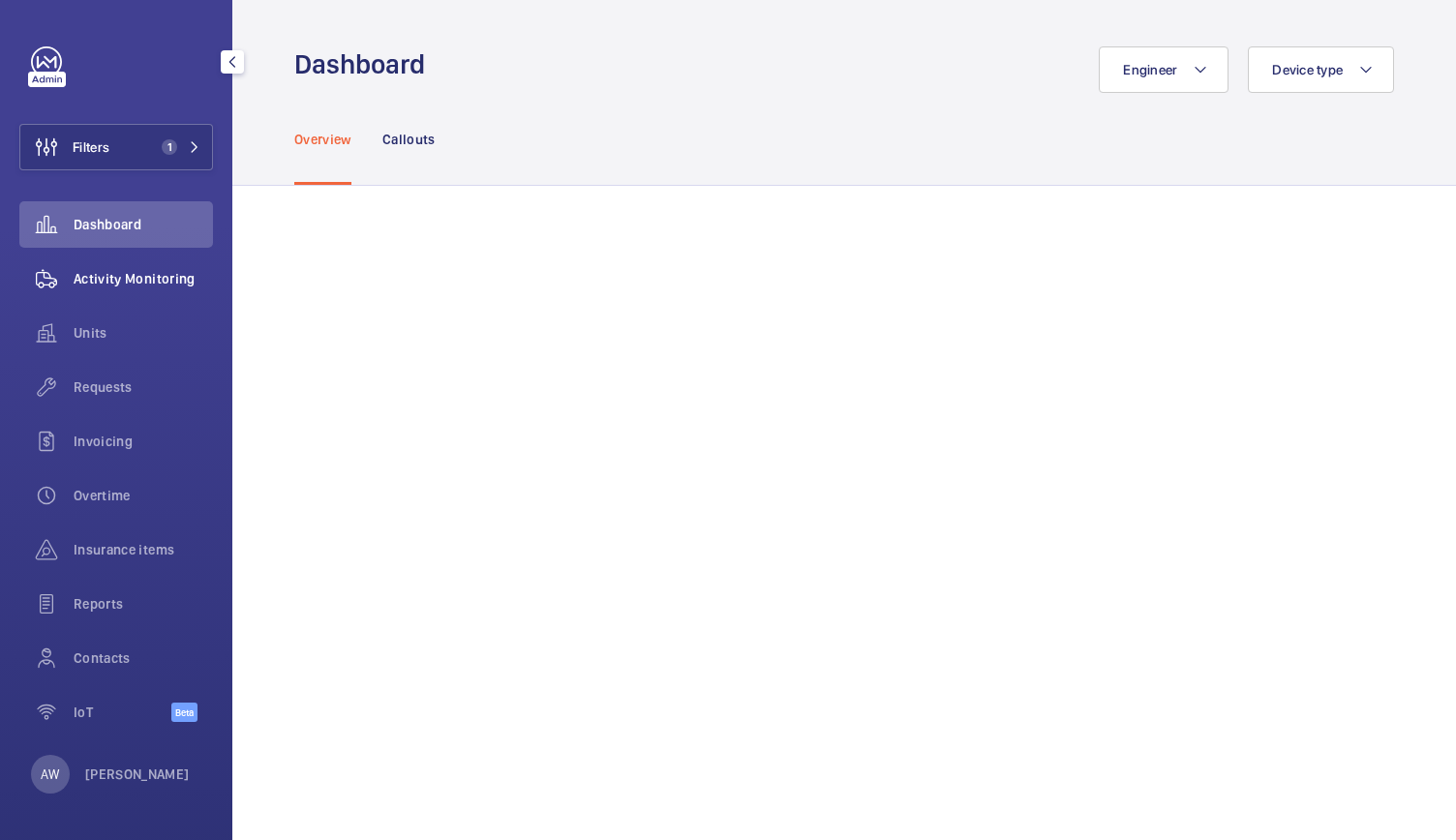
click at [92, 279] on span "Activity Monitoring" at bounding box center [144, 279] width 140 height 20
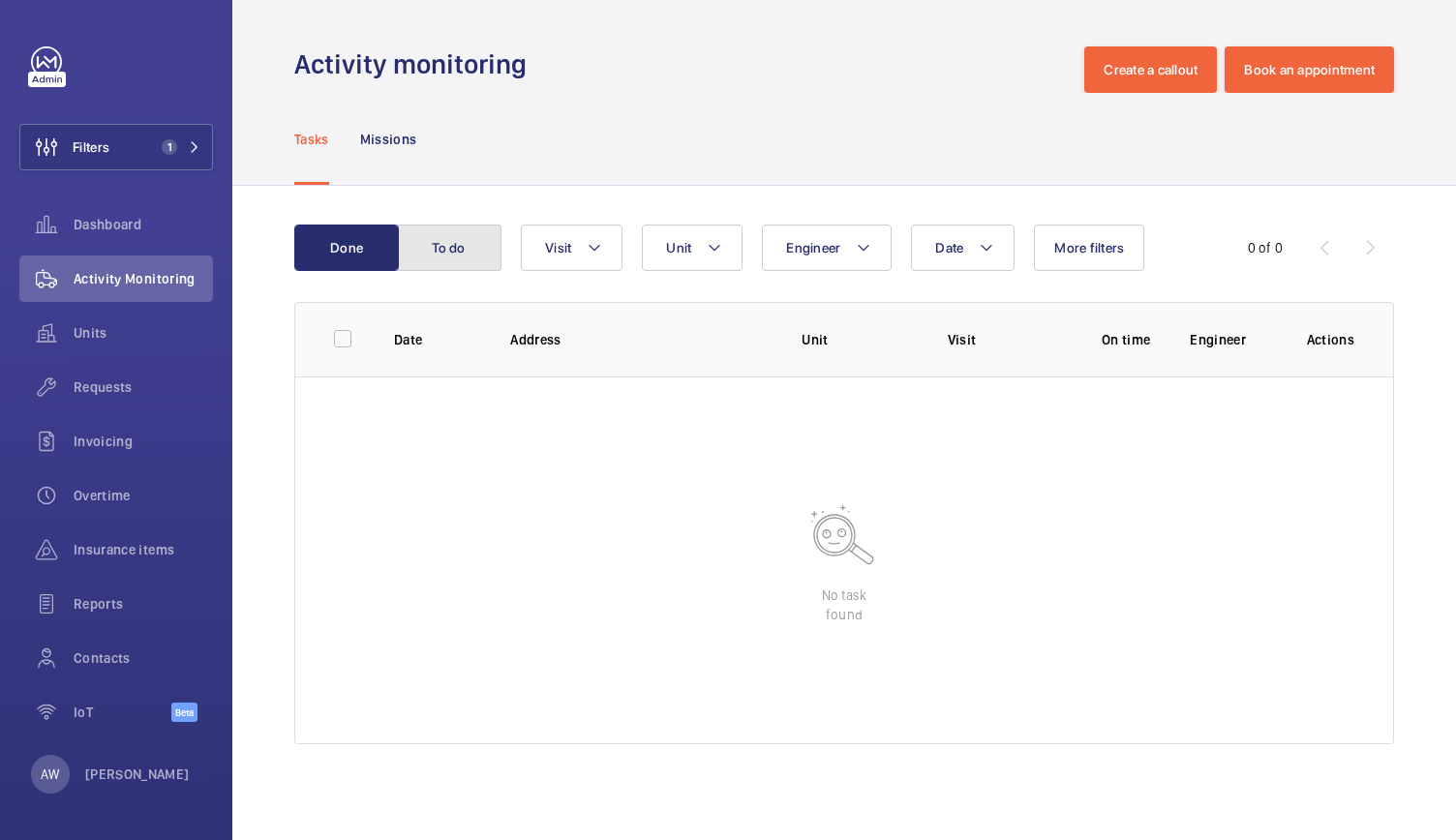
click at [492, 267] on button "To do" at bounding box center [449, 247] width 104 height 46
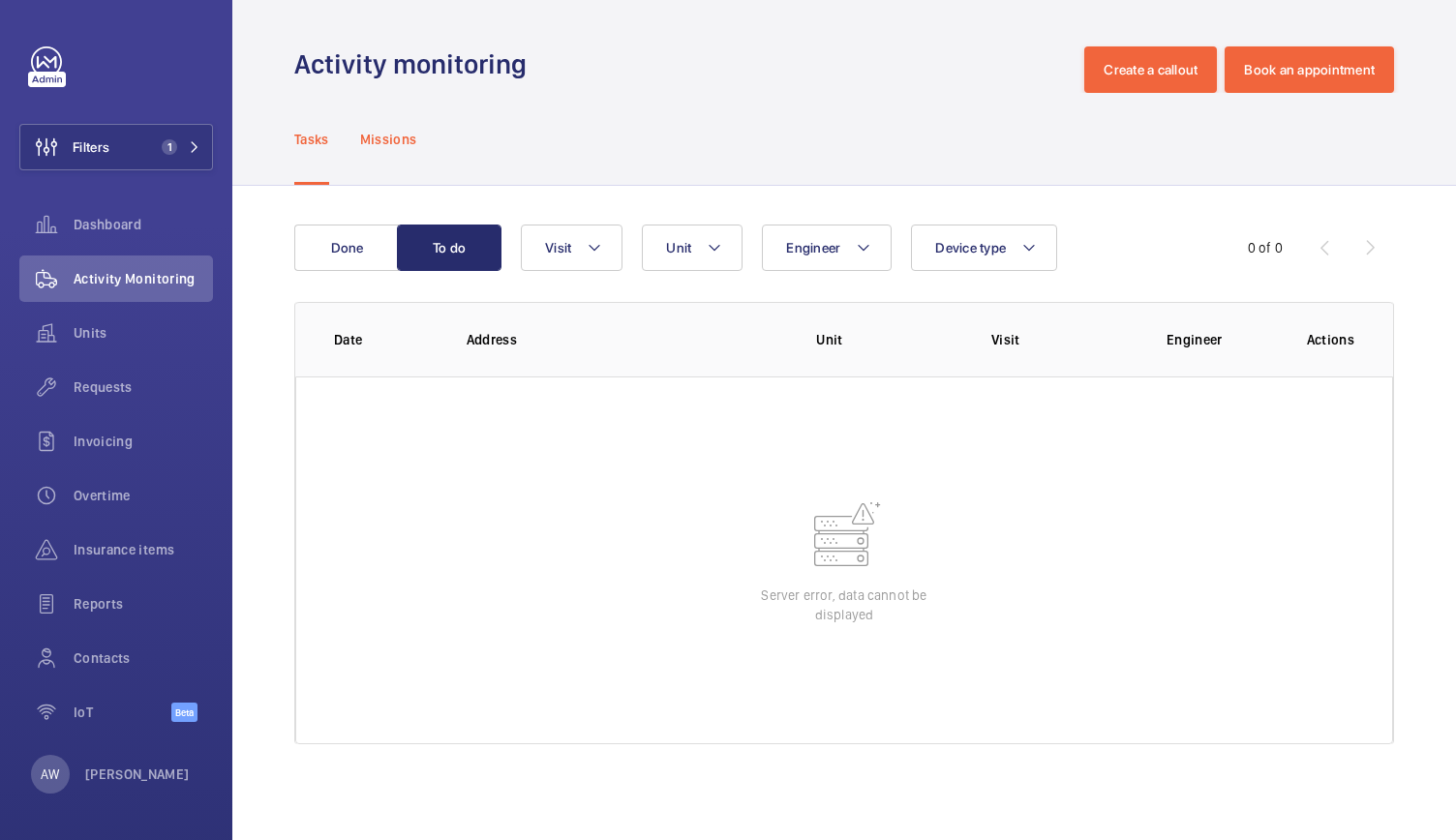
click at [403, 122] on div "Missions" at bounding box center [388, 140] width 57 height 92
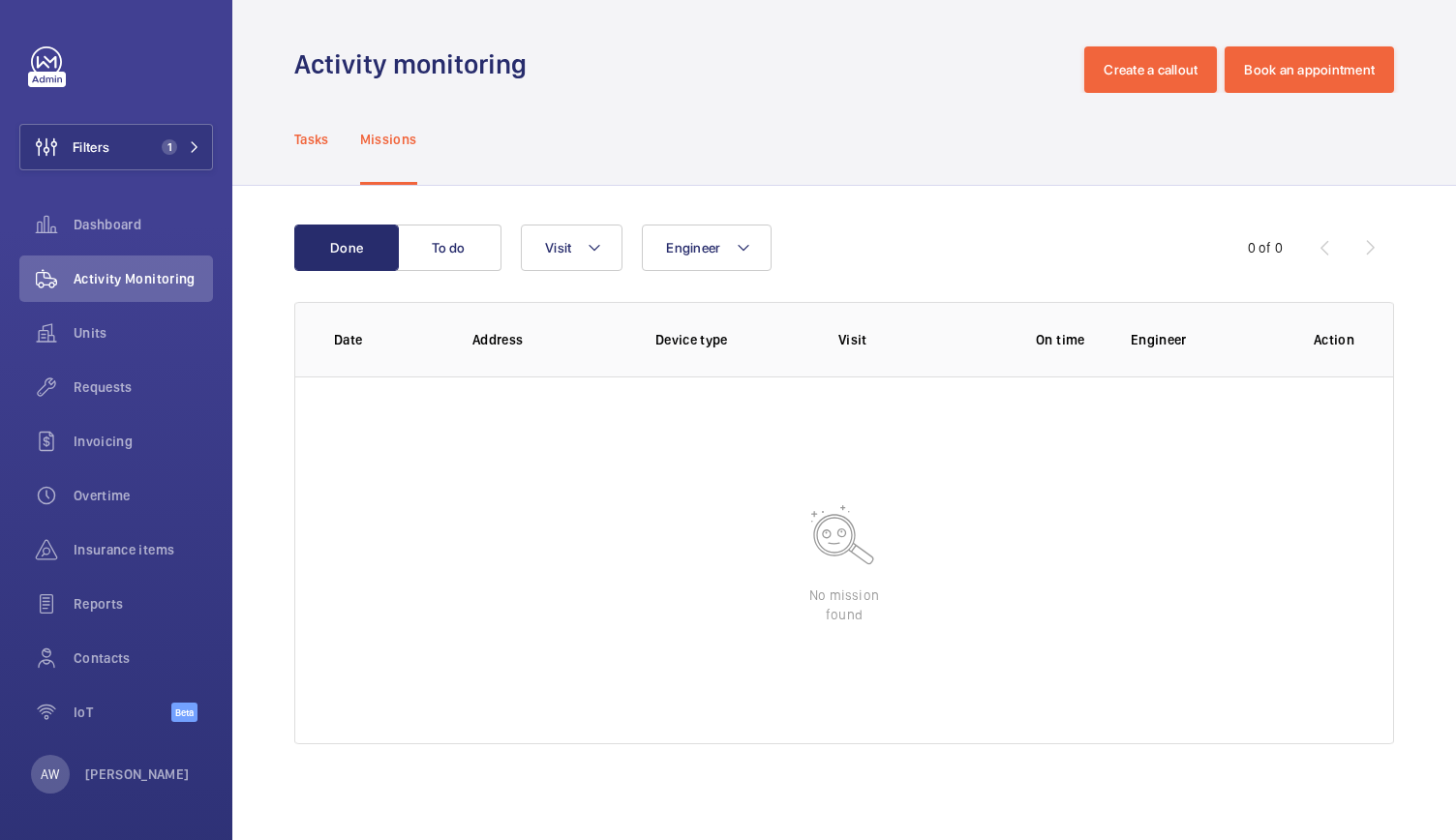
click at [316, 133] on p "Tasks" at bounding box center [311, 140] width 34 height 20
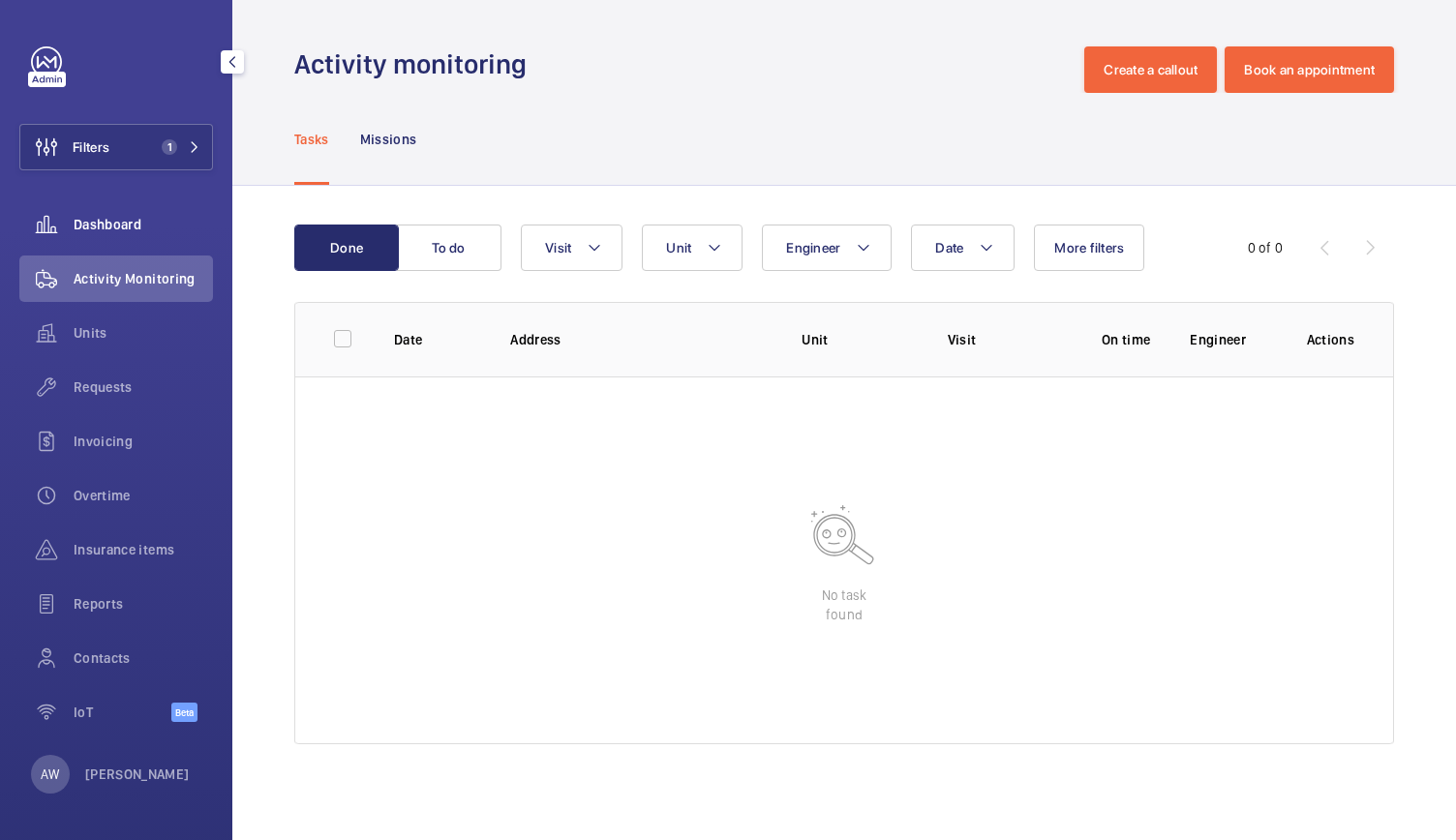
click at [142, 242] on div "Dashboard" at bounding box center [116, 224] width 194 height 46
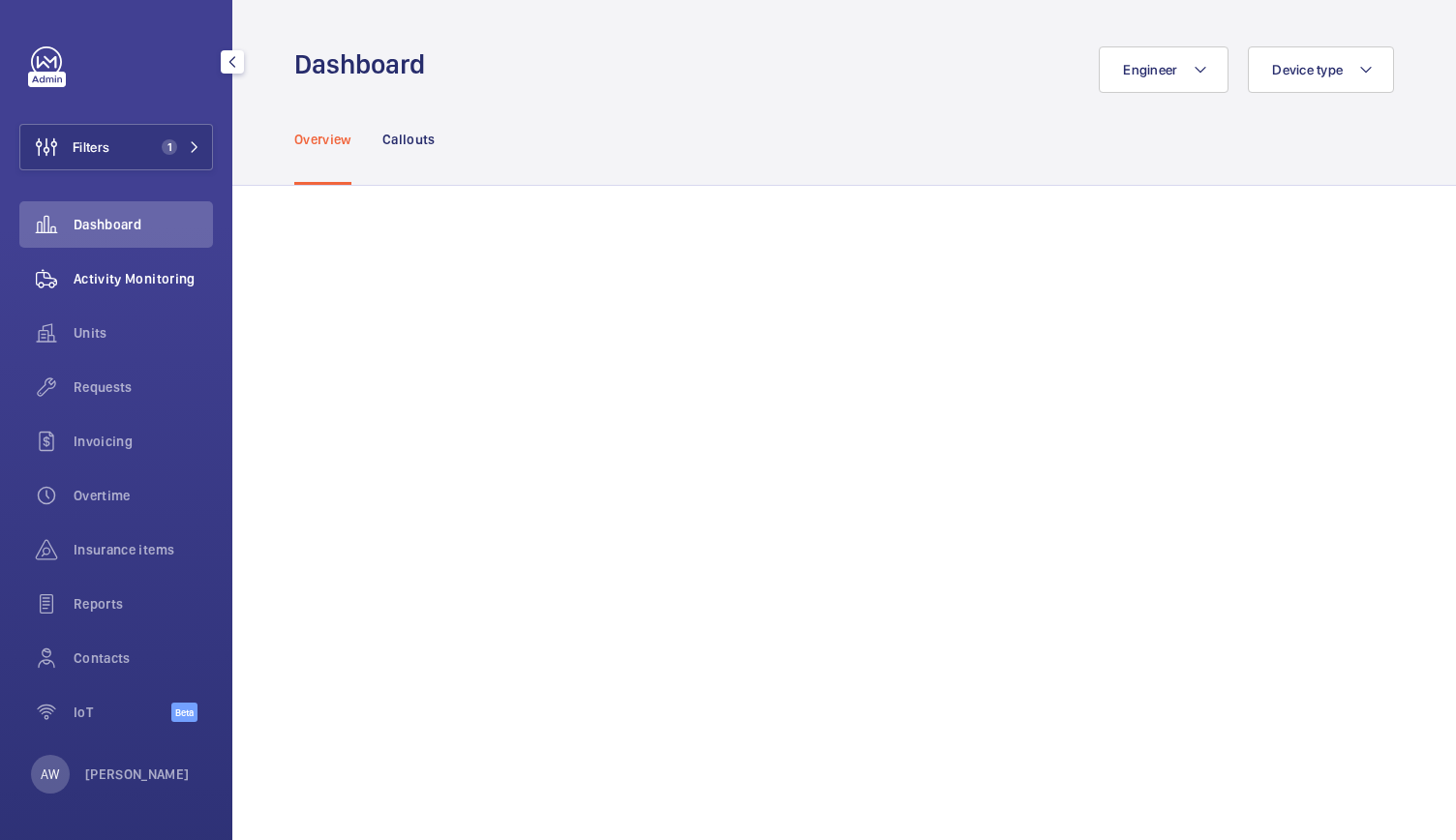
click at [184, 282] on span "Activity Monitoring" at bounding box center [144, 279] width 140 height 20
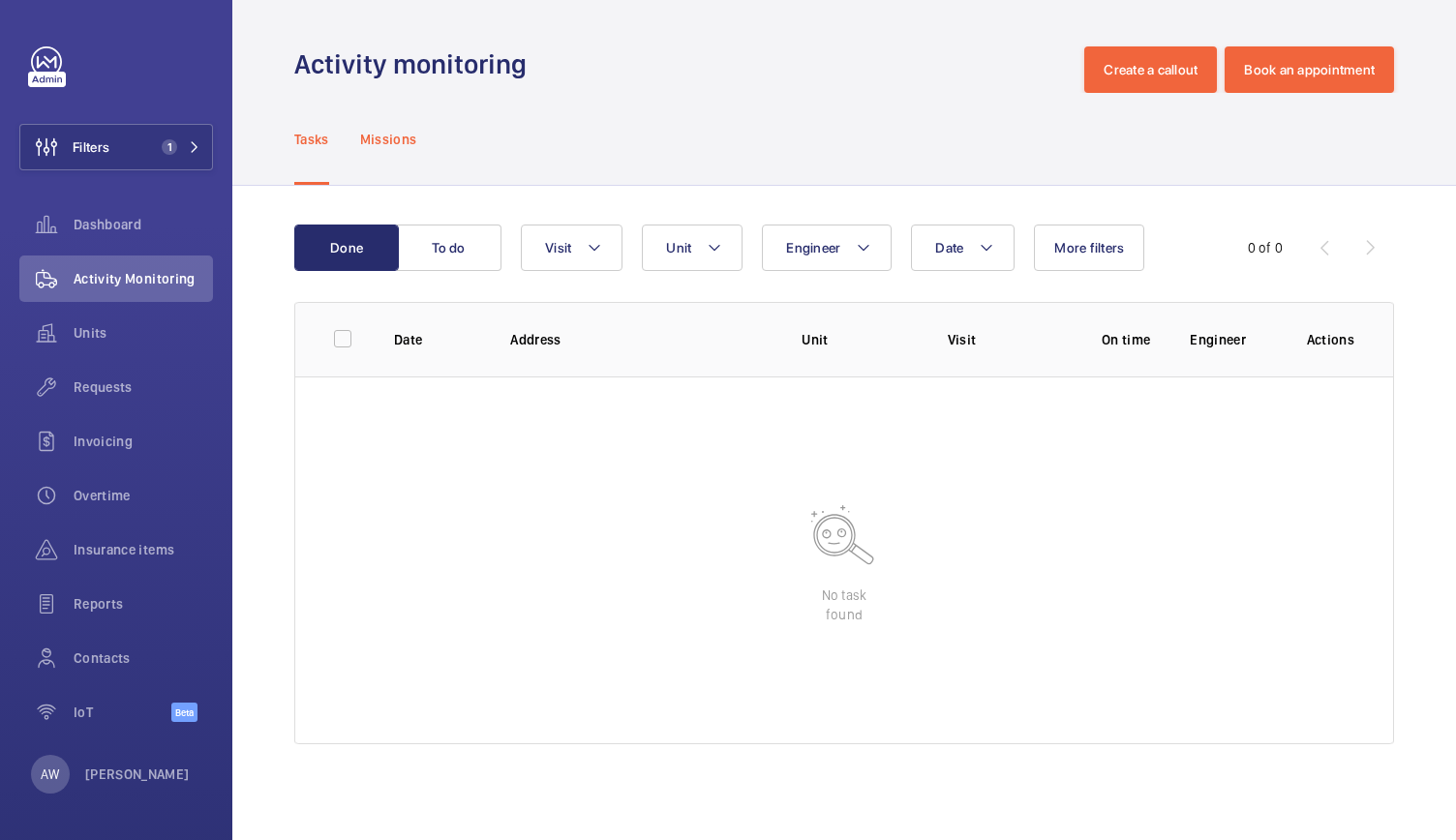
click at [387, 148] on p "Missions" at bounding box center [388, 140] width 57 height 20
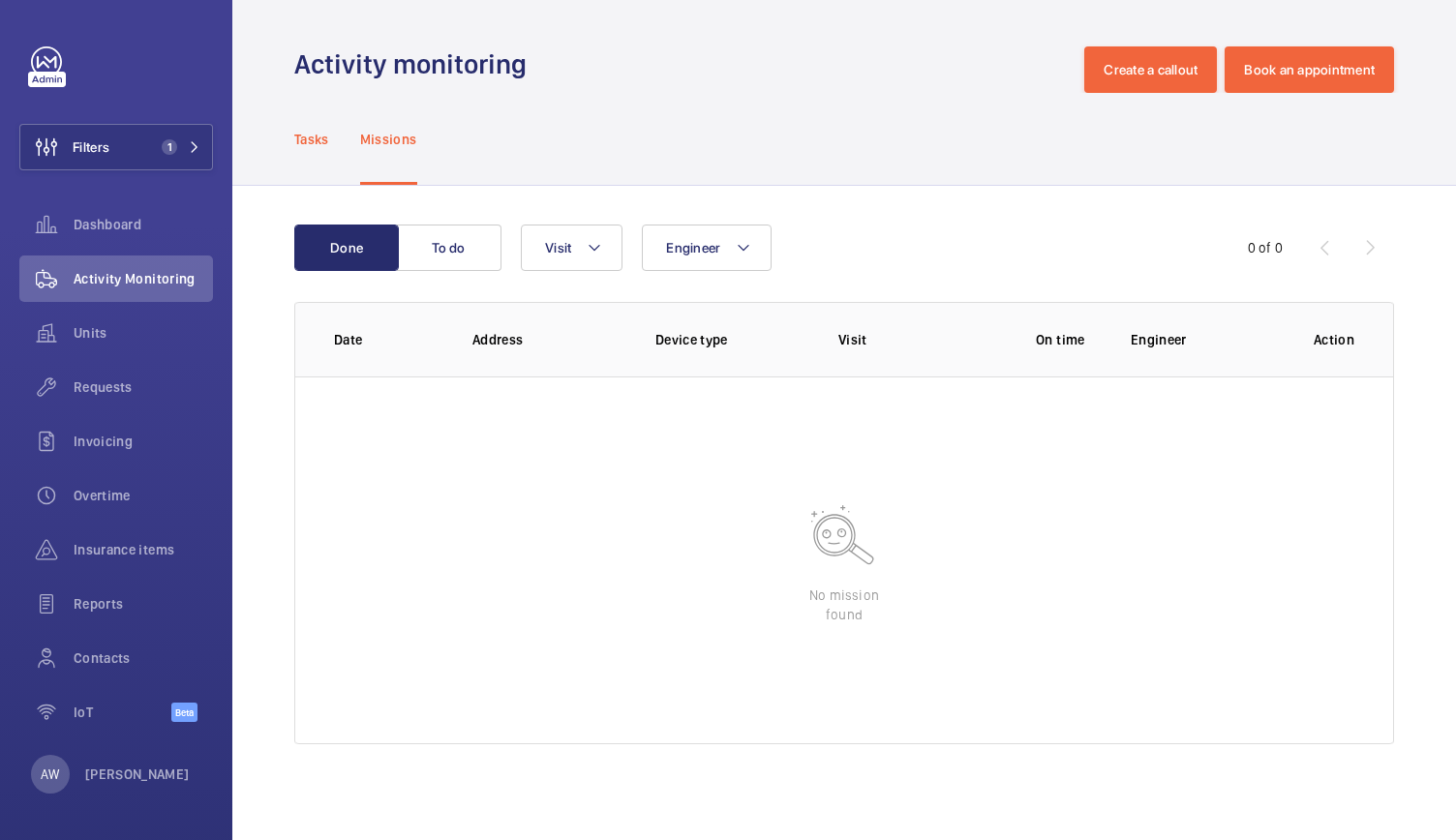
click at [318, 140] on p "Tasks" at bounding box center [311, 140] width 34 height 20
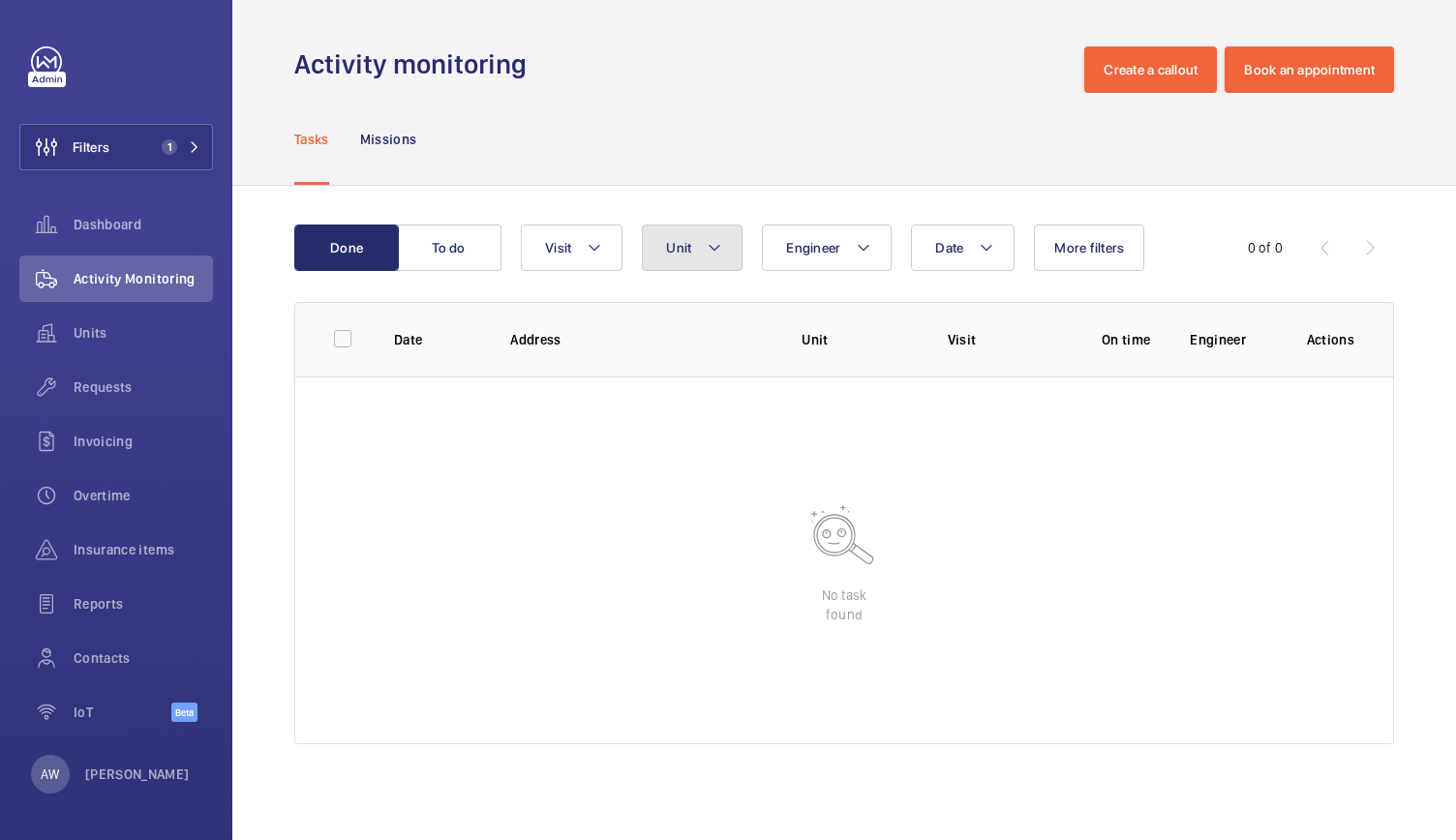
click at [692, 263] on button "Unit" at bounding box center [692, 247] width 100 height 46
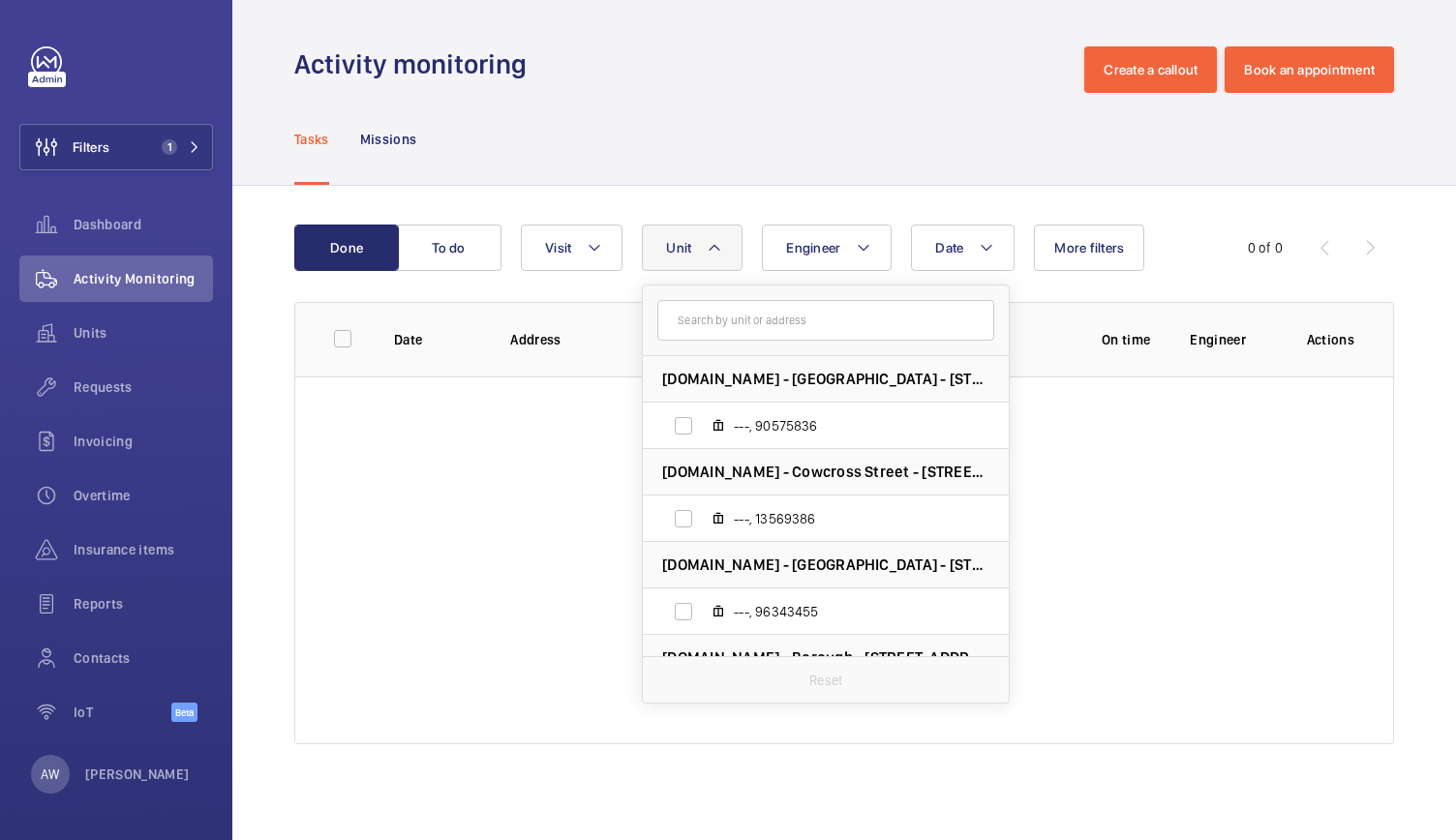
scroll to position [72, 0]
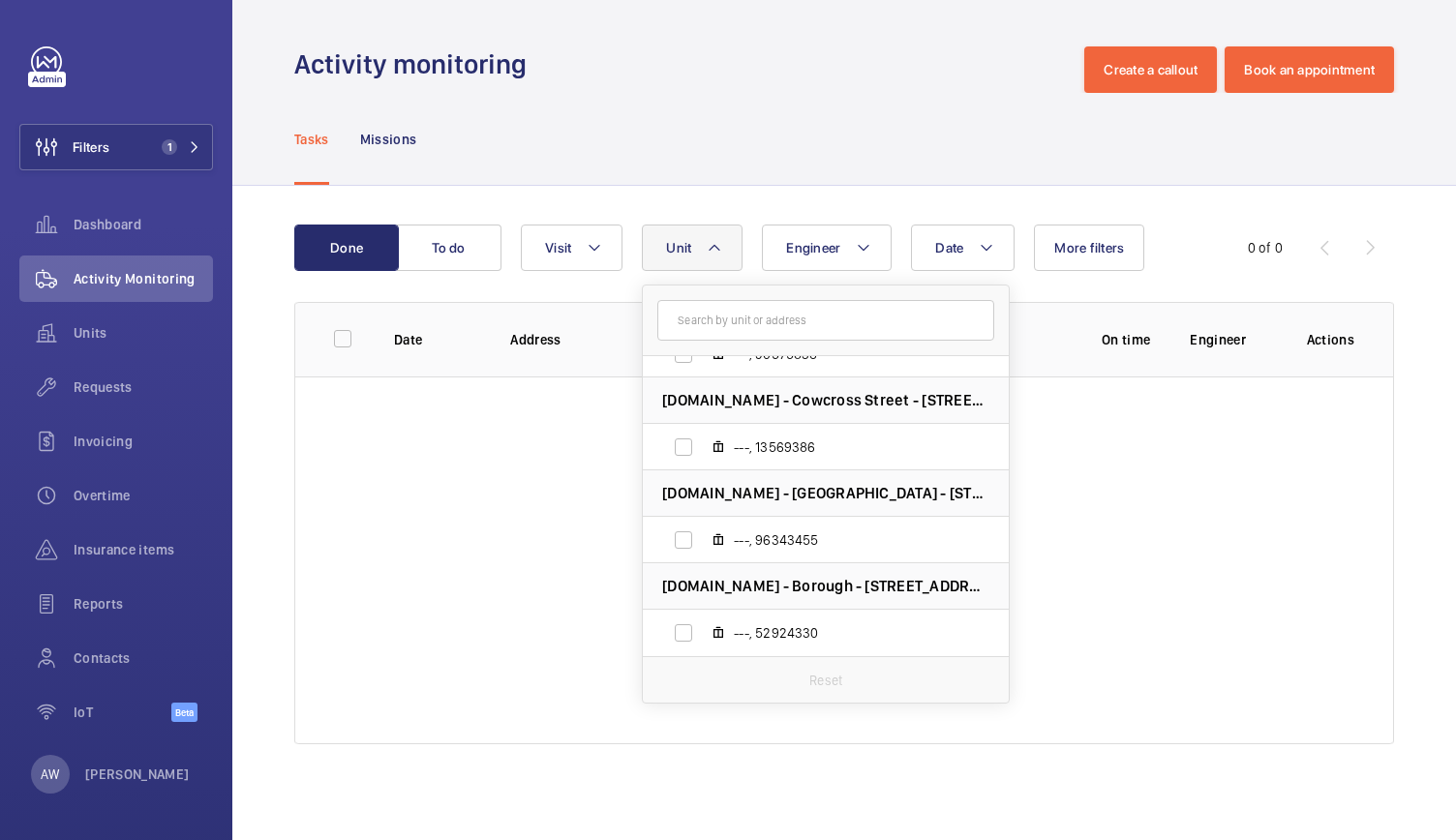
click at [688, 109] on div "Tasks Missions" at bounding box center [844, 140] width 1099 height 92
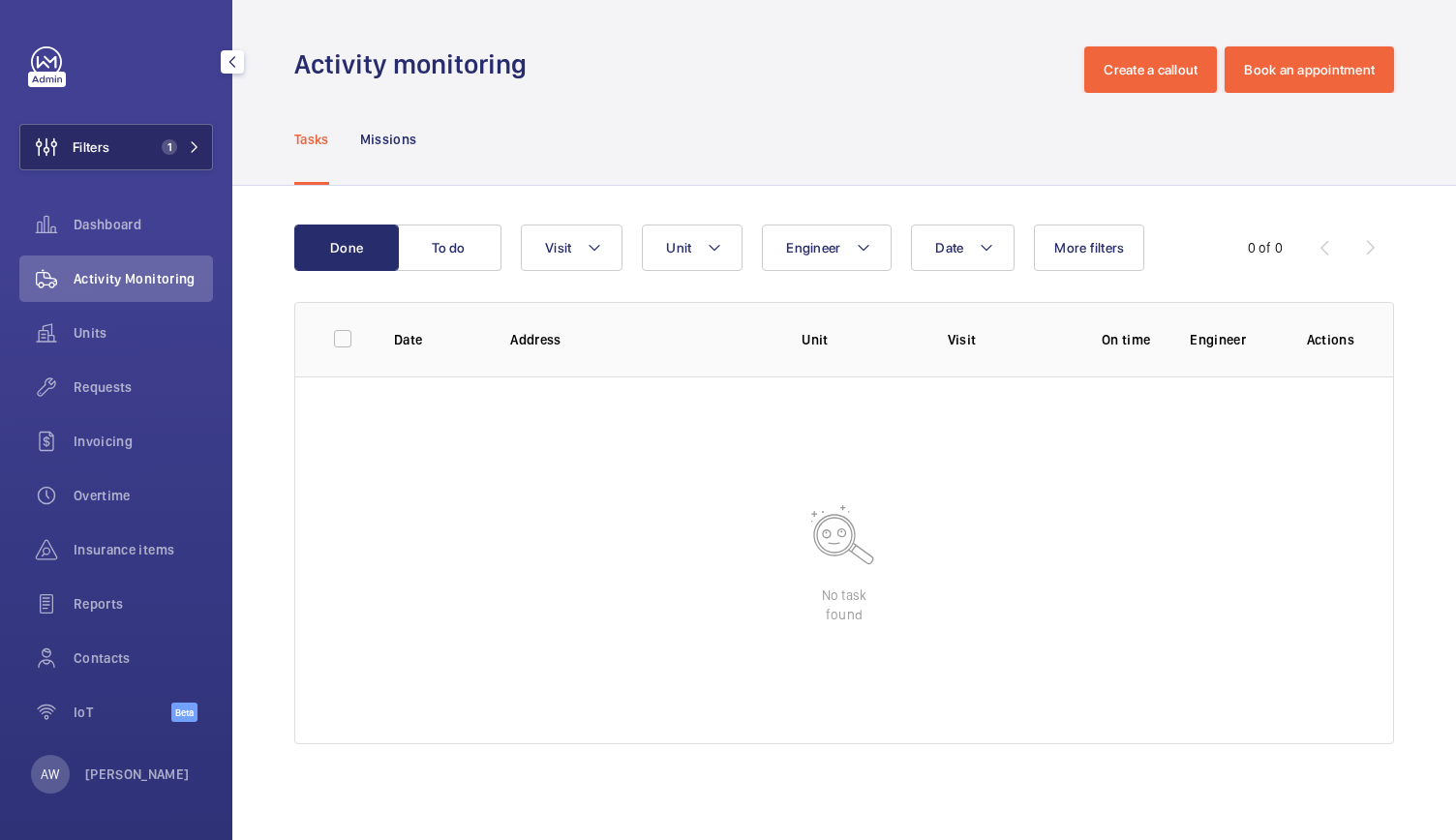
click at [111, 137] on button "Filters 1" at bounding box center [116, 147] width 194 height 46
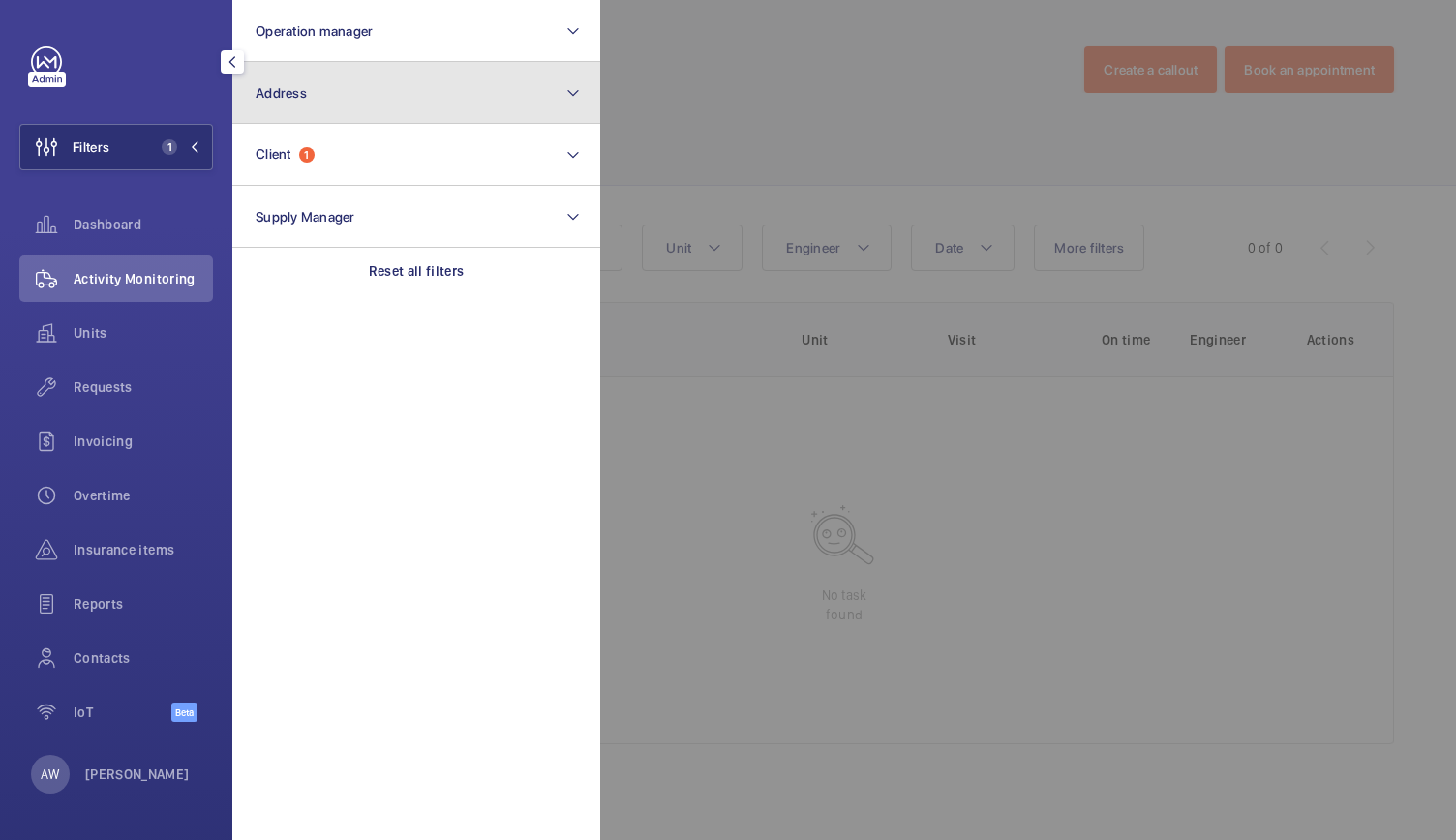
click at [323, 102] on button "Address" at bounding box center [416, 92] width 368 height 62
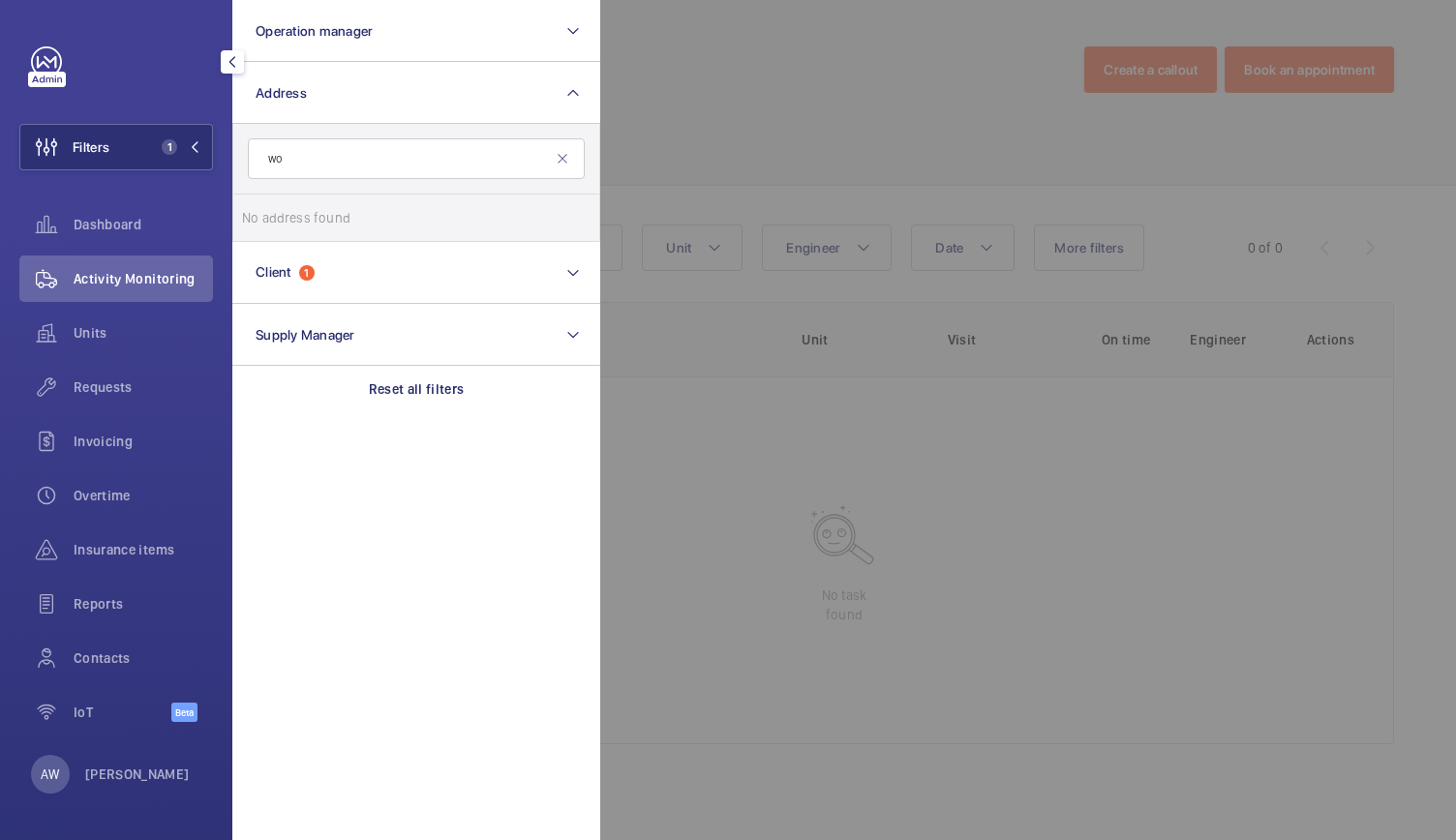
type input "w"
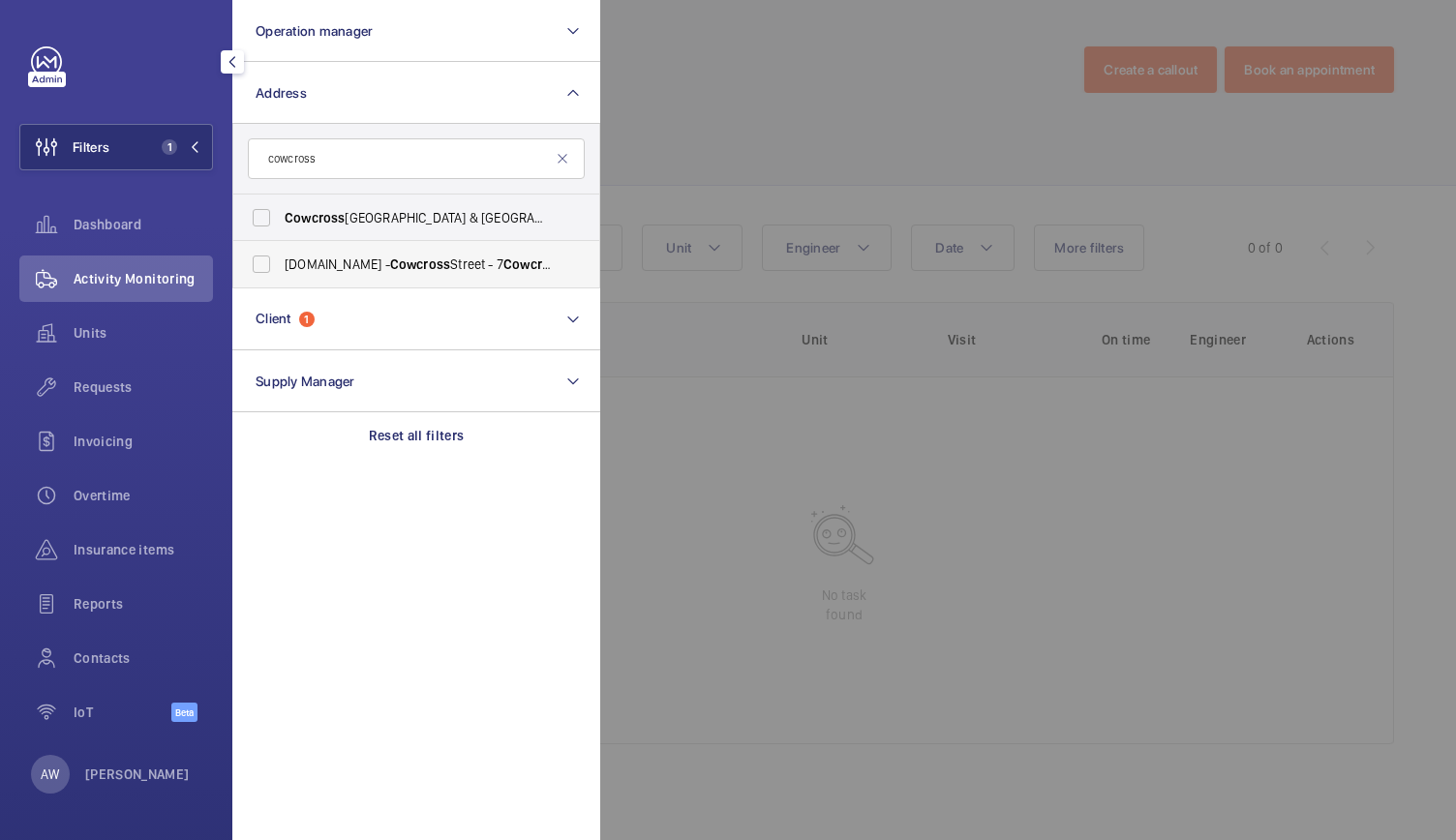
type input "cowcross"
click at [403, 274] on label "[DOMAIN_NAME] - Cowcross Street - [STREET_ADDRESS]" at bounding box center [401, 264] width 337 height 46
click at [280, 274] on input "[DOMAIN_NAME] - Cowcross Street - [STREET_ADDRESS]" at bounding box center [261, 264] width 38 height 38
checkbox input "true"
click at [796, 90] on div at bounding box center [1327, 420] width 1456 height 840
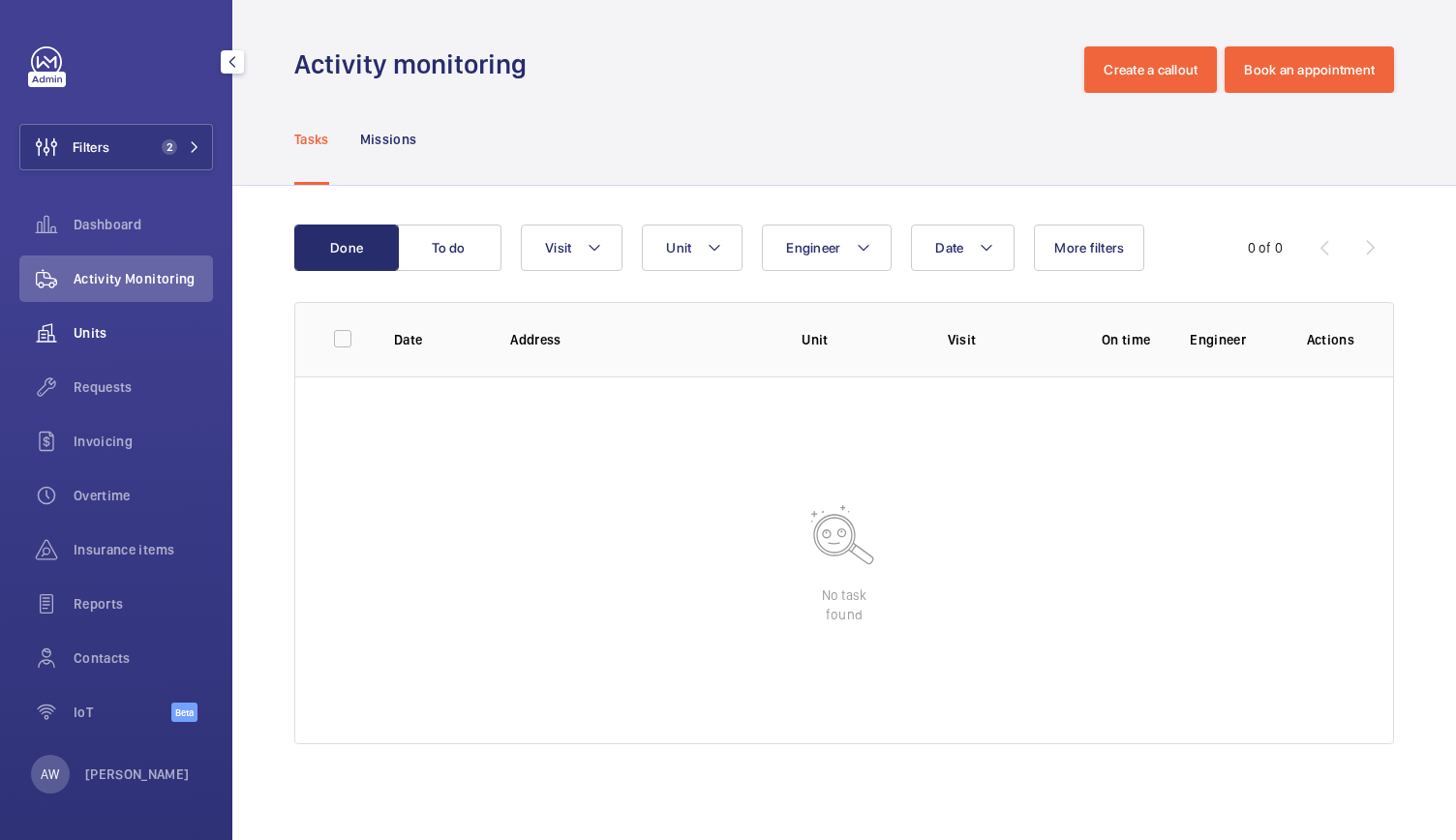
click at [114, 330] on span "Units" at bounding box center [144, 333] width 140 height 20
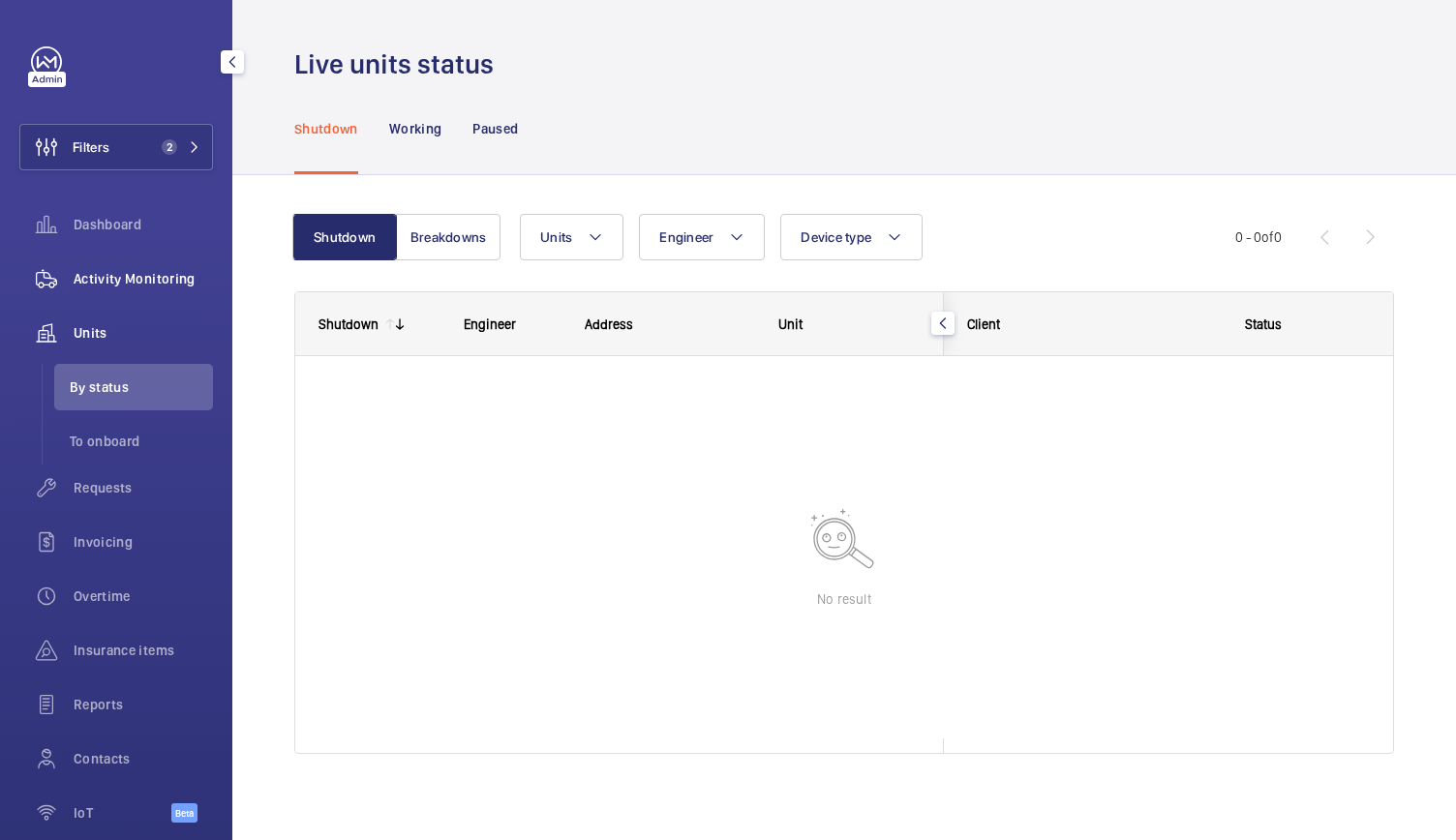
click at [118, 258] on div "Activity Monitoring" at bounding box center [116, 278] width 194 height 46
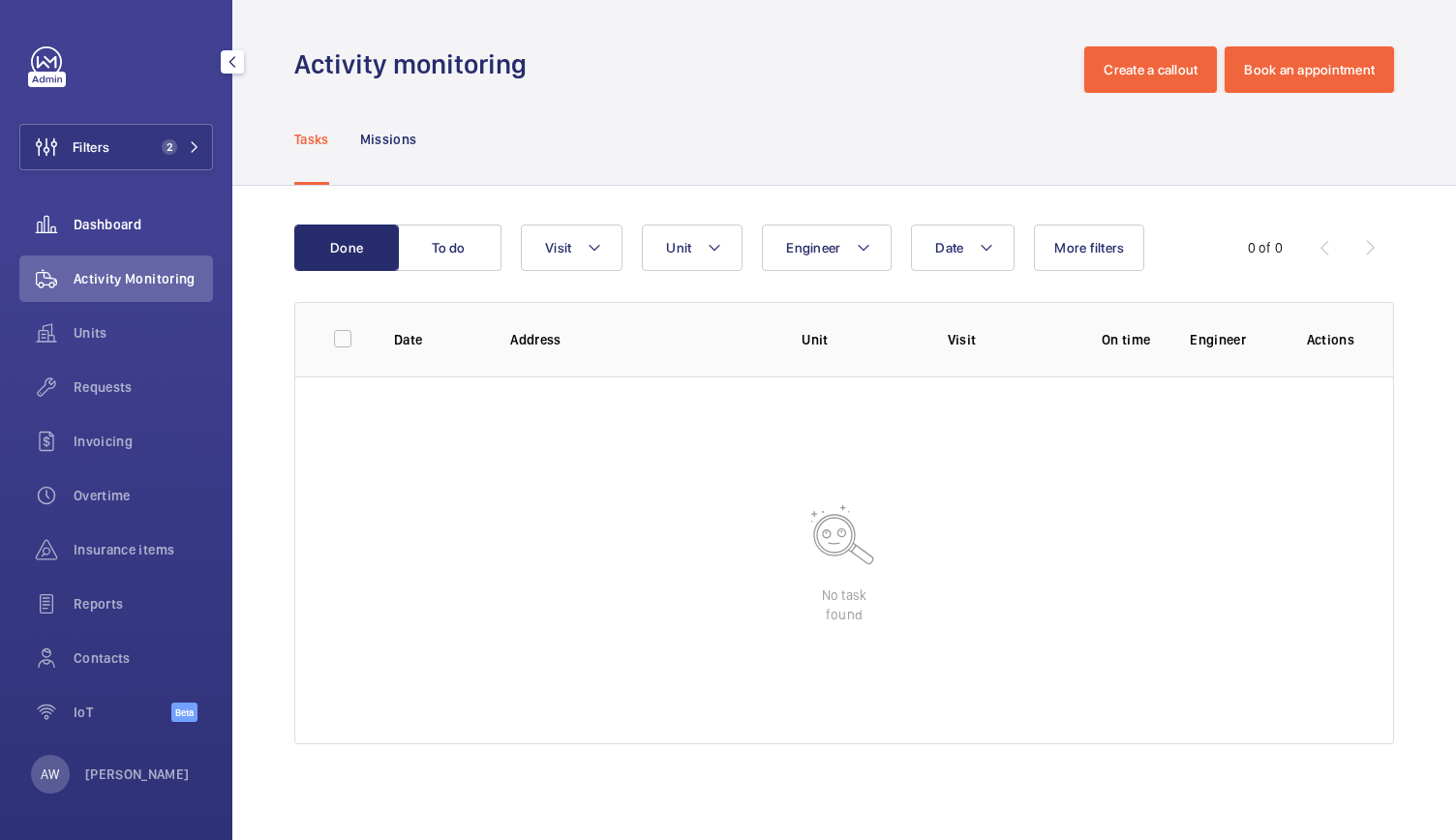
click at [120, 225] on span "Dashboard" at bounding box center [144, 225] width 140 height 20
